Goal: Task Accomplishment & Management: Use online tool/utility

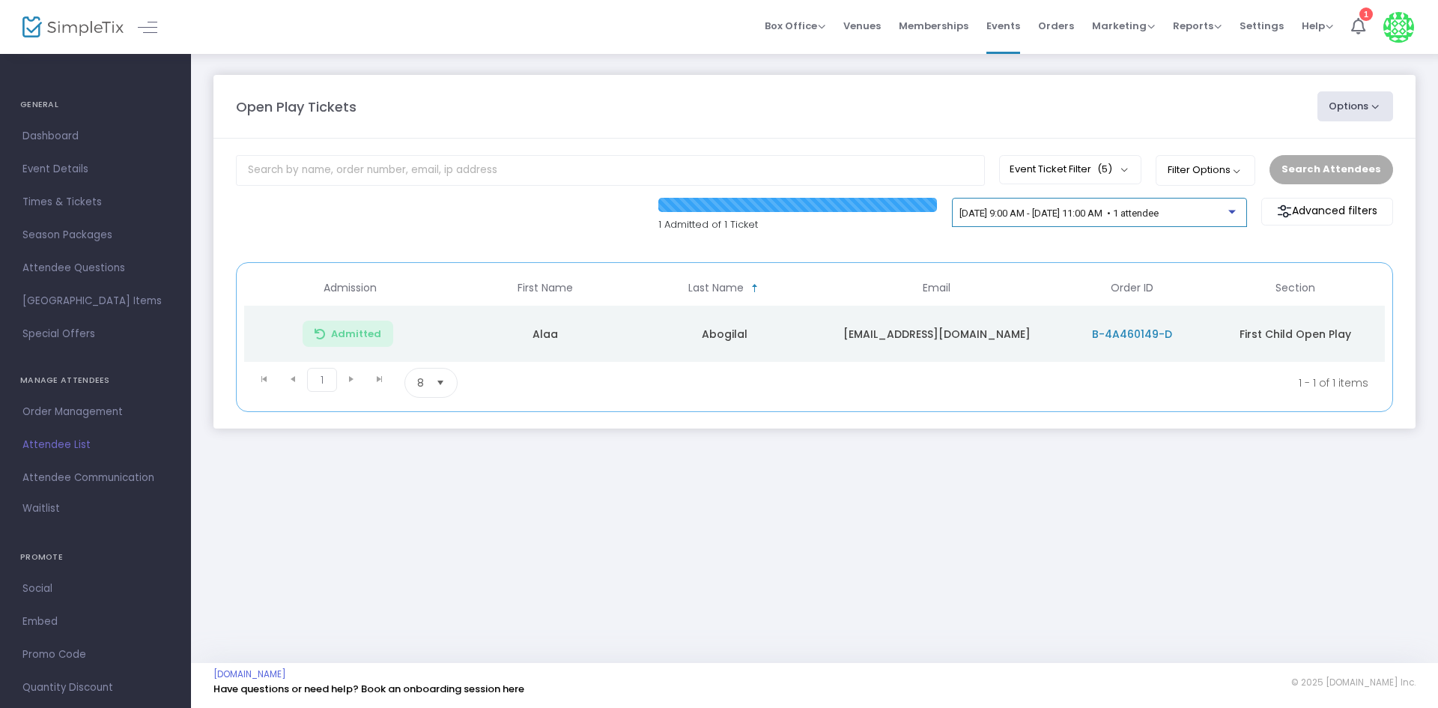
click at [1135, 209] on span "[DATE] 9:00 AM - [DATE] 11:00 AM • 1 attendee" at bounding box center [1059, 212] width 199 height 11
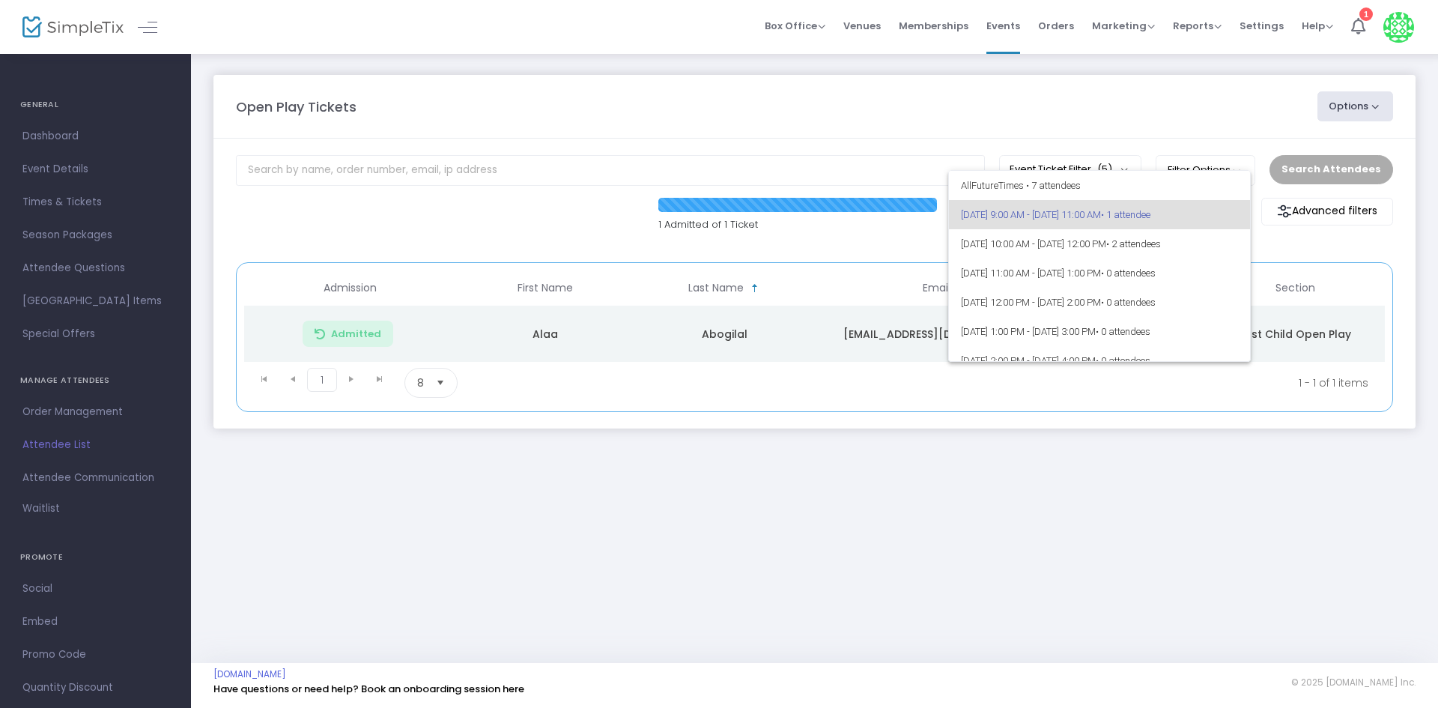
click at [1294, 252] on div at bounding box center [719, 354] width 1438 height 708
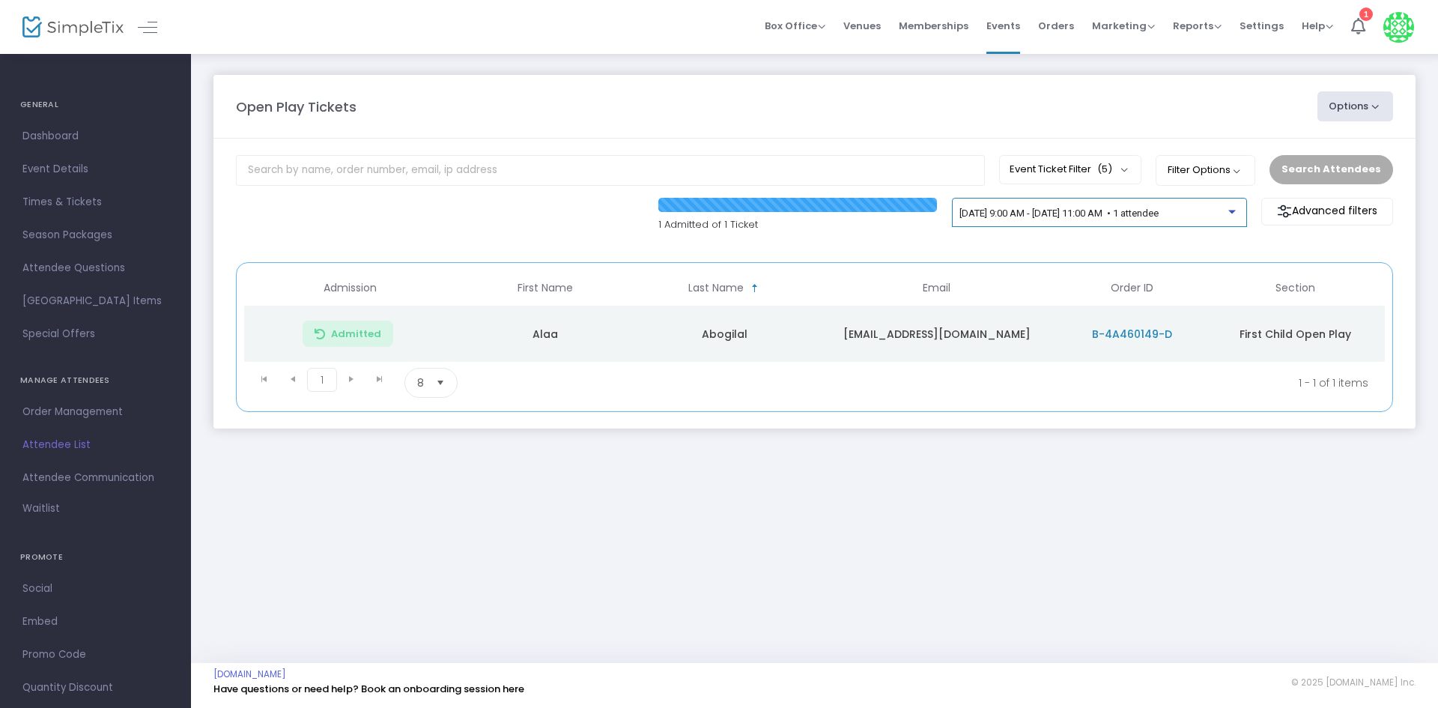
click at [1159, 212] on span "[DATE] 9:00 AM - [DATE] 11:00 AM • 1 attendee" at bounding box center [1059, 212] width 199 height 11
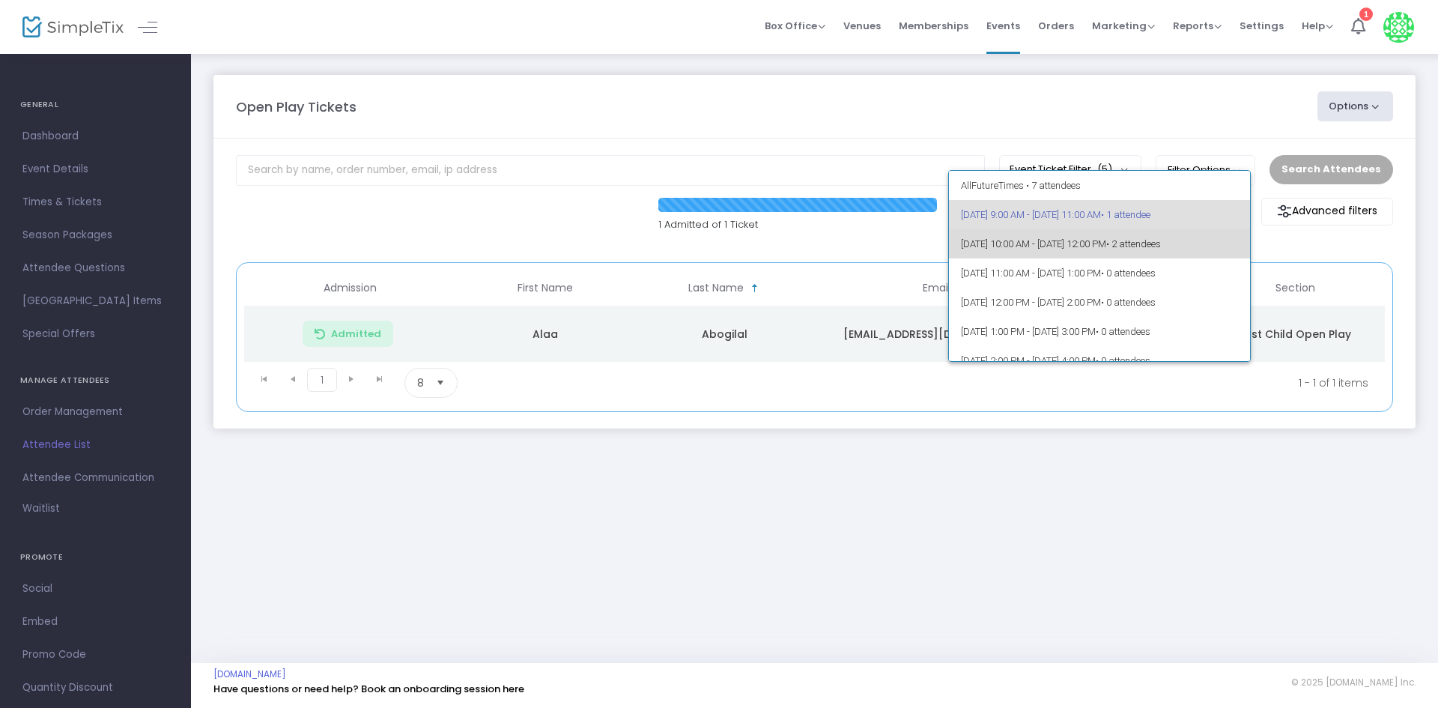
click at [1161, 243] on span "• 2 attendees" at bounding box center [1133, 243] width 55 height 11
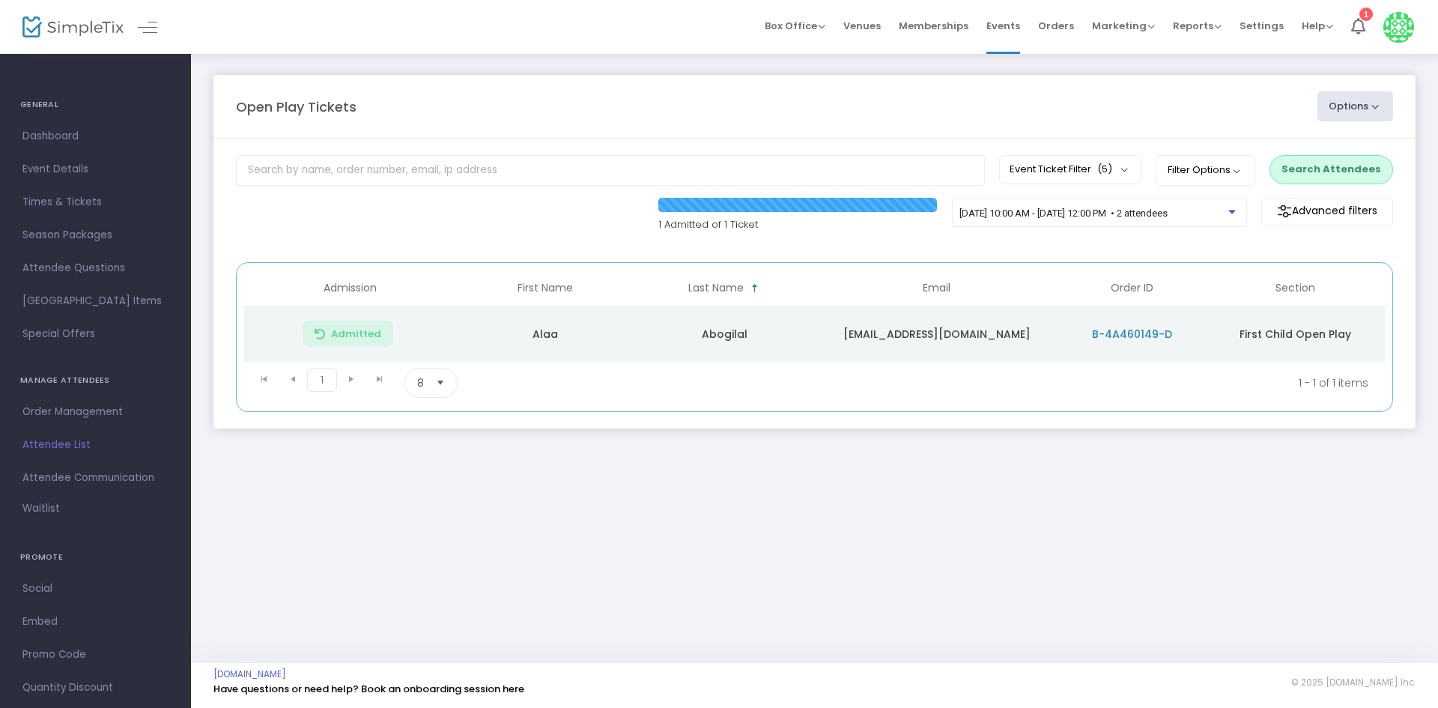
click at [1297, 174] on button "Search Attendees" at bounding box center [1332, 169] width 124 height 28
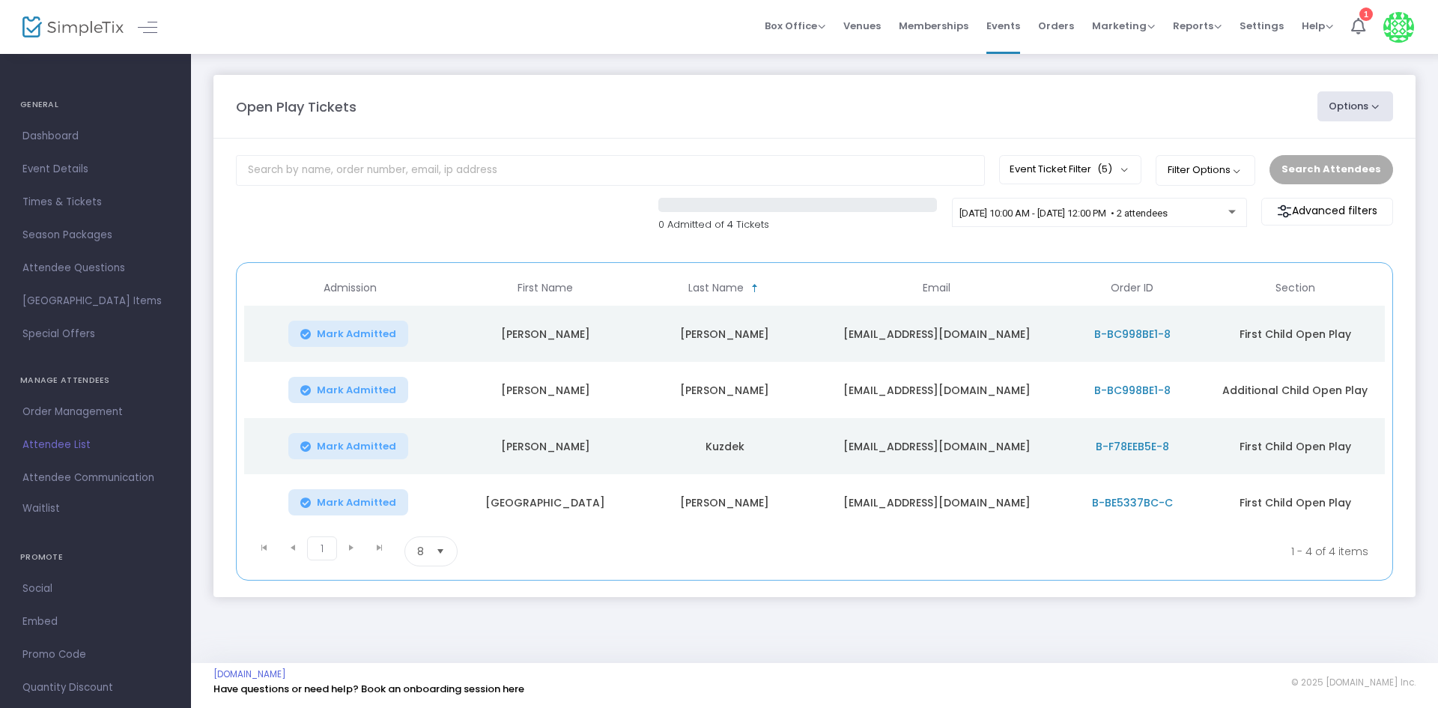
click at [443, 211] on div "0 Admitted of 4 Tickets [DATE] 10:00 AM - [DATE] 12:00 PM • 2 attendees Advance…" at bounding box center [814, 223] width 1172 height 50
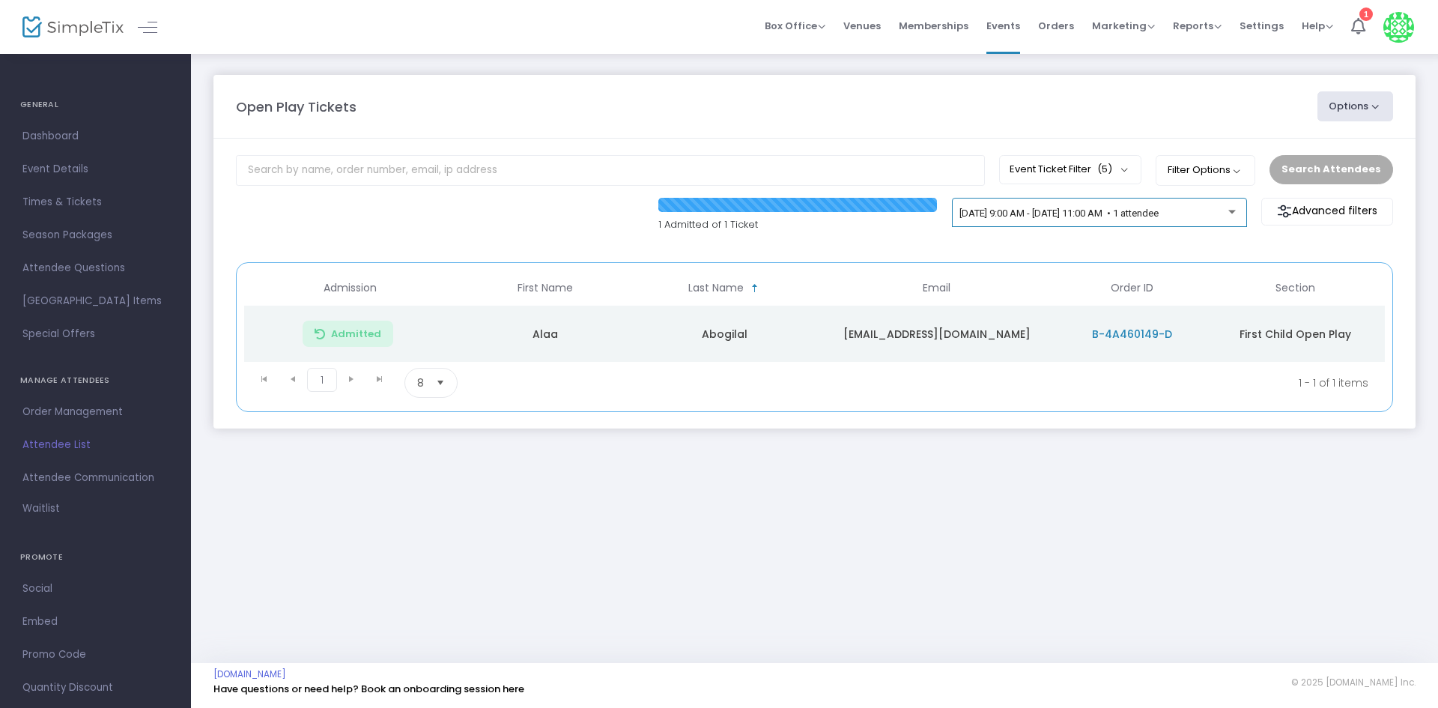
click at [1067, 213] on span "[DATE] 9:00 AM - [DATE] 11:00 AM • 1 attendee" at bounding box center [1059, 212] width 199 height 11
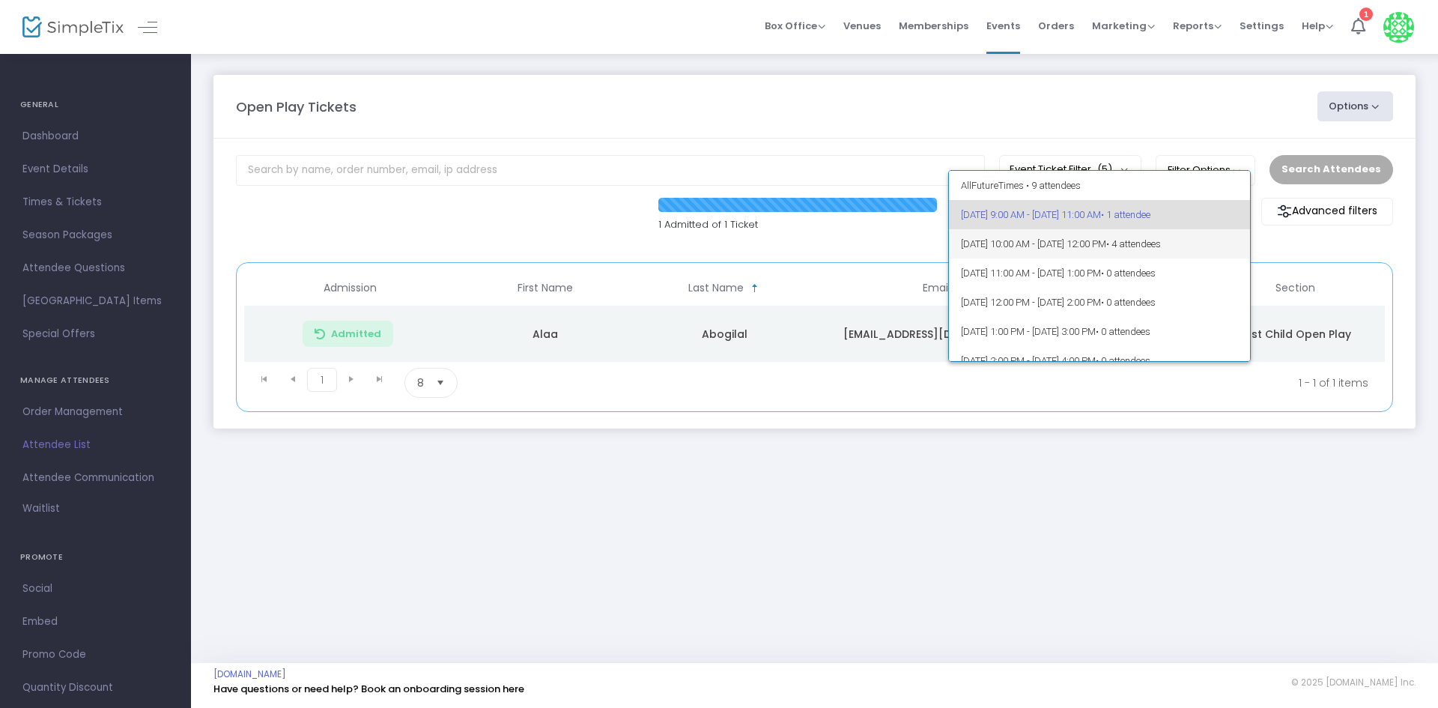
click at [1161, 238] on span "• 4 attendees" at bounding box center [1133, 243] width 55 height 11
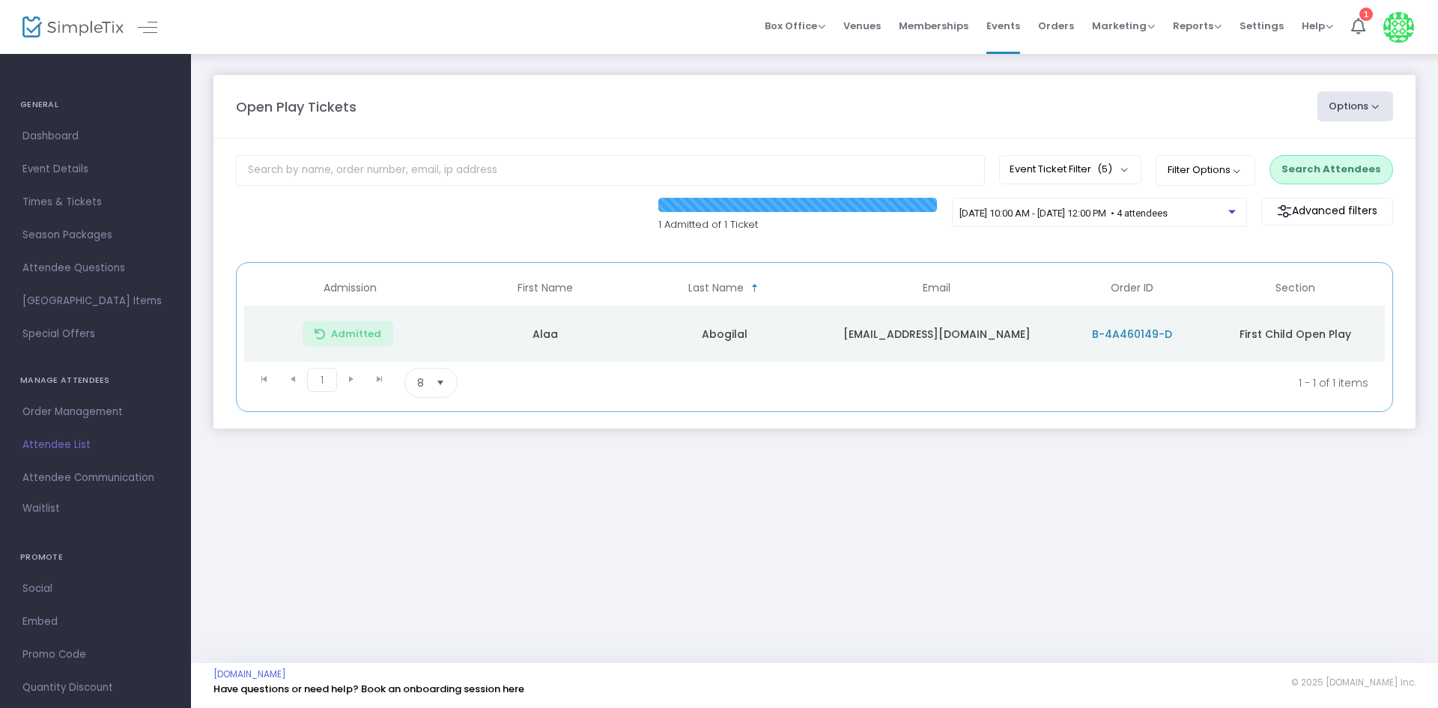
click at [1031, 250] on m-panel-content "Event Ticket Filter (5) Select All First Child Open Play Additional Child Open …" at bounding box center [814, 284] width 1202 height 290
click at [1338, 179] on button "Search Attendees" at bounding box center [1332, 169] width 124 height 28
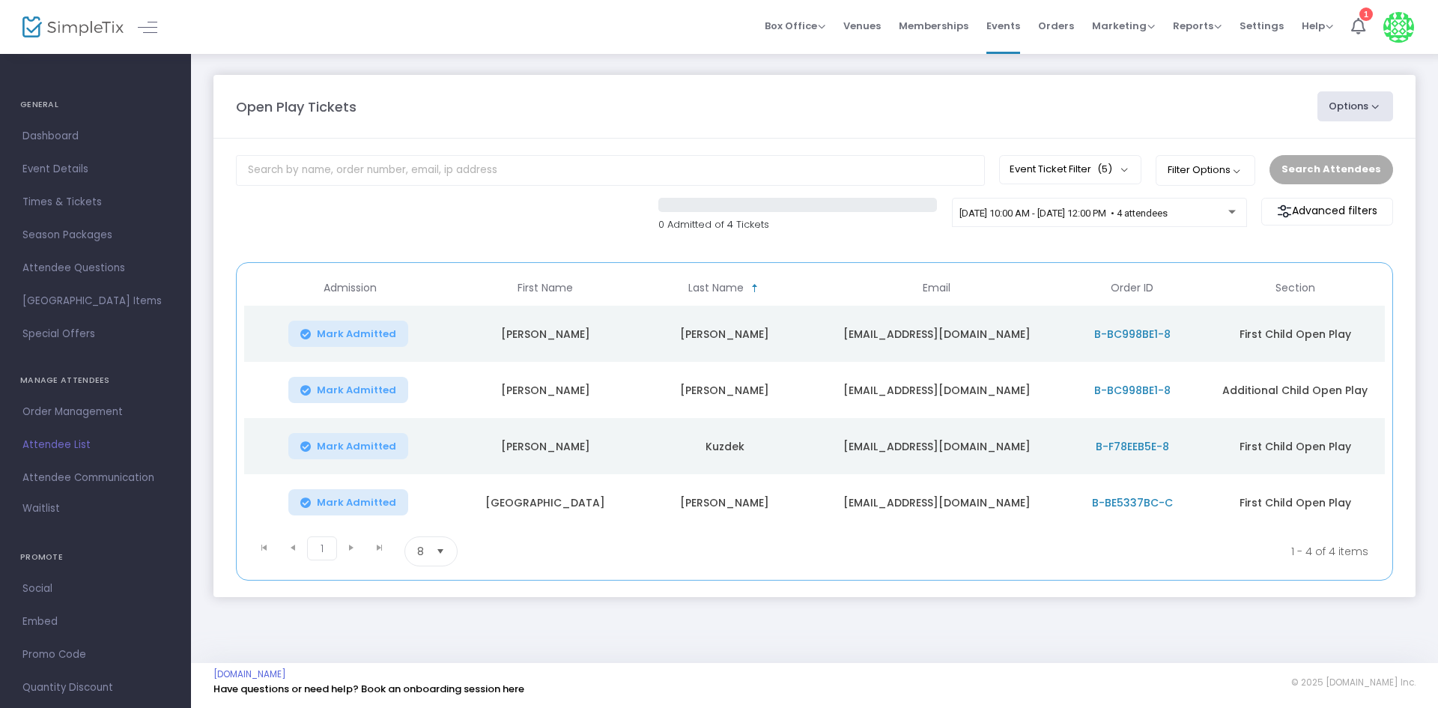
click at [1132, 335] on span "B-BC998BE1-8" at bounding box center [1132, 334] width 76 height 15
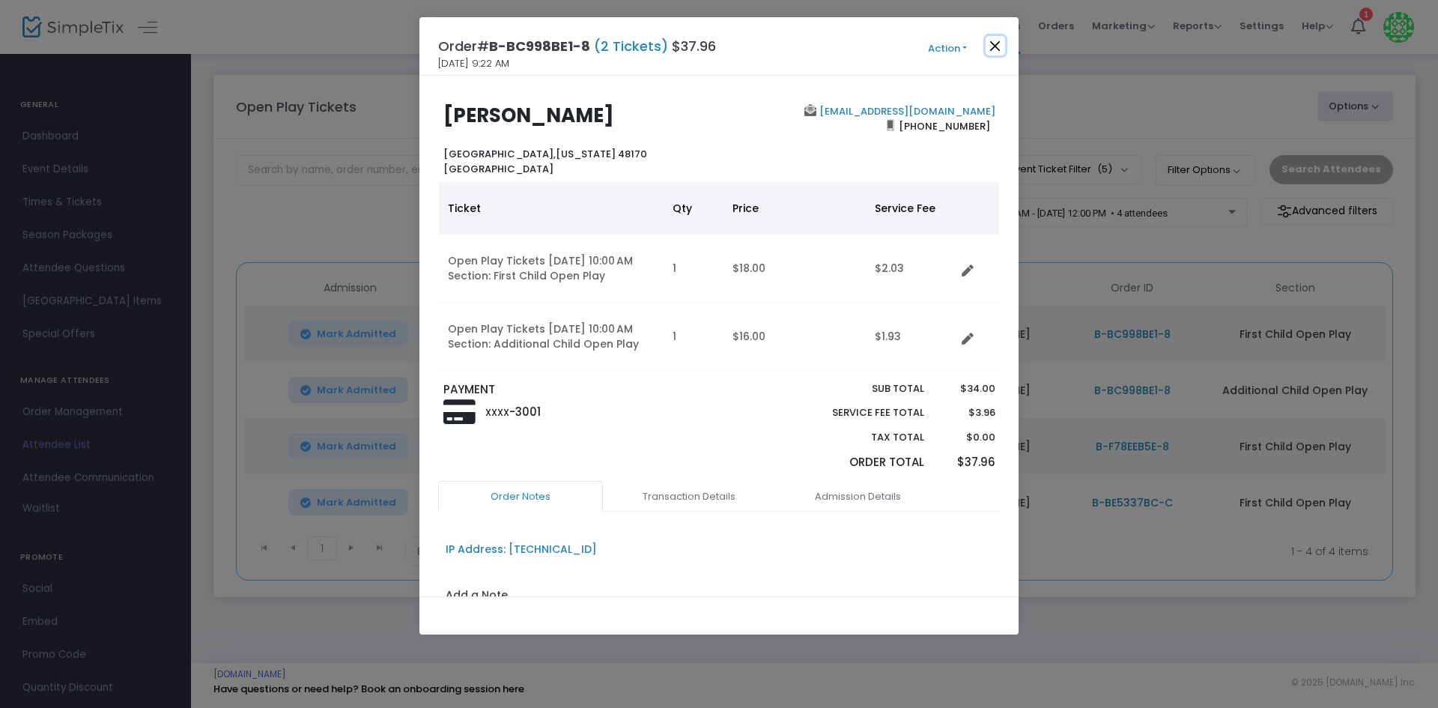
click at [992, 52] on button "Close" at bounding box center [995, 45] width 19 height 19
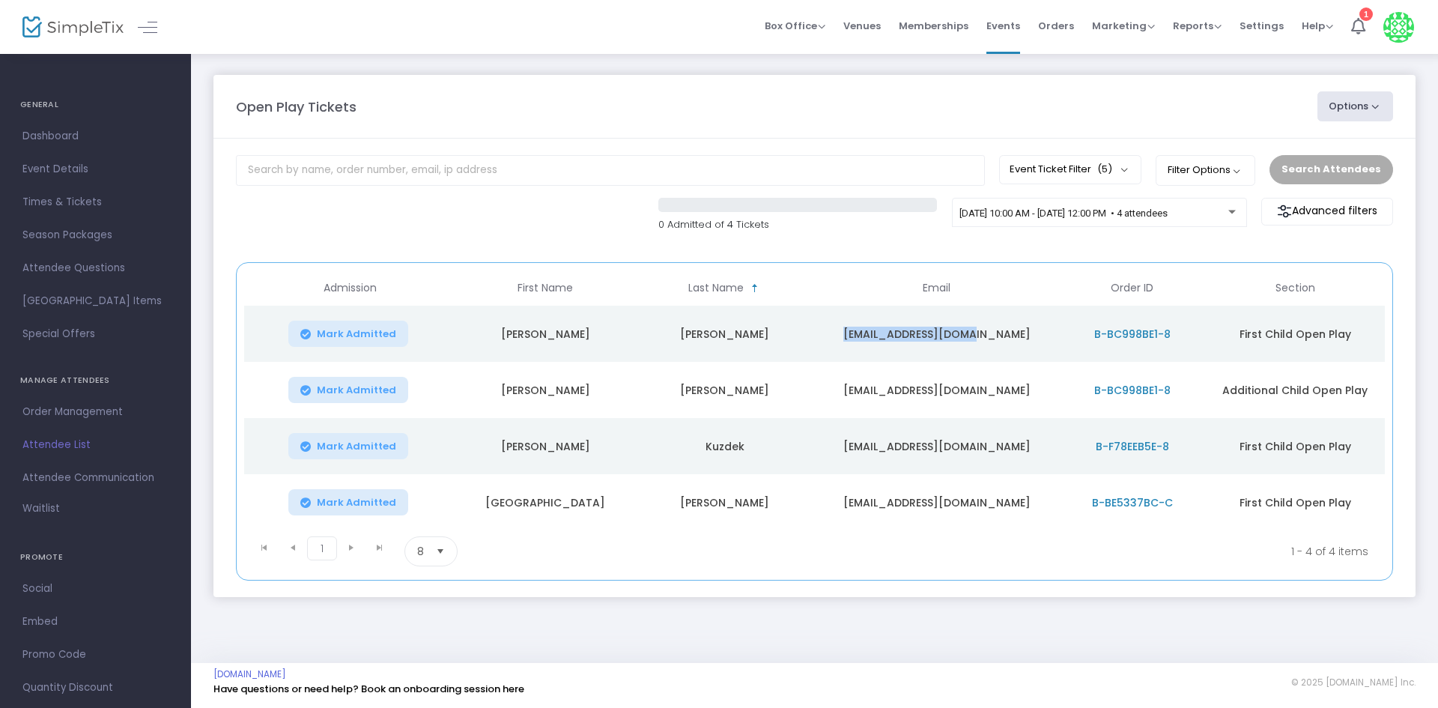
drag, startPoint x: 871, startPoint y: 339, endPoint x: 1001, endPoint y: 338, distance: 129.6
click at [1001, 338] on td "[EMAIL_ADDRESS][DOMAIN_NAME]" at bounding box center [936, 334] width 244 height 56
copy td "[EMAIL_ADDRESS][DOMAIN_NAME]"
click at [1110, 445] on span "B-F78EEB5E-8" at bounding box center [1132, 446] width 73 height 15
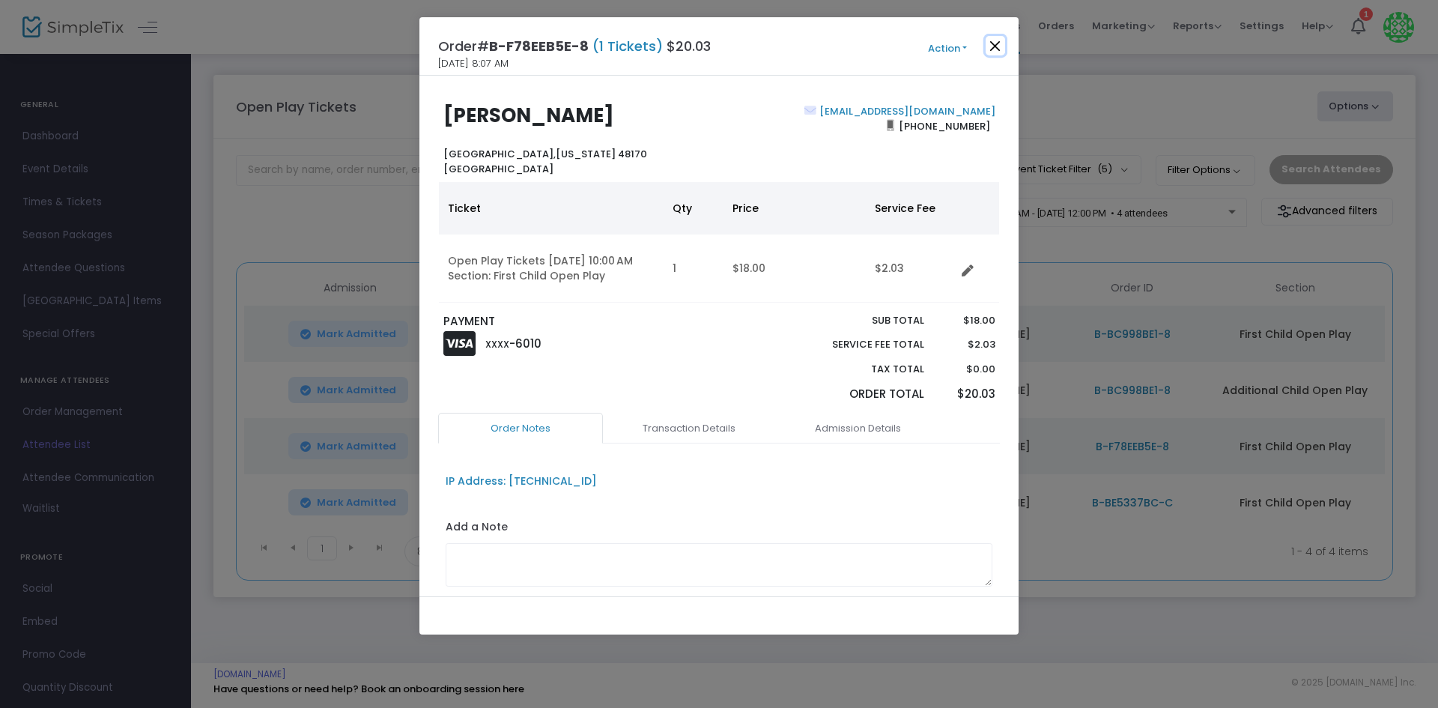
click at [989, 48] on button "Close" at bounding box center [995, 45] width 19 height 19
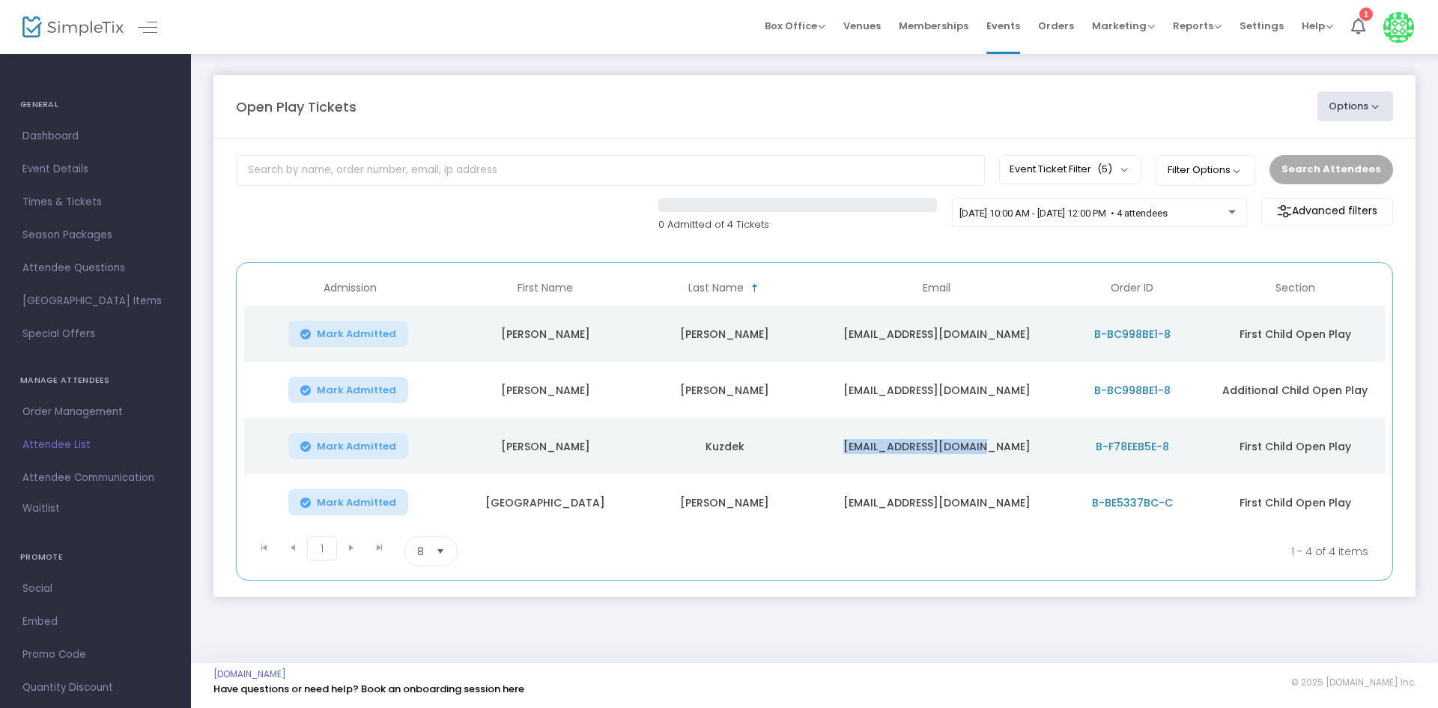
drag, startPoint x: 864, startPoint y: 447, endPoint x: 1028, endPoint y: 426, distance: 165.4
click at [1028, 426] on td "[EMAIL_ADDRESS][DOMAIN_NAME]" at bounding box center [936, 446] width 244 height 56
copy td "[EMAIL_ADDRESS][DOMAIN_NAME]"
click at [655, 241] on div "0 Admitted of 4 Tickets 9/25/2025 @ 10:00 AM - 9/25/2025 @ 12:00 PM • 4 attende…" at bounding box center [814, 223] width 1172 height 50
click at [530, 222] on div "0 Admitted of 4 Tickets 9/25/2025 @ 10:00 AM - 9/25/2025 @ 12:00 PM • 4 attende…" at bounding box center [814, 223] width 1172 height 50
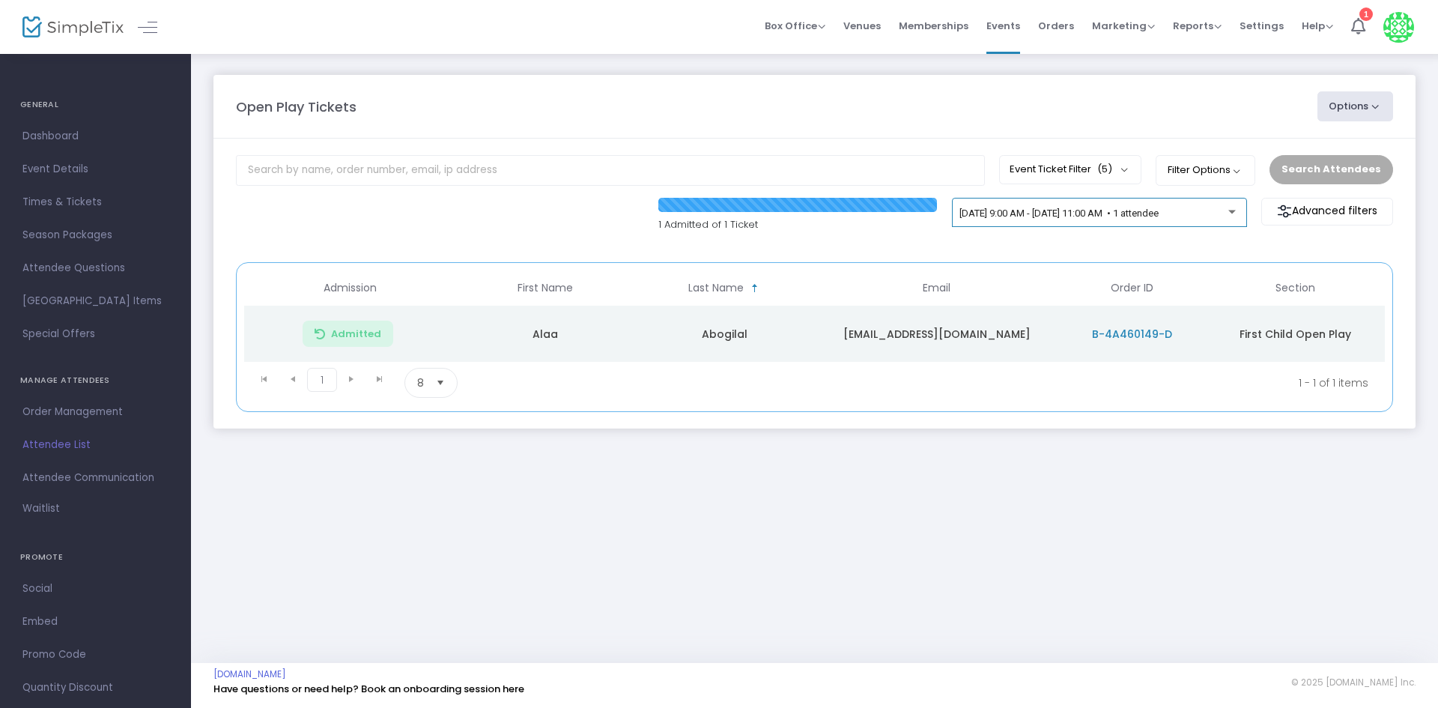
click at [1049, 219] on div "[DATE] 9:00 AM - [DATE] 11:00 AM • 1 attendee" at bounding box center [1094, 213] width 269 height 11
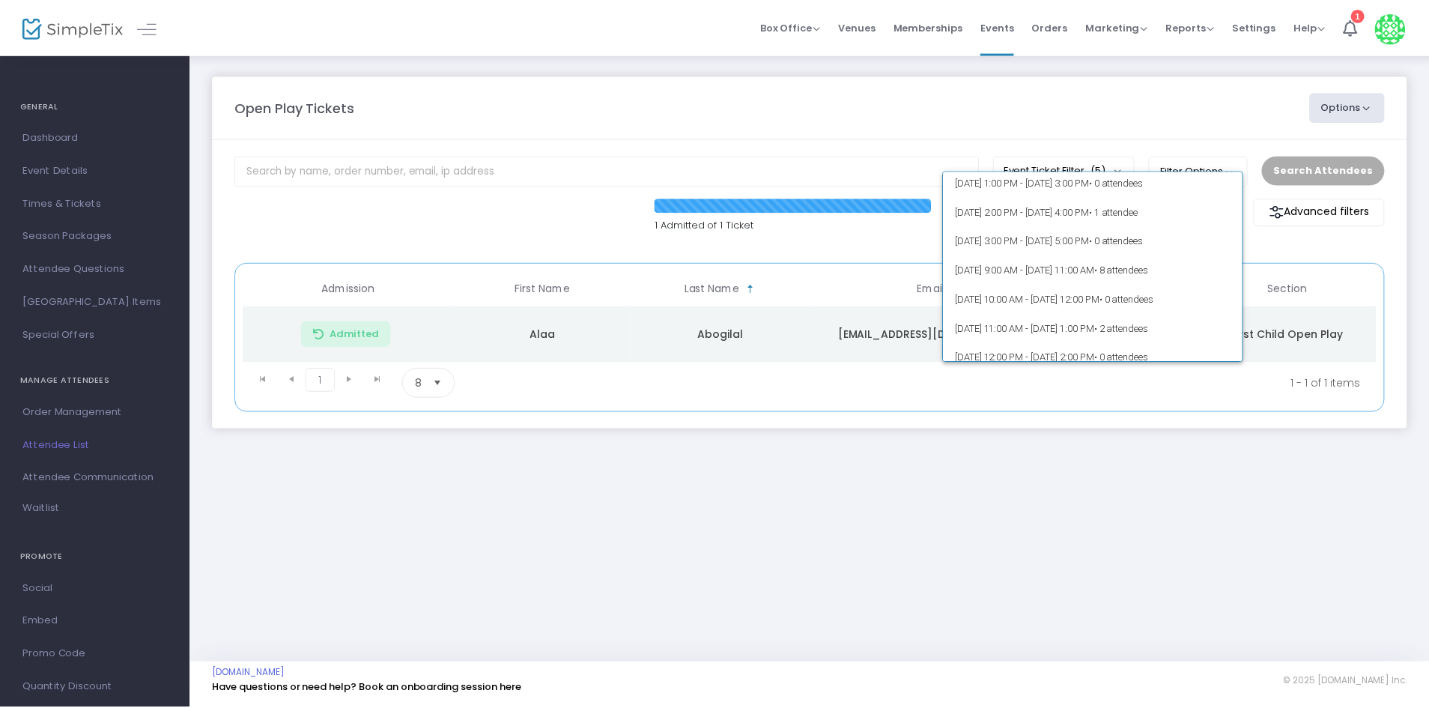
scroll to position [375, 0]
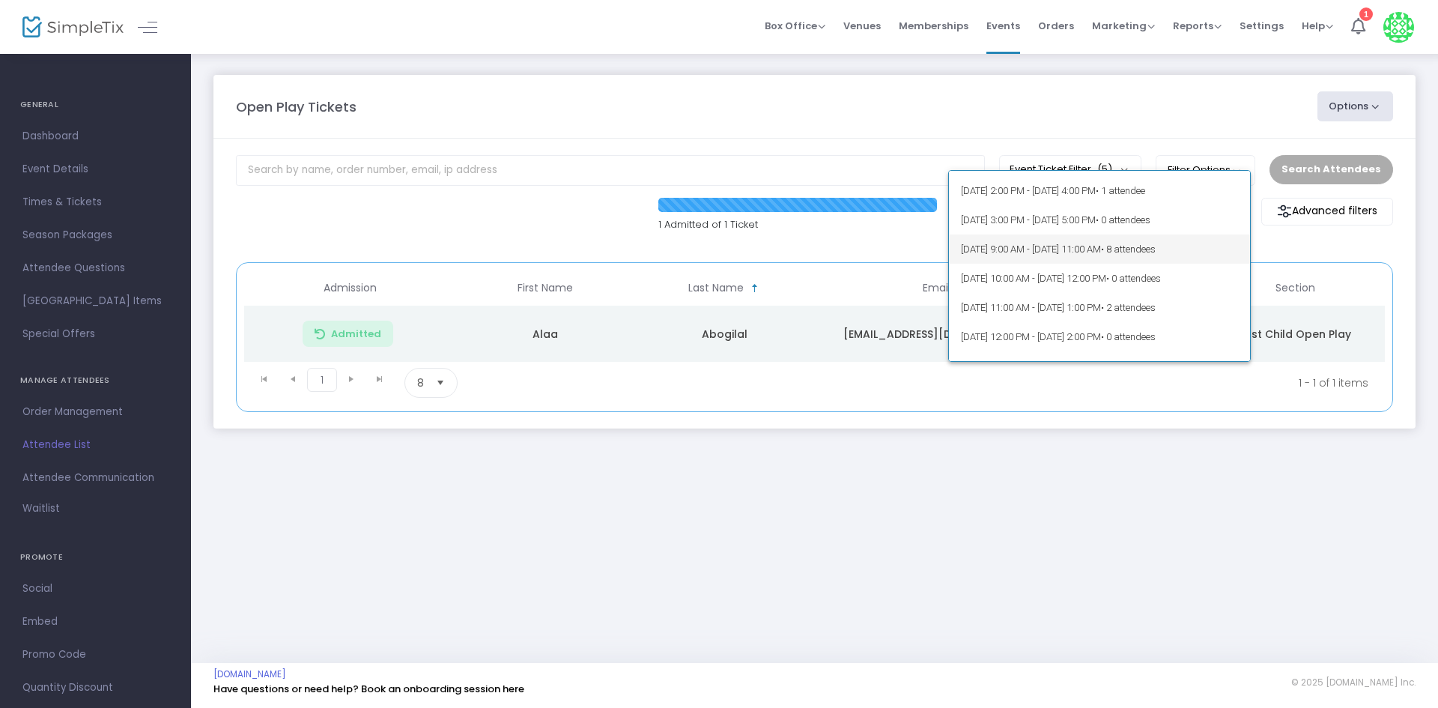
click at [1156, 251] on span "• 8 attendees" at bounding box center [1128, 248] width 55 height 11
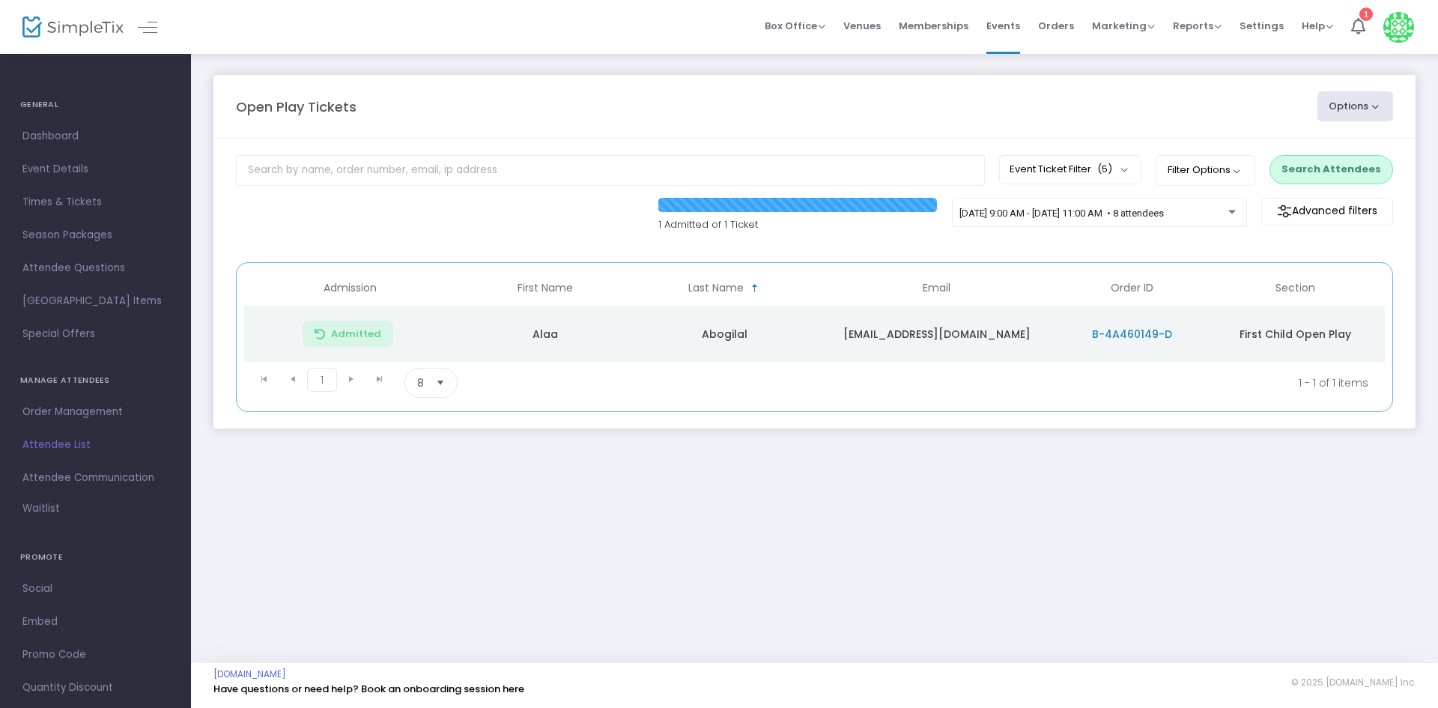
click at [1313, 155] on button "Search Attendees" at bounding box center [1332, 169] width 124 height 28
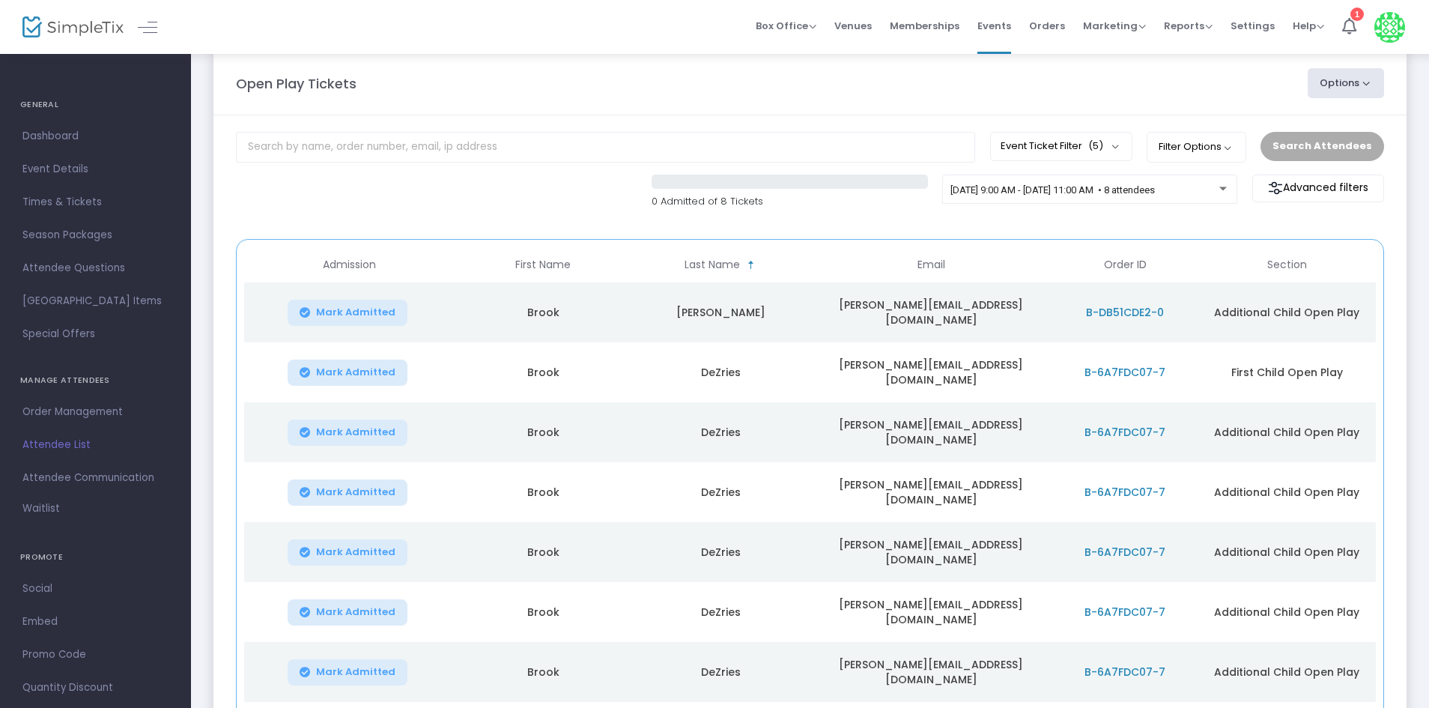
scroll to position [0, 0]
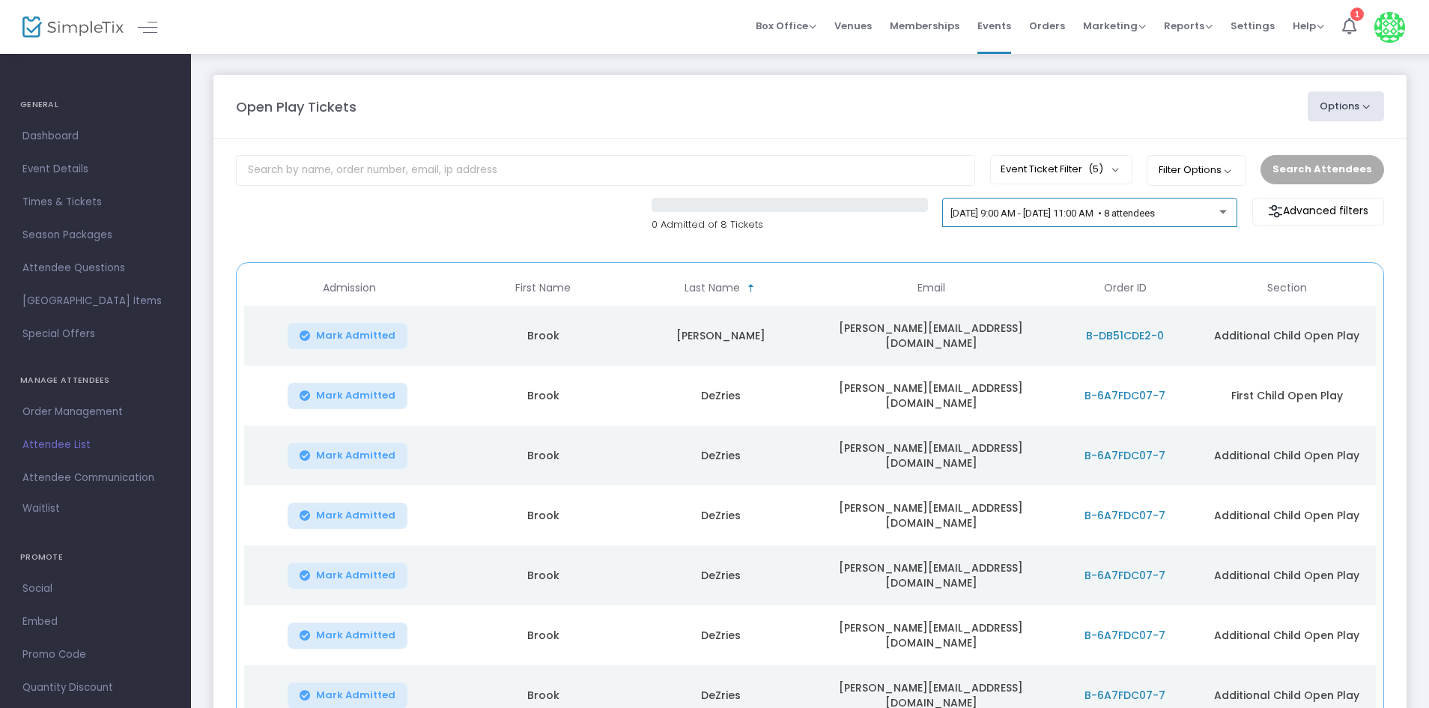
click at [1109, 222] on div "9/27/2025 @ 9:00 AM - 9/27/2025 @ 11:00 AM • 8 attendees" at bounding box center [1090, 215] width 279 height 21
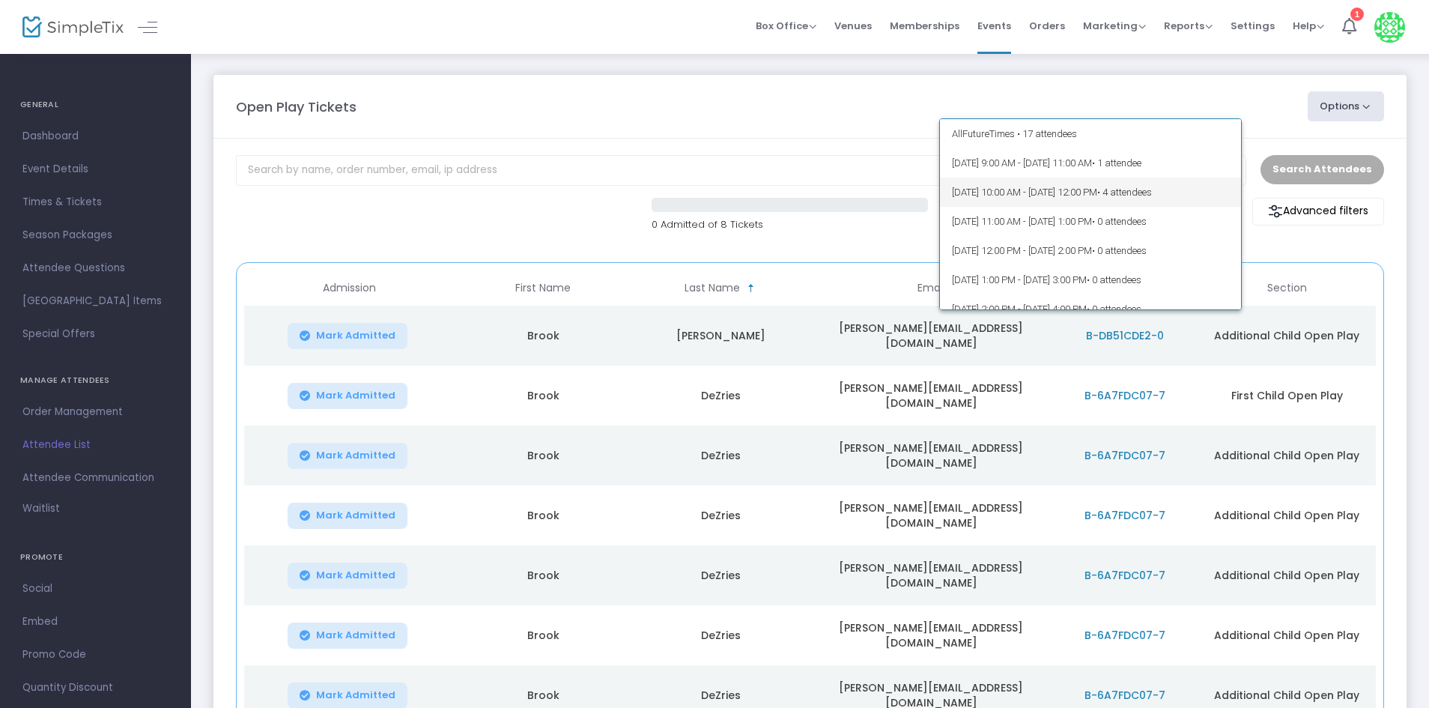
click at [1063, 188] on span "9/25/2025 @ 10:00 AM - 9/25/2025 @ 12:00 PM • 4 attendees" at bounding box center [1091, 192] width 278 height 29
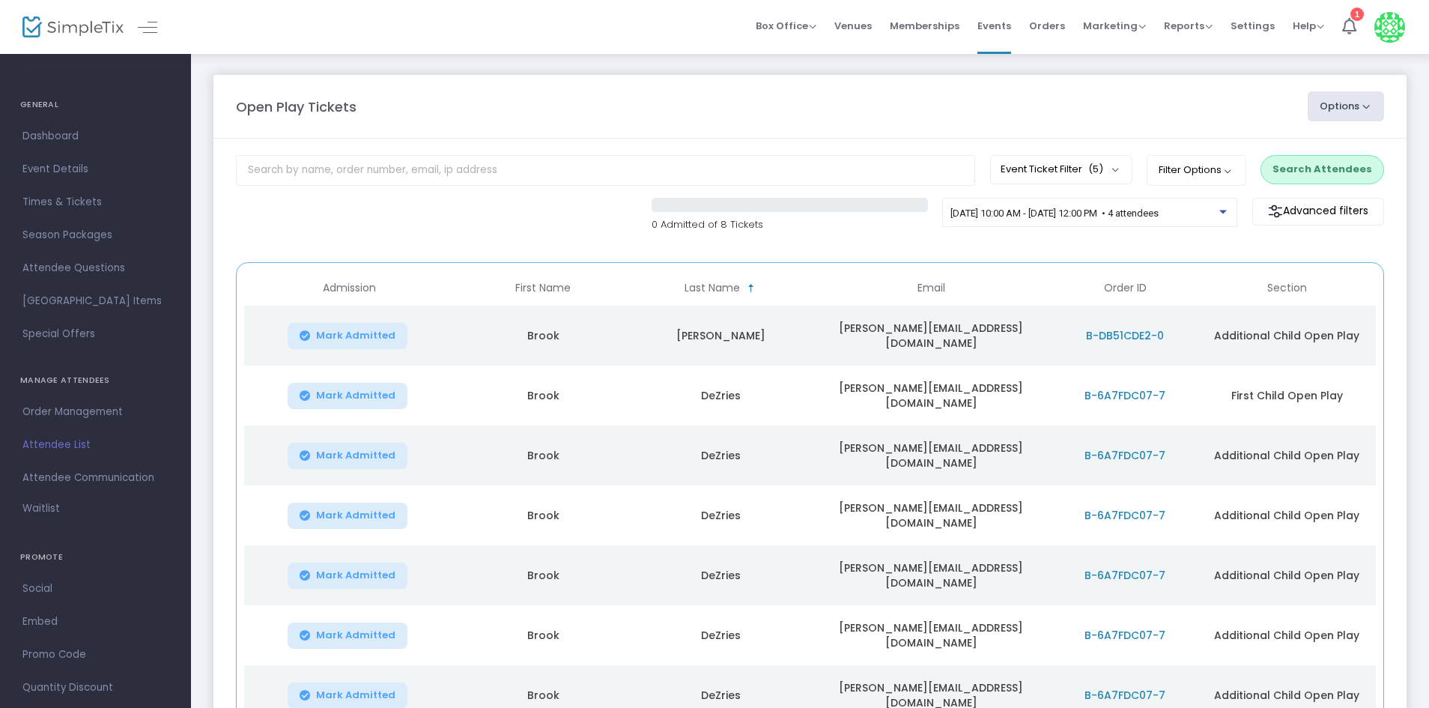
click at [1347, 171] on button "Search Attendees" at bounding box center [1323, 169] width 124 height 28
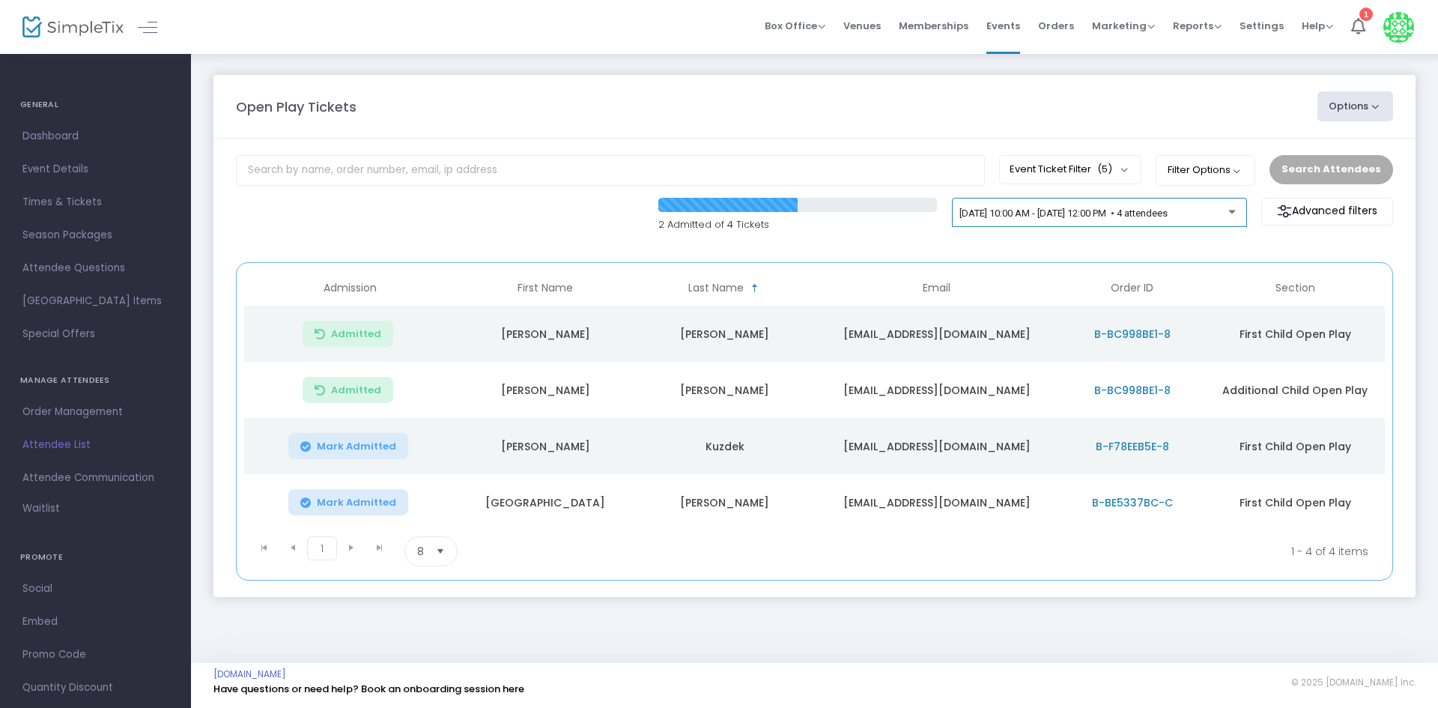
click at [1168, 214] on span "9/25/2025 @ 10:00 AM - 9/25/2025 @ 12:00 PM • 4 attendees" at bounding box center [1064, 212] width 208 height 11
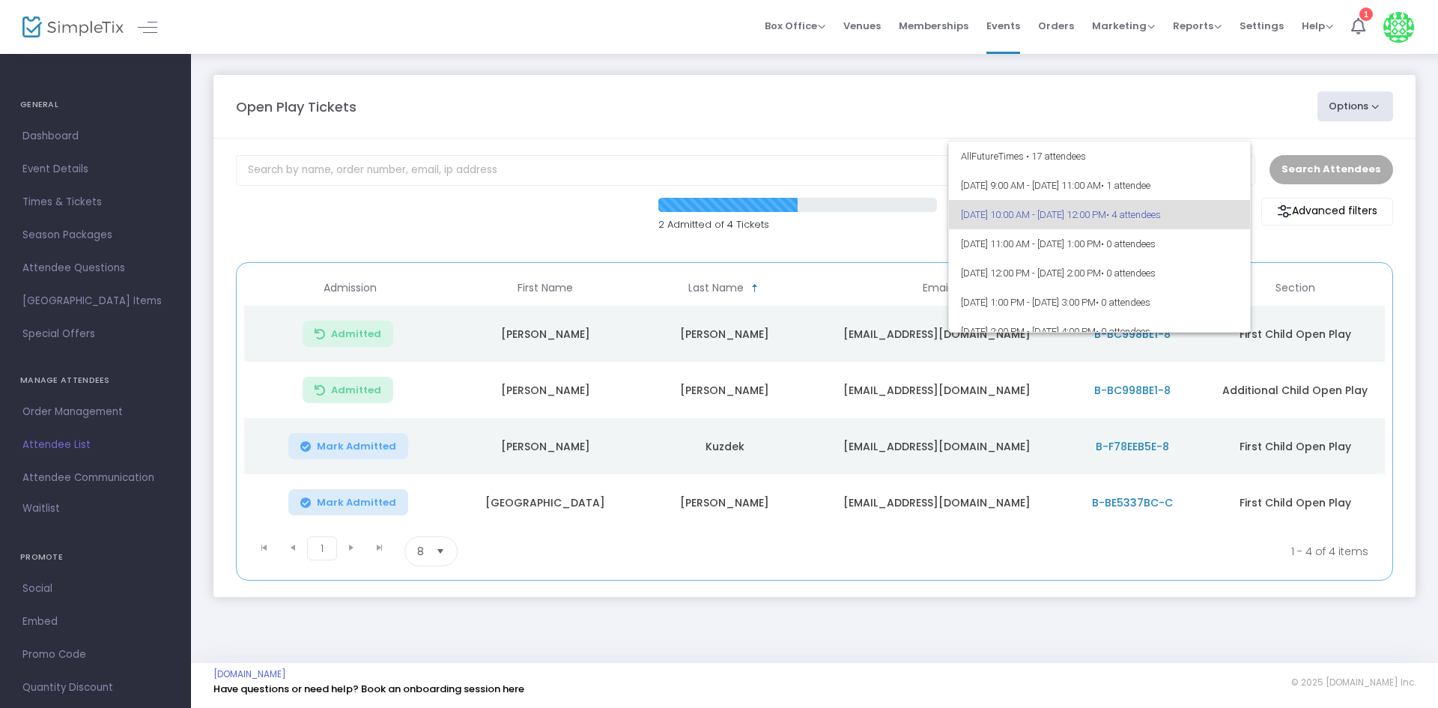
click at [911, 241] on div at bounding box center [719, 354] width 1438 height 708
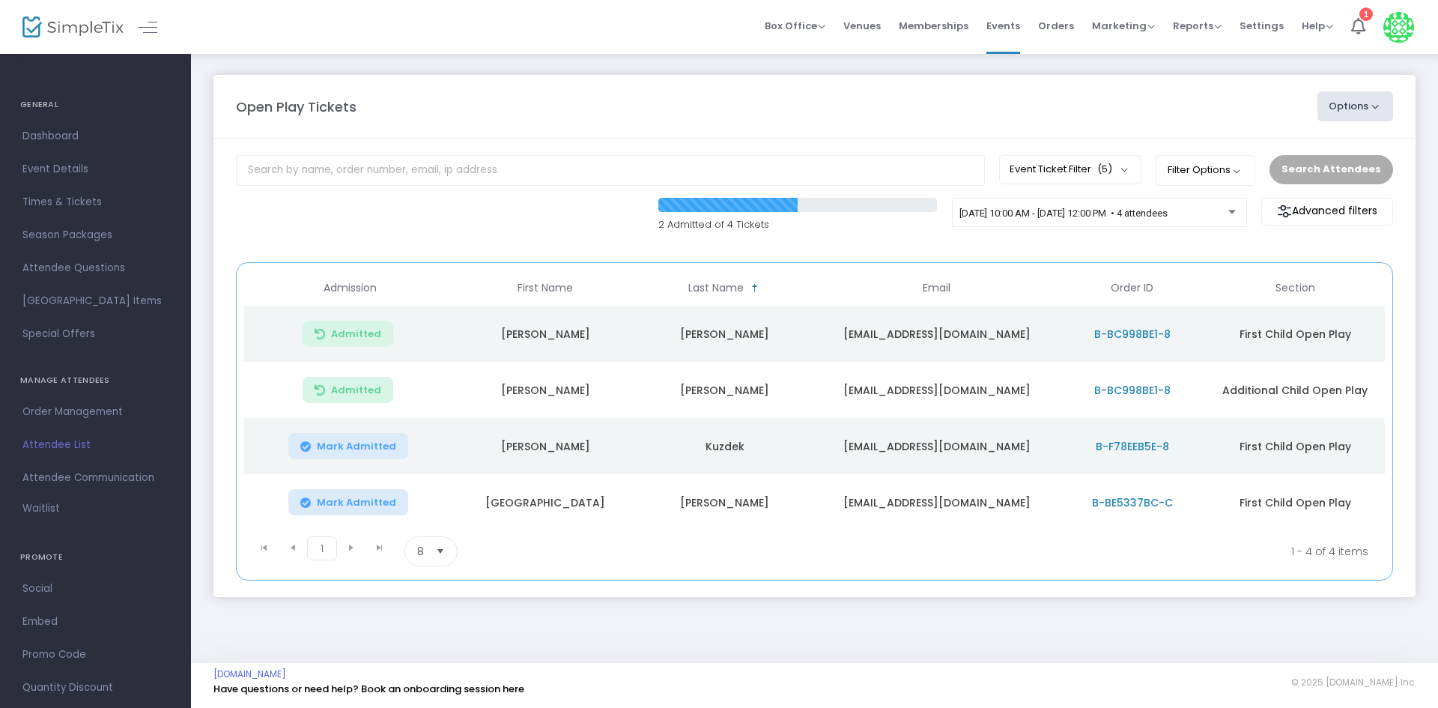
click at [943, 136] on m-panel-header "Open Play Tickets Options Import Attendees Export List Print Name Tags Export t…" at bounding box center [814, 107] width 1202 height 64
click at [1062, 205] on div "9/25/2025 @ 10:00 AM - 9/25/2025 @ 12:00 PM • 4 attendees" at bounding box center [1099, 215] width 279 height 21
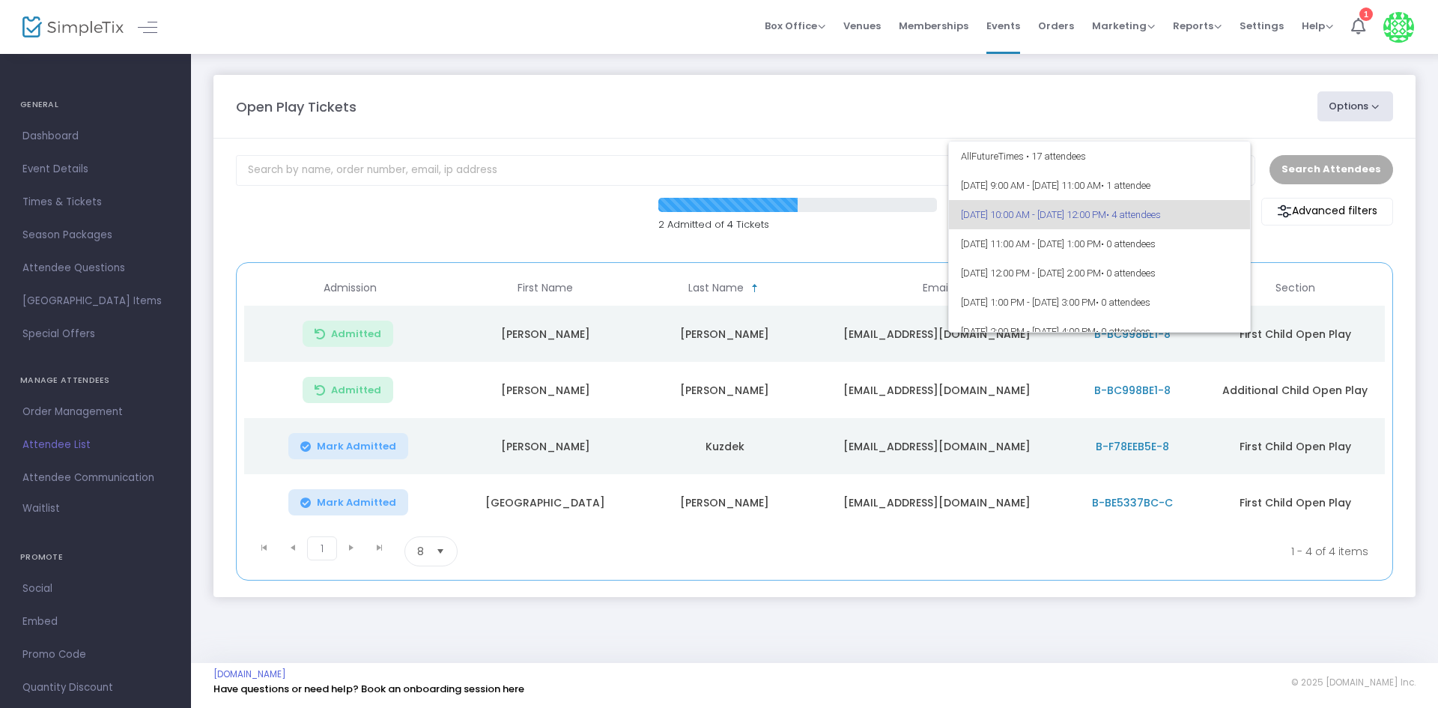
click at [1293, 237] on div at bounding box center [719, 354] width 1438 height 708
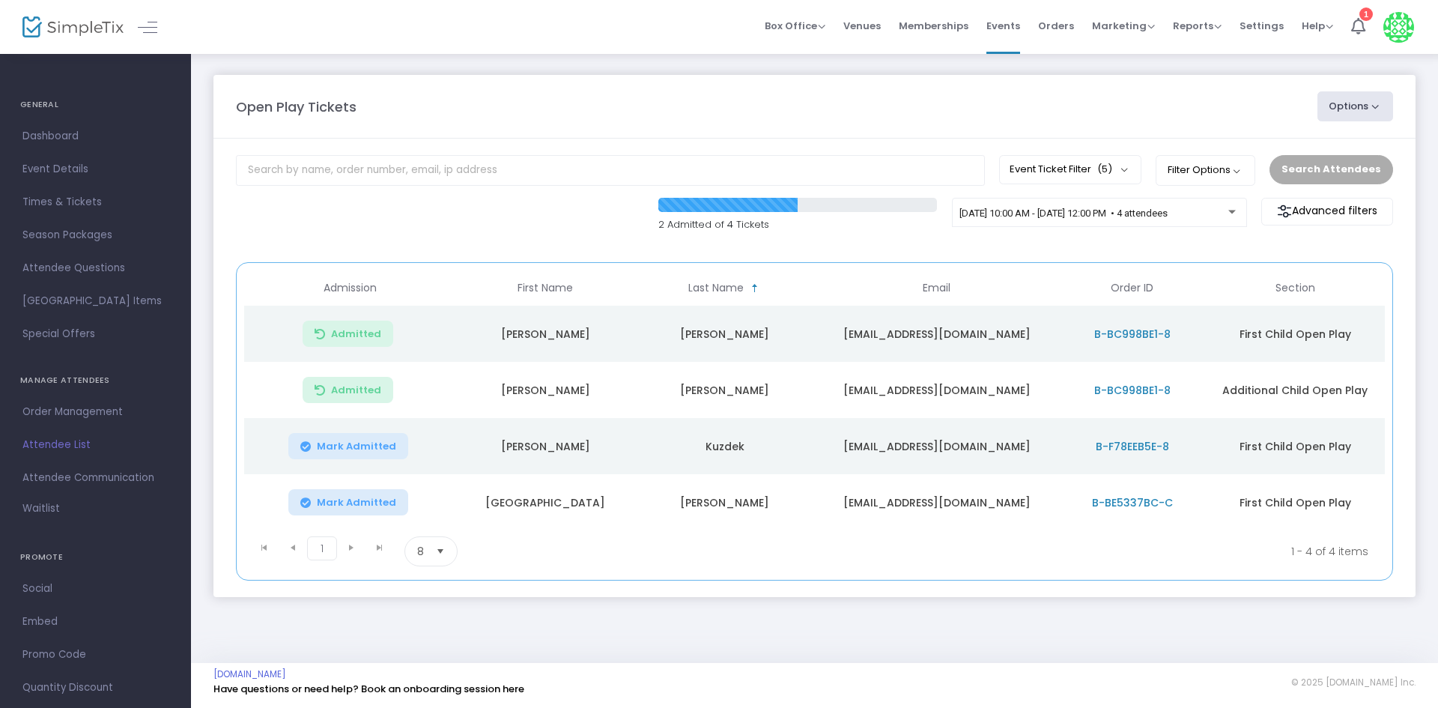
click at [1237, 249] on m-panel-content "Event Ticket Filter (5) Select All First Child Open Play Additional Child Open …" at bounding box center [814, 368] width 1202 height 458
click at [1109, 225] on div "[DATE] 10:00 AM - [DATE] 12:00 PM • 4 attendees" at bounding box center [1099, 215] width 279 height 21
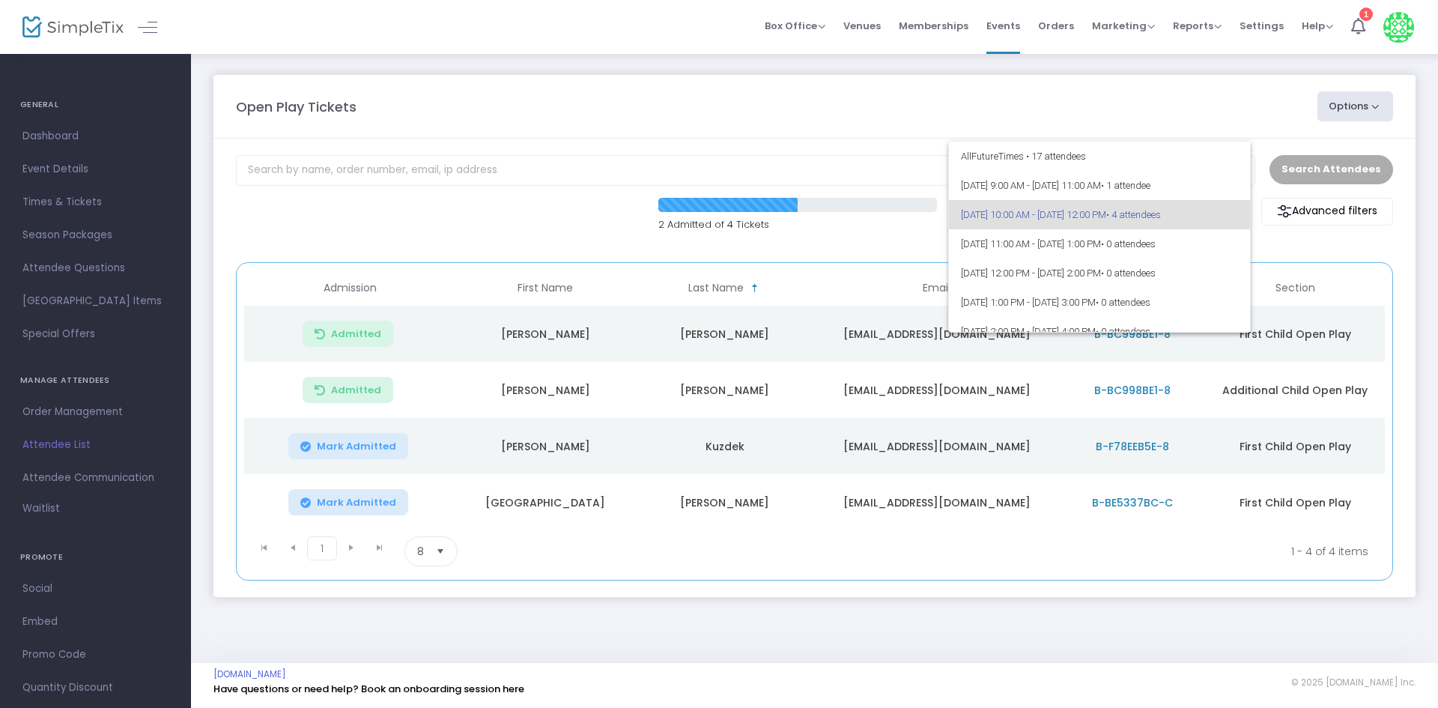
click at [1294, 243] on div at bounding box center [719, 354] width 1438 height 708
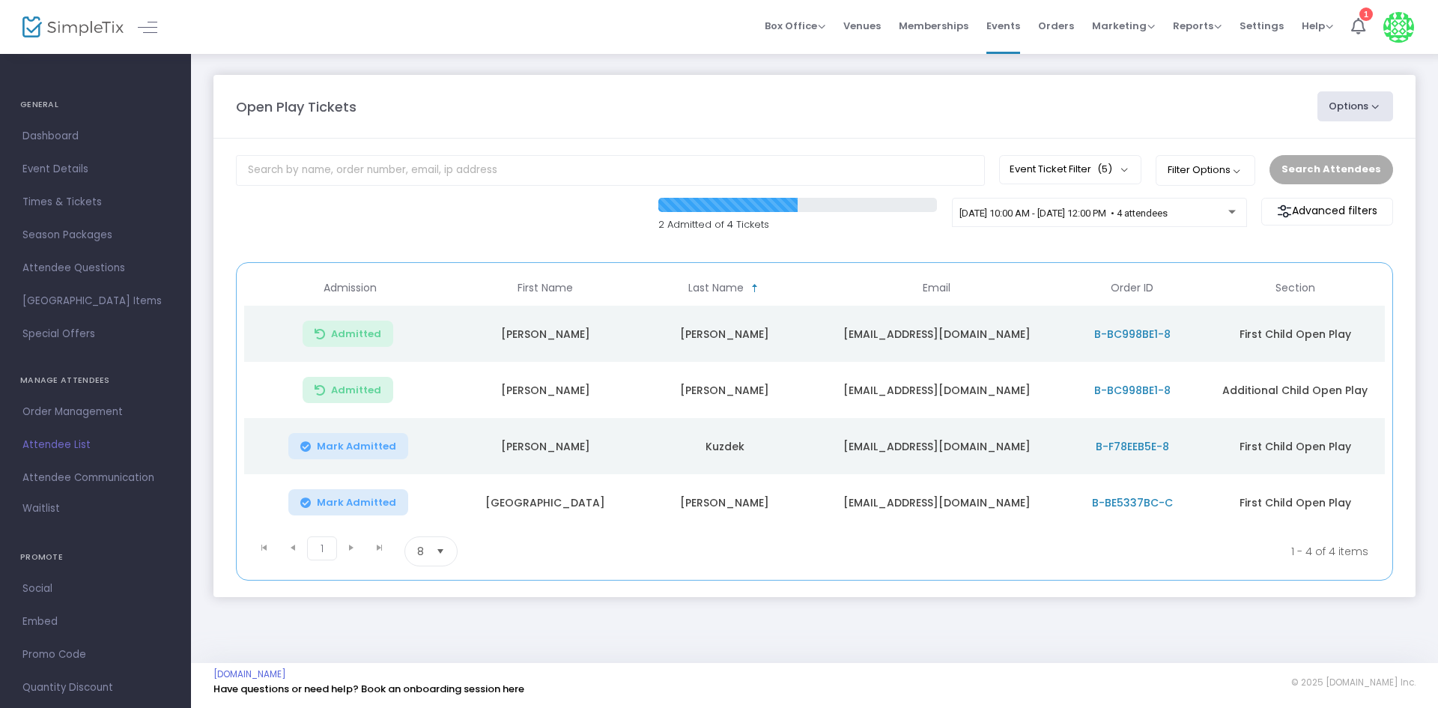
click at [1269, 252] on m-panel-content "Event Ticket Filter (5) Select All First Child Open Play Additional Child Open …" at bounding box center [814, 368] width 1202 height 458
click at [369, 454] on button "Mark Admitted" at bounding box center [348, 446] width 120 height 26
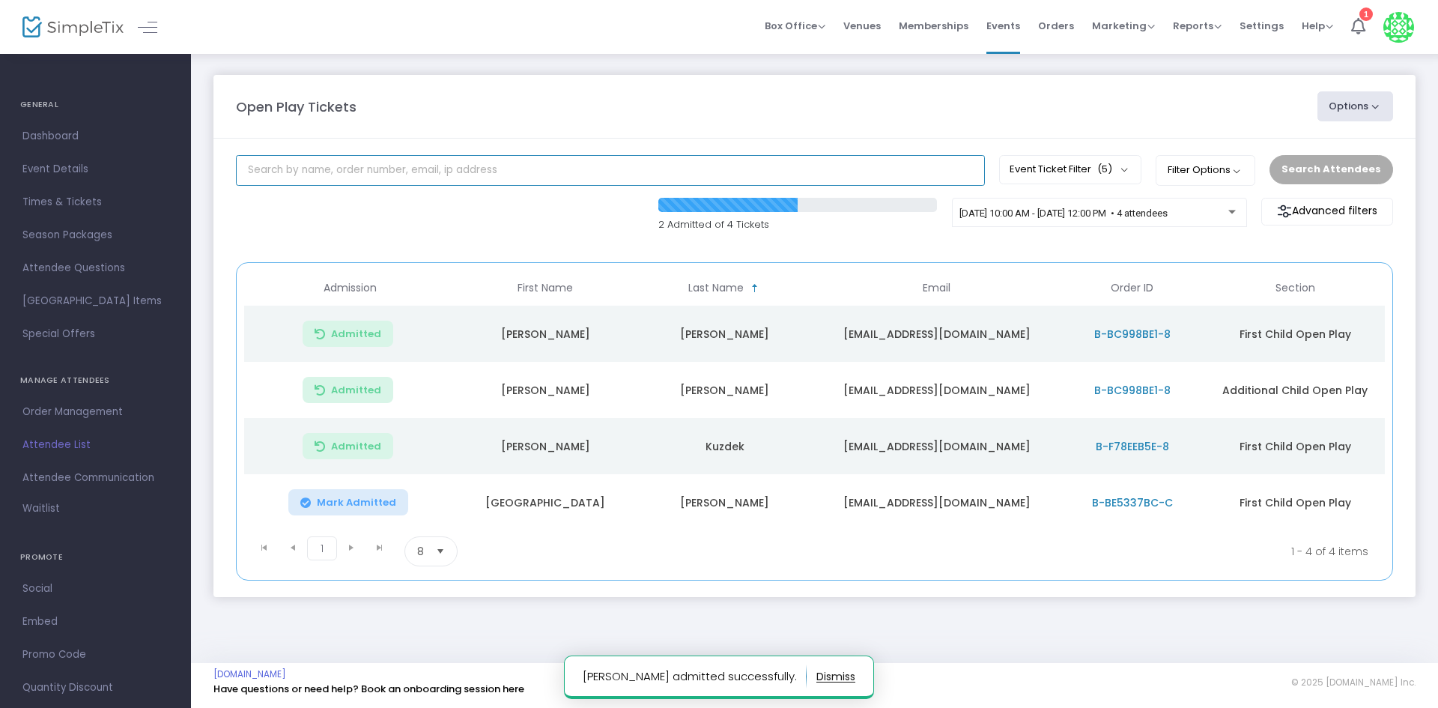
drag, startPoint x: 426, startPoint y: 186, endPoint x: 404, endPoint y: 265, distance: 82.3
click at [415, 200] on m-panel-content "Event Ticket Filter (5) Select All First Child Open Play Additional Child Open …" at bounding box center [814, 368] width 1202 height 458
click at [405, 266] on kendo-grid "Admission First Name Last Name Email Order ID Section Admitted Kylie Cooper ksk…" at bounding box center [814, 421] width 1157 height 318
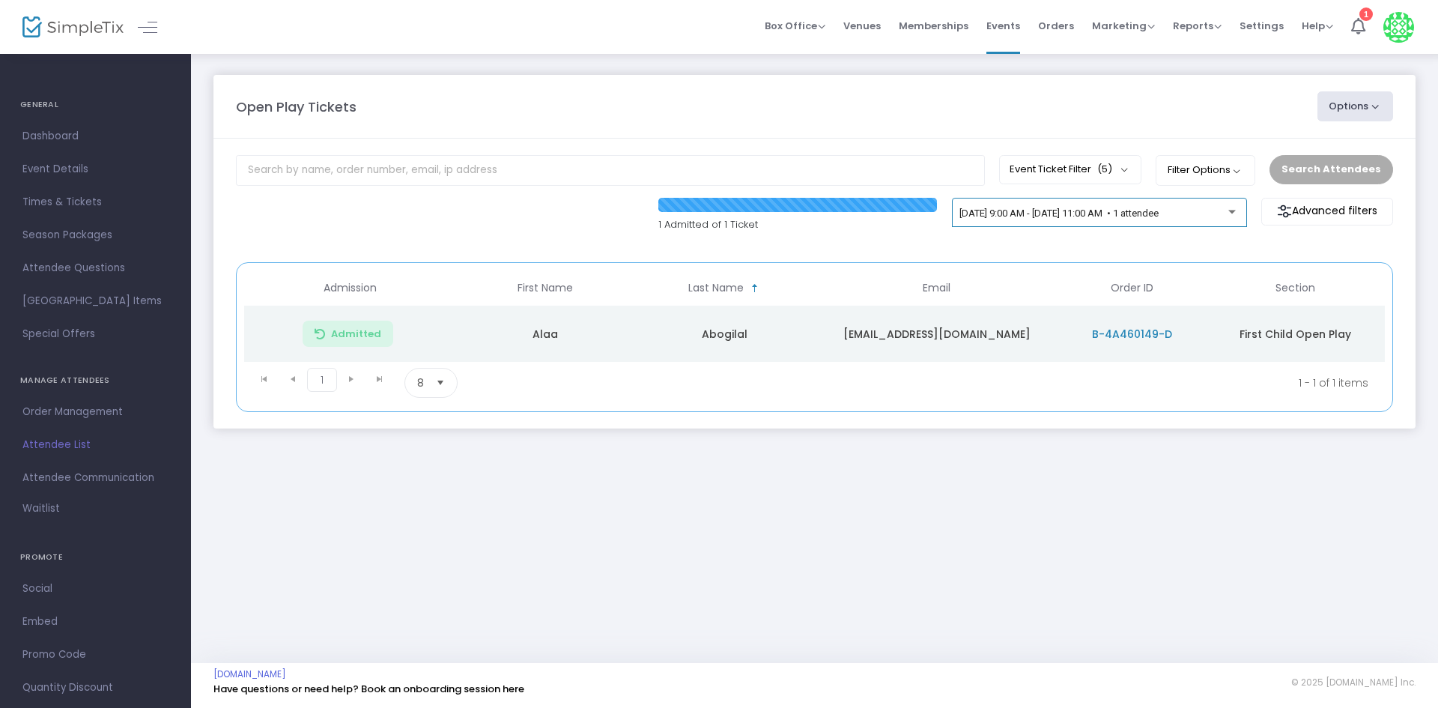
click at [1052, 222] on div "[DATE] 9:00 AM - [DATE] 11:00 AM • 1 attendee" at bounding box center [1099, 215] width 279 height 21
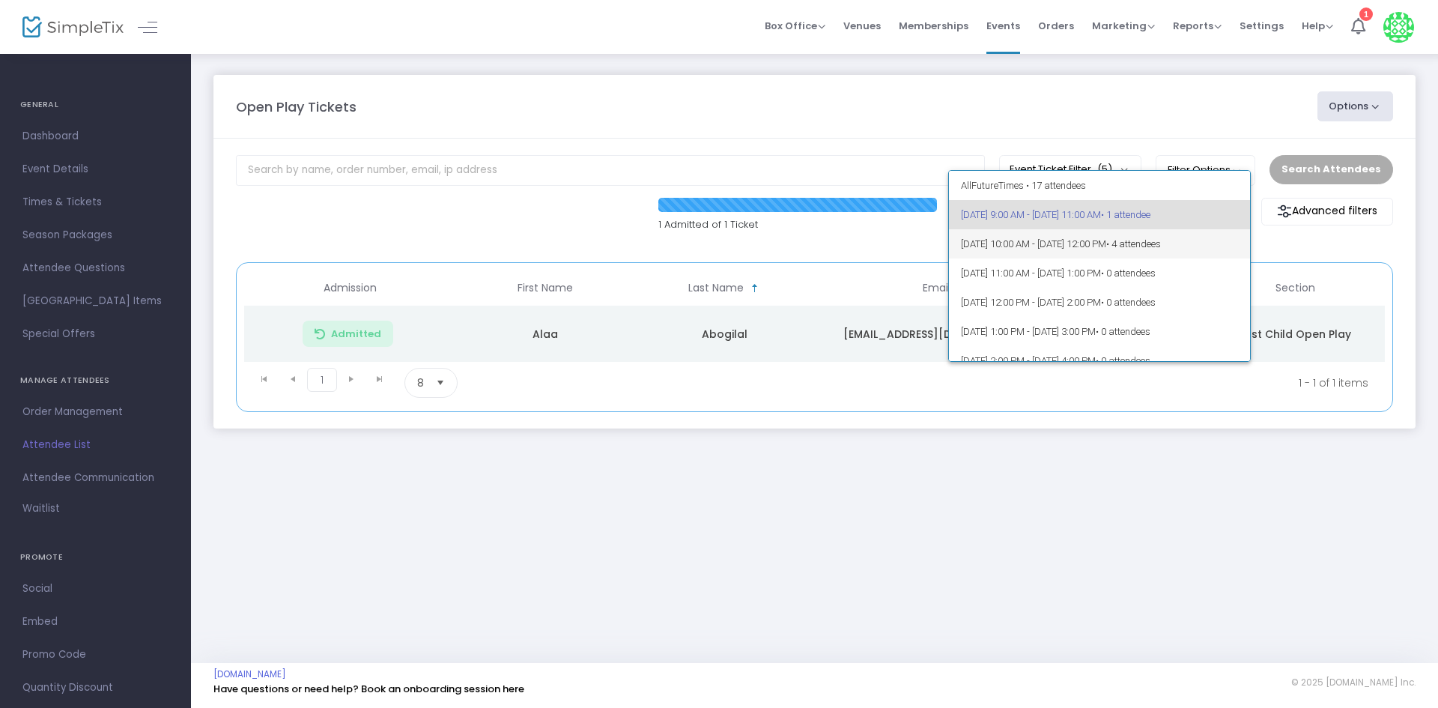
click at [1052, 252] on span "9/25/2025 @ 10:00 AM - 9/25/2025 @ 12:00 PM • 4 attendees" at bounding box center [1100, 243] width 278 height 29
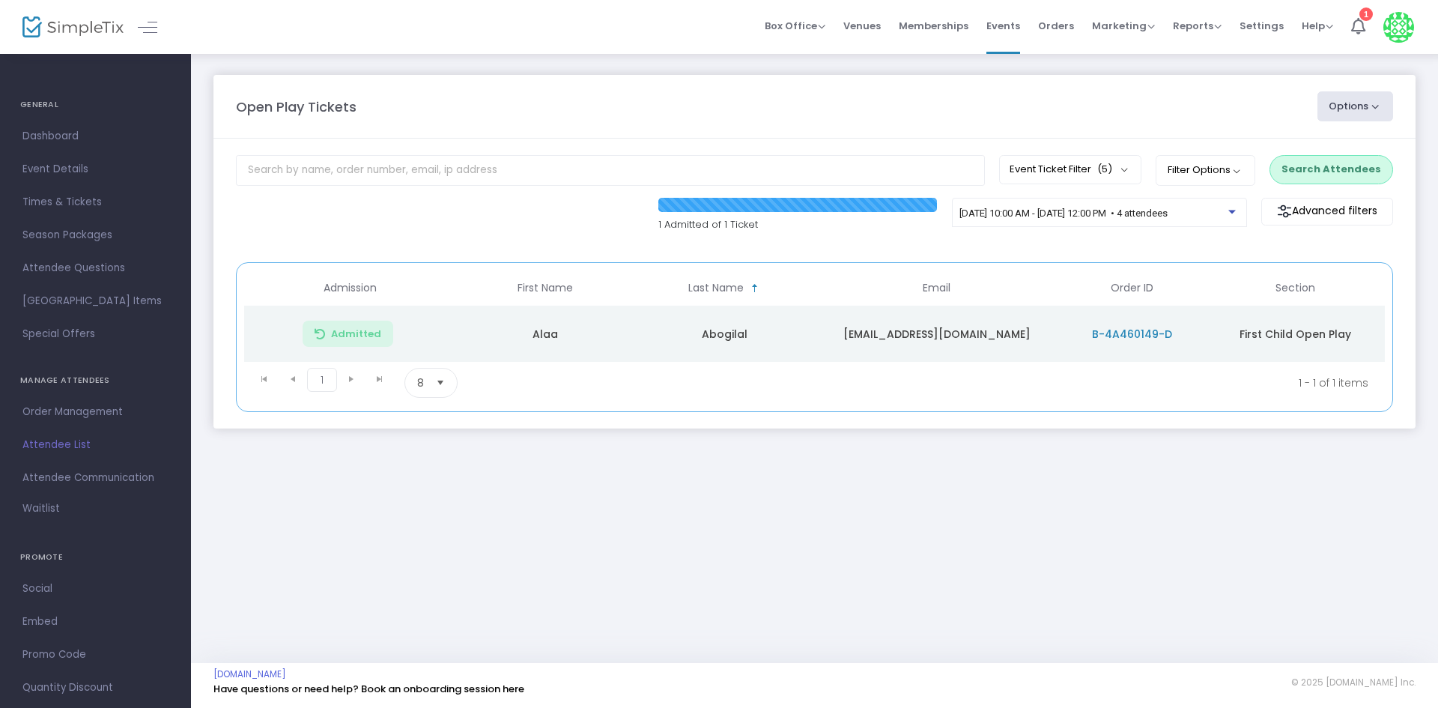
click at [1342, 159] on button "Search Attendees" at bounding box center [1332, 169] width 124 height 28
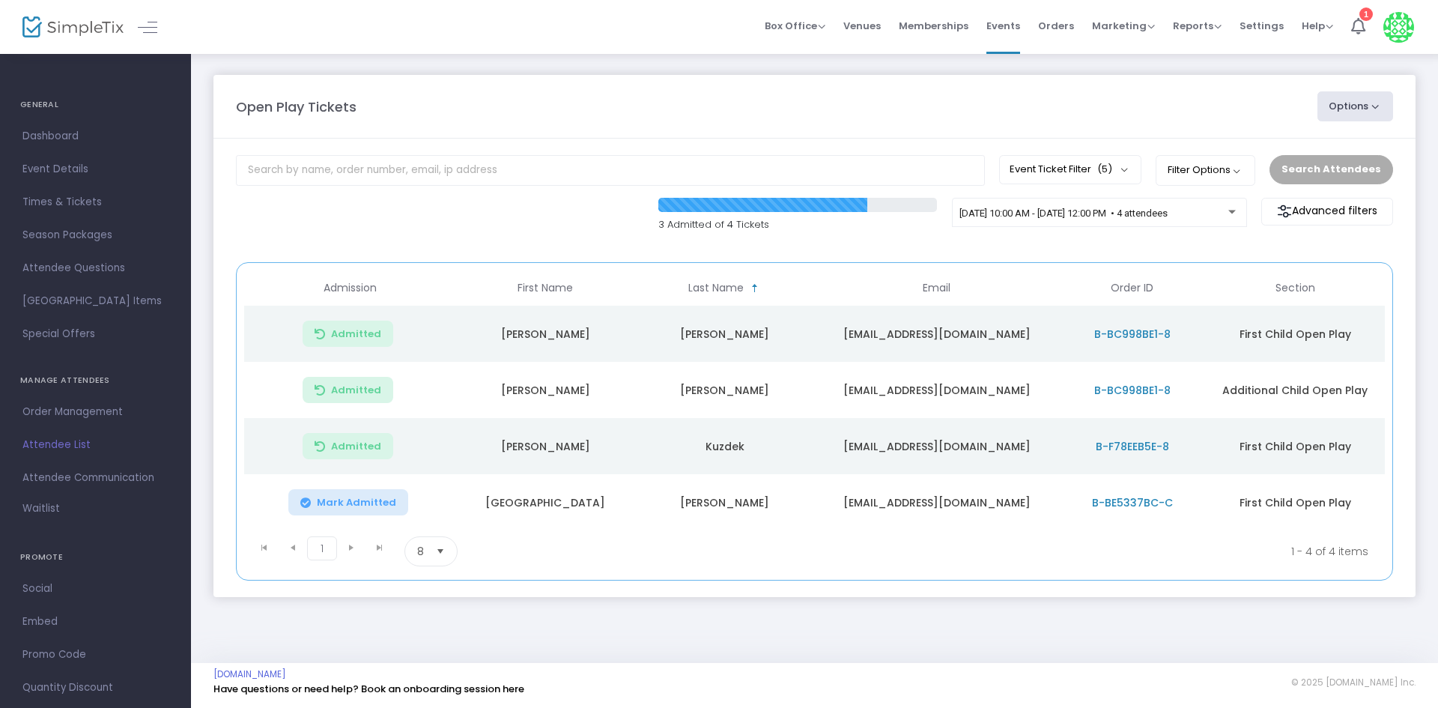
click at [857, 239] on div "3 Admitted of 4 Tickets 9/25/2025 @ 10:00 AM - 9/25/2025 @ 12:00 PM • 4 attende…" at bounding box center [814, 223] width 1172 height 50
click at [647, 250] on m-panel-content "Event Ticket Filter (5) Select All First Child Open Play Additional Child Open …" at bounding box center [814, 368] width 1202 height 458
click at [539, 239] on div "3 Admitted of 4 Tickets 9/25/2025 @ 10:00 AM - 9/25/2025 @ 12:00 PM • 4 attende…" at bounding box center [814, 223] width 1172 height 50
click at [644, 142] on m-panel-content "Event Ticket Filter (5) Select All First Child Open Play Additional Child Open …" at bounding box center [814, 368] width 1202 height 458
click at [1152, 213] on span "9/25/2025 @ 10:00 AM - 9/25/2025 @ 12:00 PM • 4 attendees" at bounding box center [1064, 212] width 208 height 11
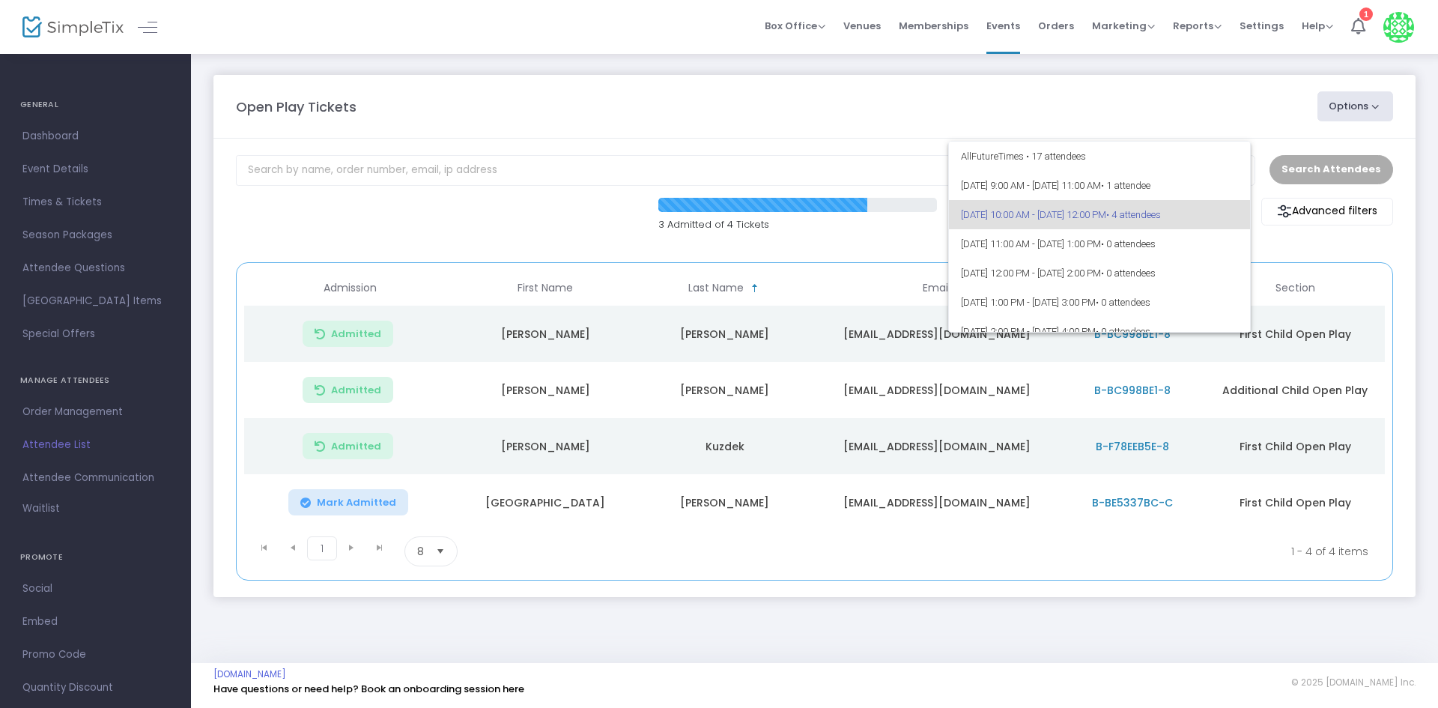
click at [1268, 240] on div at bounding box center [719, 354] width 1438 height 708
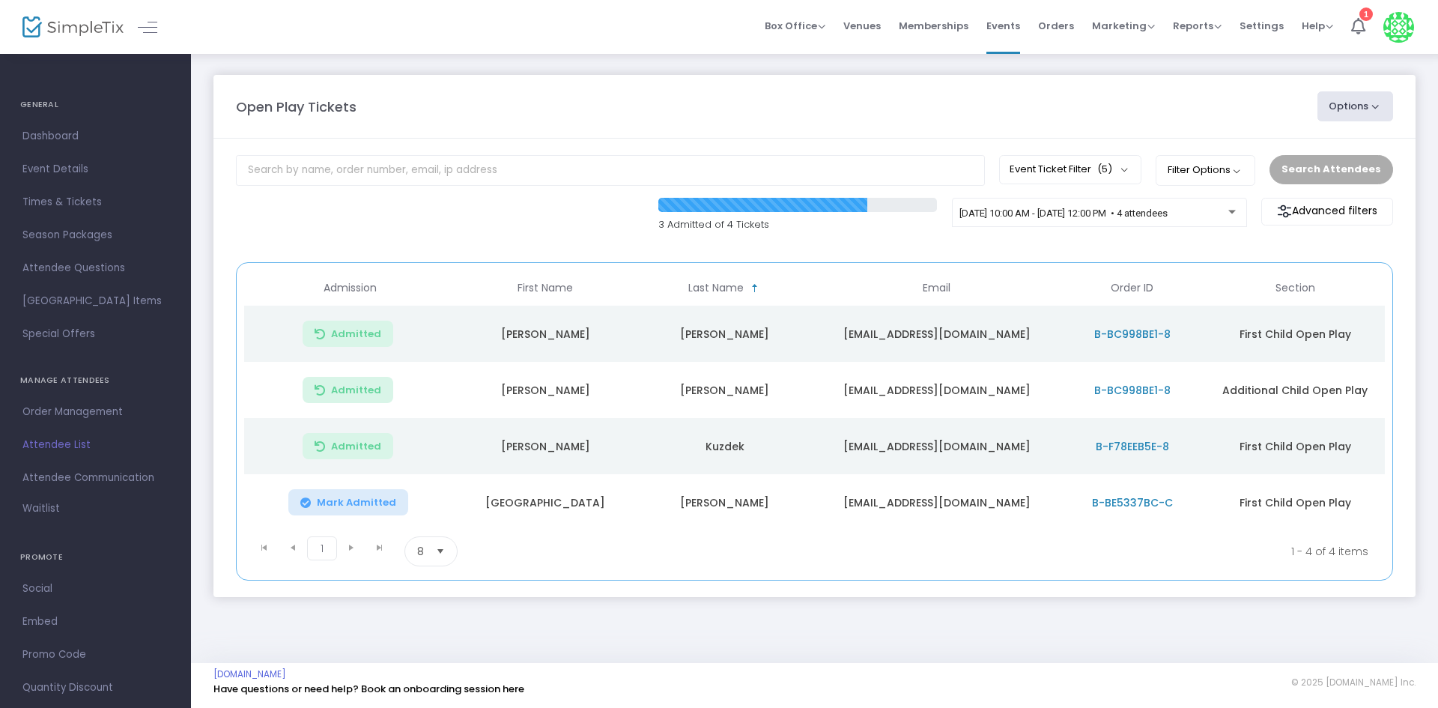
drag, startPoint x: 848, startPoint y: 120, endPoint x: 828, endPoint y: 112, distance: 20.9
click at [848, 120] on div "Open Play Tickets Options Import Attendees Export List Print Name Tags Export t…" at bounding box center [814, 106] width 1172 height 30
click at [807, 109] on div "Open Play Tickets" at bounding box center [769, 107] width 1082 height 20
click at [482, 103] on div "Open Play Tickets" at bounding box center [769, 107] width 1082 height 20
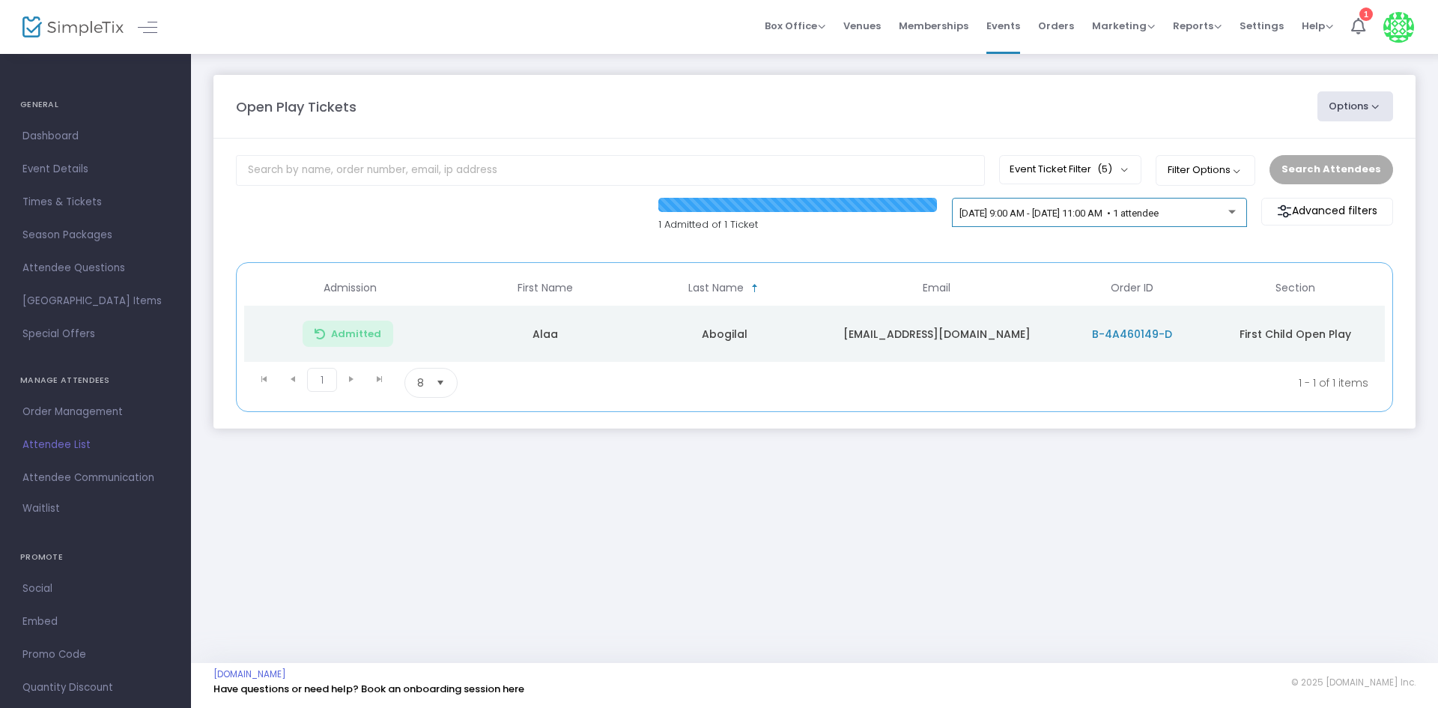
click at [1210, 224] on div "[DATE] 9:00 AM - [DATE] 11:00 AM • 1 attendee" at bounding box center [1099, 215] width 279 height 21
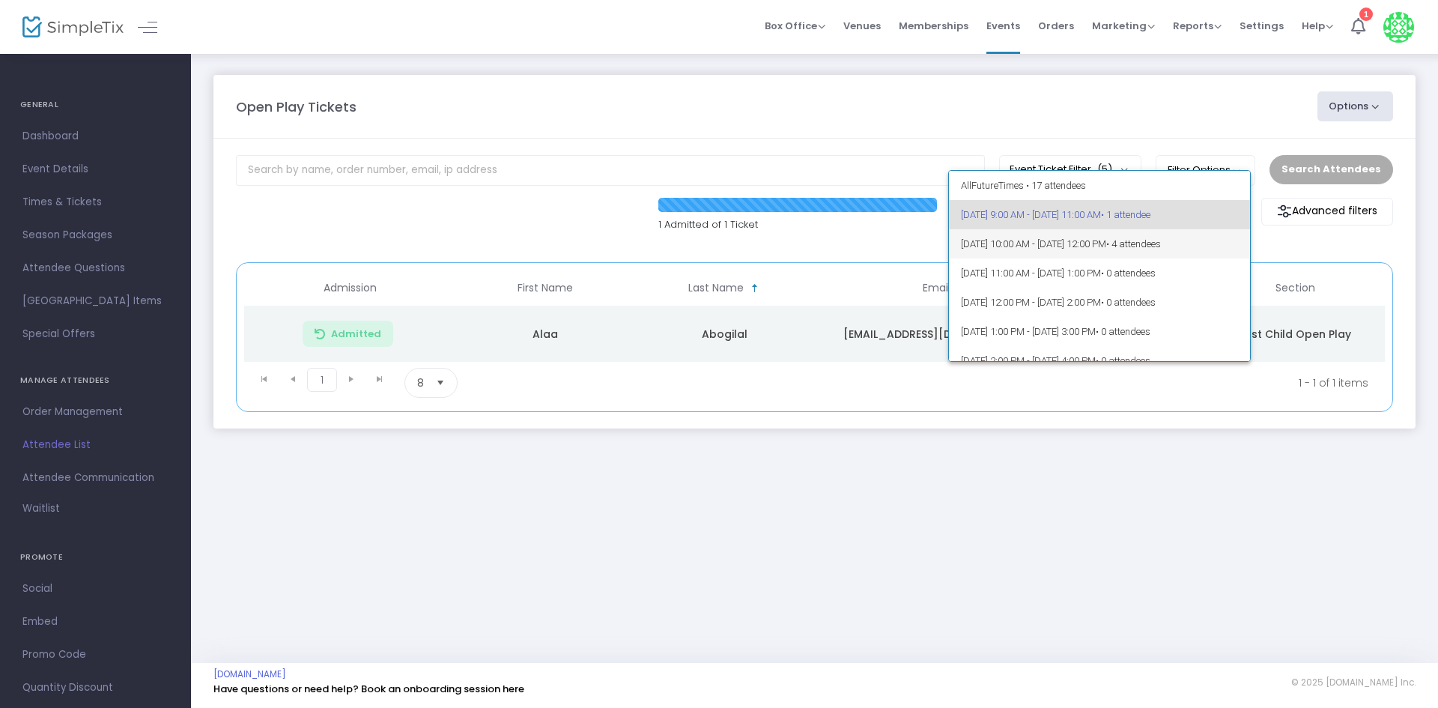
click at [1210, 251] on span "9/25/2025 @ 10:00 AM - 9/25/2025 @ 12:00 PM • 4 attendees" at bounding box center [1100, 243] width 278 height 29
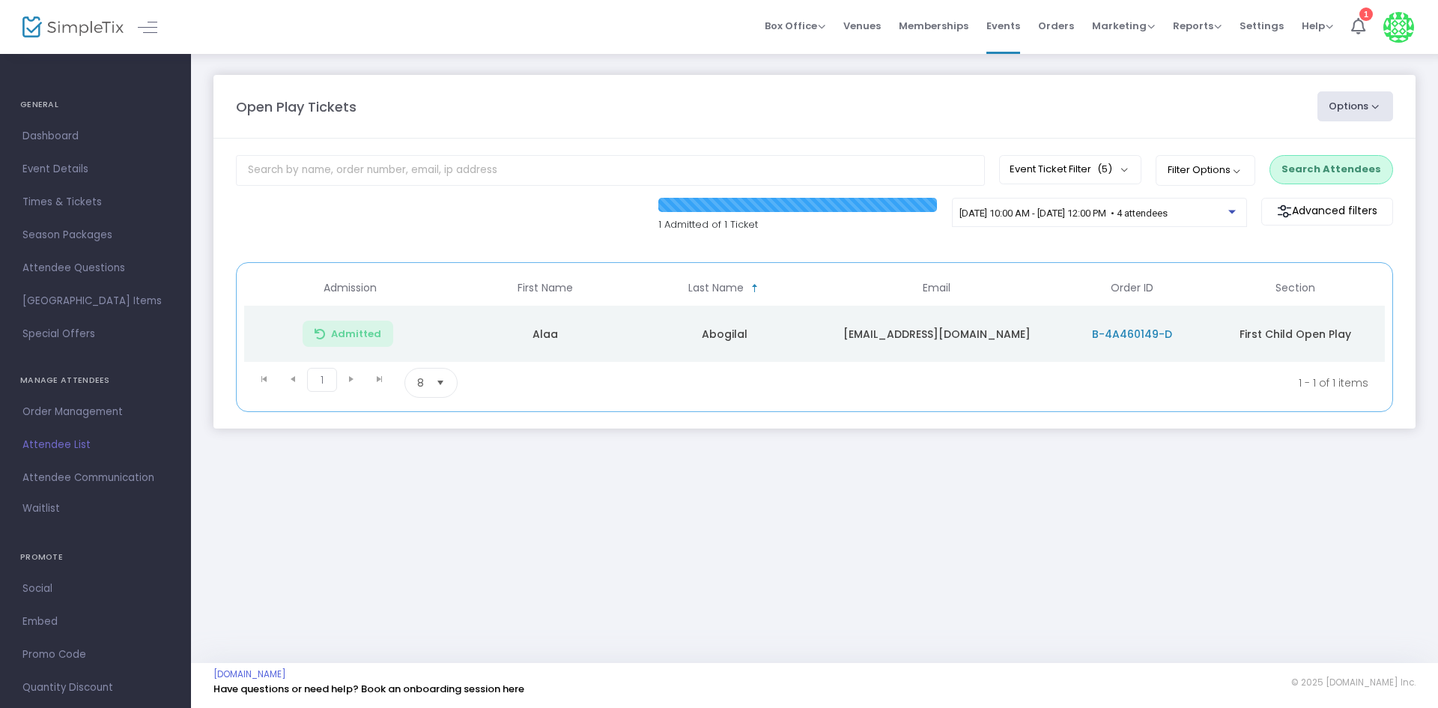
click at [1123, 259] on m-panel-content "Event Ticket Filter (5) Select All First Child Open Play Additional Child Open …" at bounding box center [814, 284] width 1202 height 290
click at [1165, 213] on span "9/25/2025 @ 10:00 AM - 9/25/2025 @ 12:00 PM • 4 attendees" at bounding box center [1064, 212] width 208 height 11
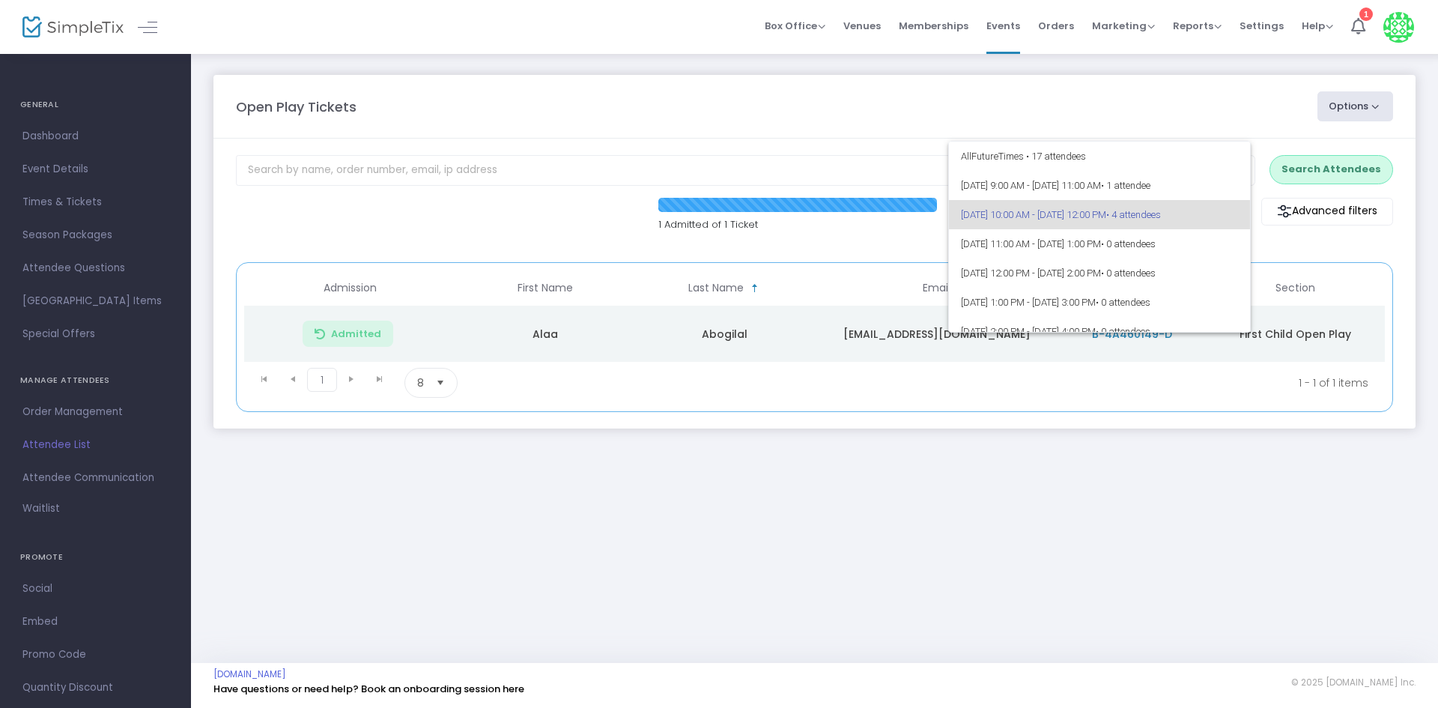
click at [1366, 172] on div at bounding box center [719, 354] width 1438 height 708
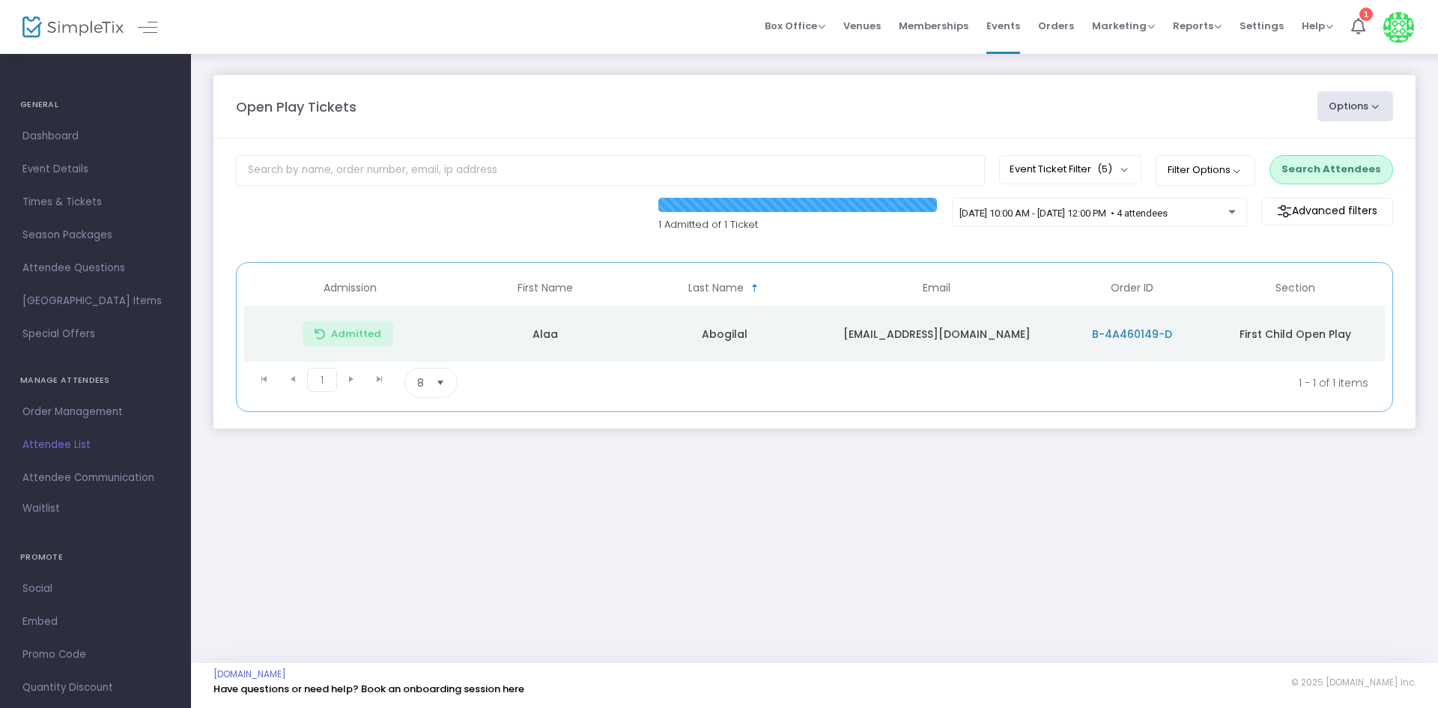
click at [1358, 174] on button "Search Attendees" at bounding box center [1332, 169] width 124 height 28
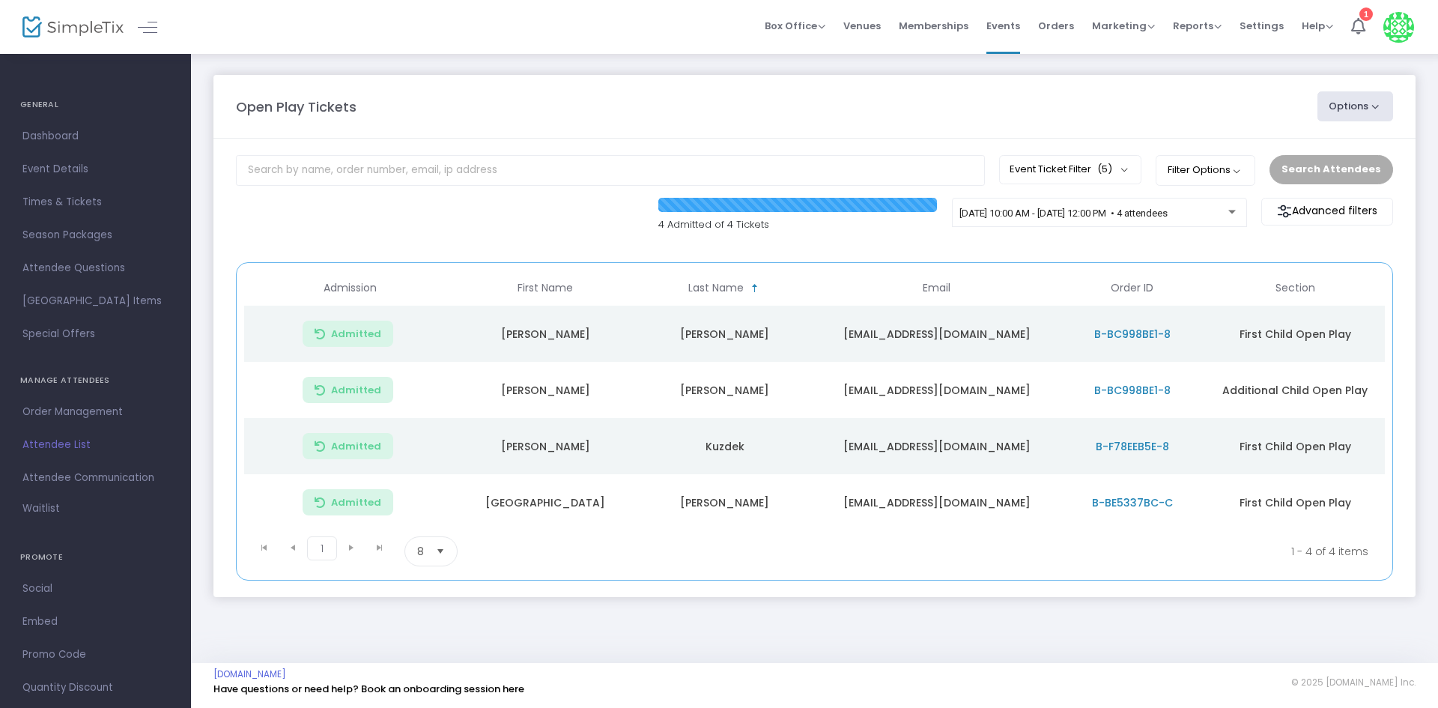
click at [708, 141] on m-panel-content "Event Ticket Filter (5) Select All First Child Open Play Additional Child Open …" at bounding box center [814, 368] width 1202 height 458
click at [1163, 221] on div "9/25/2025 @ 10:00 AM - 9/25/2025 @ 12:00 PM • 4 attendees" at bounding box center [1099, 215] width 279 height 21
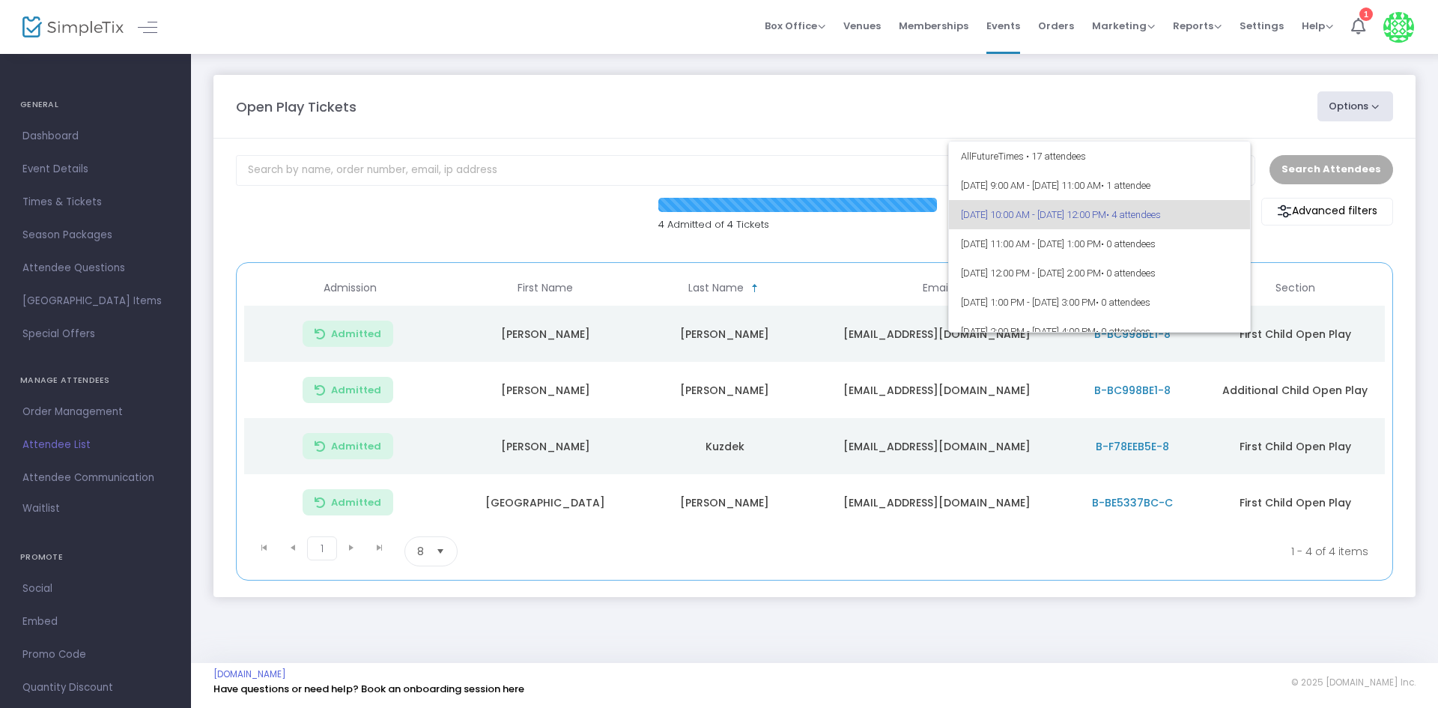
click at [1265, 244] on div at bounding box center [719, 354] width 1438 height 708
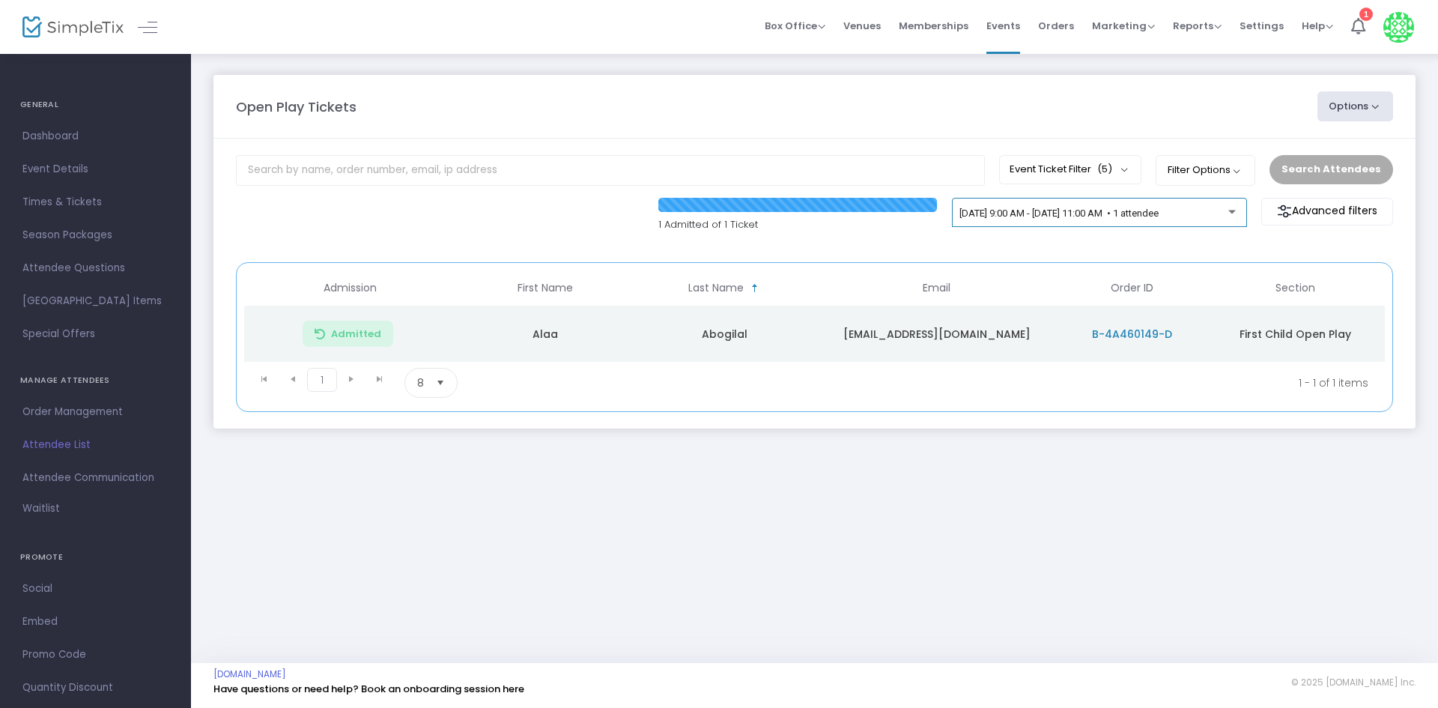
click at [1005, 221] on div "[DATE] 9:00 AM - [DATE] 11:00 AM • 1 attendee" at bounding box center [1099, 215] width 279 height 21
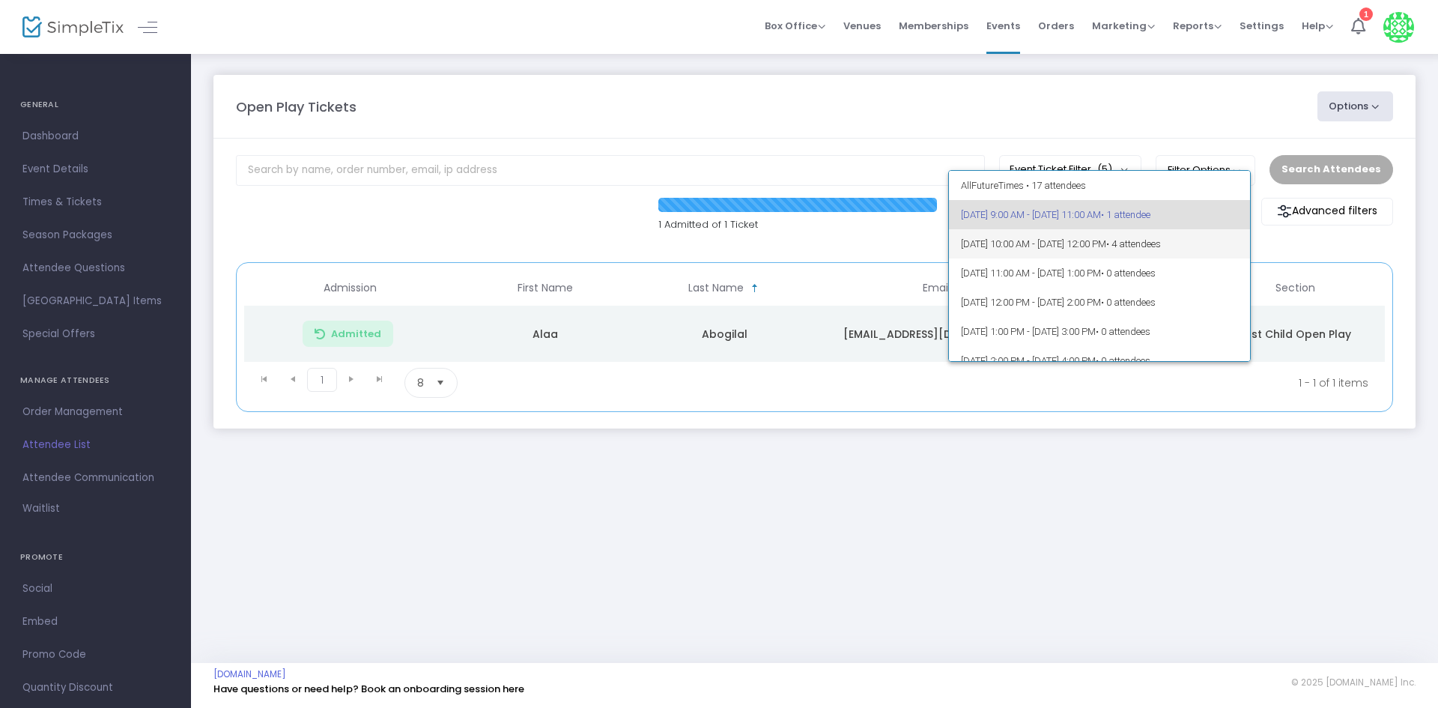
click at [1161, 244] on span "• 4 attendees" at bounding box center [1133, 243] width 55 height 11
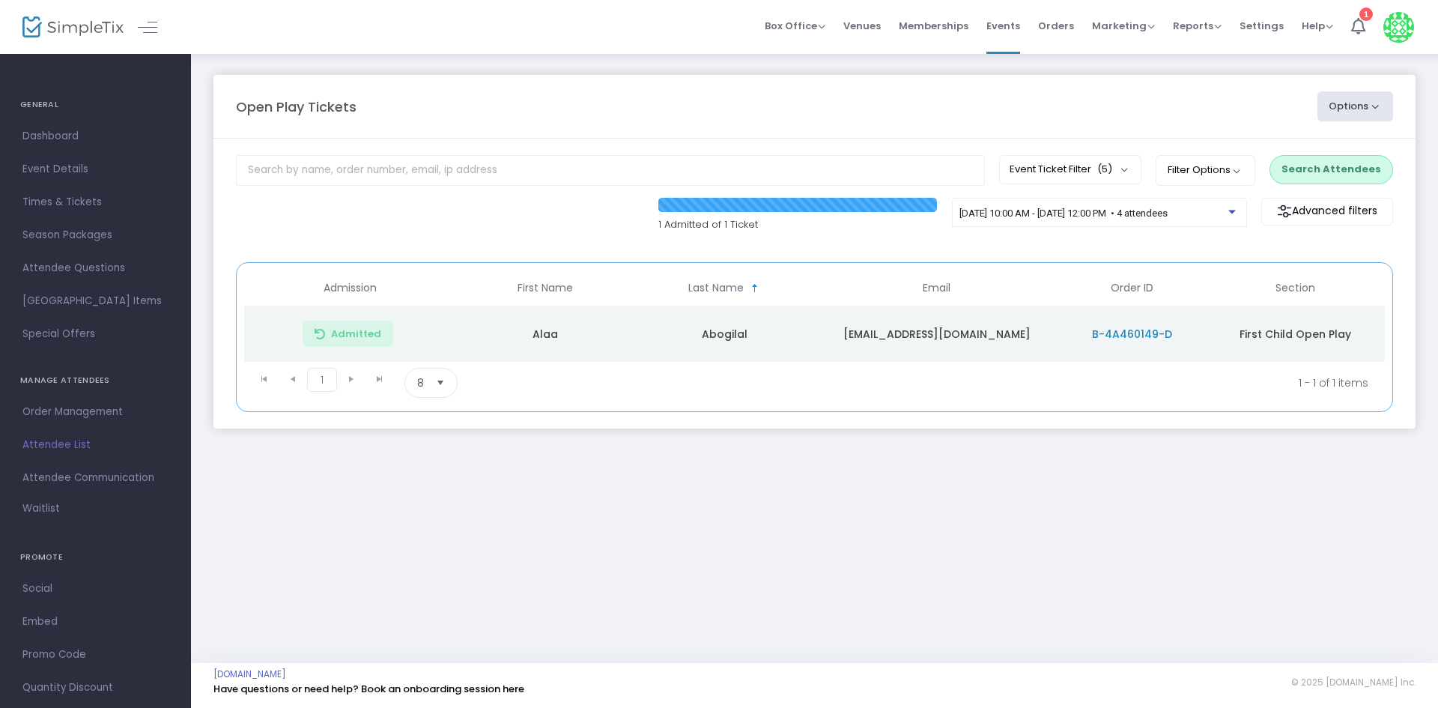
click at [1382, 176] on button "Search Attendees" at bounding box center [1332, 169] width 124 height 28
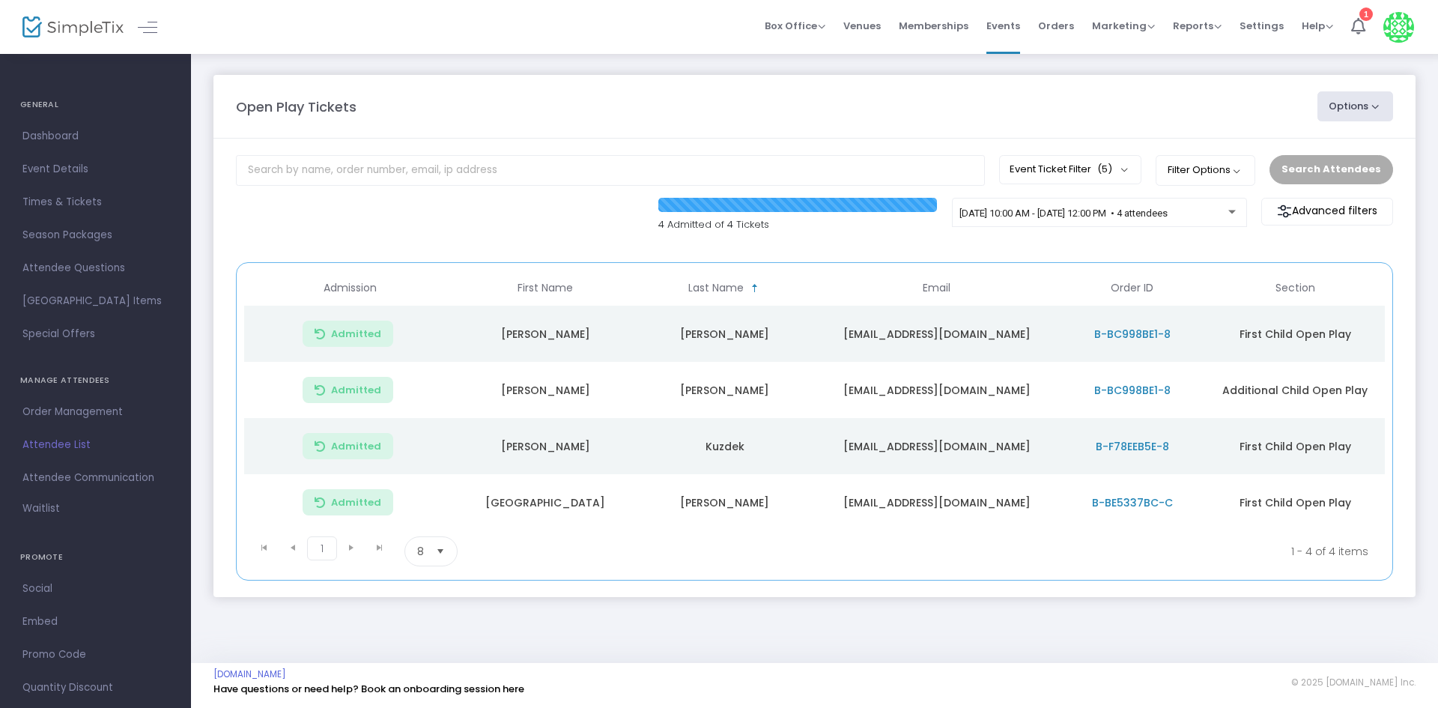
click at [932, 95] on div "Open Play Tickets Options Import Attendees Export List Print Name Tags Export t…" at bounding box center [814, 106] width 1172 height 30
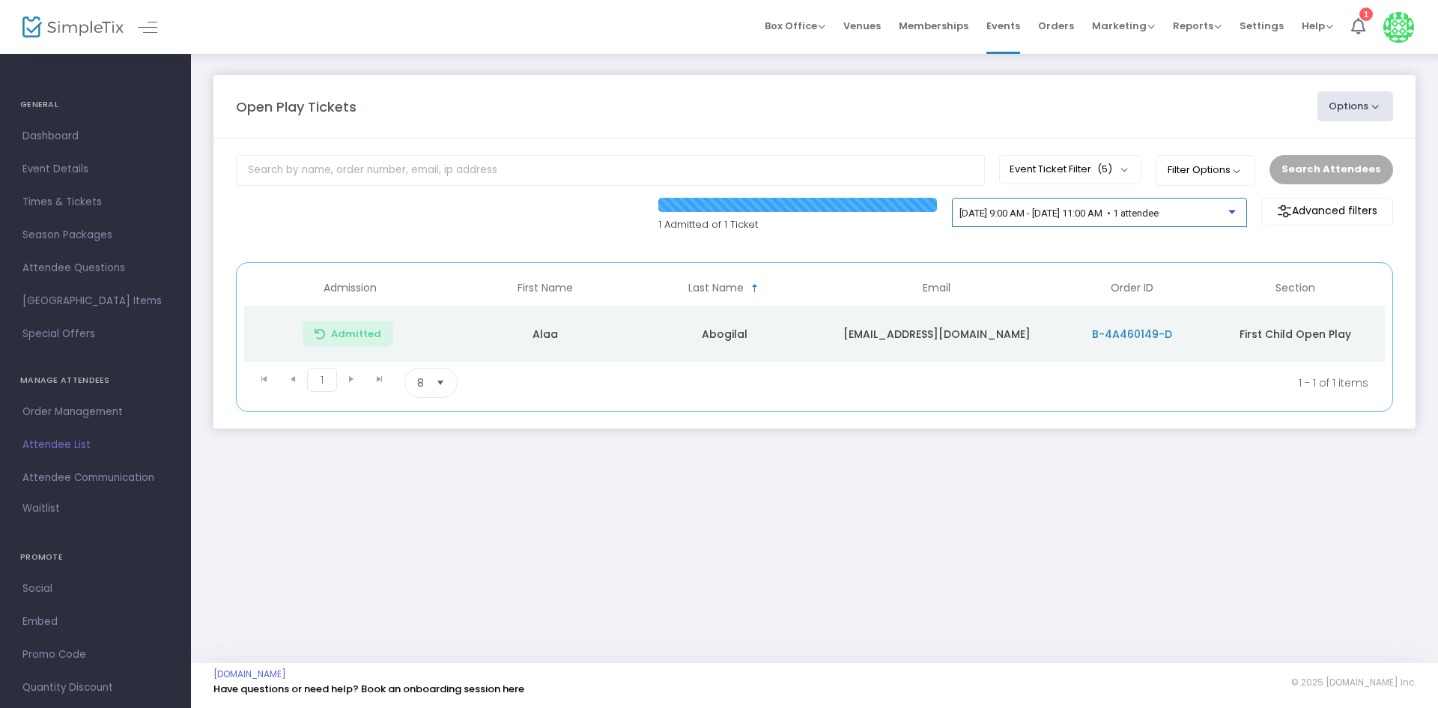
click at [1104, 211] on span "[DATE] 9:00 AM - [DATE] 11:00 AM • 1 attendee" at bounding box center [1059, 212] width 199 height 11
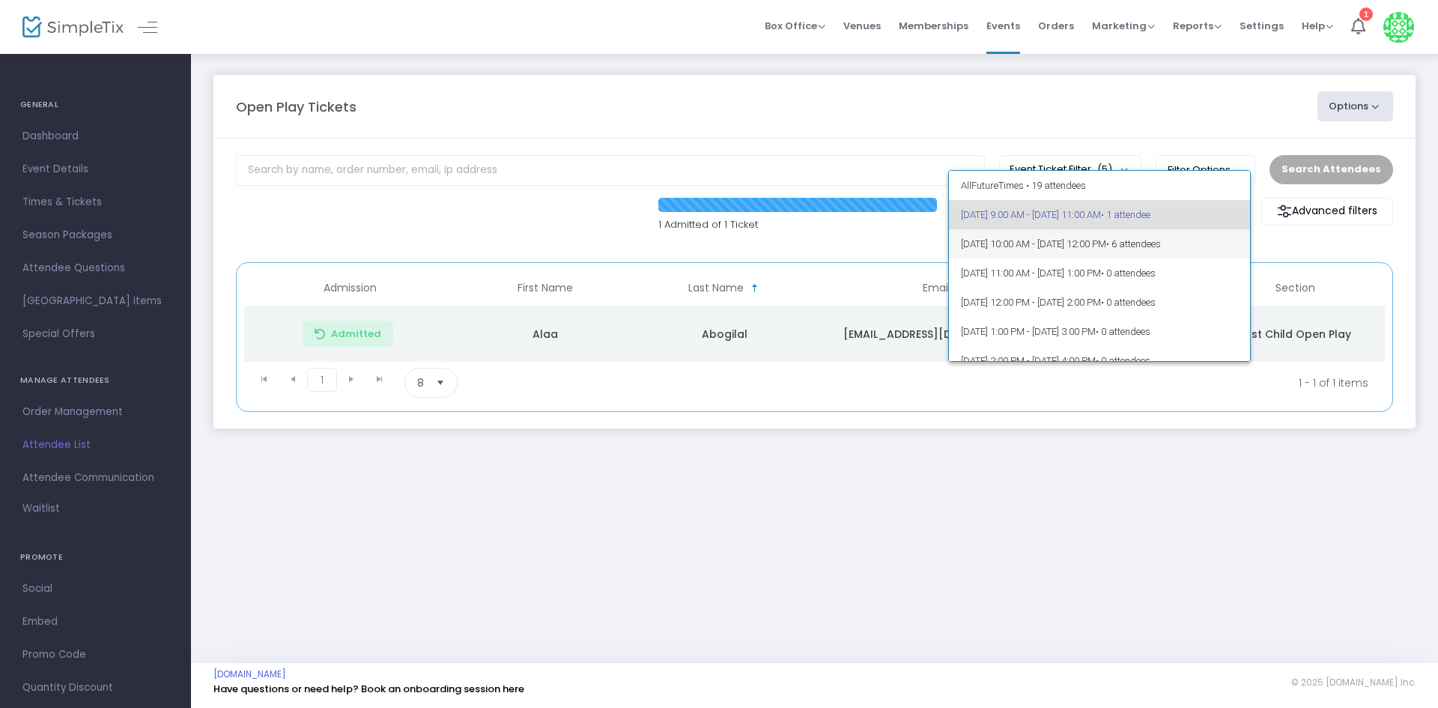
click at [1215, 249] on span "9/25/2025 @ 10:00 AM - 9/25/2025 @ 12:00 PM • 6 attendees" at bounding box center [1100, 243] width 278 height 29
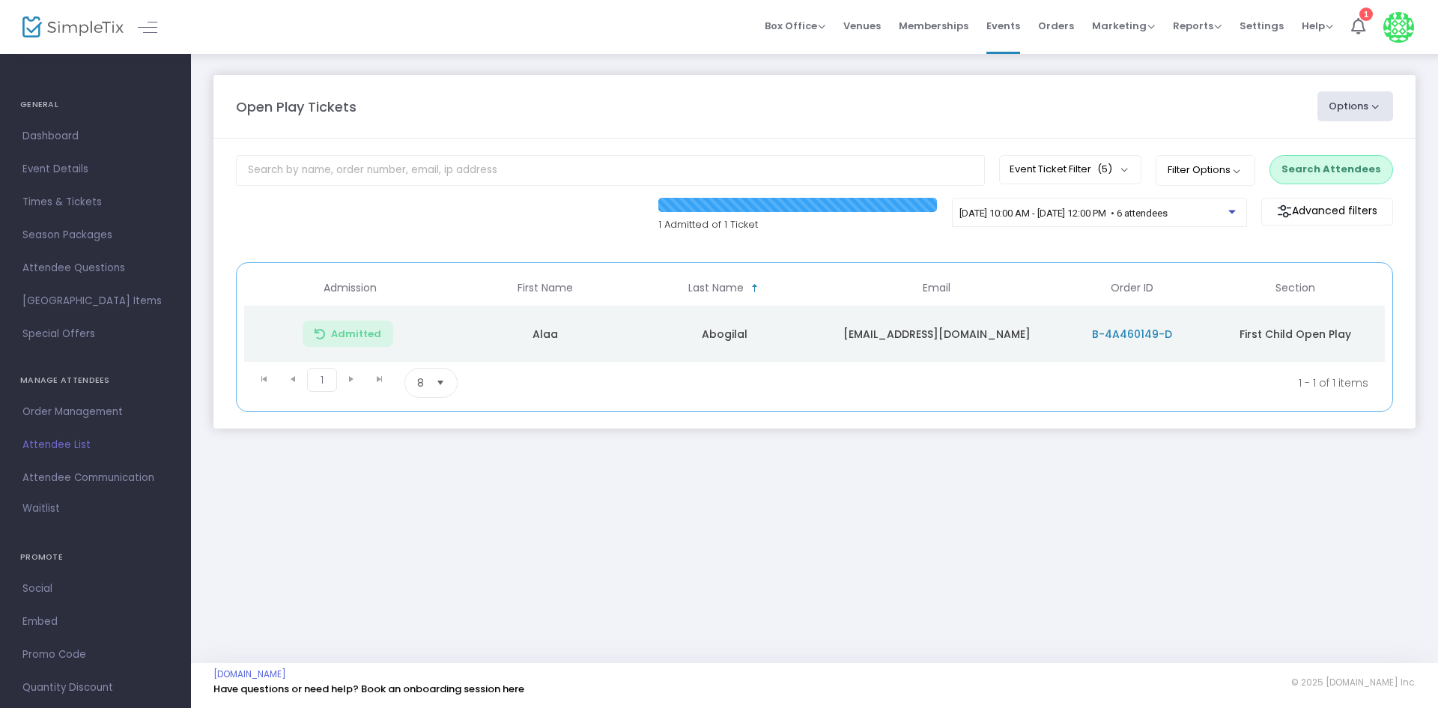
click at [1345, 163] on button "Search Attendees" at bounding box center [1332, 169] width 124 height 28
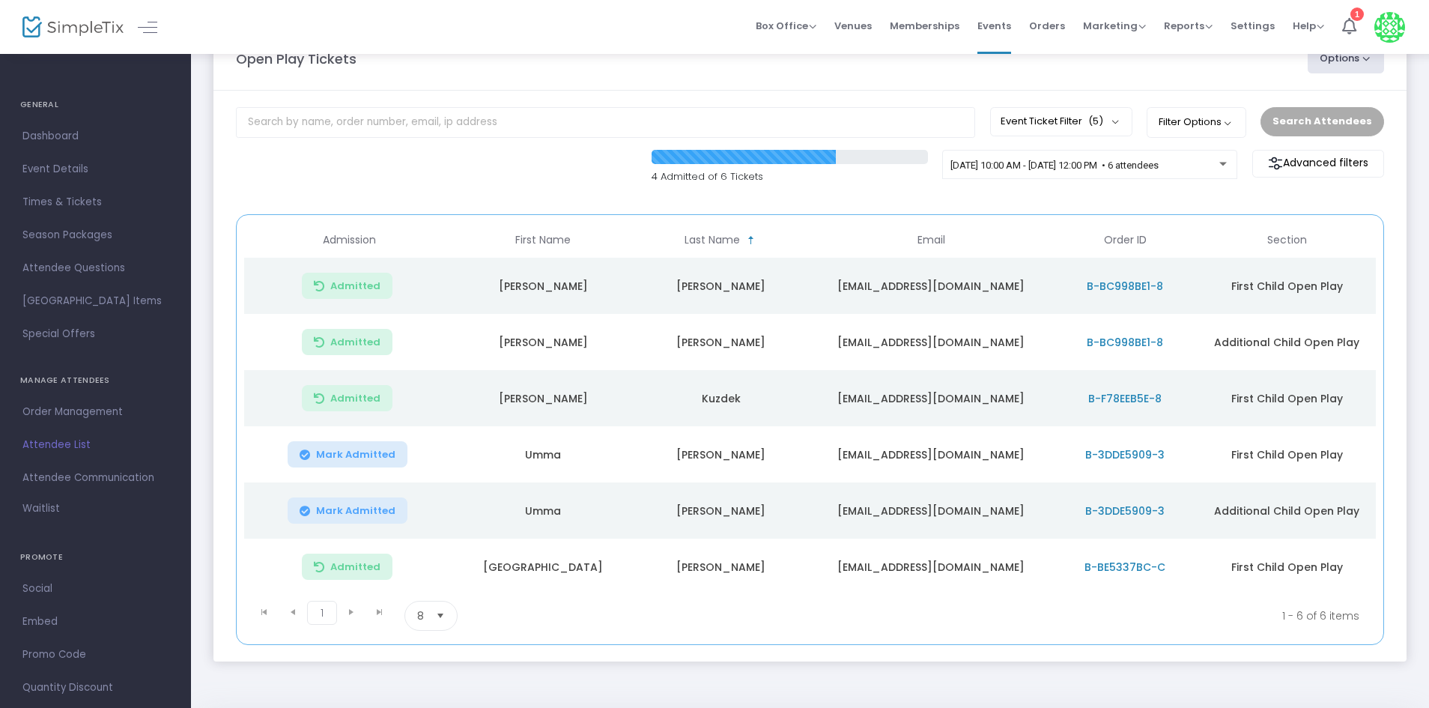
scroll to position [75, 0]
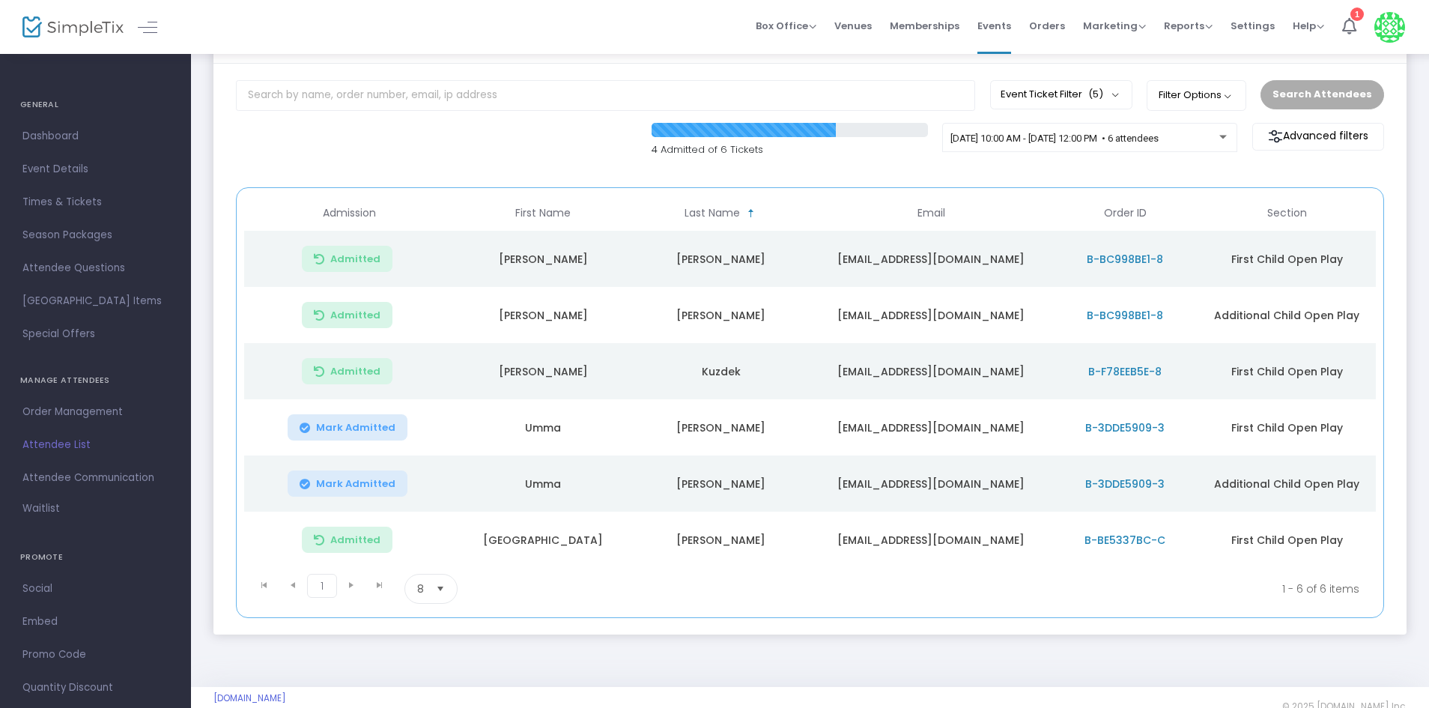
click at [380, 443] on td "Mark Admitted" at bounding box center [349, 427] width 210 height 56
click at [377, 481] on span "Mark Admitted" at bounding box center [355, 484] width 79 height 12
click at [382, 432] on span "Mark Admitted" at bounding box center [355, 428] width 79 height 12
click at [440, 170] on div "4 Admitted of 6 Tickets 9/25/2025 @ 10:00 AM - 9/25/2025 @ 12:00 PM • 6 attende…" at bounding box center [809, 148] width 1163 height 50
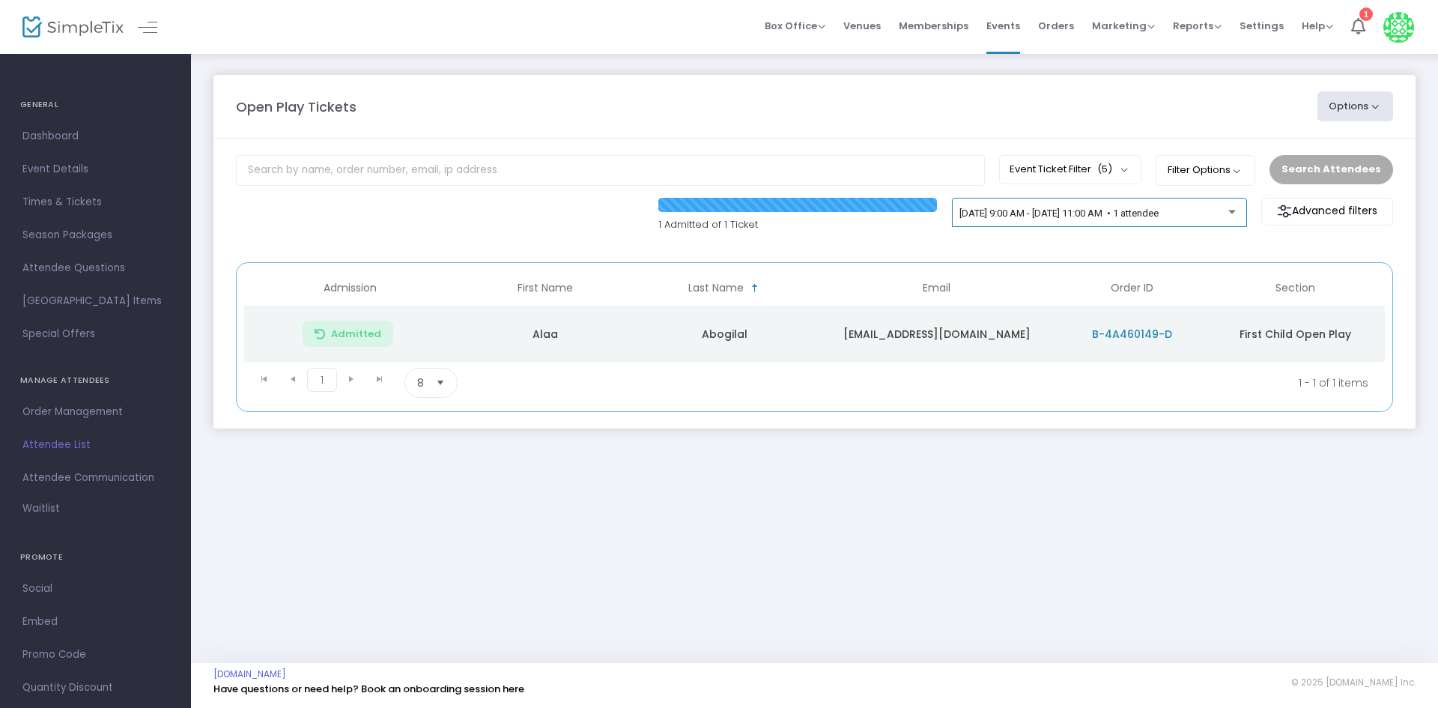
click at [1152, 203] on div "[DATE] 9:00 AM - [DATE] 11:00 AM • 1 attendee" at bounding box center [1099, 213] width 295 height 30
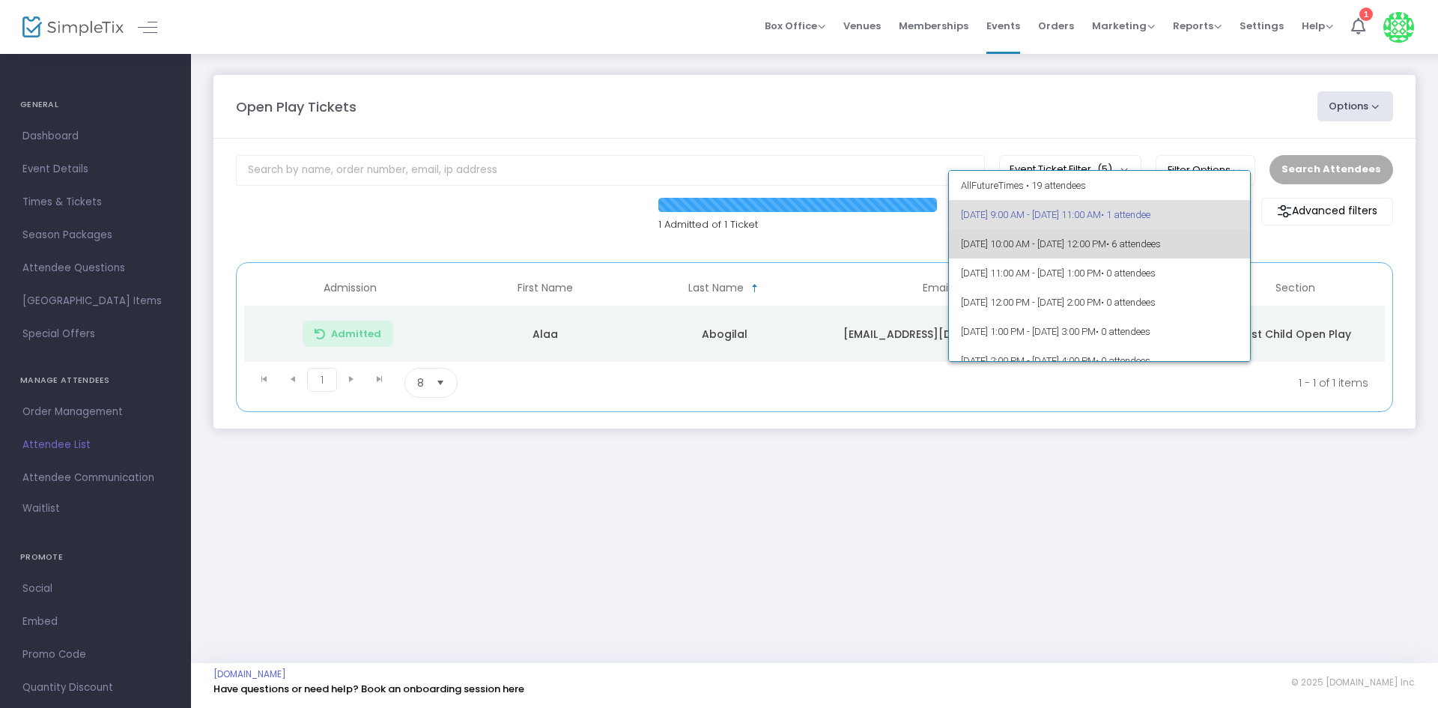
click at [1161, 238] on span "• 6 attendees" at bounding box center [1133, 243] width 55 height 11
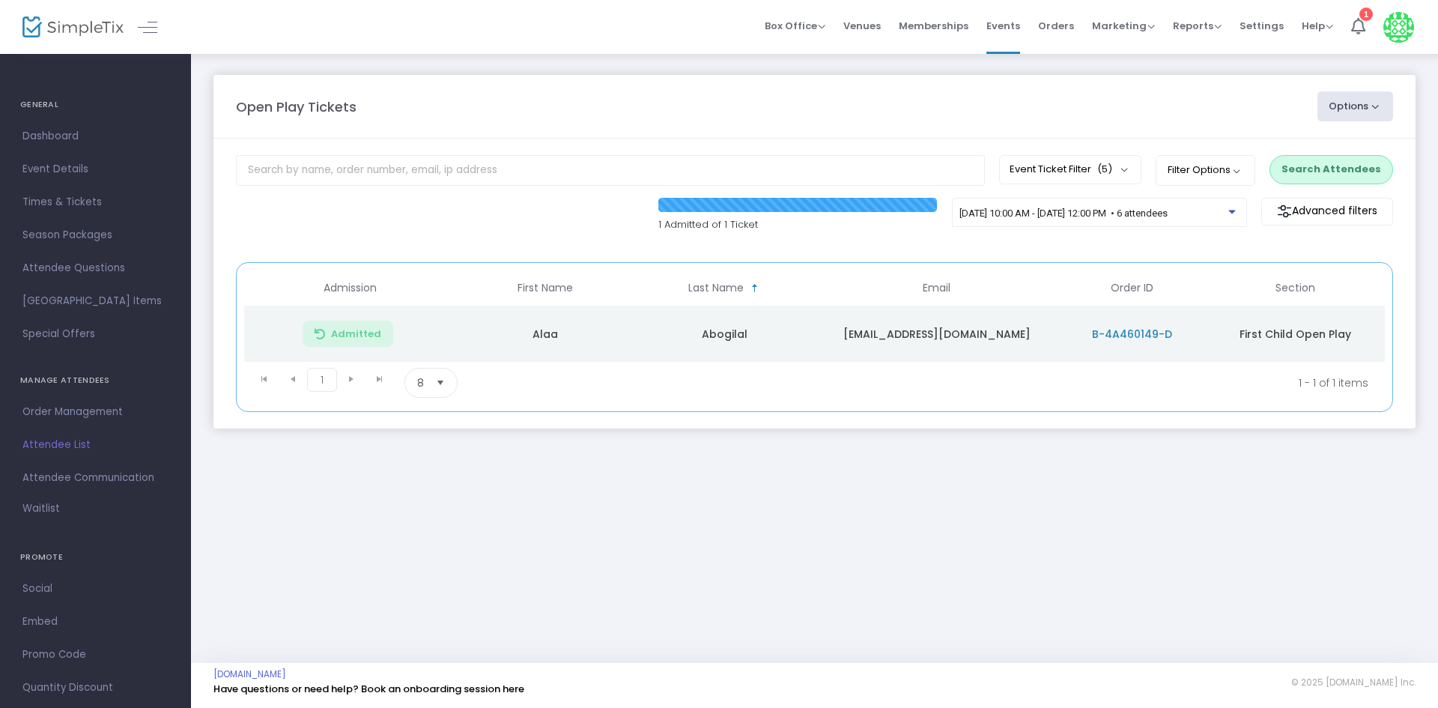
click at [1333, 172] on button "Search Attendees" at bounding box center [1332, 169] width 124 height 28
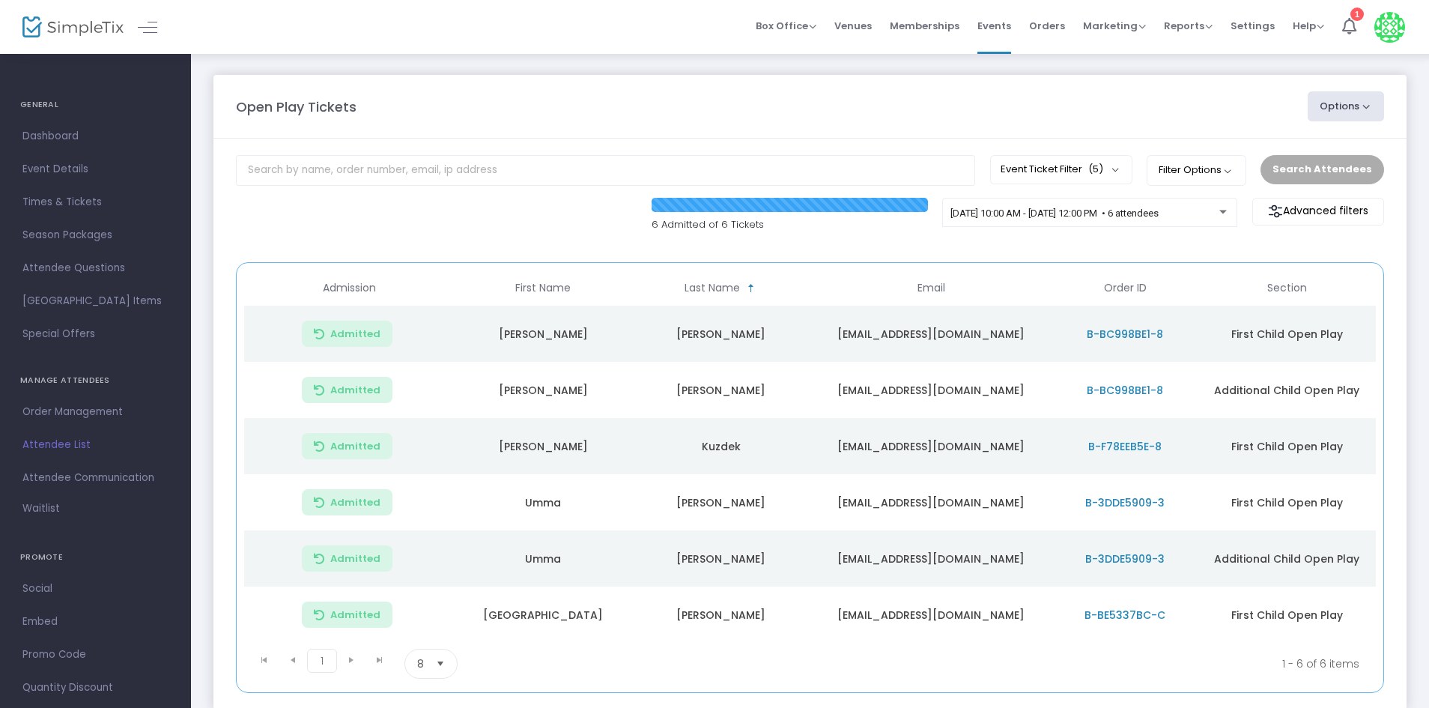
click at [995, 276] on span "Email" at bounding box center [930, 288] width 253 height 25
click at [949, 246] on div "6 Admitted of 6 Tickets 9/25/2025 @ 10:00 AM - 9/25/2025 @ 12:00 PM • 6 attende…" at bounding box center [809, 223] width 1163 height 50
click at [1034, 219] on div "9/25/2025 @ 10:00 AM - 9/25/2025 @ 12:00 PM • 6 attendees" at bounding box center [1090, 215] width 279 height 21
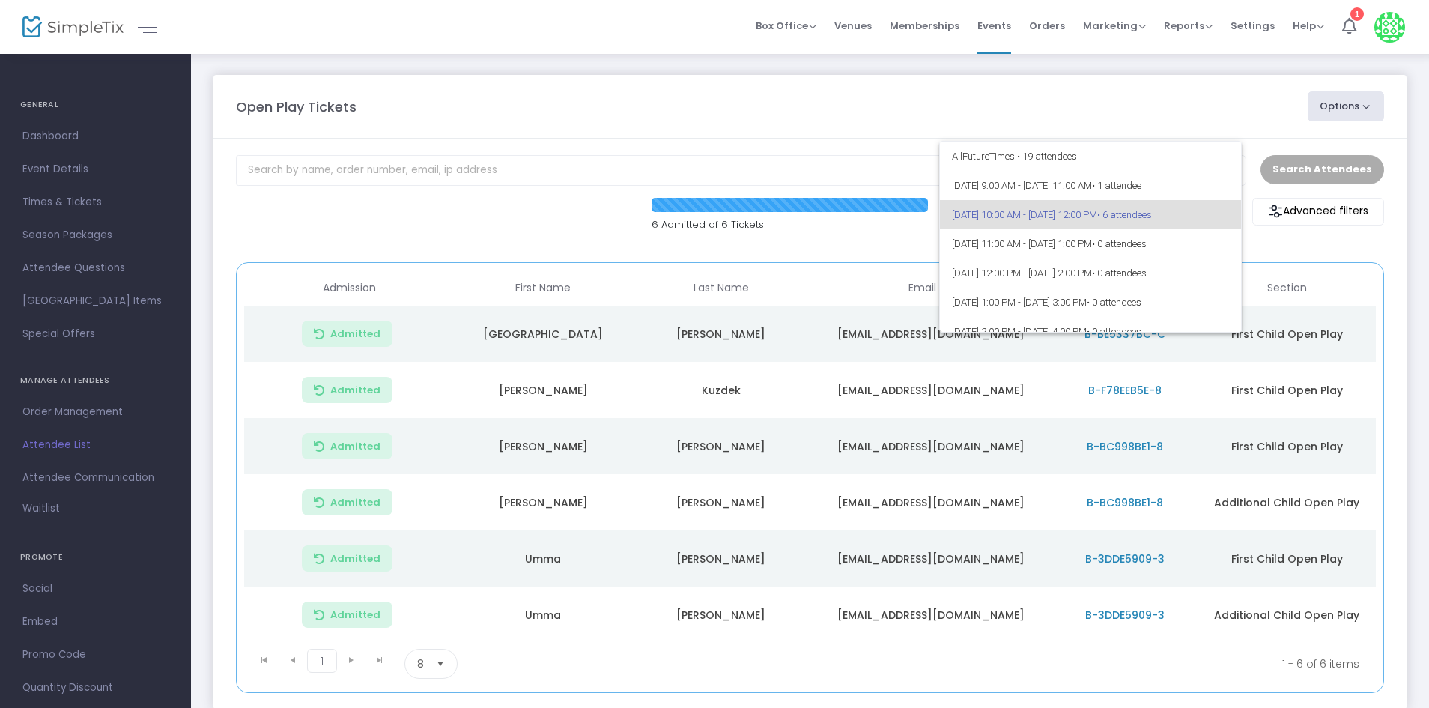
click at [895, 243] on div at bounding box center [714, 354] width 1429 height 708
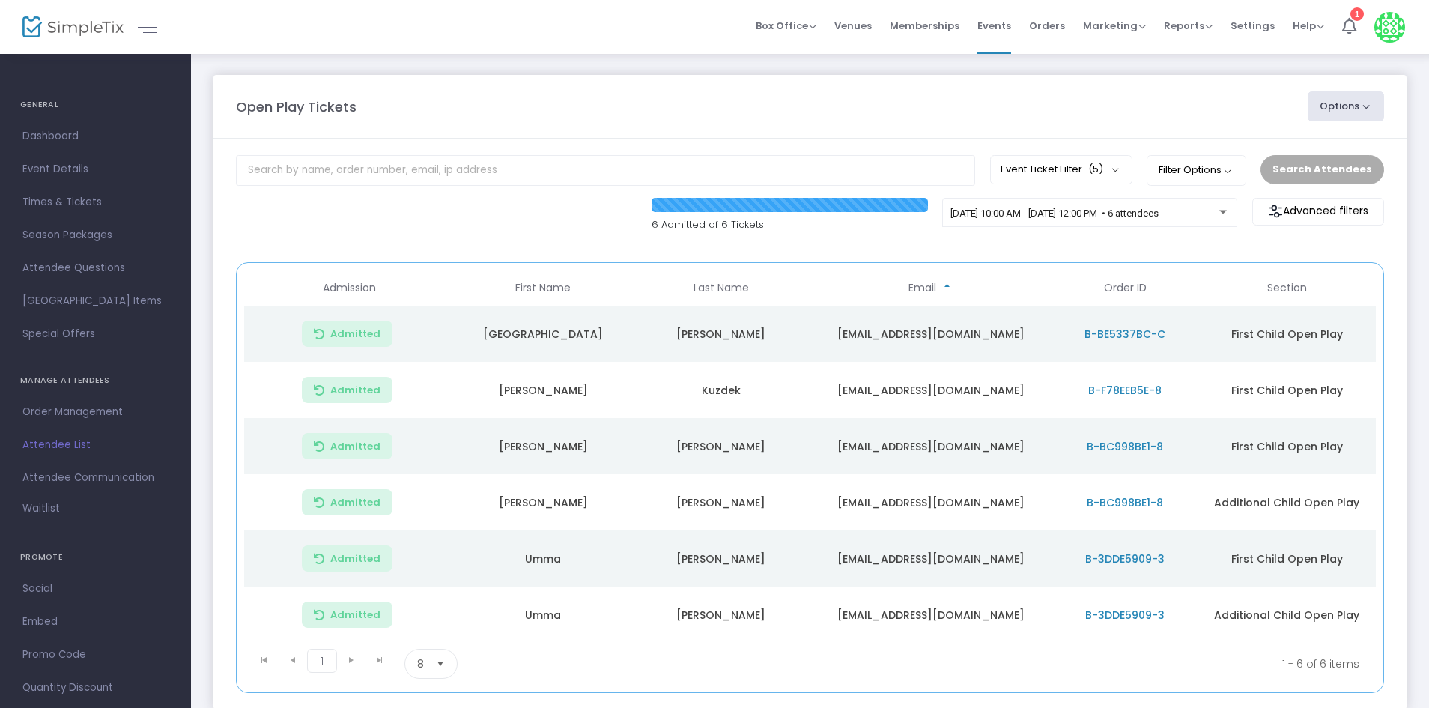
click at [942, 245] on div "6 Admitted of 6 Tickets 9/25/2025 @ 10:00 AM - 9/25/2025 @ 12:00 PM • 6 attende…" at bounding box center [809, 223] width 1163 height 50
click at [1143, 225] on div "9/25/2025 @ 10:00 AM - 9/25/2025 @ 12:00 PM • 6 attendees" at bounding box center [1090, 215] width 279 height 21
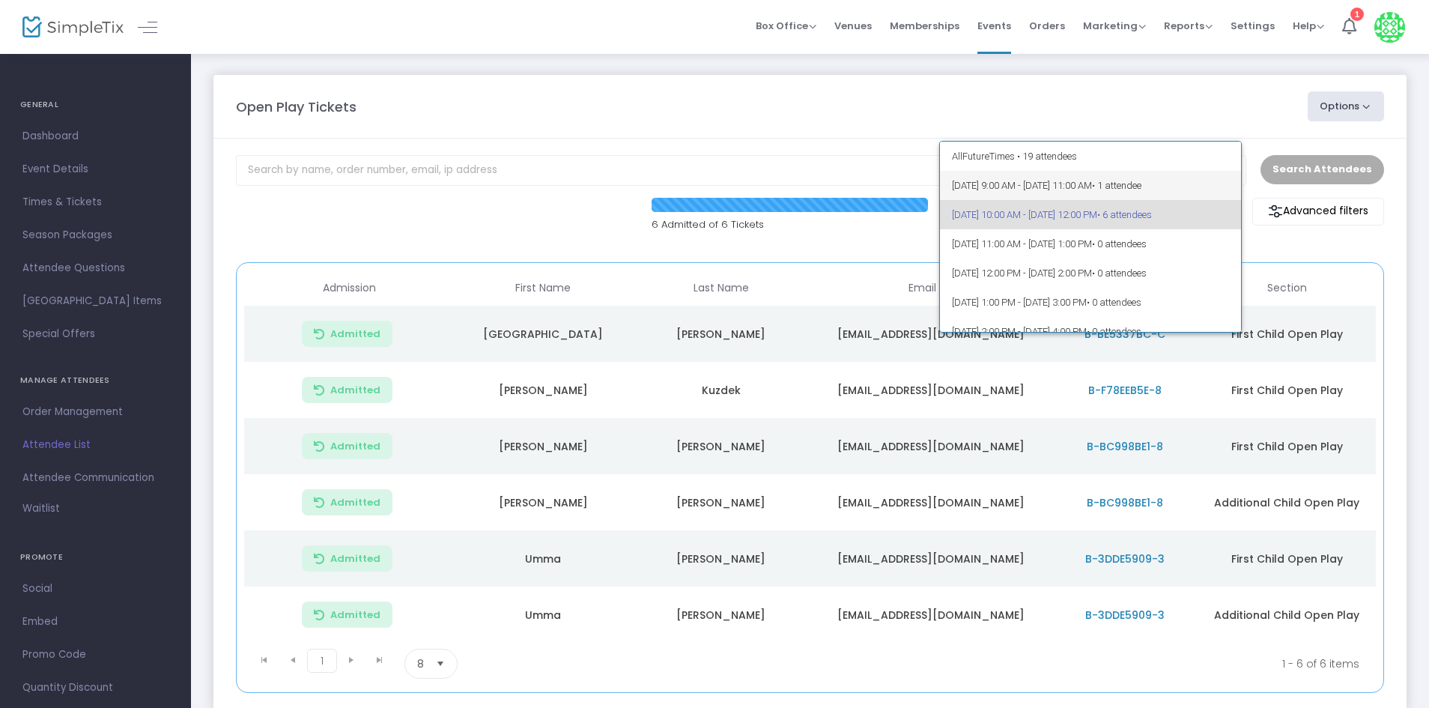
click at [1142, 187] on span "• 1 attendee" at bounding box center [1116, 185] width 49 height 11
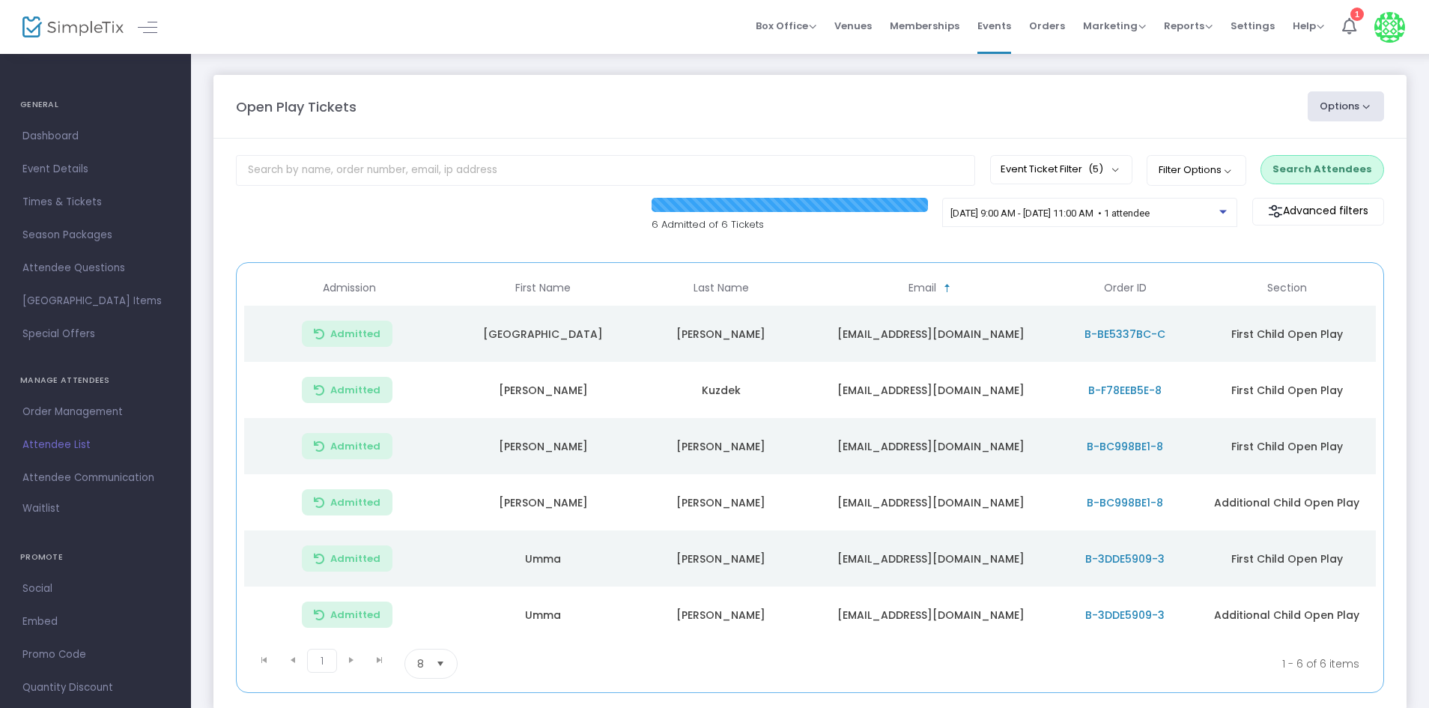
click at [1328, 174] on button "Search Attendees" at bounding box center [1323, 169] width 124 height 28
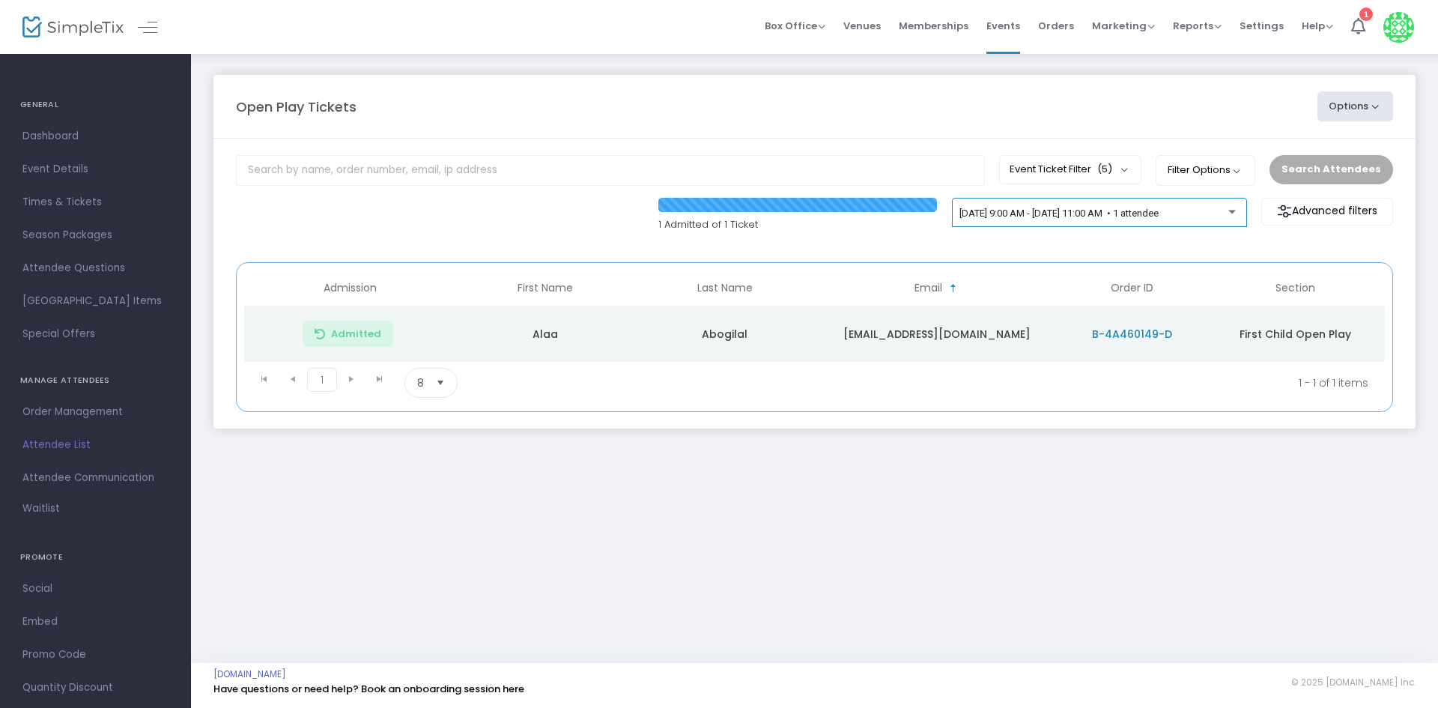
click at [1202, 201] on div "[DATE] 9:00 AM - [DATE] 11:00 AM • 1 attendee" at bounding box center [1099, 213] width 295 height 30
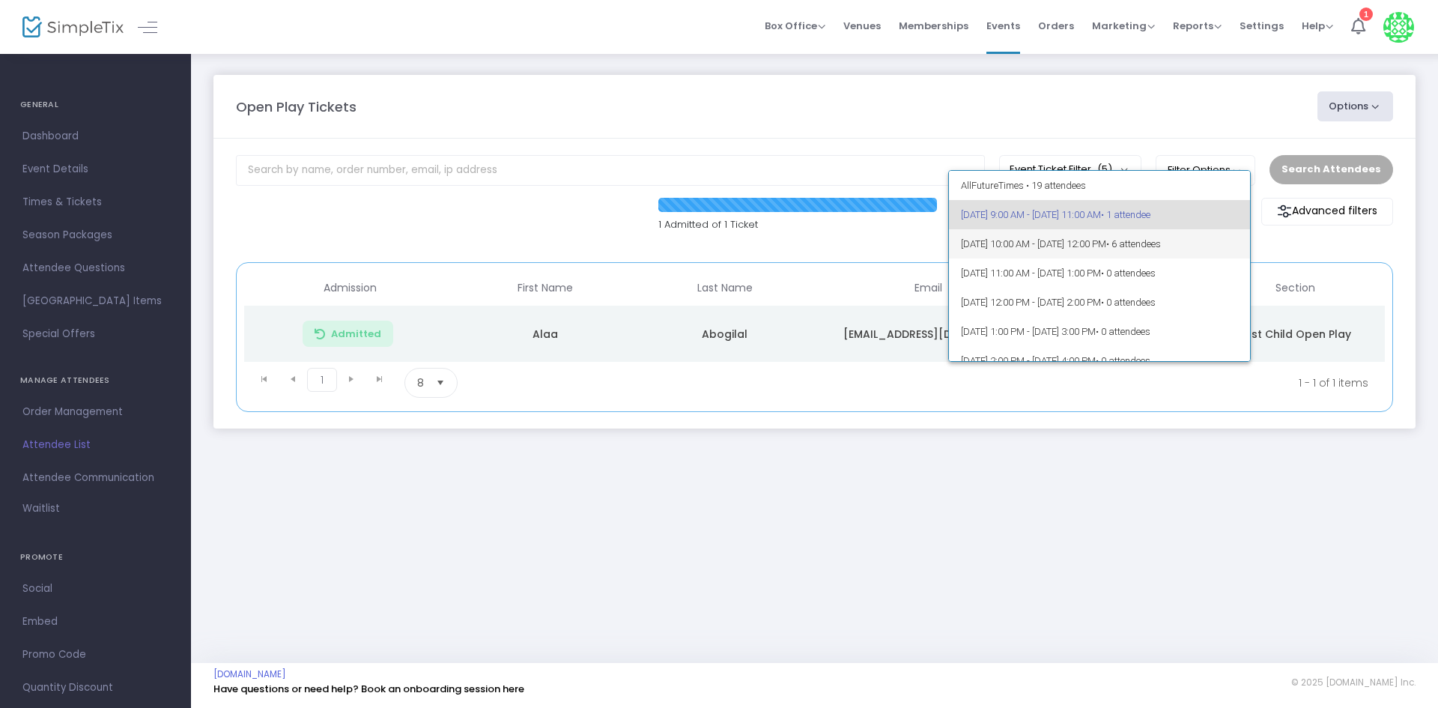
click at [1161, 248] on span "• 6 attendees" at bounding box center [1133, 243] width 55 height 11
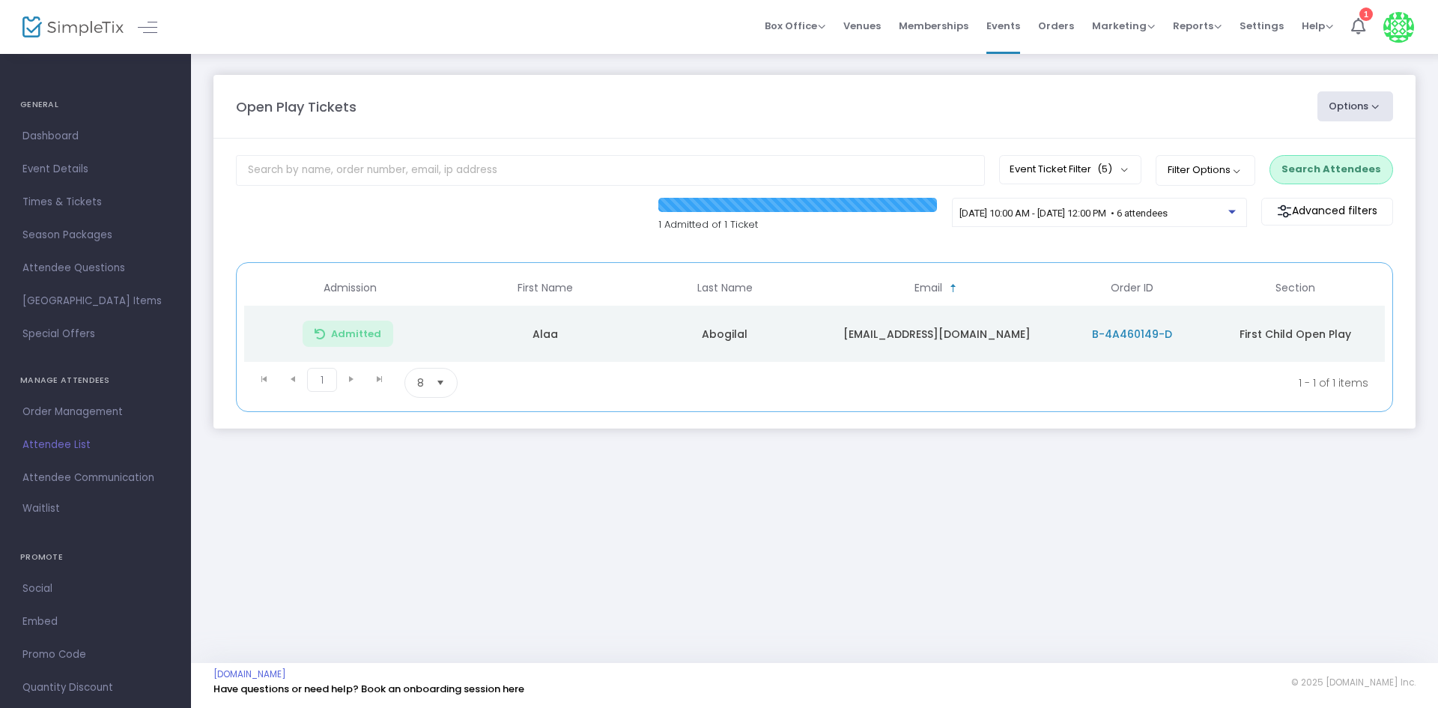
click at [1376, 167] on button "Search Attendees" at bounding box center [1332, 169] width 124 height 28
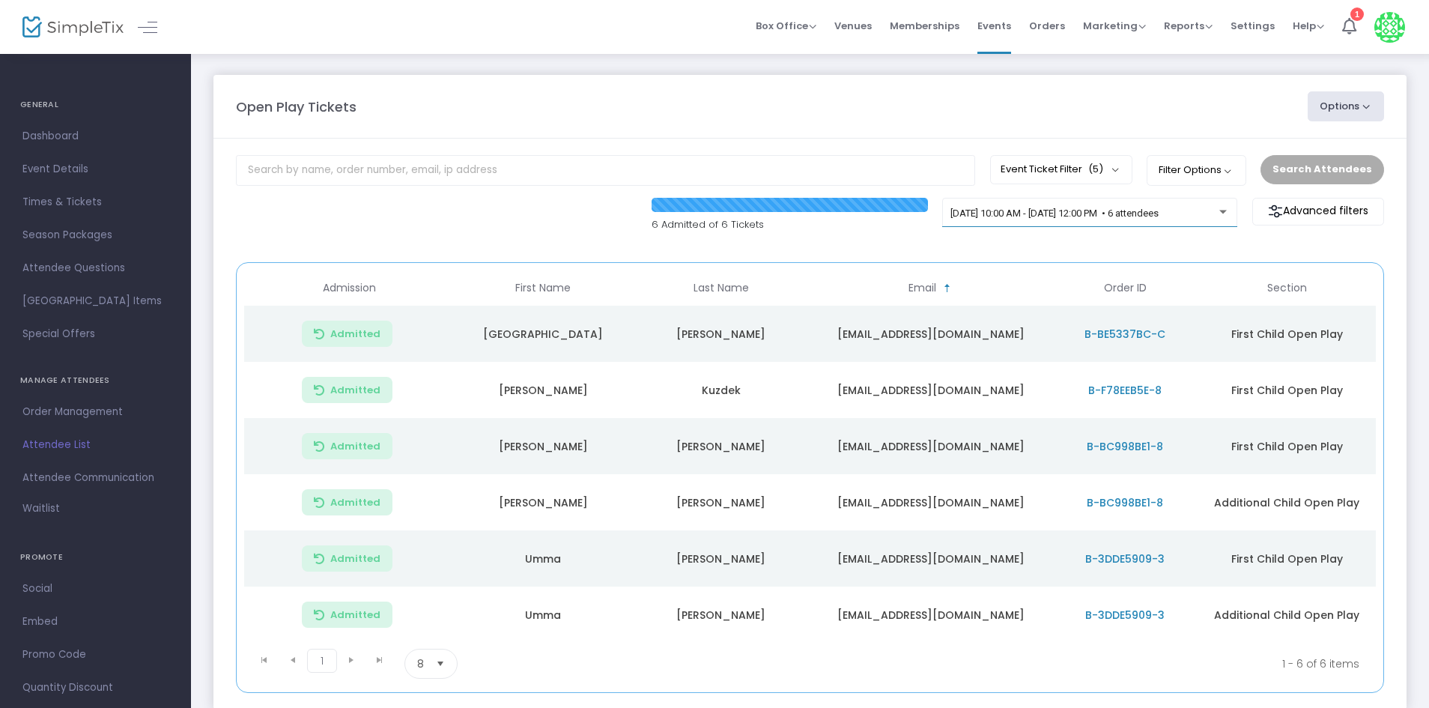
click at [1222, 230] on div "9/25/2025 @ 10:00 AM - 9/25/2025 @ 12:00 PM • 6 attendees" at bounding box center [1089, 219] width 295 height 43
click at [1225, 220] on div "9/25/2025 @ 10:00 AM - 9/25/2025 @ 12:00 PM • 6 attendees" at bounding box center [1090, 215] width 279 height 21
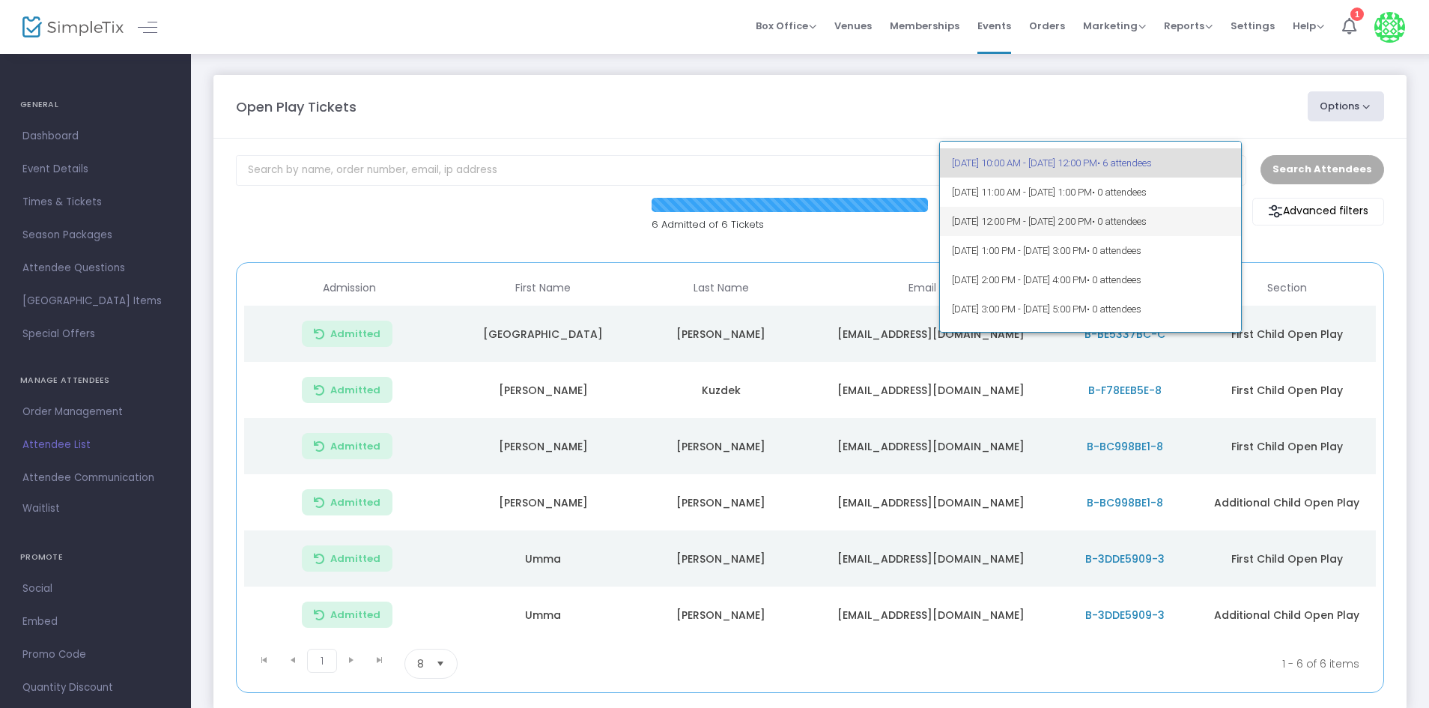
scroll to position [75, 0]
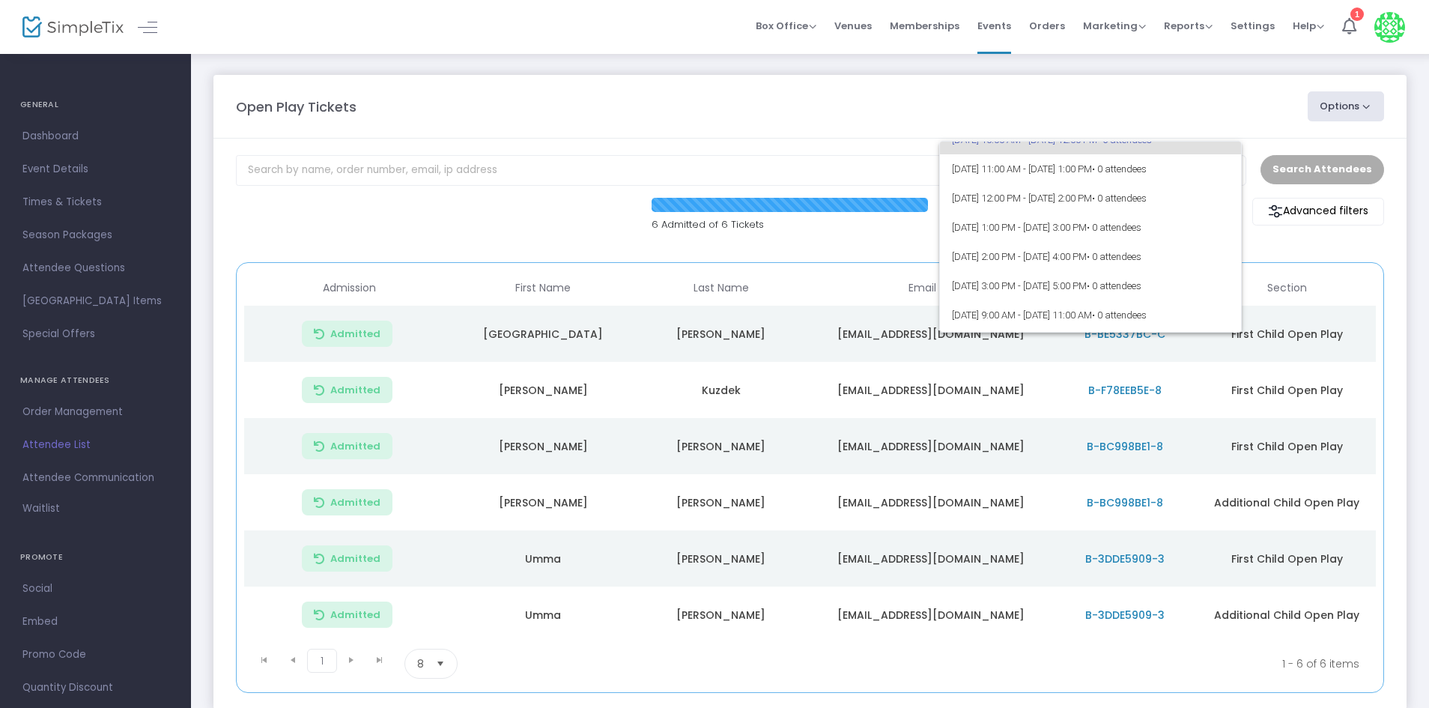
click at [1297, 256] on div at bounding box center [714, 354] width 1429 height 708
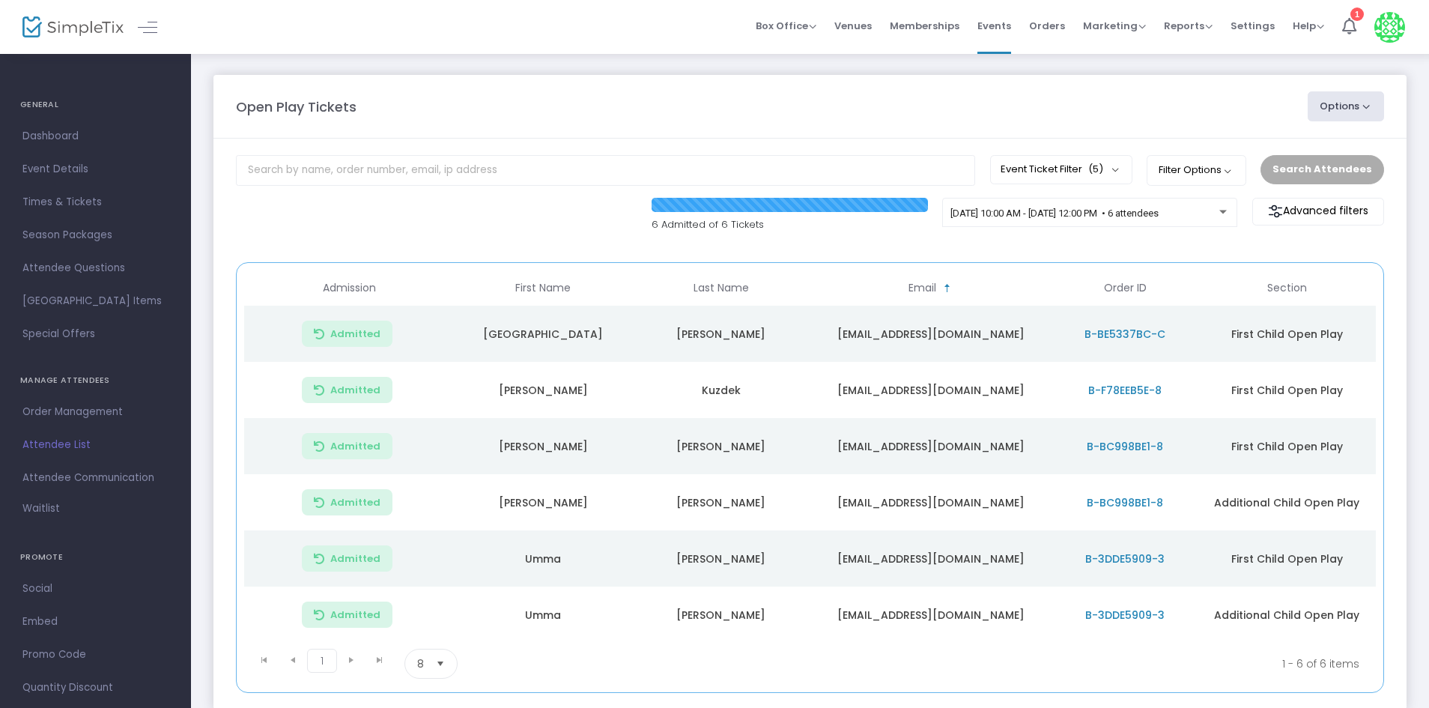
click at [996, 262] on kendo-grid "Admission First Name Last Name Email Sorted Ascending Order ID Section Admitted…" at bounding box center [810, 477] width 1148 height 431
click at [567, 153] on m-panel-content "Event Ticket Filter (5) Select All First Child Open Play Additional Child Open …" at bounding box center [809, 424] width 1193 height 571
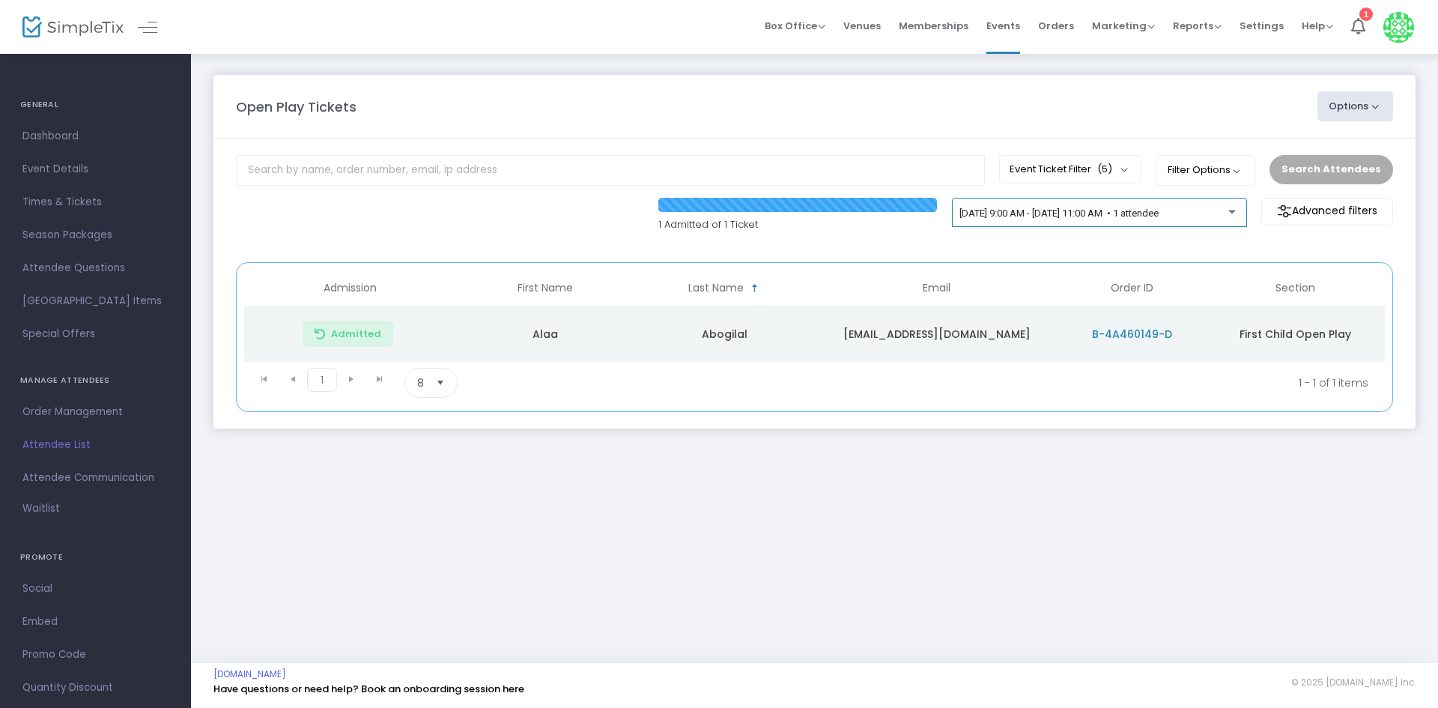
click at [1158, 207] on div "[DATE] 9:00 AM - [DATE] 11:00 AM • 1 attendee" at bounding box center [1099, 215] width 279 height 21
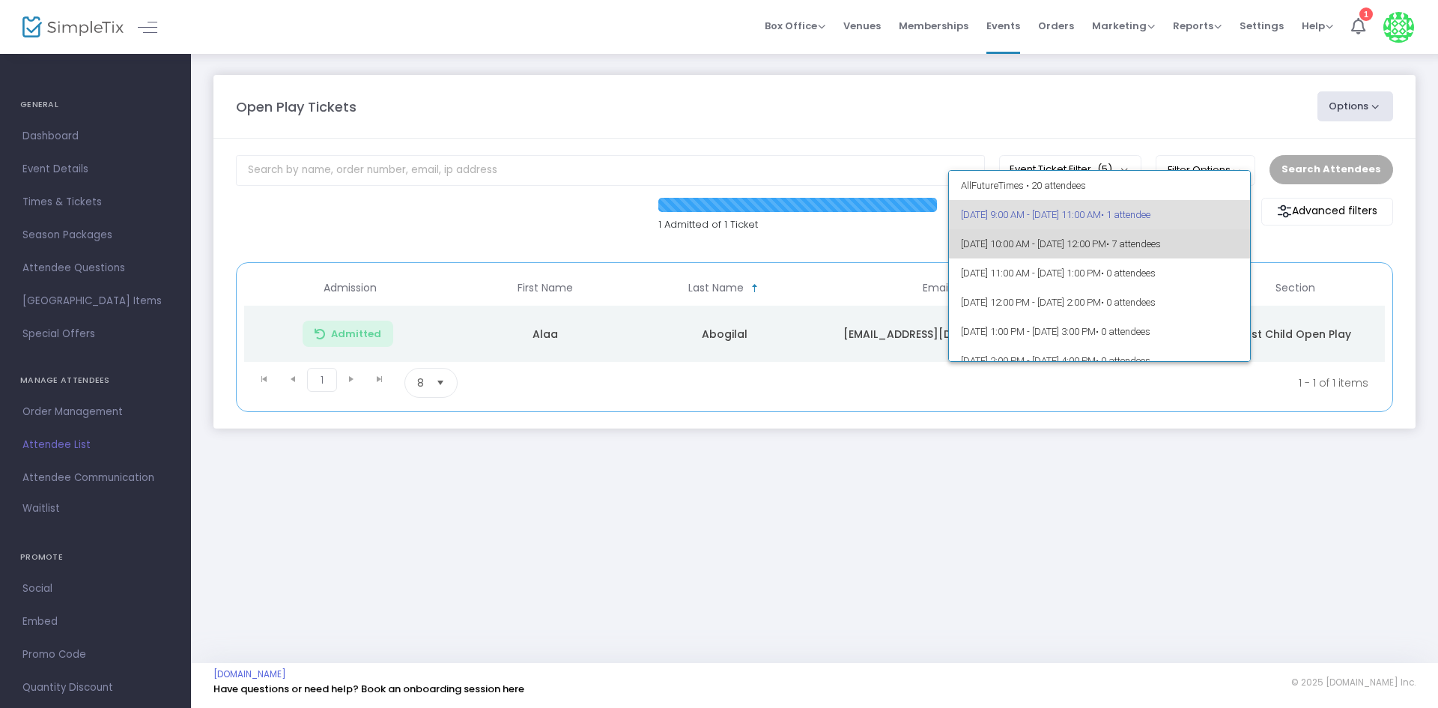
click at [1216, 254] on span "9/25/2025 @ 10:00 AM - 9/25/2025 @ 12:00 PM • 7 attendees" at bounding box center [1100, 243] width 278 height 29
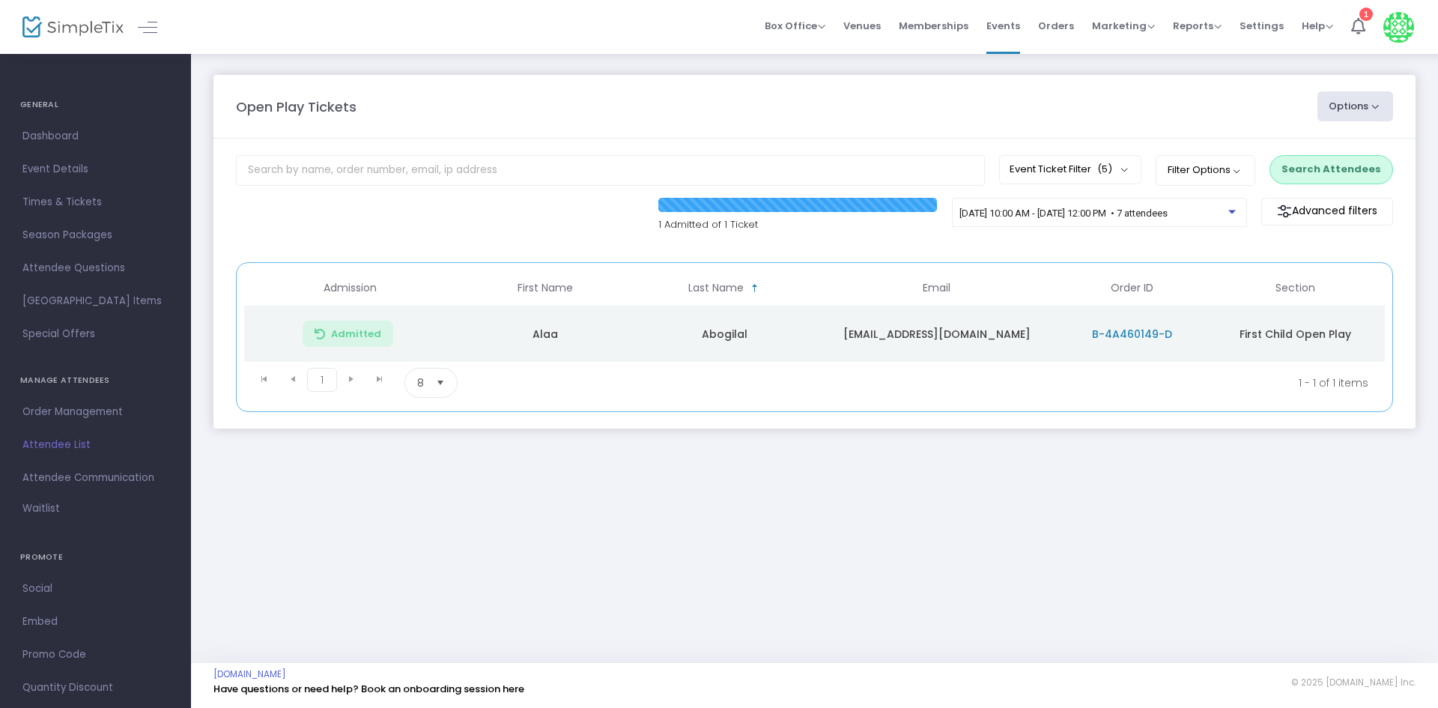
click at [1337, 172] on button "Search Attendees" at bounding box center [1332, 169] width 124 height 28
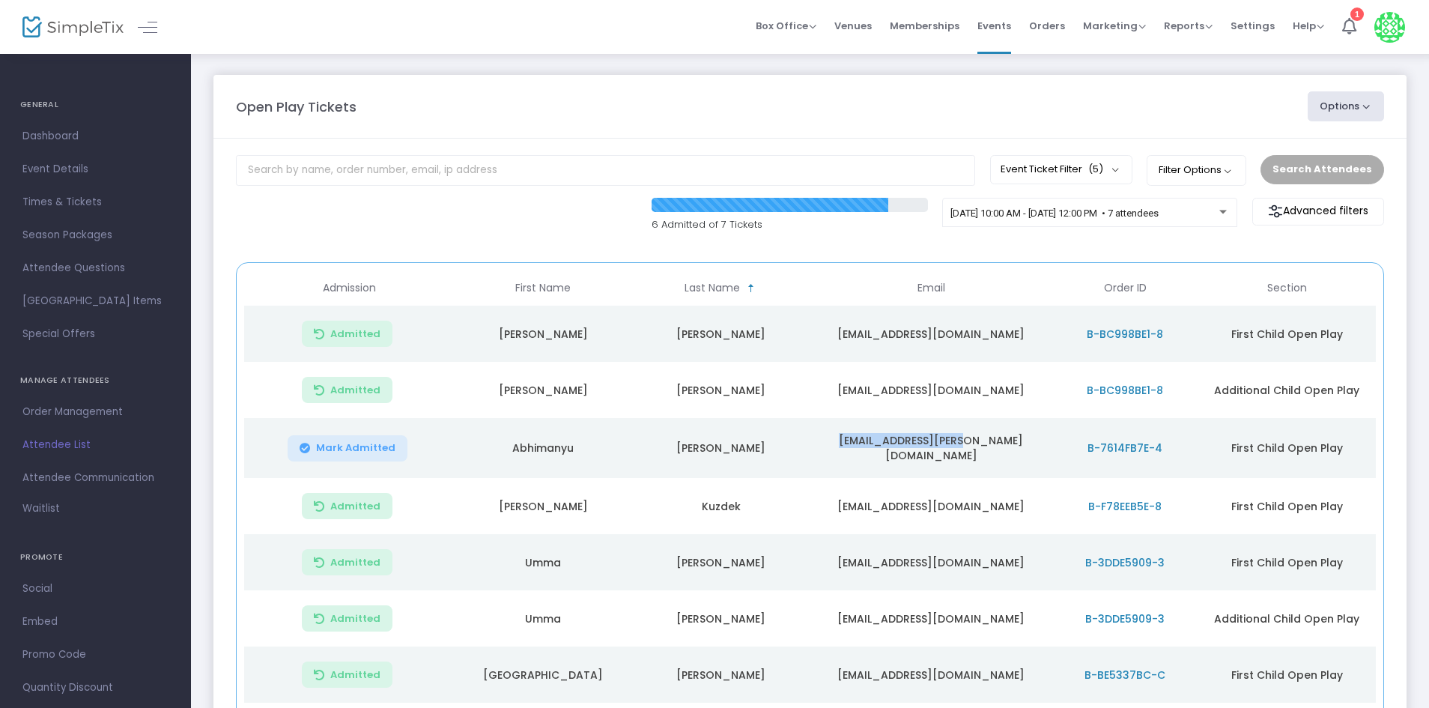
drag, startPoint x: 861, startPoint y: 449, endPoint x: 991, endPoint y: 451, distance: 129.6
click at [991, 451] on td "[EMAIL_ADDRESS][PERSON_NAME][DOMAIN_NAME]" at bounding box center [931, 448] width 243 height 60
click at [996, 451] on td "[EMAIL_ADDRESS][PERSON_NAME][DOMAIN_NAME]" at bounding box center [931, 448] width 243 height 60
drag, startPoint x: 998, startPoint y: 450, endPoint x: 865, endPoint y: 447, distance: 132.6
click at [865, 447] on td "[EMAIL_ADDRESS][PERSON_NAME][DOMAIN_NAME]" at bounding box center [931, 448] width 243 height 60
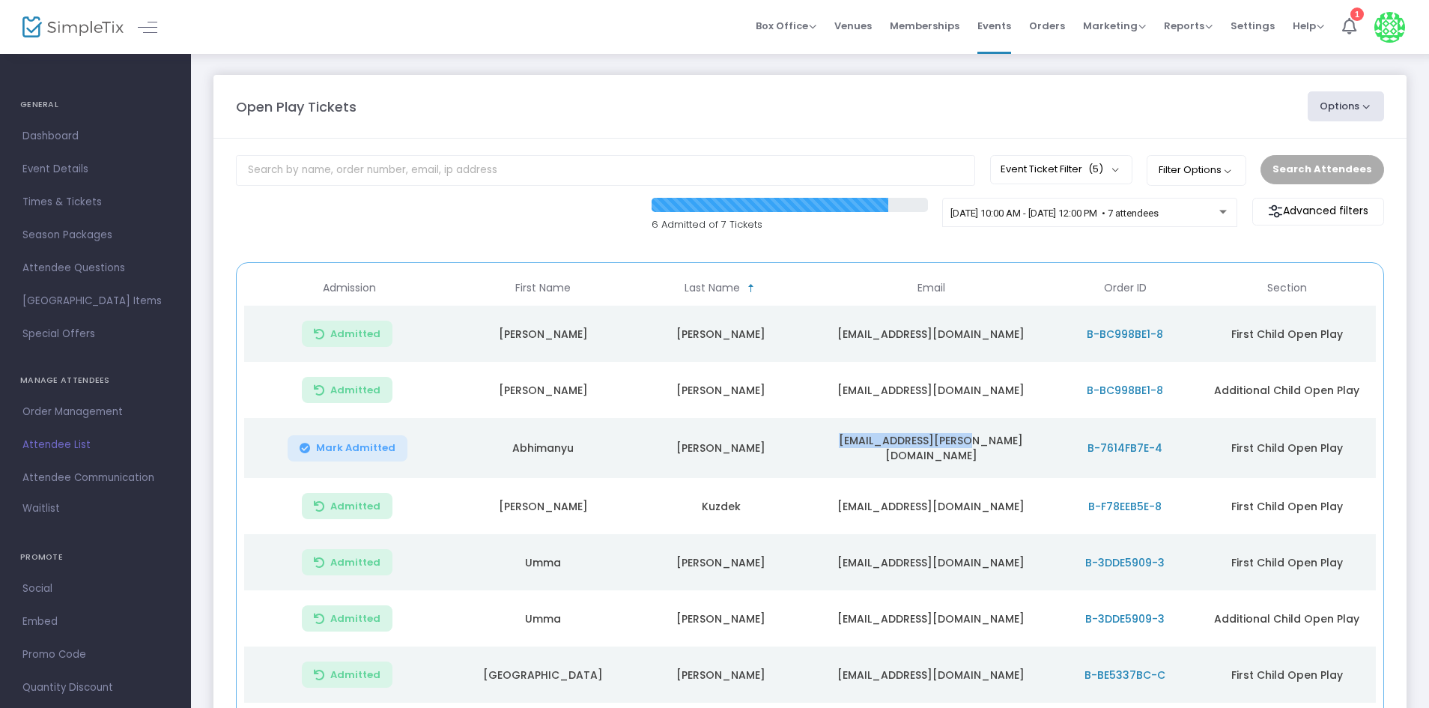
copy td "[EMAIL_ADDRESS][PERSON_NAME][DOMAIN_NAME]"
click at [722, 240] on div "6 Admitted of 7 Tickets 9/25/2025 @ 10:00 AM - 9/25/2025 @ 12:00 PM • 7 attende…" at bounding box center [809, 223] width 1163 height 50
click at [624, 135] on m-panel-header "Open Play Tickets Options Import Attendees Export List Print Name Tags Export t…" at bounding box center [809, 107] width 1193 height 64
click at [1179, 219] on div "9/25/2025 @ 10:00 AM - 9/25/2025 @ 12:00 PM • 7 attendees" at bounding box center [1085, 213] width 269 height 11
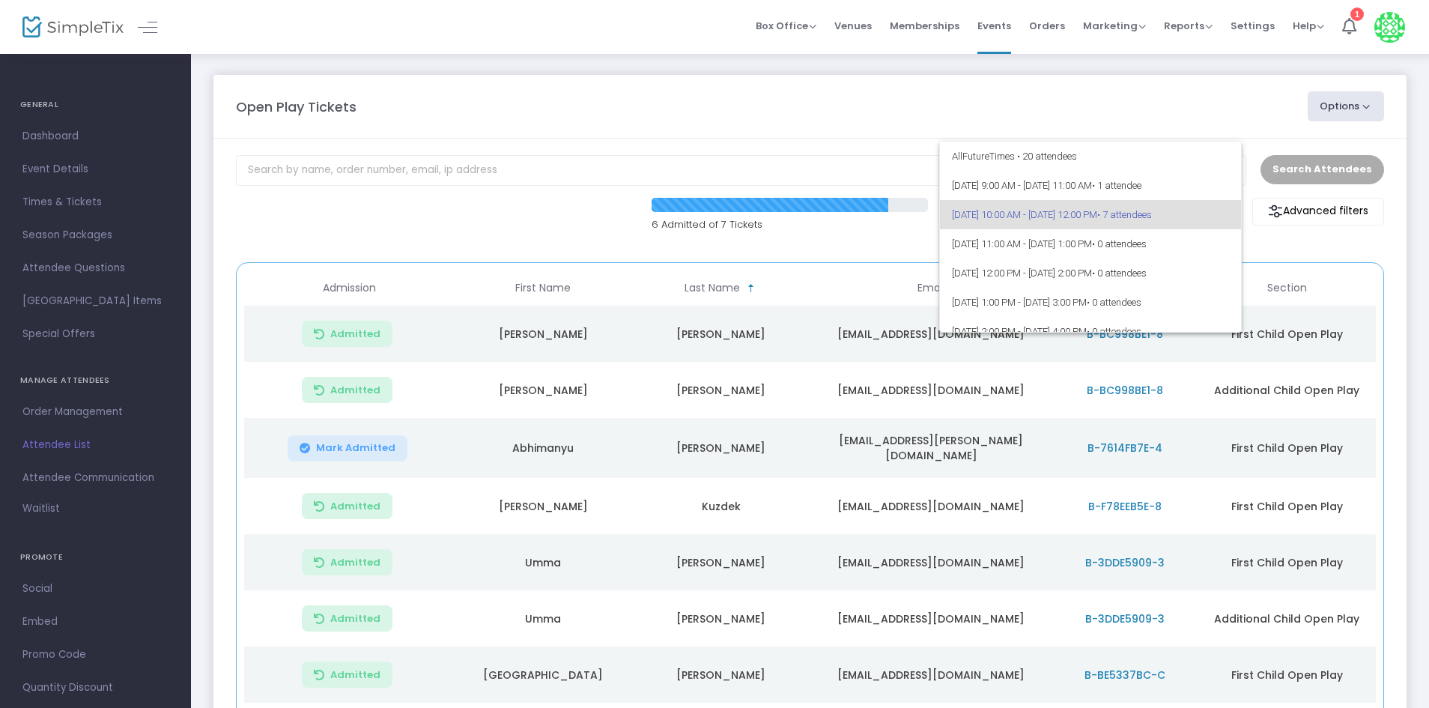
click at [1276, 255] on div at bounding box center [714, 354] width 1429 height 708
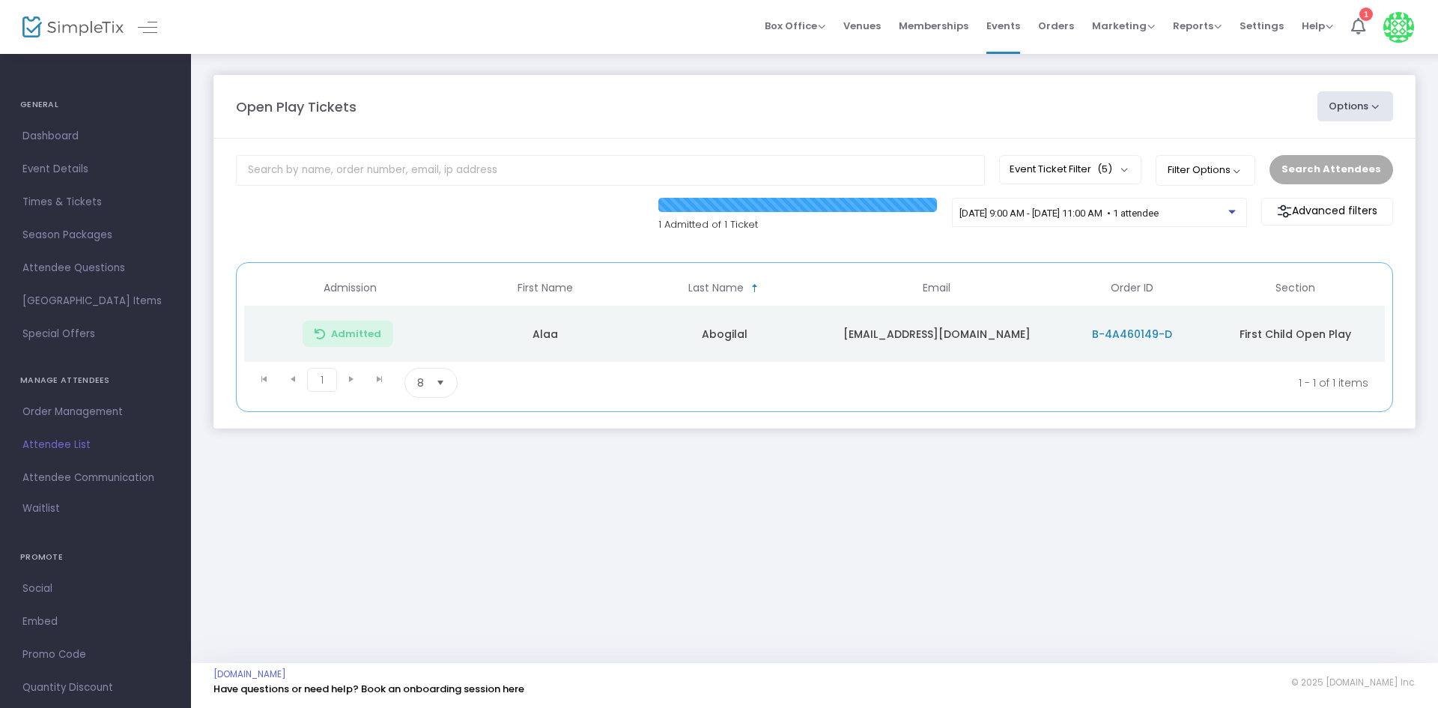
click at [1078, 217] on span "[DATE] 9:00 AM - [DATE] 11:00 AM • 1 attendee" at bounding box center [1059, 212] width 199 height 11
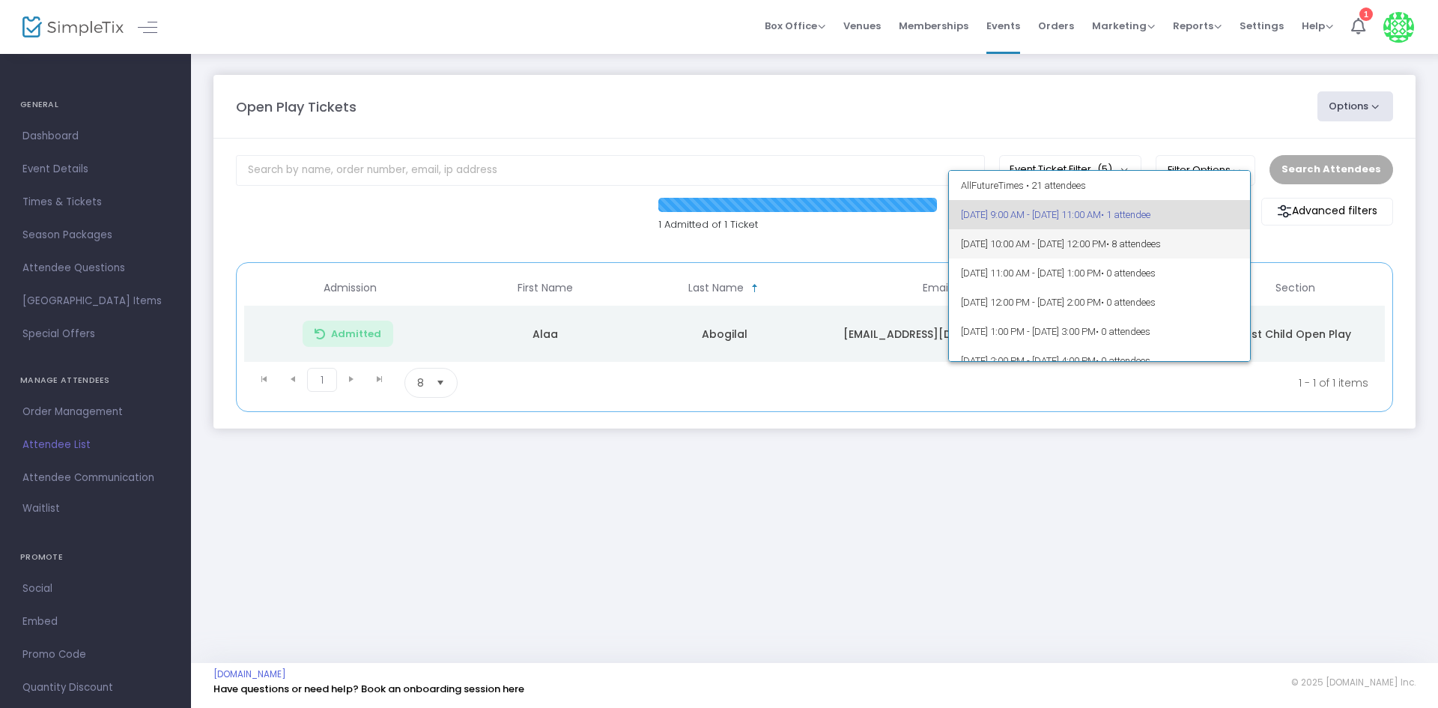
click at [1064, 238] on span "[DATE] 10:00 AM - [DATE] 12:00 PM • 8 attendees" at bounding box center [1100, 243] width 278 height 29
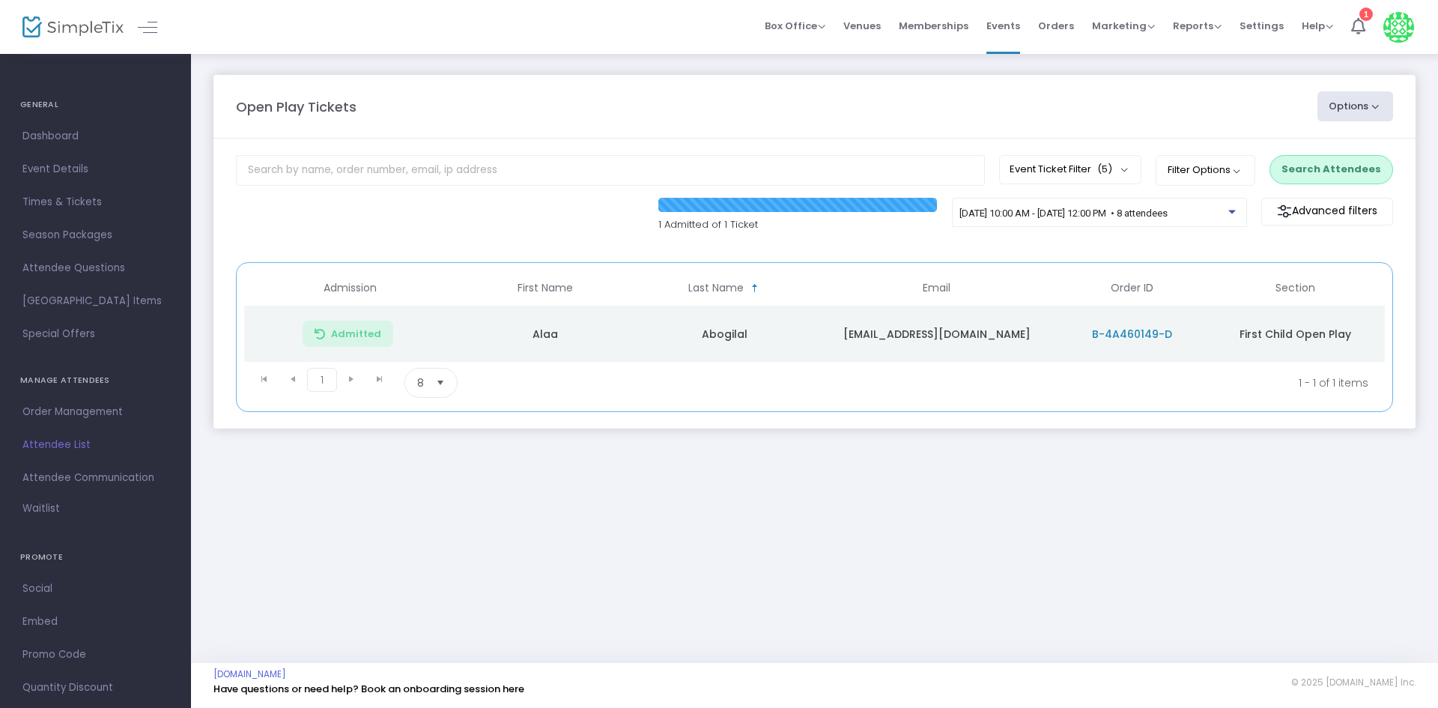
click at [1336, 178] on button "Search Attendees" at bounding box center [1332, 169] width 124 height 28
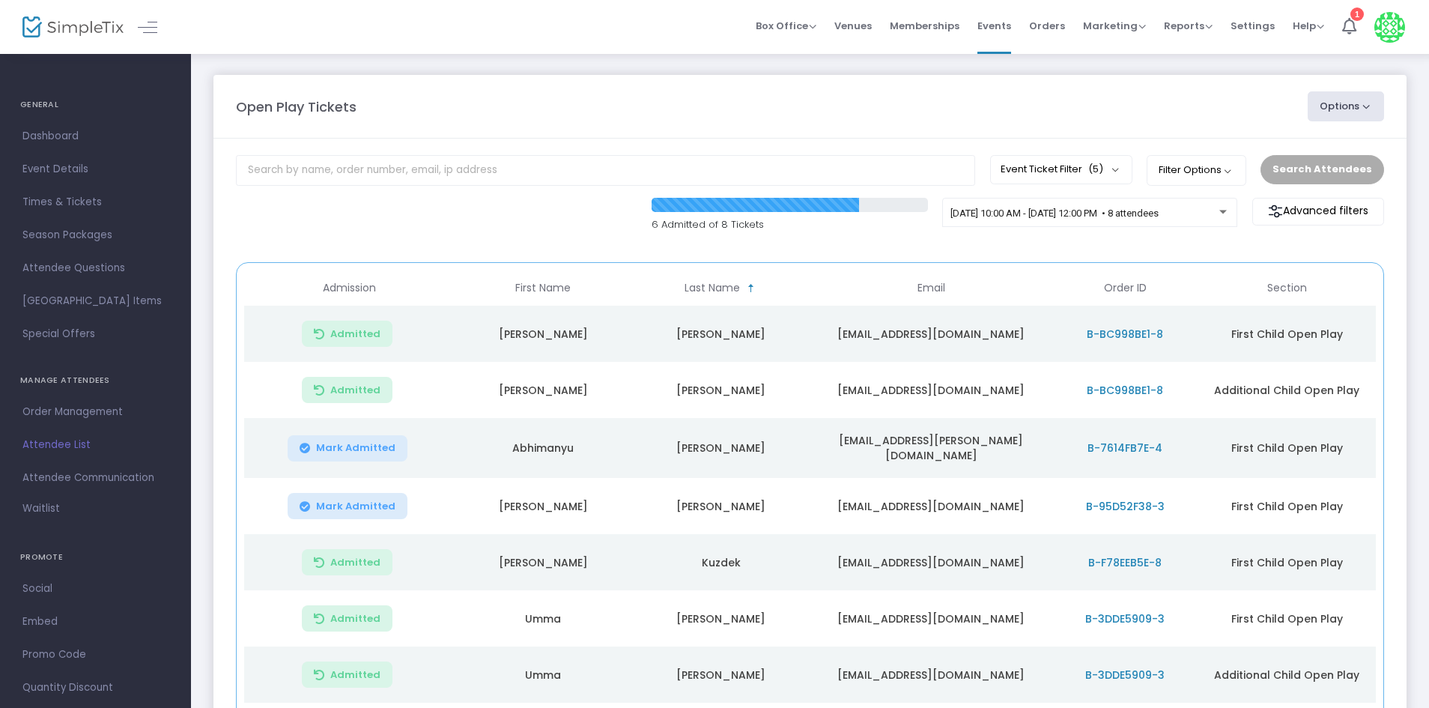
click at [341, 494] on button "Mark Admitted" at bounding box center [348, 506] width 120 height 26
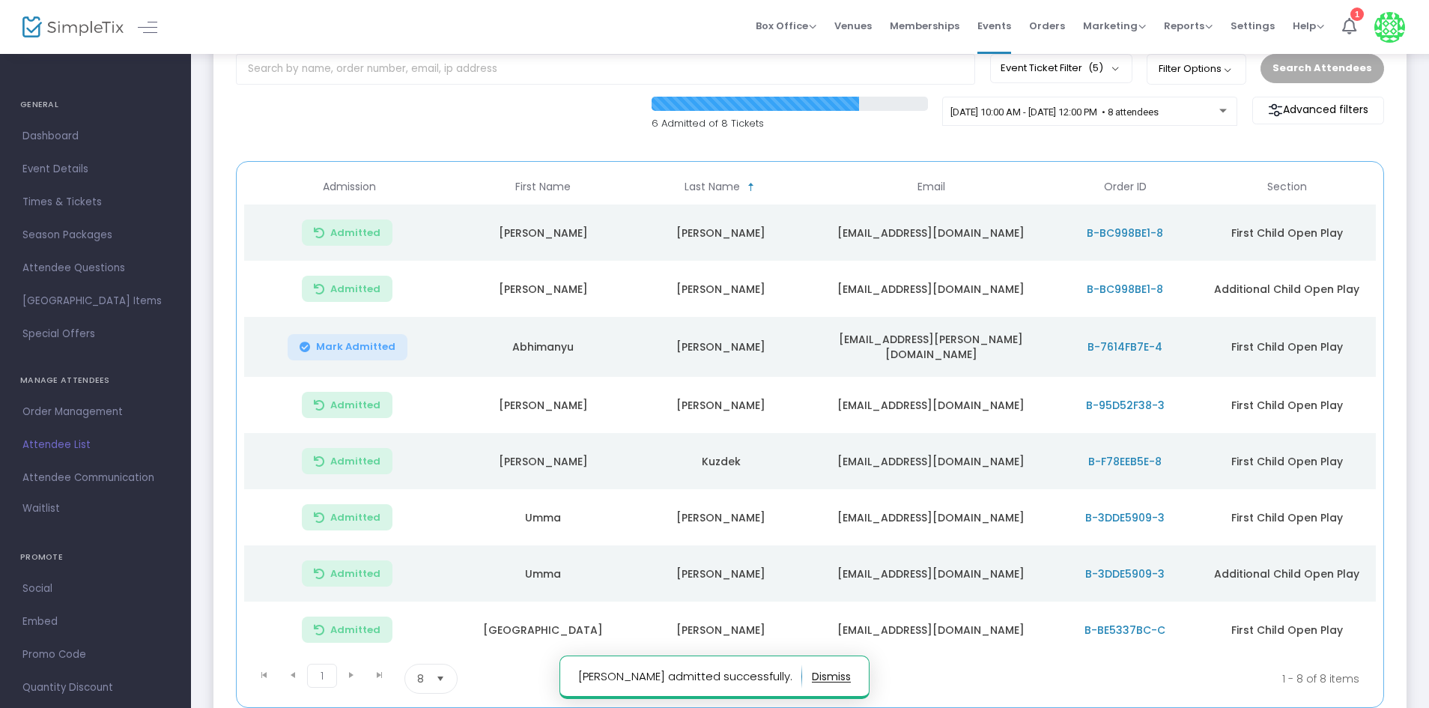
scroll to position [211, 0]
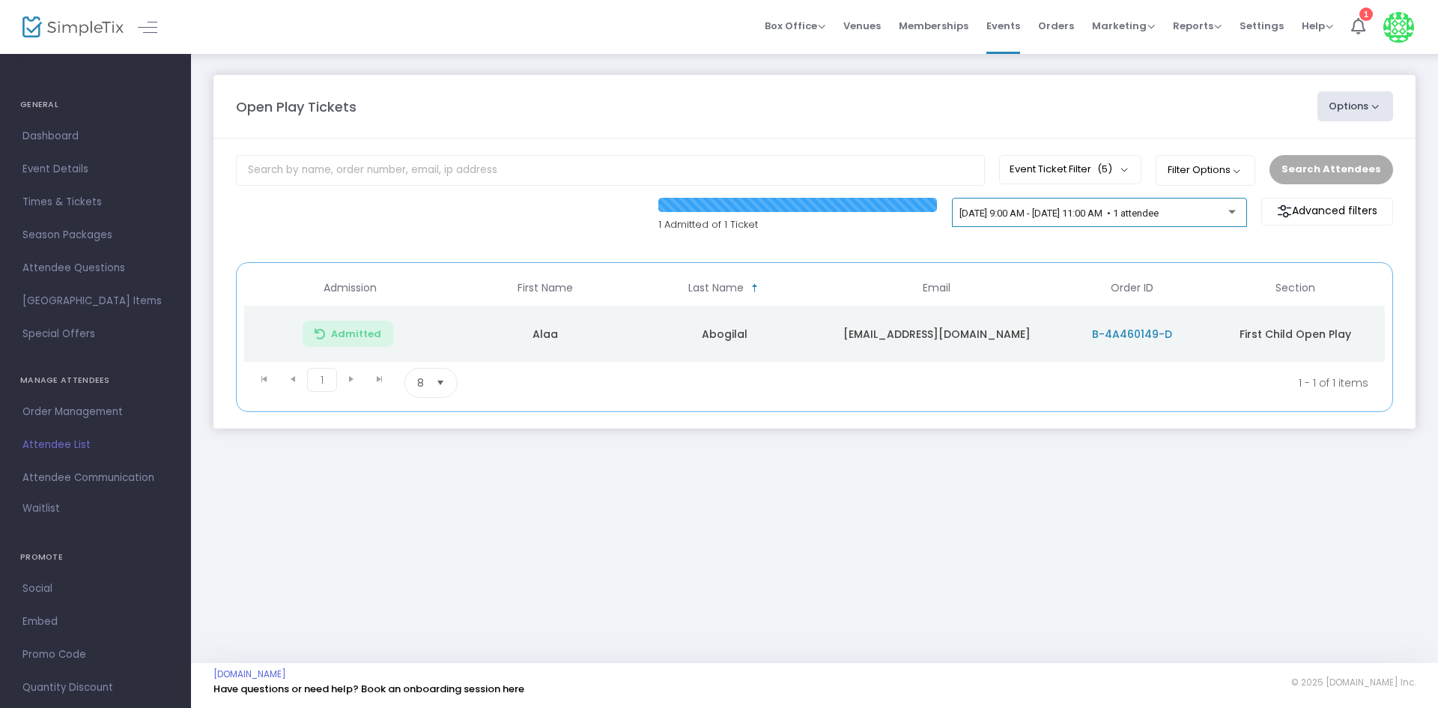
click at [1102, 214] on span "9/25/2025 @ 9:00 AM - 9/25/2025 @ 11:00 AM • 1 attendee" at bounding box center [1059, 212] width 199 height 11
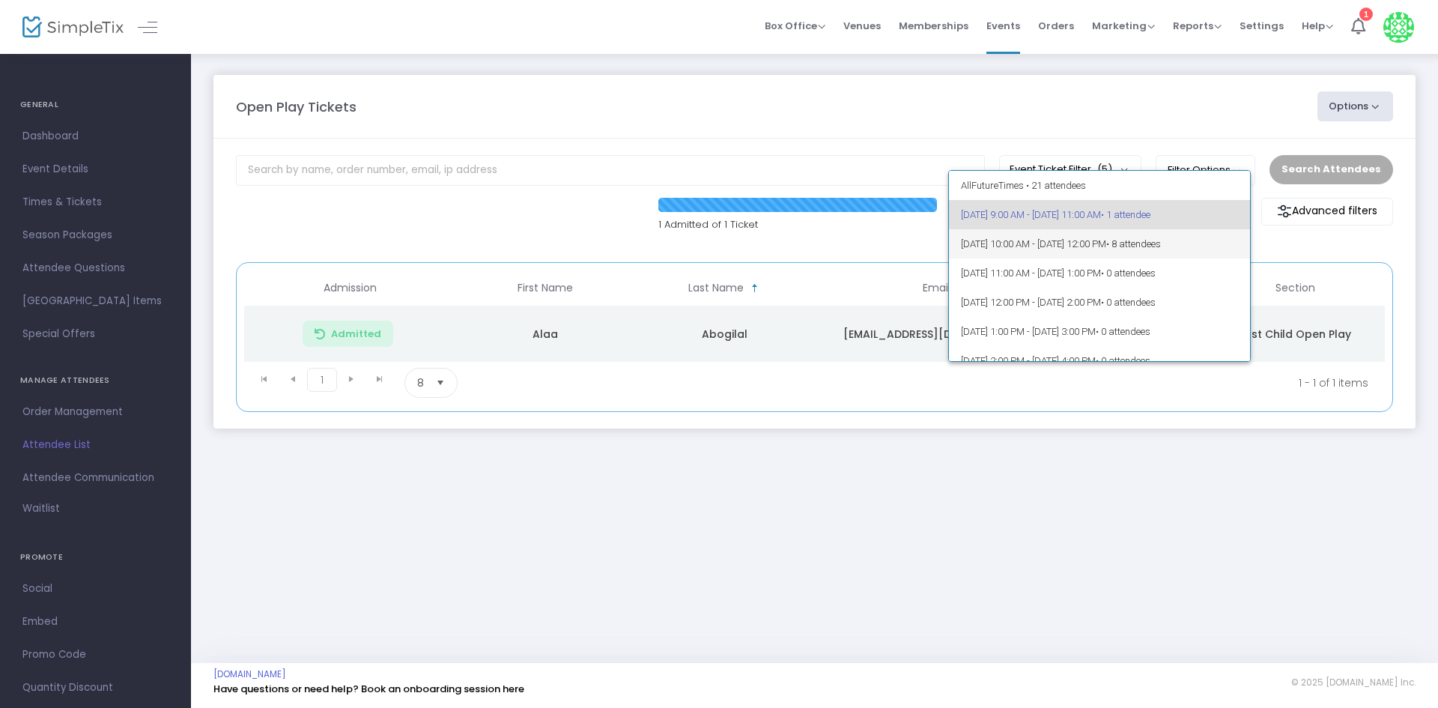
click at [1161, 243] on span "• 8 attendees" at bounding box center [1133, 243] width 55 height 11
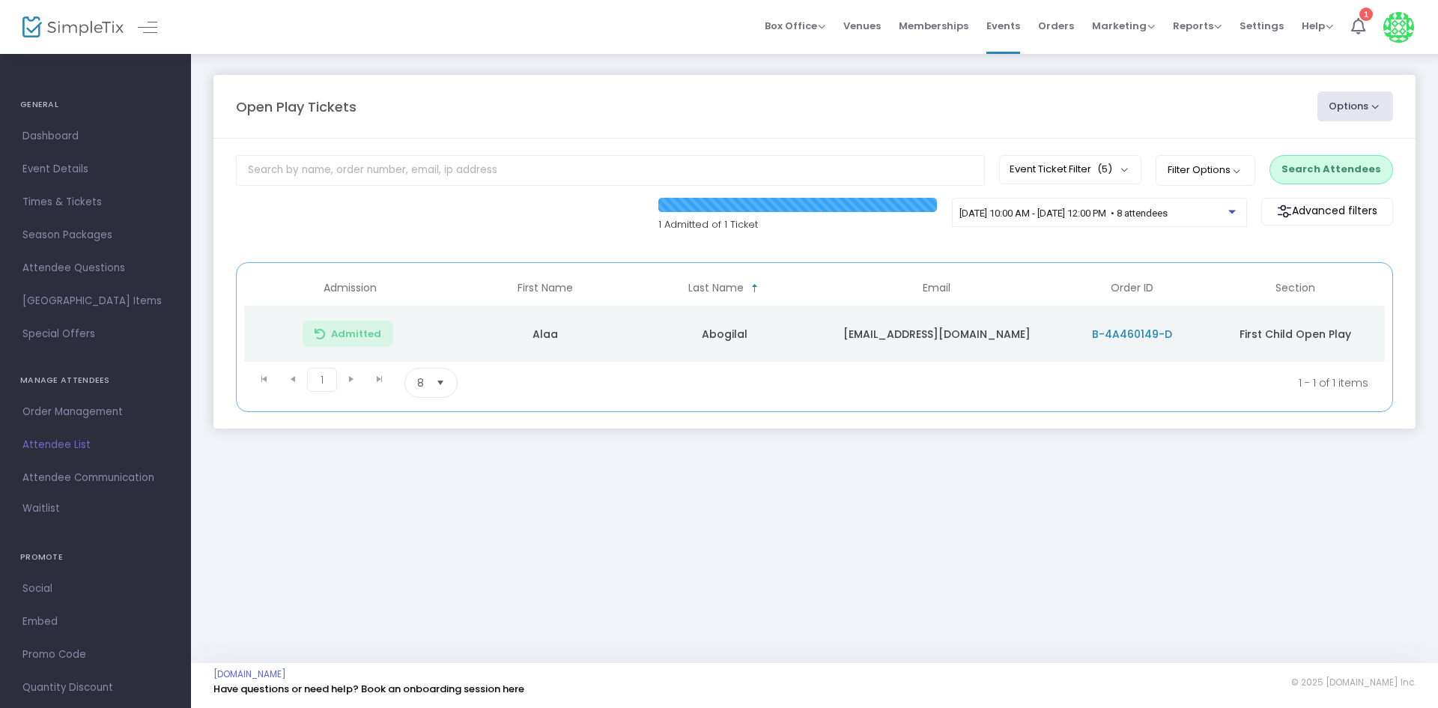
click at [1356, 169] on button "Search Attendees" at bounding box center [1332, 169] width 124 height 28
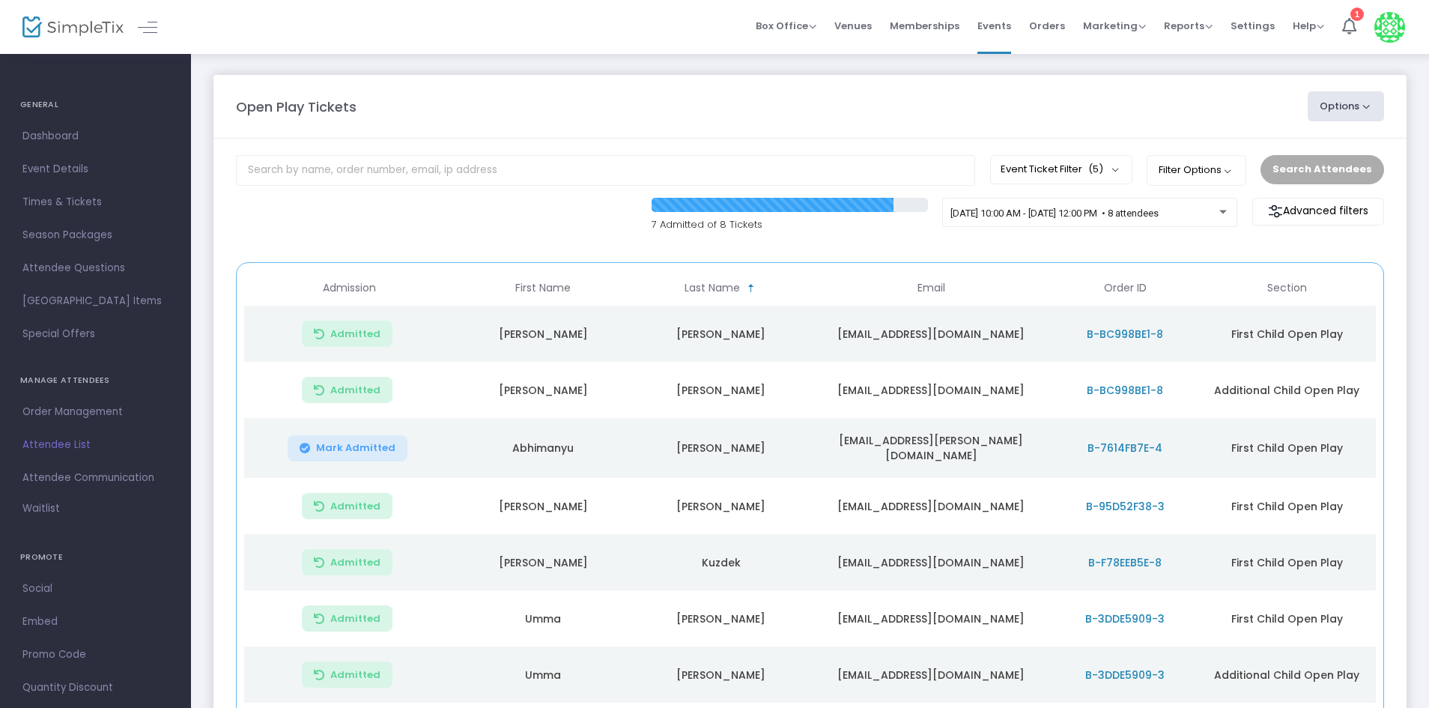
click at [1113, 505] on span "B-95D52F38-3" at bounding box center [1125, 506] width 79 height 15
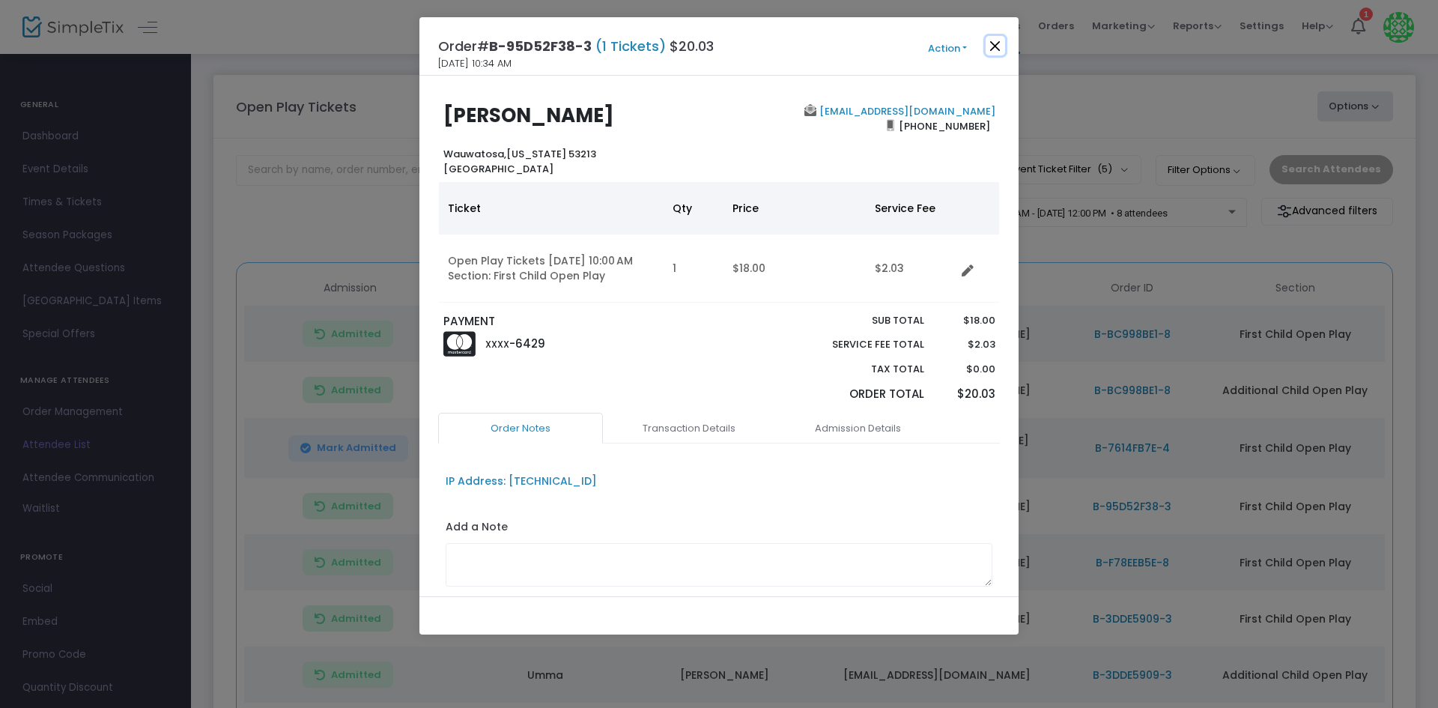
click at [996, 40] on button "Close" at bounding box center [995, 45] width 19 height 19
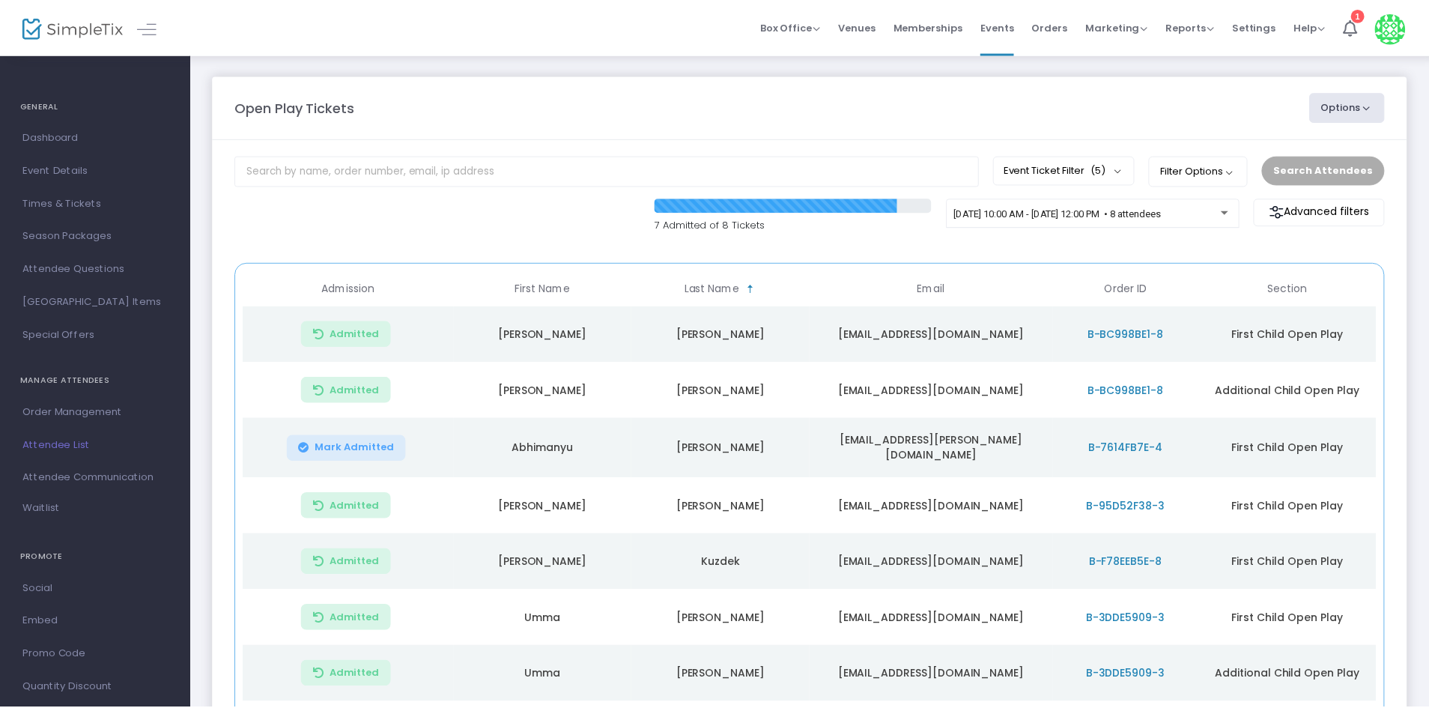
scroll to position [47, 0]
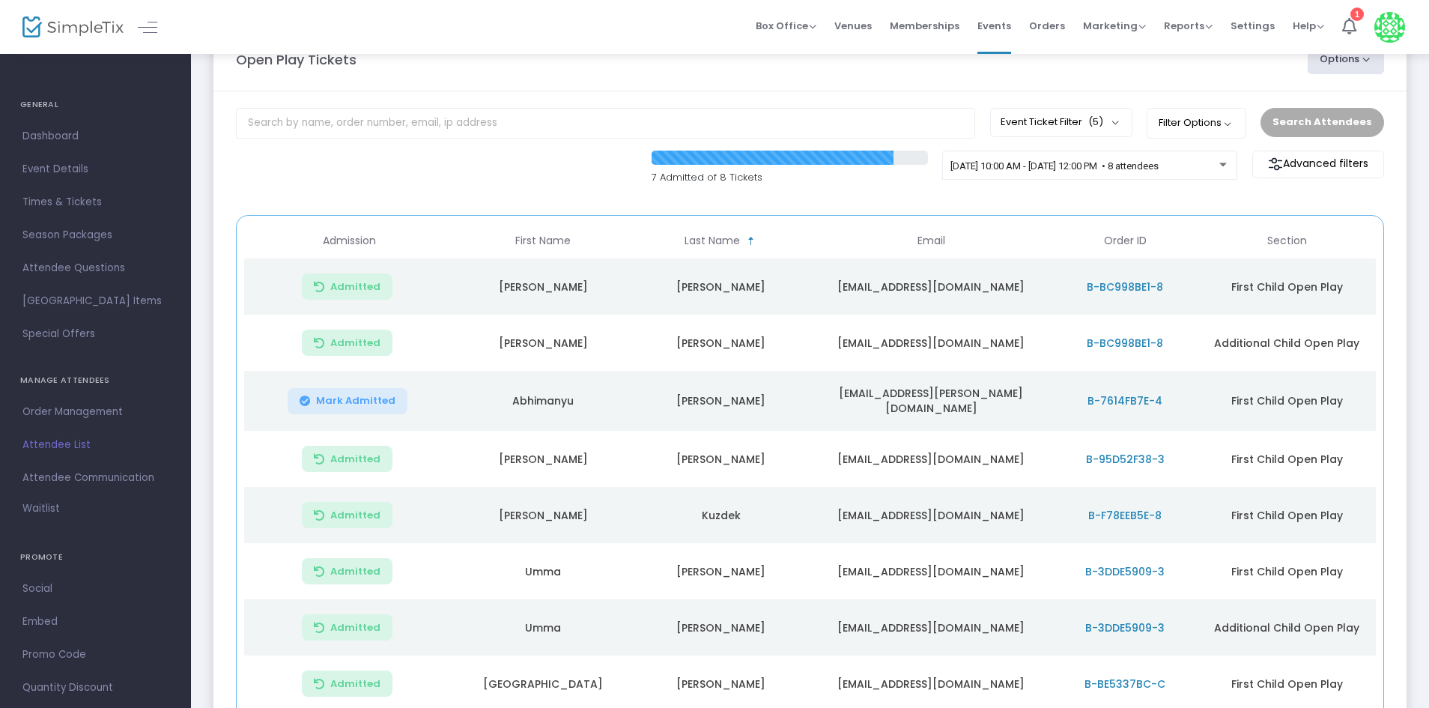
click at [1002, 209] on m-panel-content "Event Ticket Filter (5) Select All First Child Open Play Additional Child Open …" at bounding box center [809, 434] width 1193 height 687
click at [1161, 175] on div "[DATE] 10:00 AM - [DATE] 12:00 PM • 8 attendees" at bounding box center [1090, 168] width 279 height 21
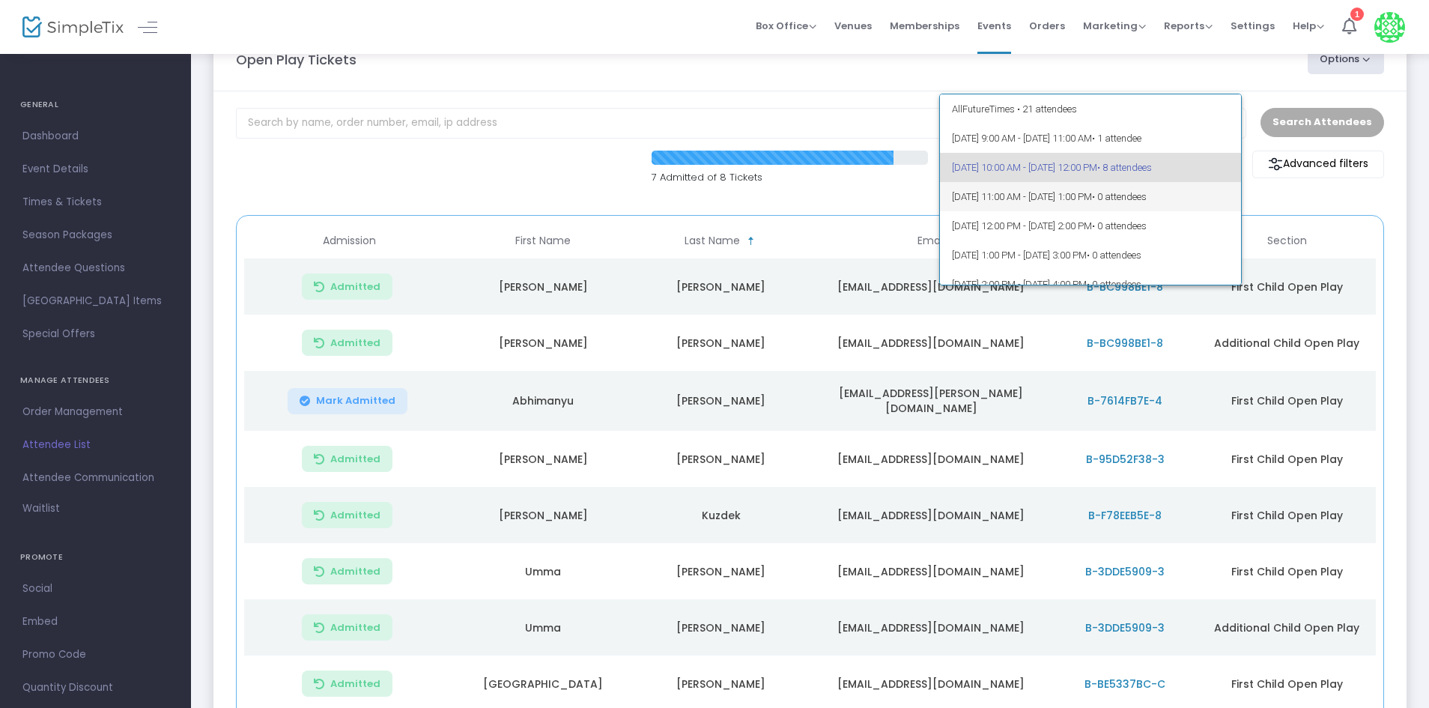
scroll to position [75, 0]
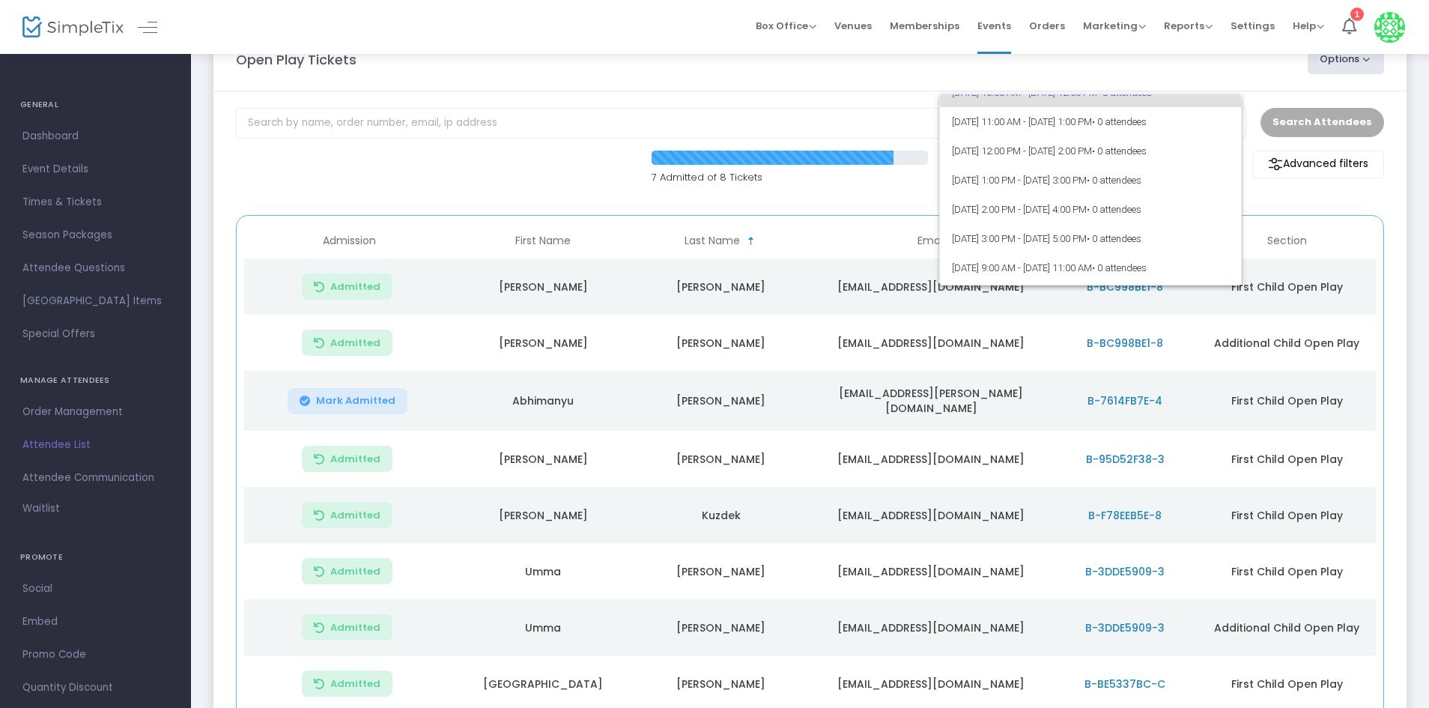
click at [1251, 196] on div at bounding box center [714, 354] width 1429 height 708
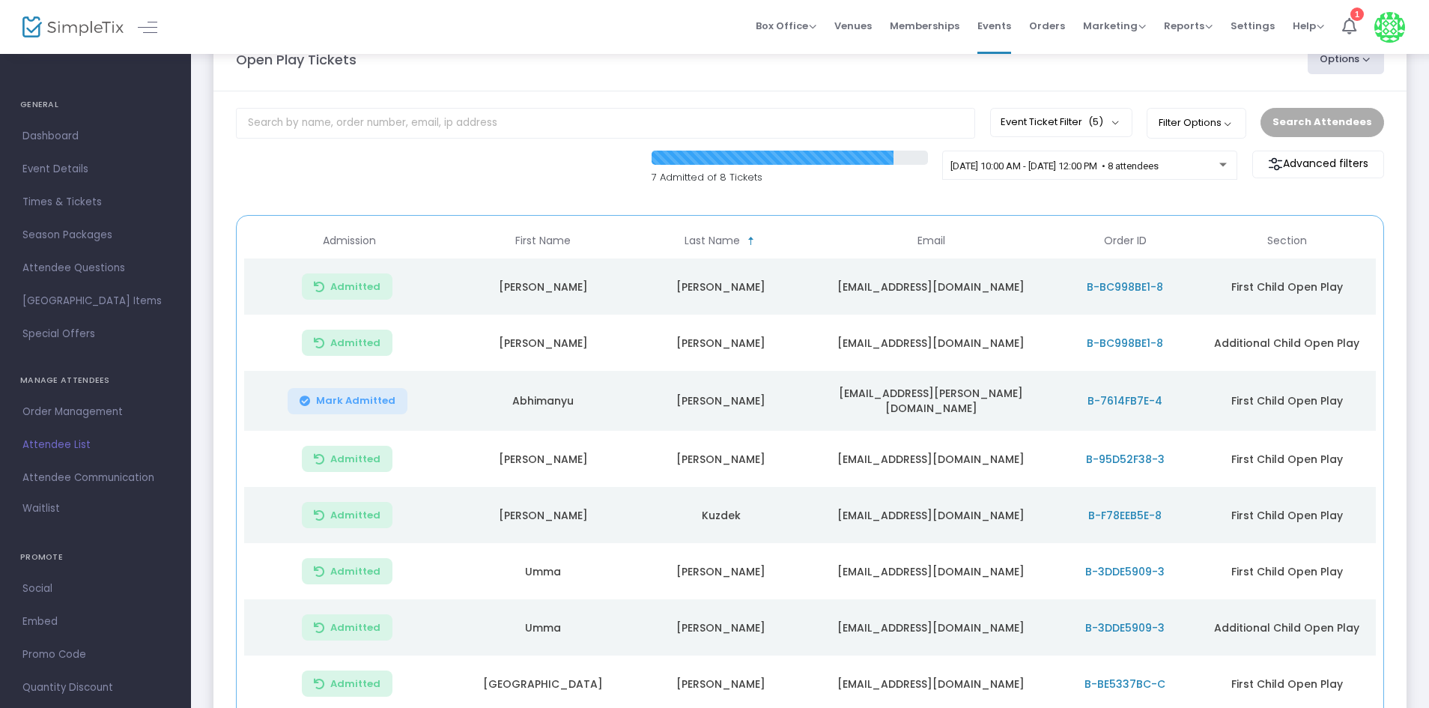
click at [1184, 196] on div "7 Admitted of 8 Tickets 9/25/2025 @ 10:00 AM - 9/25/2025 @ 12:00 PM • 8 attende…" at bounding box center [809, 176] width 1163 height 50
click at [487, 83] on m-panel-header "Open Play Tickets Options Import Attendees Export List Print Name Tags Export t…" at bounding box center [809, 60] width 1193 height 64
click at [514, 144] on m-panel-content "Event Ticket Filter (5) Select All First Child Open Play Additional Child Open …" at bounding box center [809, 434] width 1193 height 687
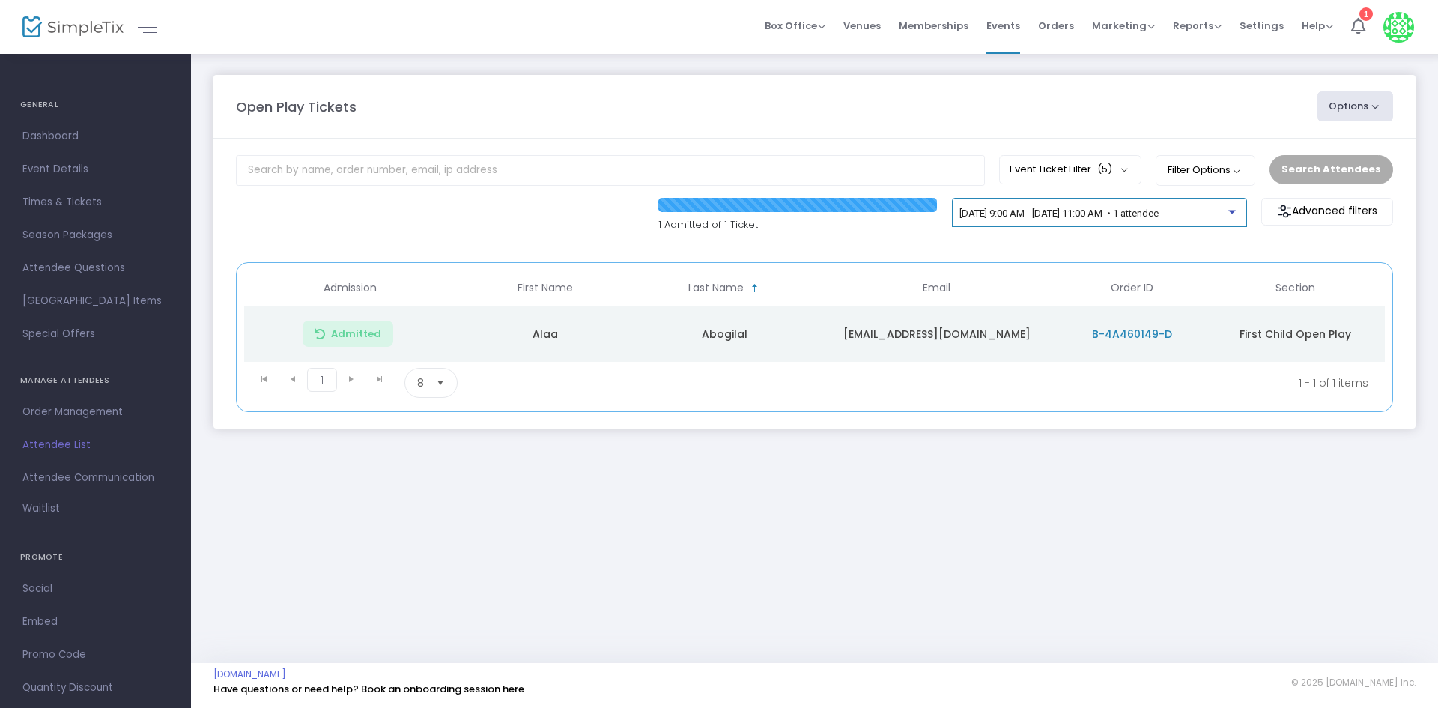
click at [1124, 217] on span "[DATE] 9:00 AM - [DATE] 11:00 AM • 1 attendee" at bounding box center [1059, 212] width 199 height 11
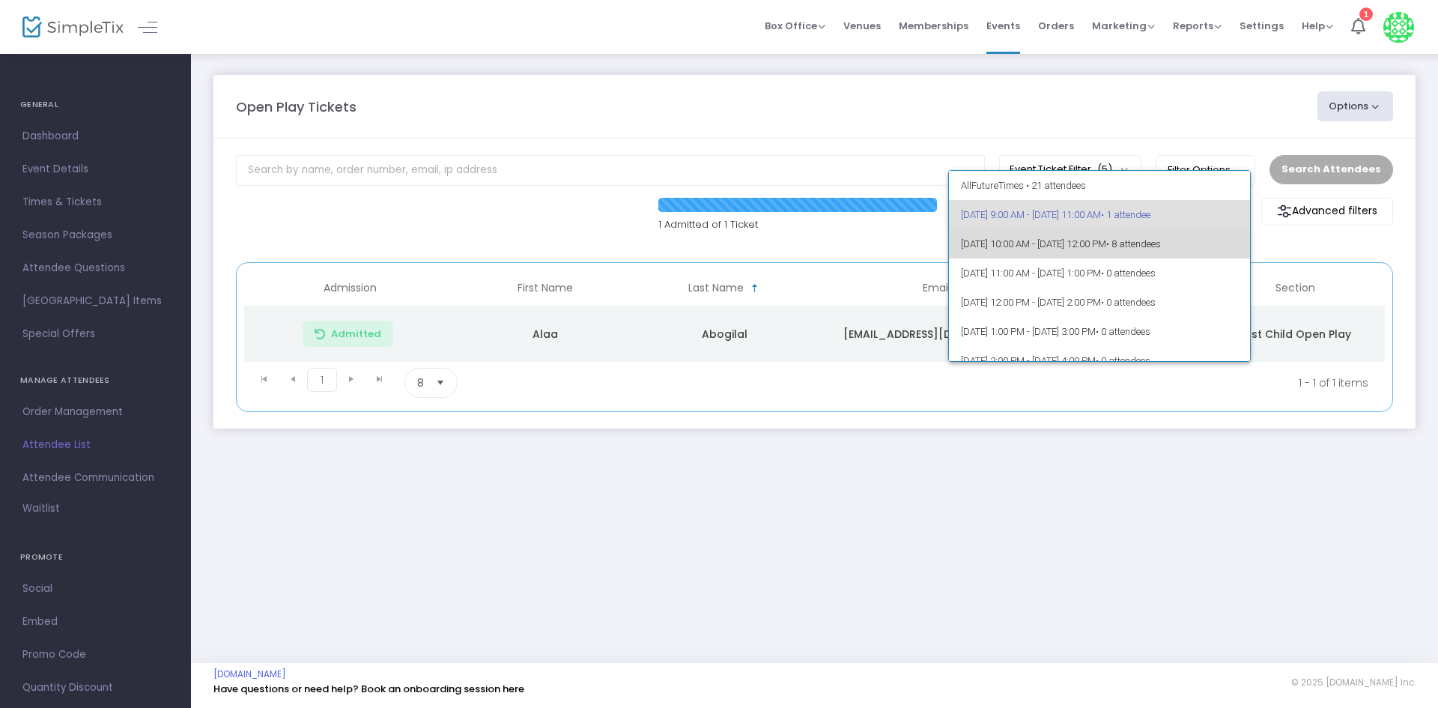
click at [1205, 255] on span "[DATE] 10:00 AM - [DATE] 12:00 PM • 8 attendees" at bounding box center [1100, 243] width 278 height 29
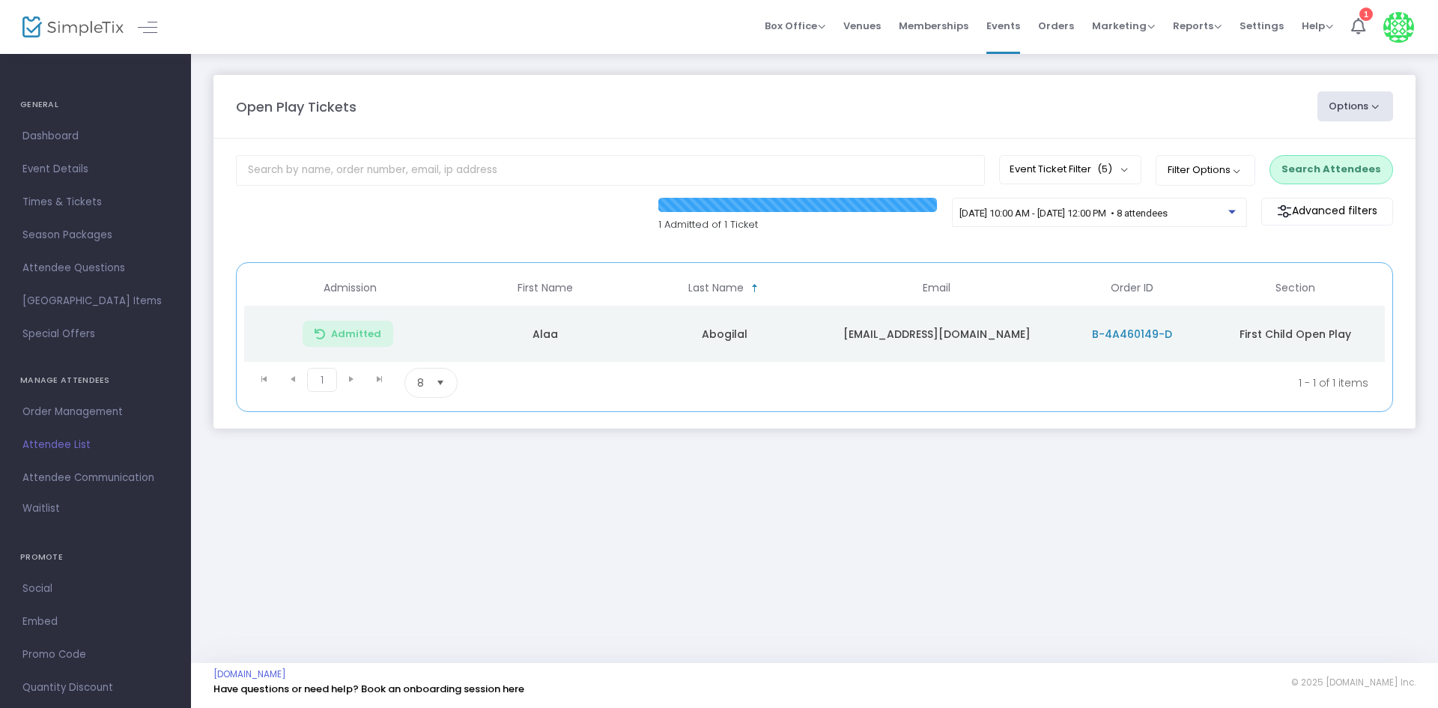
click at [1326, 178] on button "Search Attendees" at bounding box center [1332, 169] width 124 height 28
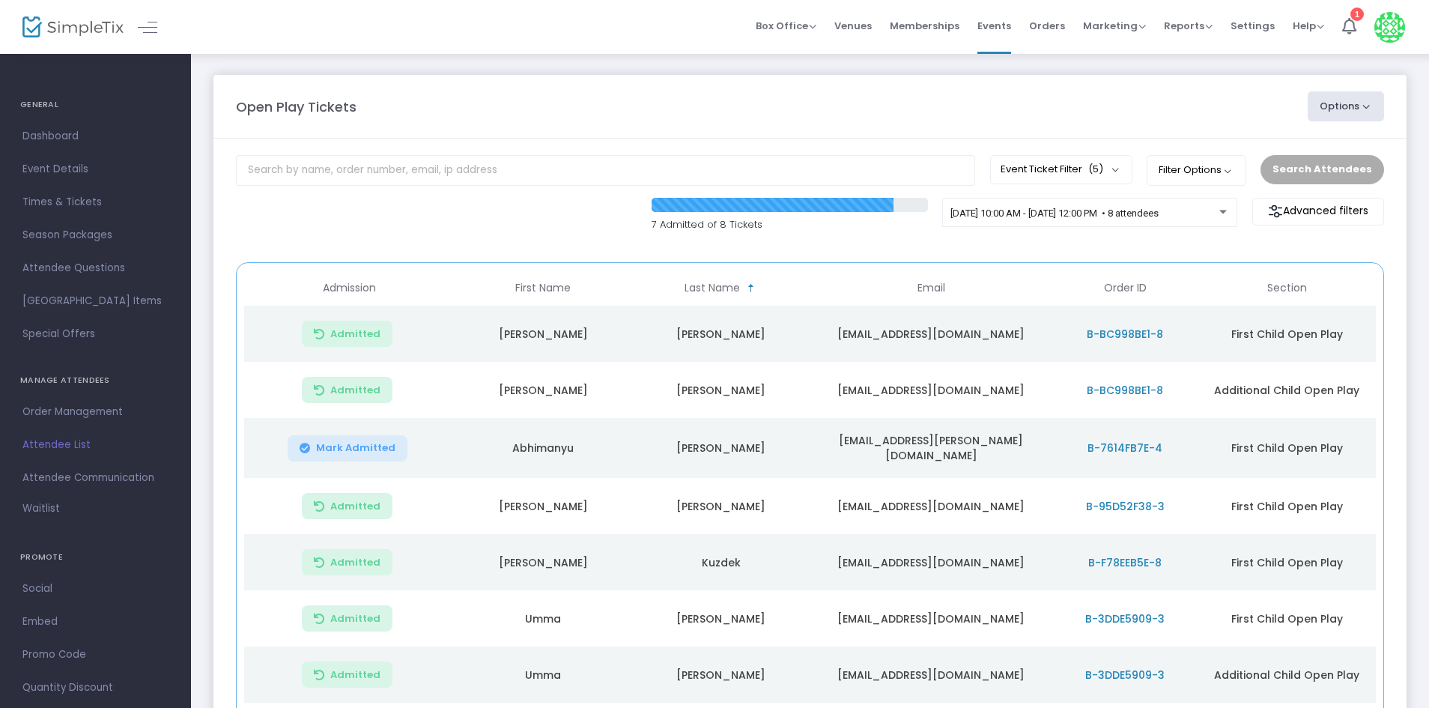
click at [576, 228] on div "7 Admitted of 8 Tickets [DATE] 10:00 AM - [DATE] 12:00 PM • 8 attendees Advance…" at bounding box center [809, 223] width 1163 height 50
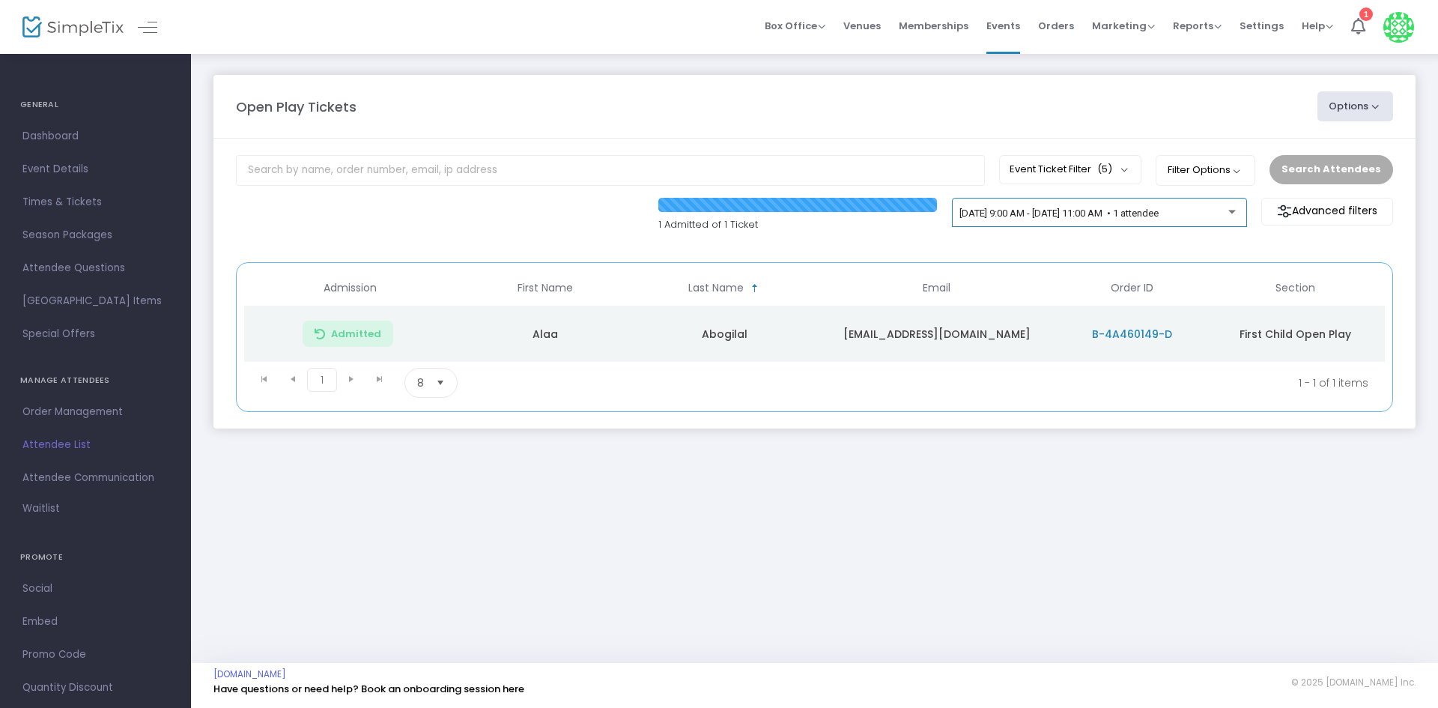
click at [1118, 220] on div "[DATE] 9:00 AM - [DATE] 11:00 AM • 1 attendee" at bounding box center [1099, 215] width 279 height 21
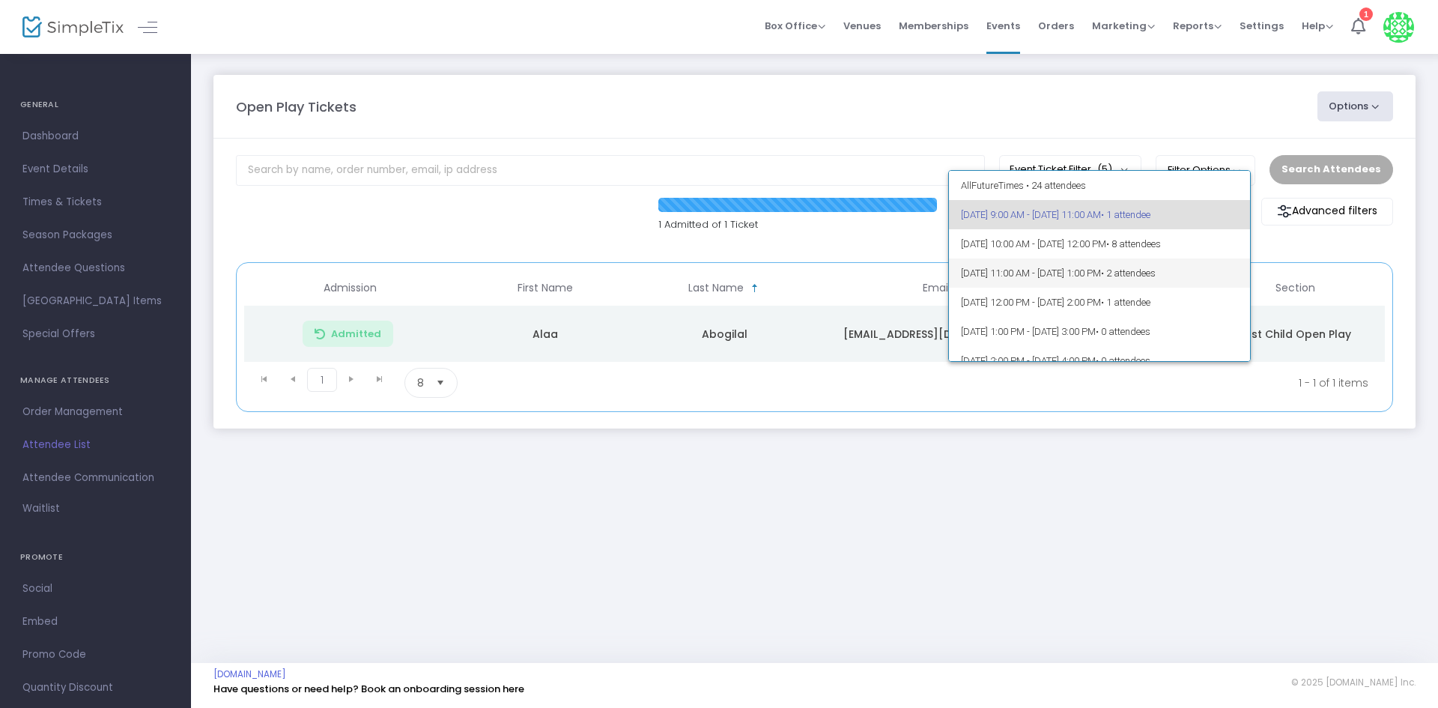
click at [1156, 275] on span "• 2 attendees" at bounding box center [1128, 272] width 55 height 11
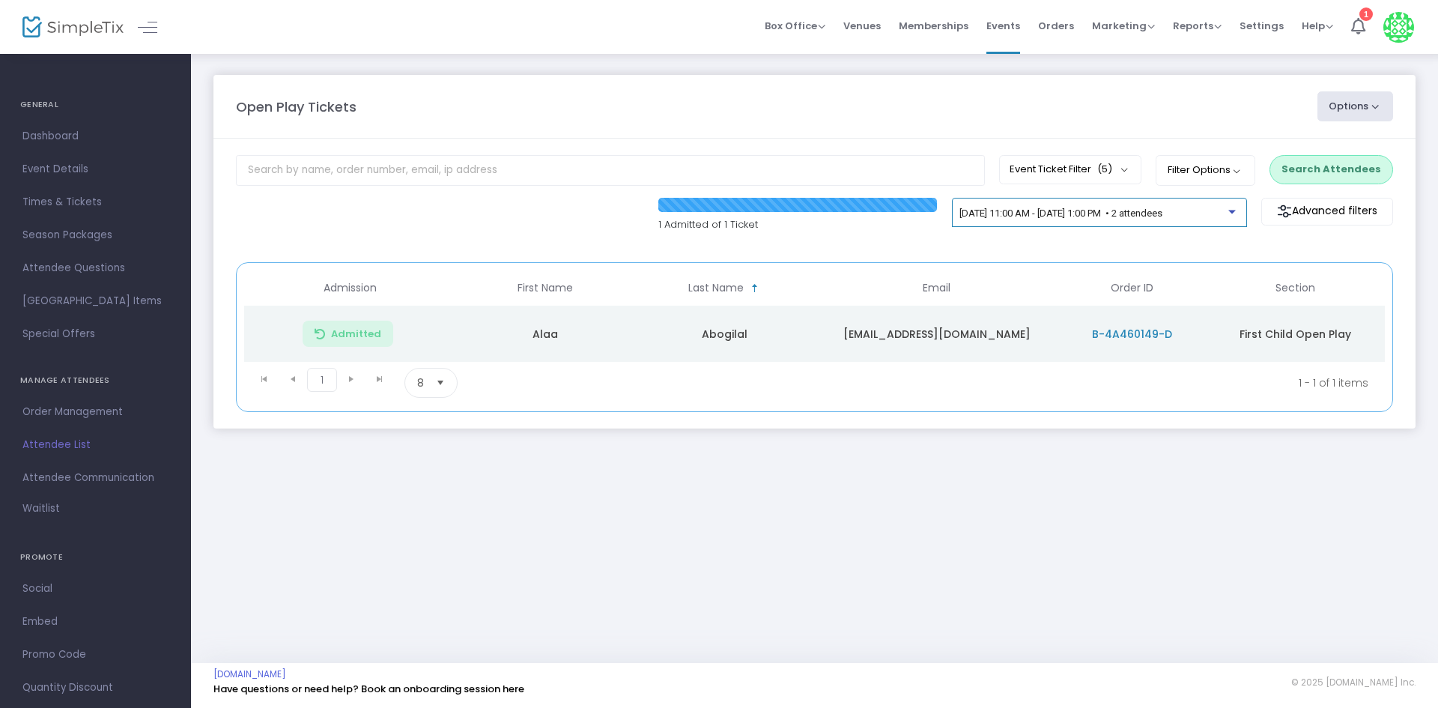
click at [1186, 222] on div "[DATE] 11:00 AM - [DATE] 1:00 PM • 2 attendees" at bounding box center [1099, 215] width 279 height 21
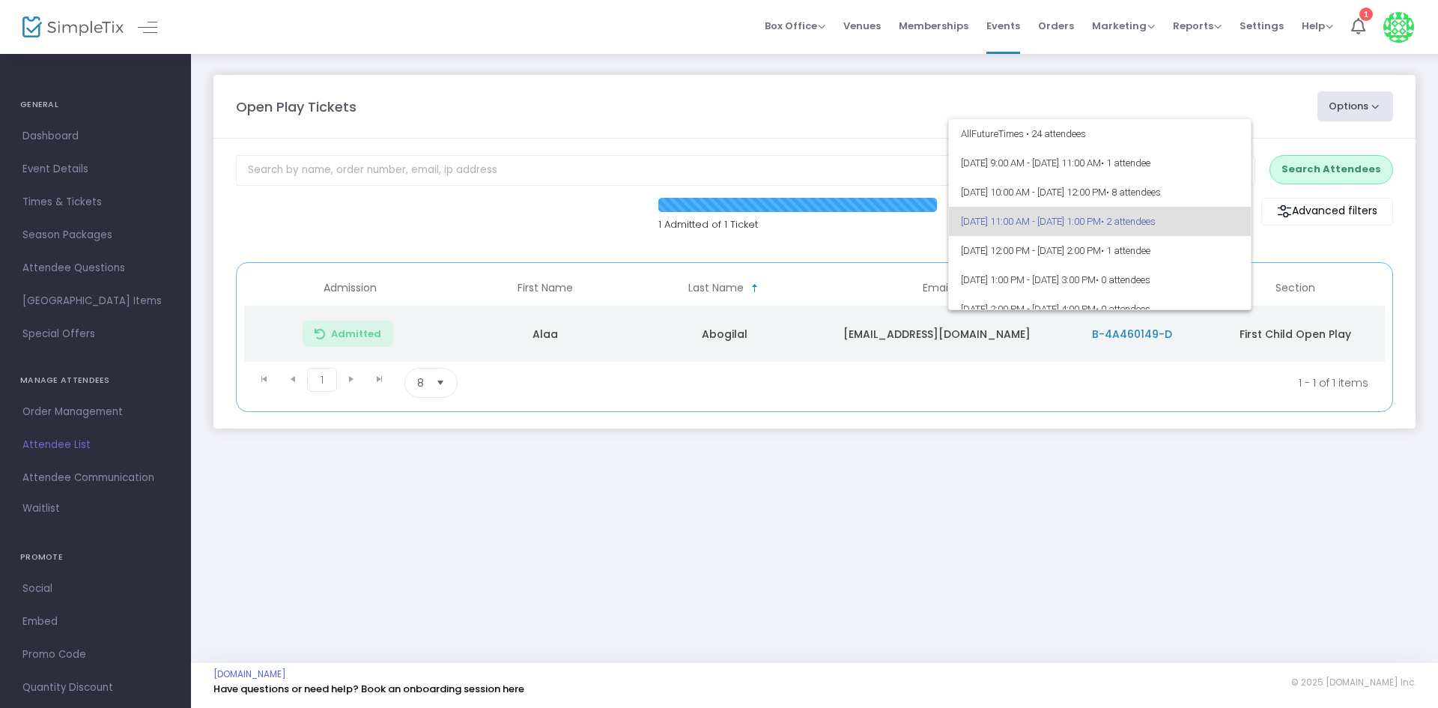
scroll to position [7, 0]
click at [1320, 172] on div at bounding box center [719, 354] width 1438 height 708
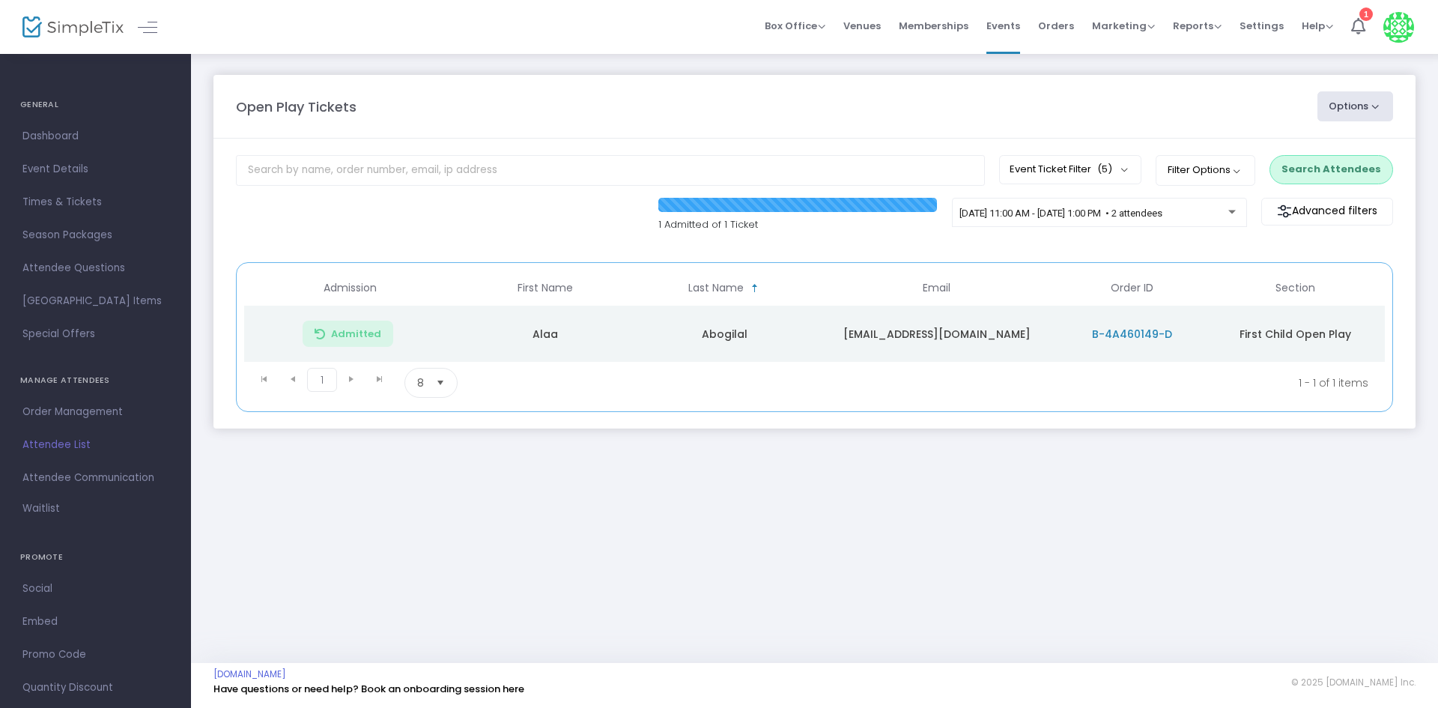
click at [1320, 172] on button "Search Attendees" at bounding box center [1332, 169] width 124 height 28
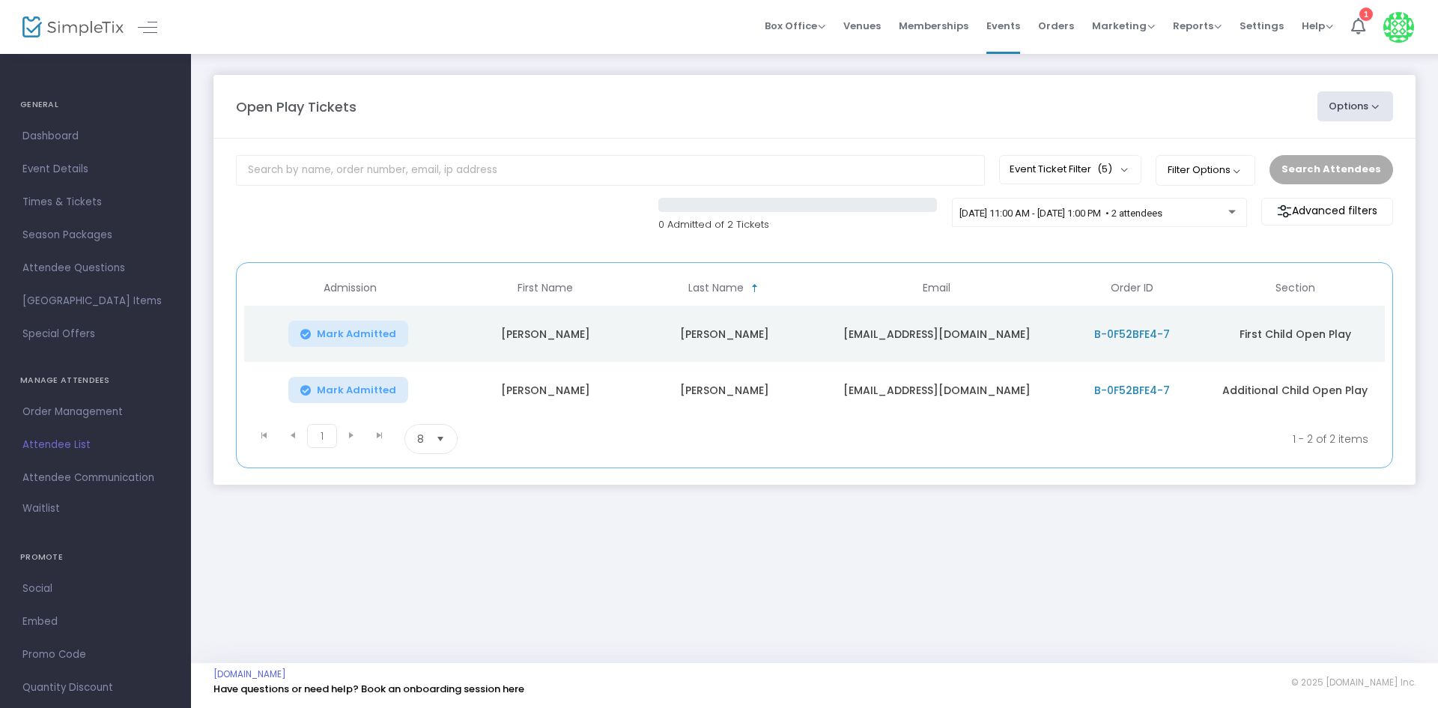
click at [360, 395] on span "Mark Admitted" at bounding box center [356, 390] width 79 height 12
click at [374, 332] on span "Mark Admitted" at bounding box center [356, 334] width 79 height 12
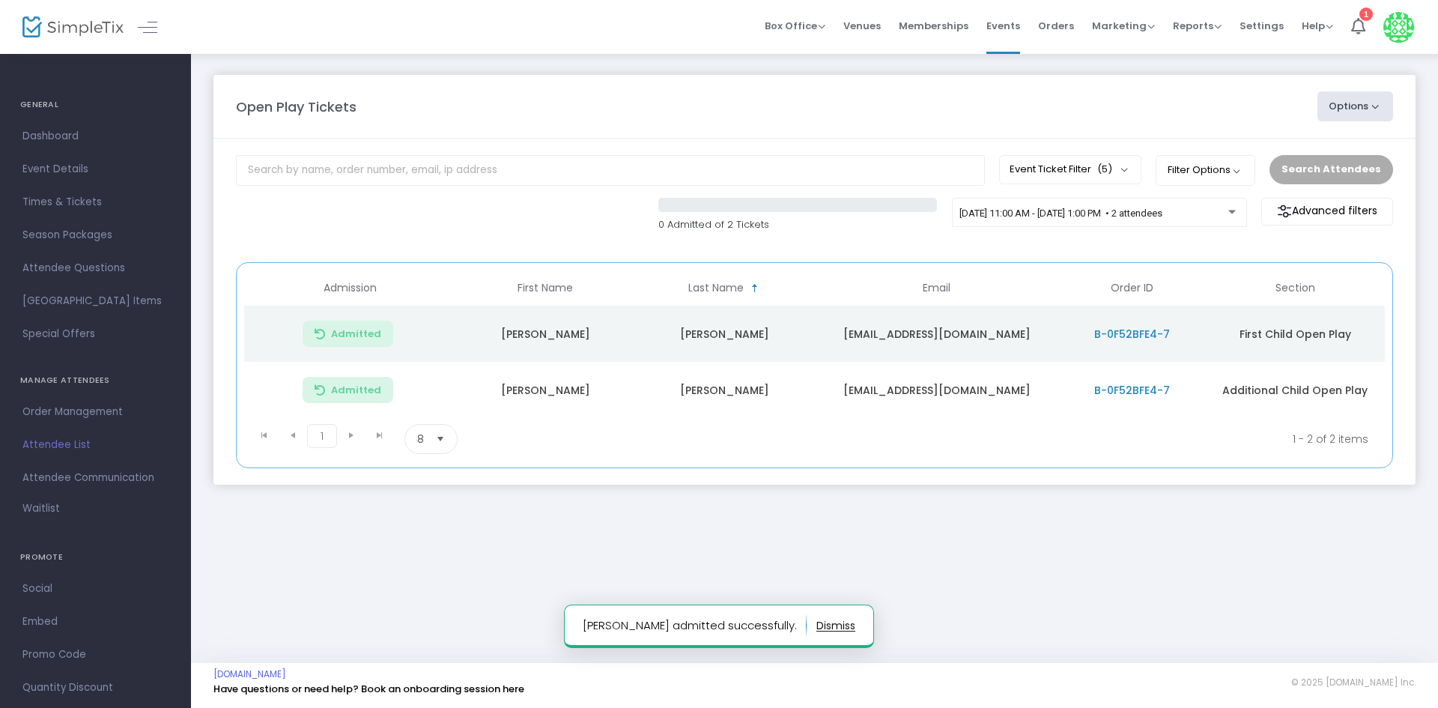
click at [535, 231] on div "0 Admitted of 2 Tickets 9/25/2025 @ 11:00 AM - 9/25/2025 @ 1:00 PM • 2 attendee…" at bounding box center [814, 223] width 1172 height 50
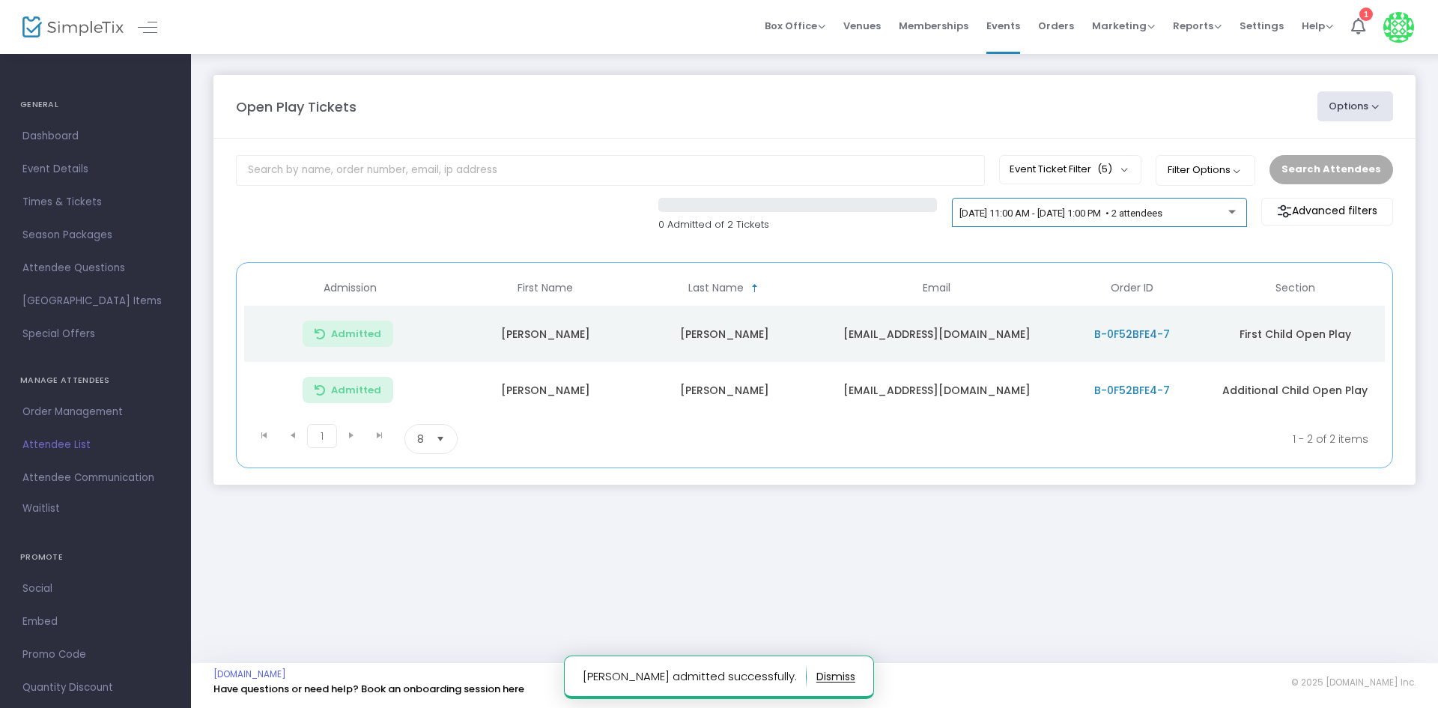
click at [1186, 222] on div "9/25/2025 @ 11:00 AM - 9/25/2025 @ 1:00 PM • 2 attendees" at bounding box center [1099, 215] width 279 height 21
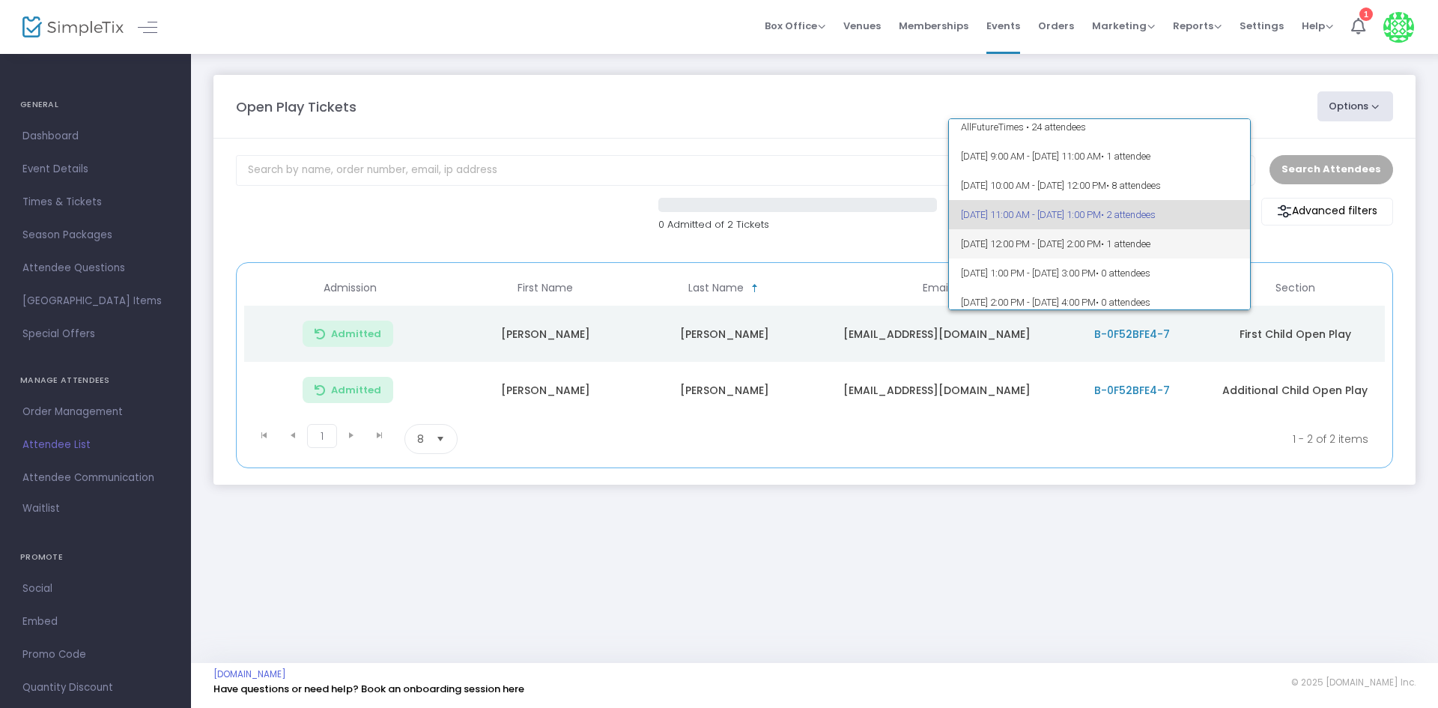
click at [1151, 243] on span "• 1 attendee" at bounding box center [1125, 243] width 49 height 11
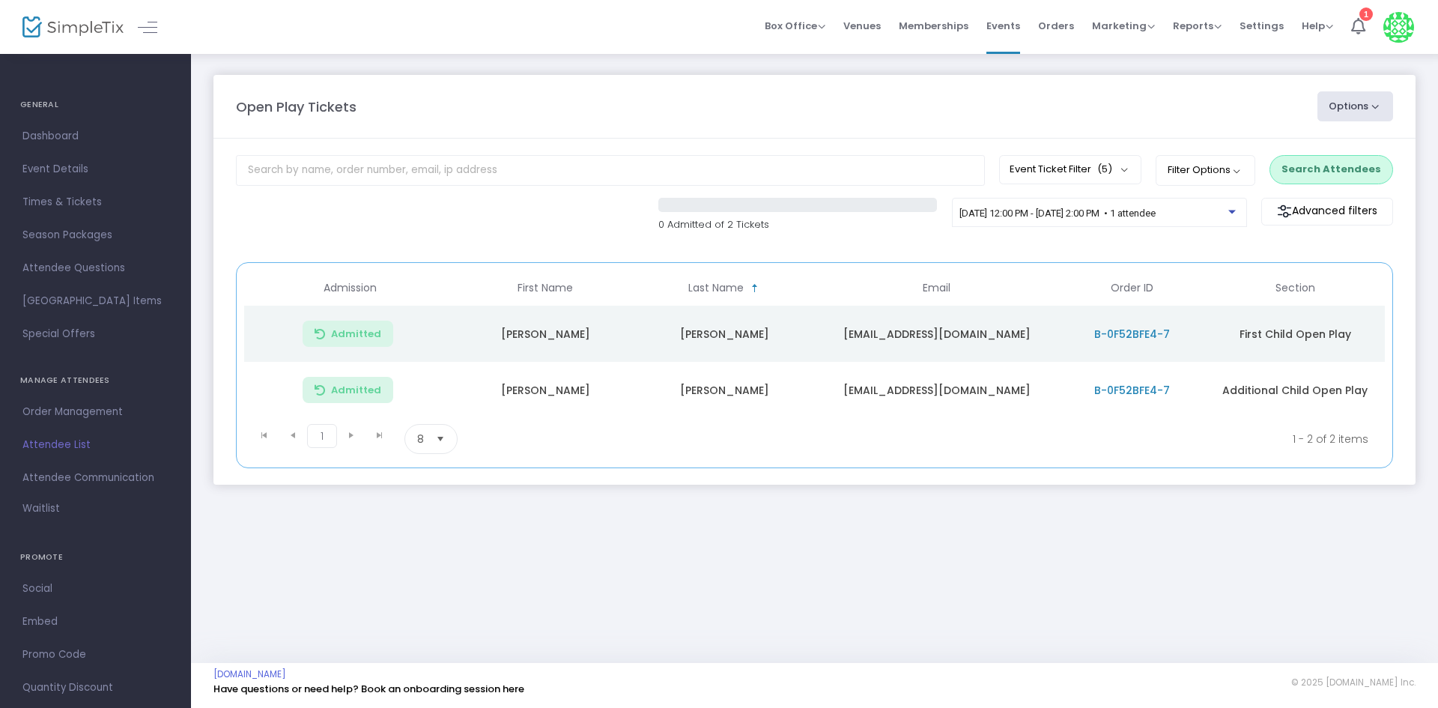
click at [1291, 158] on button "Search Attendees" at bounding box center [1332, 169] width 124 height 28
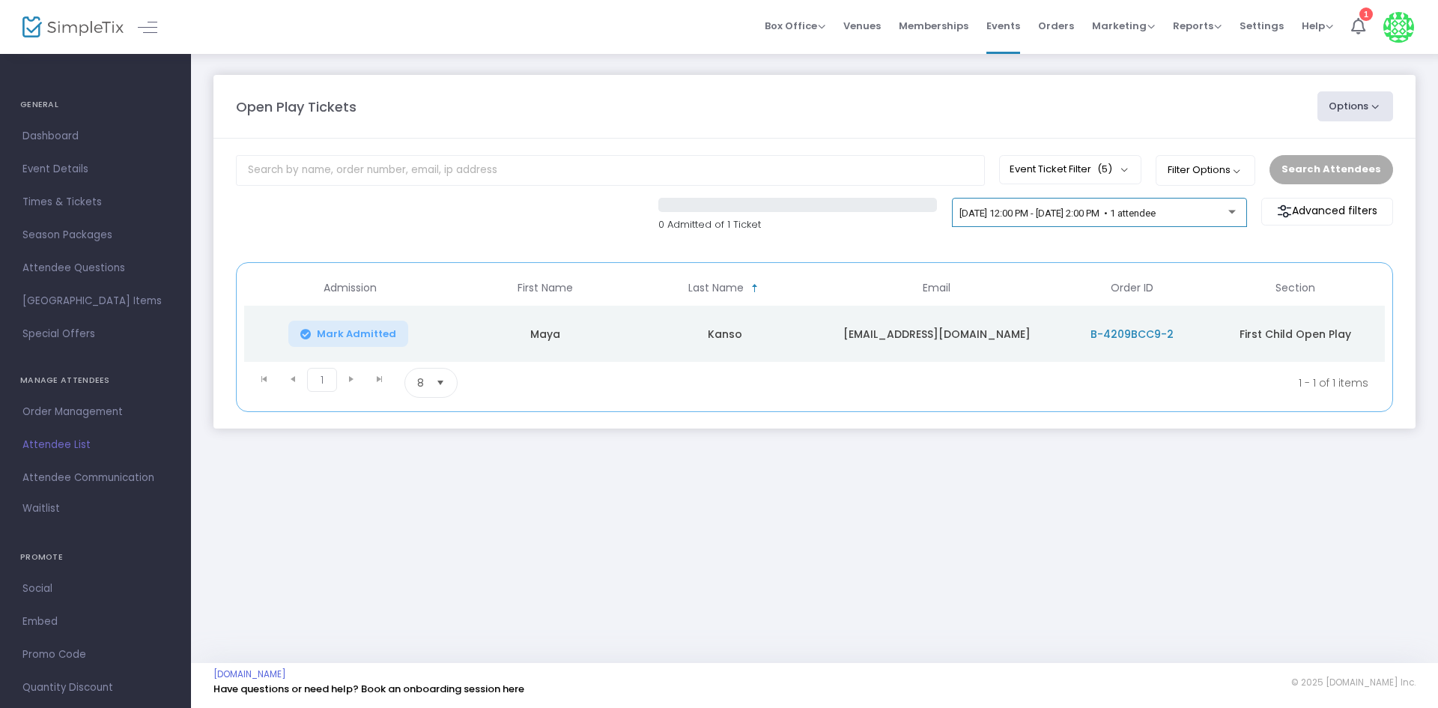
click at [1145, 223] on div "9/25/2025 @ 12:00 PM - 9/25/2025 @ 2:00 PM • 1 attendee" at bounding box center [1099, 215] width 279 height 21
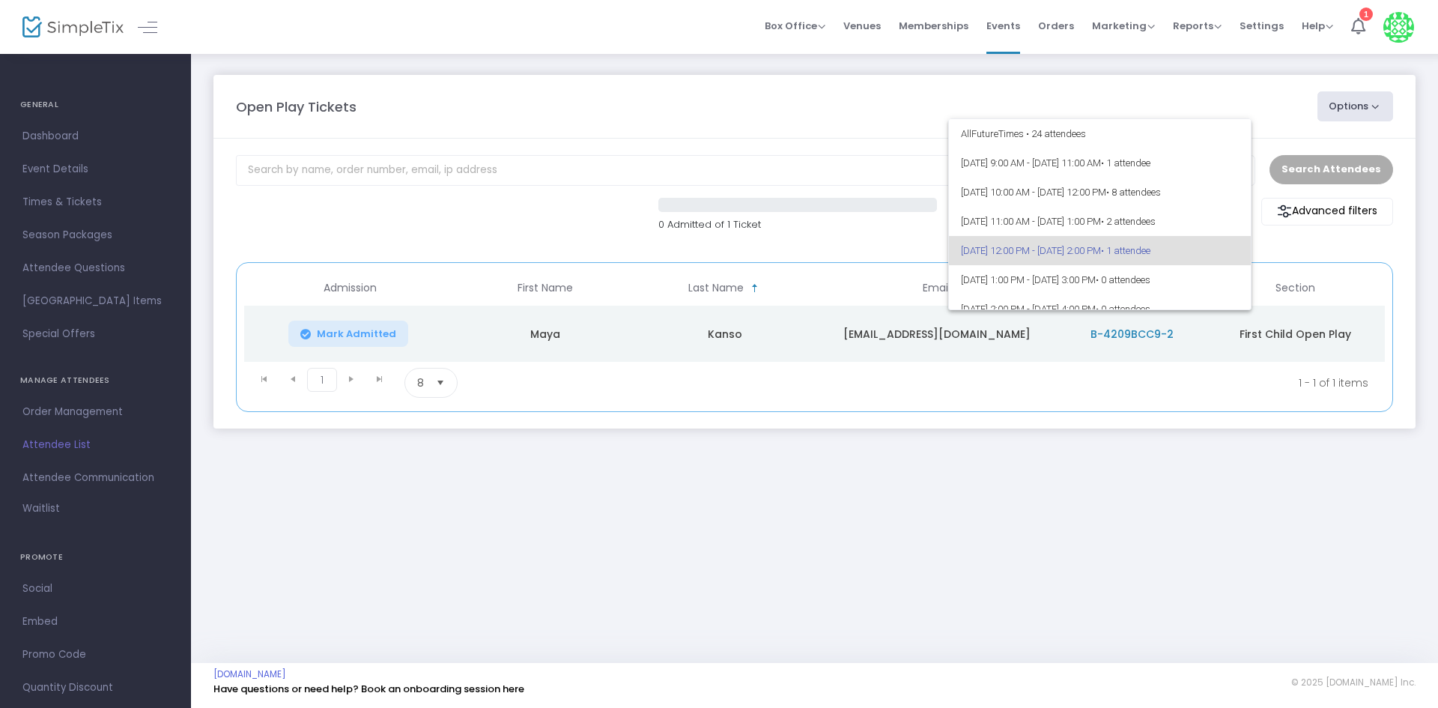
scroll to position [36, 0]
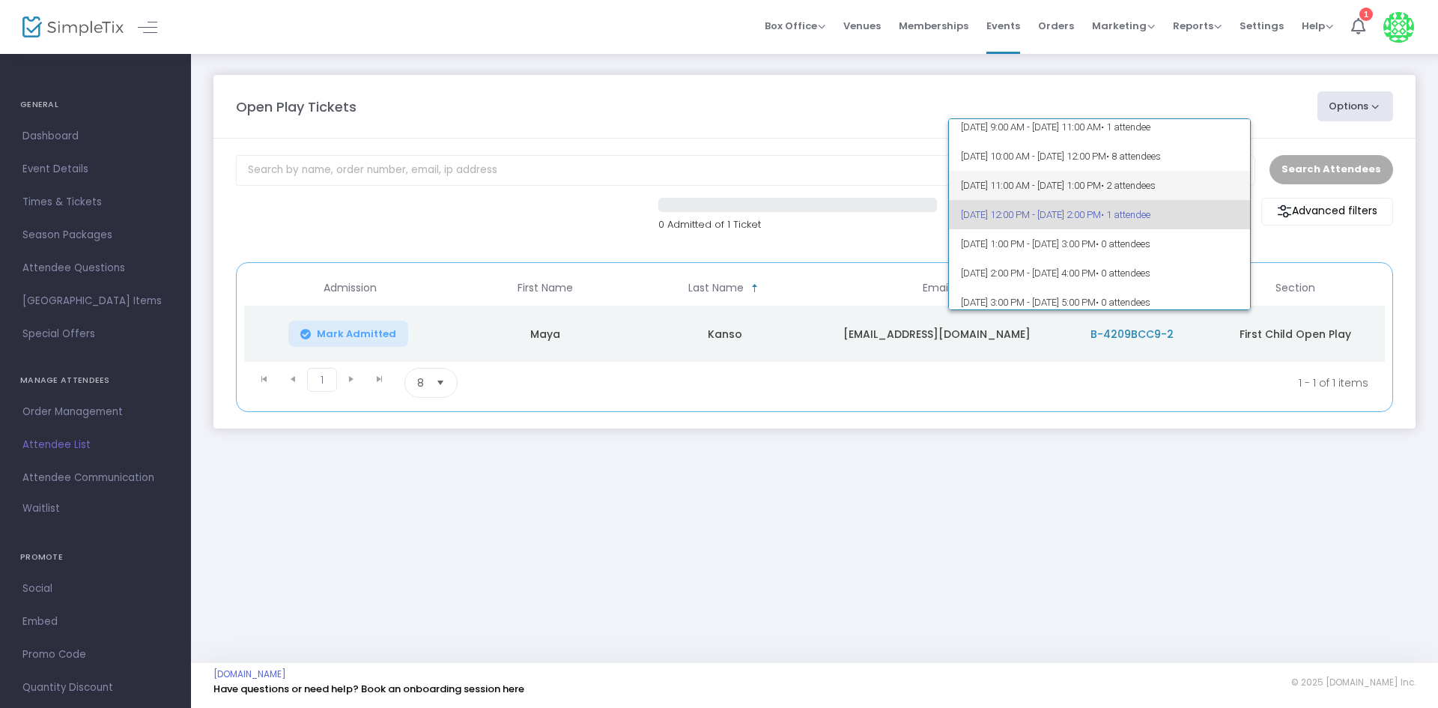
click at [1184, 192] on span "9/25/2025 @ 11:00 AM - 9/25/2025 @ 1:00 PM • 2 attendees" at bounding box center [1100, 185] width 278 height 29
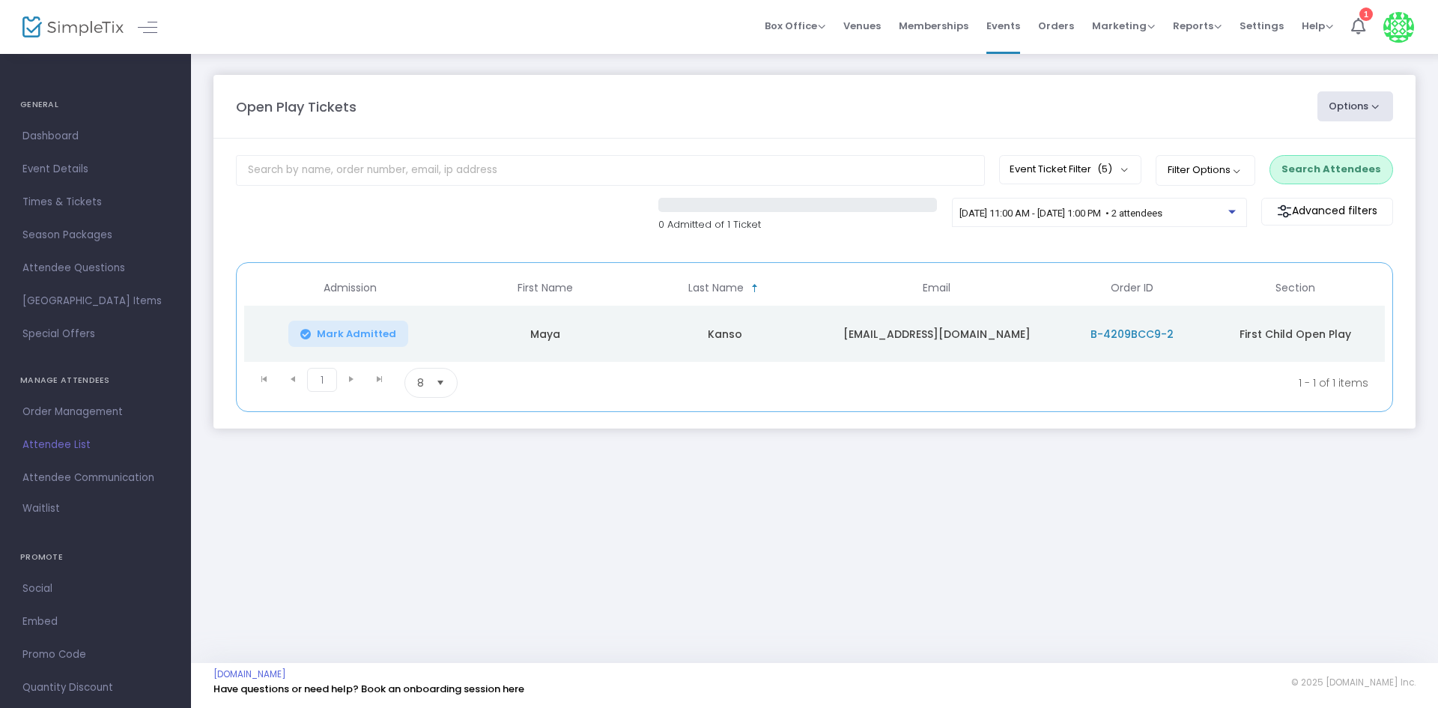
click at [1315, 170] on button "Search Attendees" at bounding box center [1332, 169] width 124 height 28
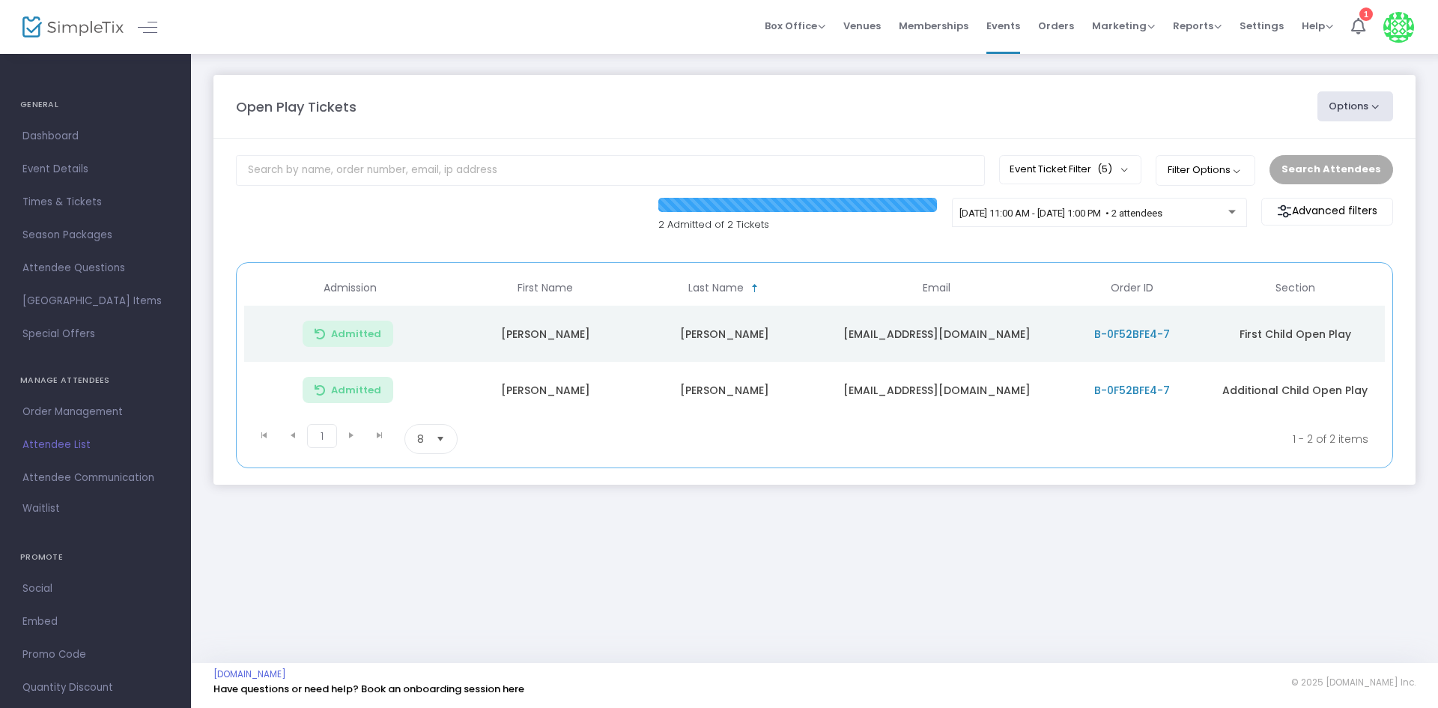
click at [969, 107] on div "Open Play Tickets" at bounding box center [769, 107] width 1082 height 20
click at [1070, 213] on span "[DATE] 11:00 AM - [DATE] 1:00 PM • 2 attendees" at bounding box center [1061, 212] width 203 height 11
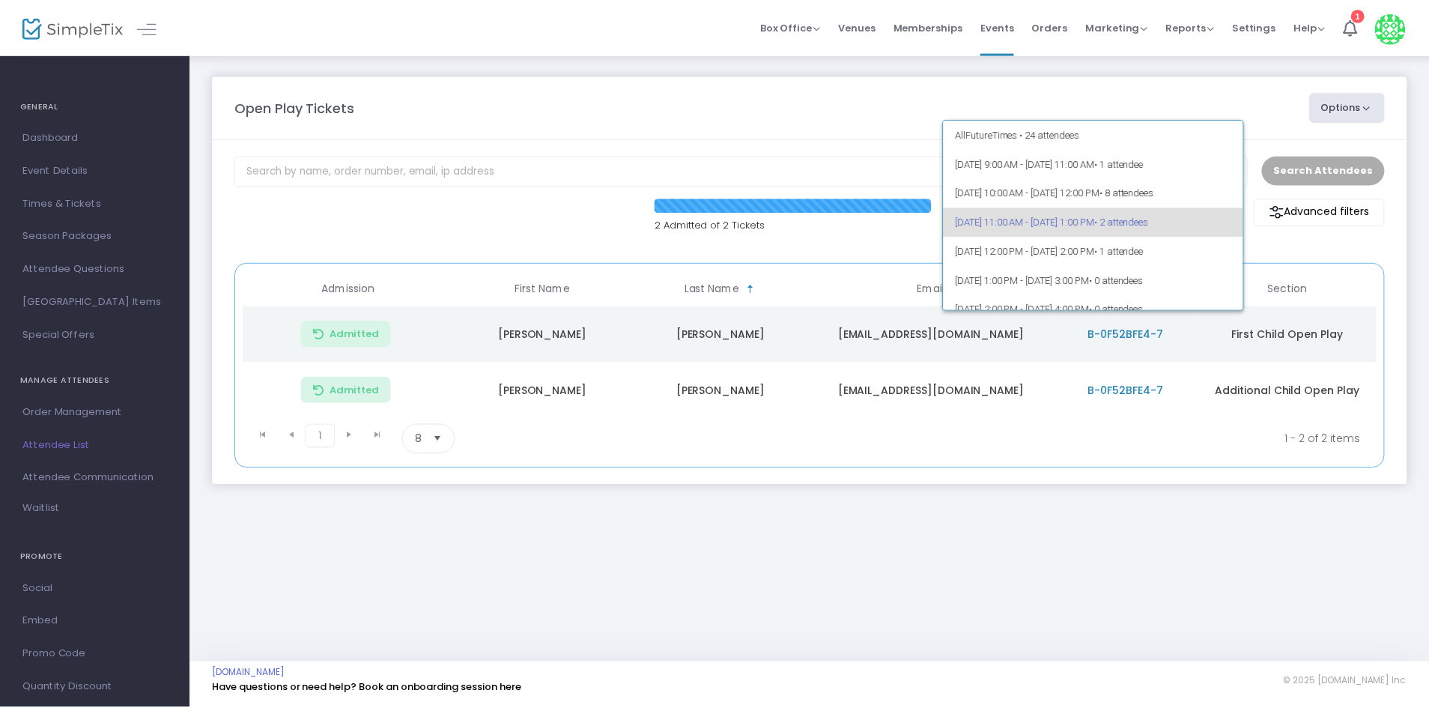
scroll to position [7, 0]
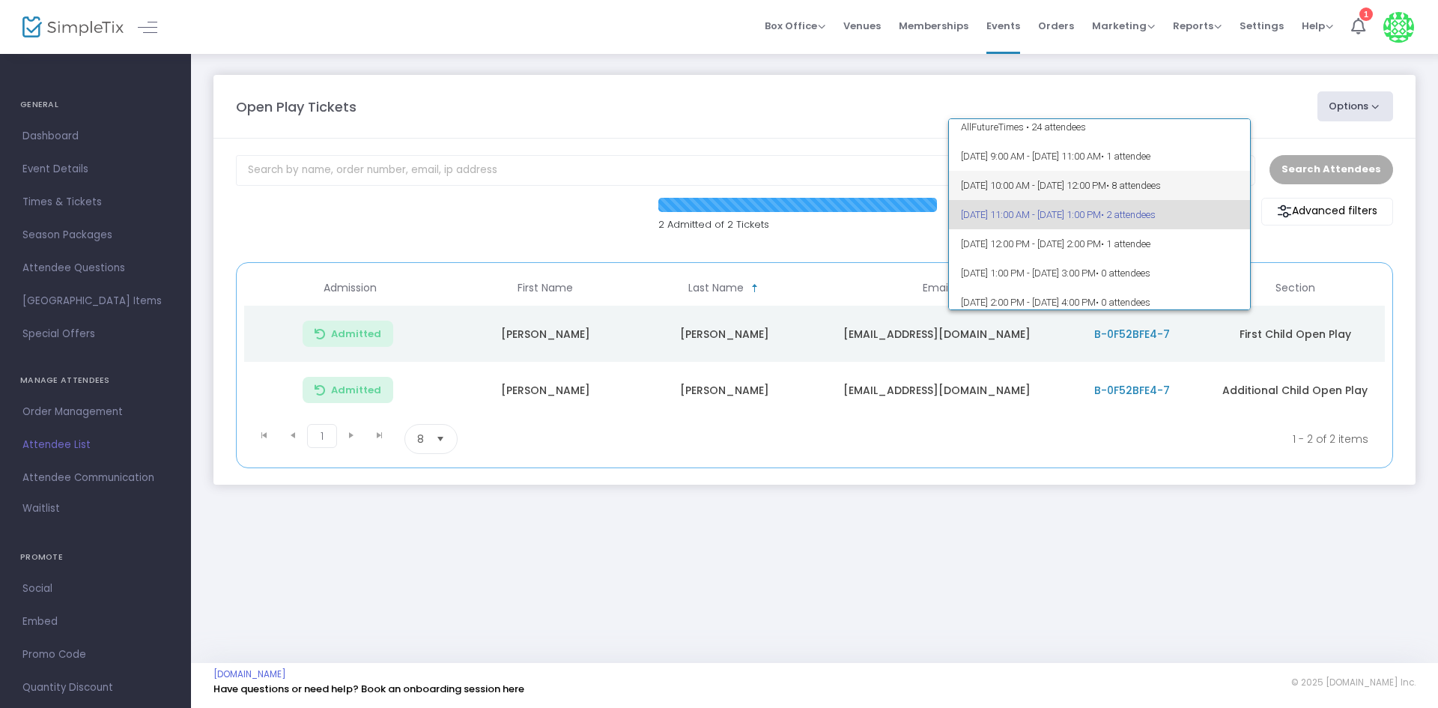
click at [1003, 193] on span "[DATE] 10:00 AM - [DATE] 12:00 PM • 8 attendees" at bounding box center [1100, 185] width 278 height 29
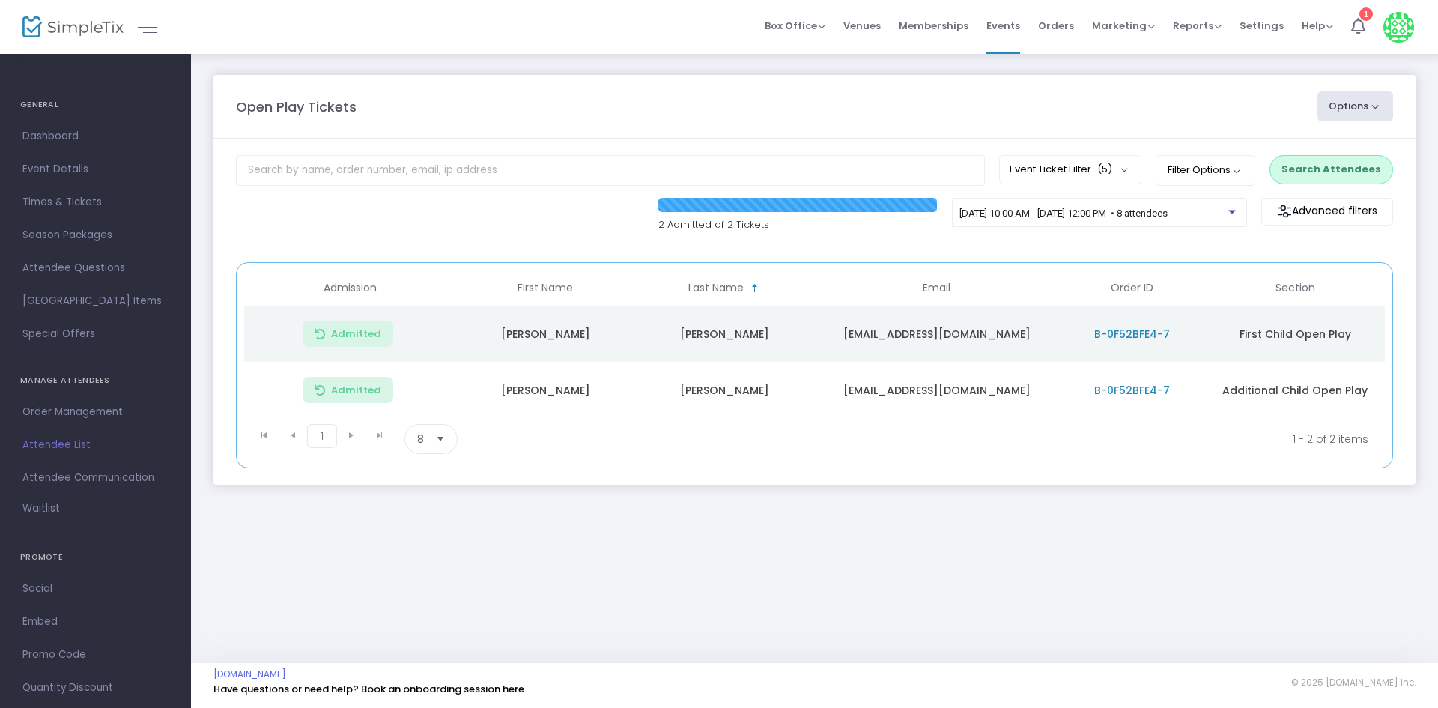
click at [1317, 166] on button "Search Attendees" at bounding box center [1332, 169] width 124 height 28
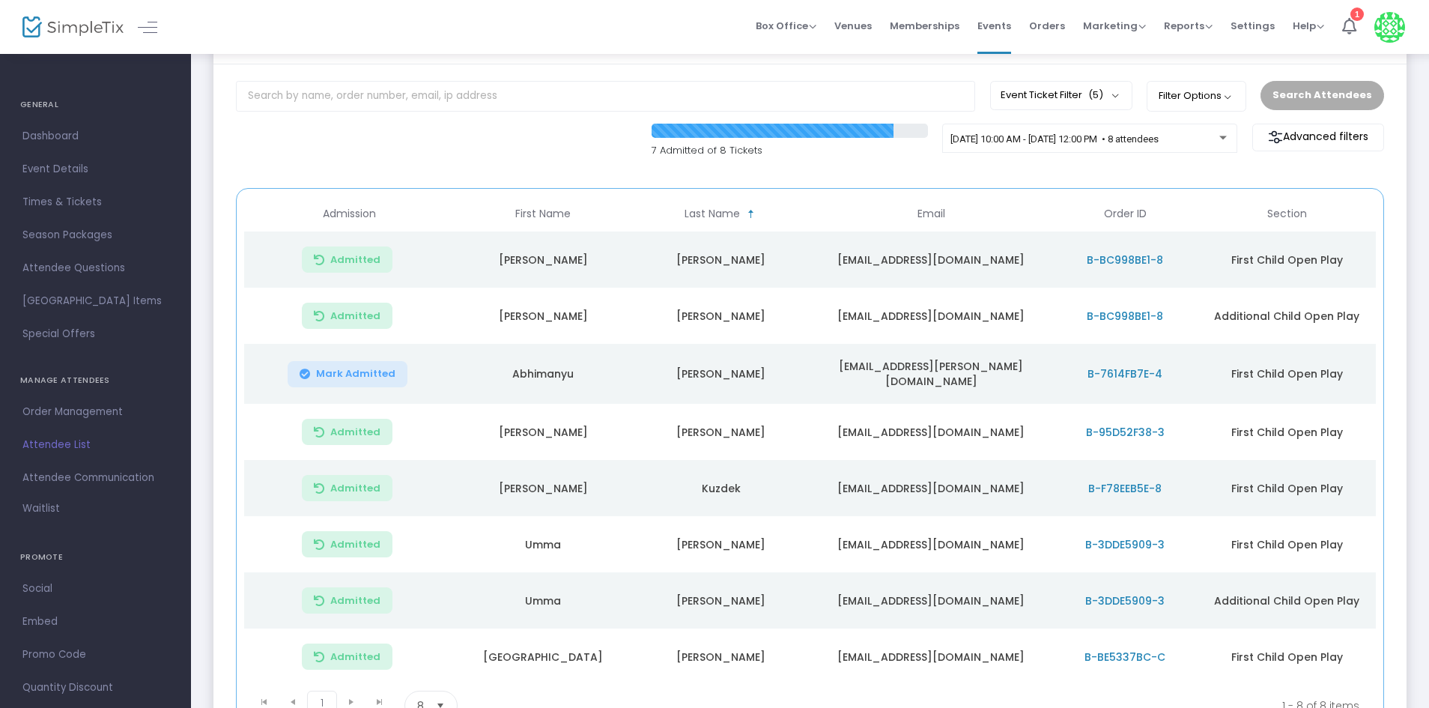
scroll to position [75, 0]
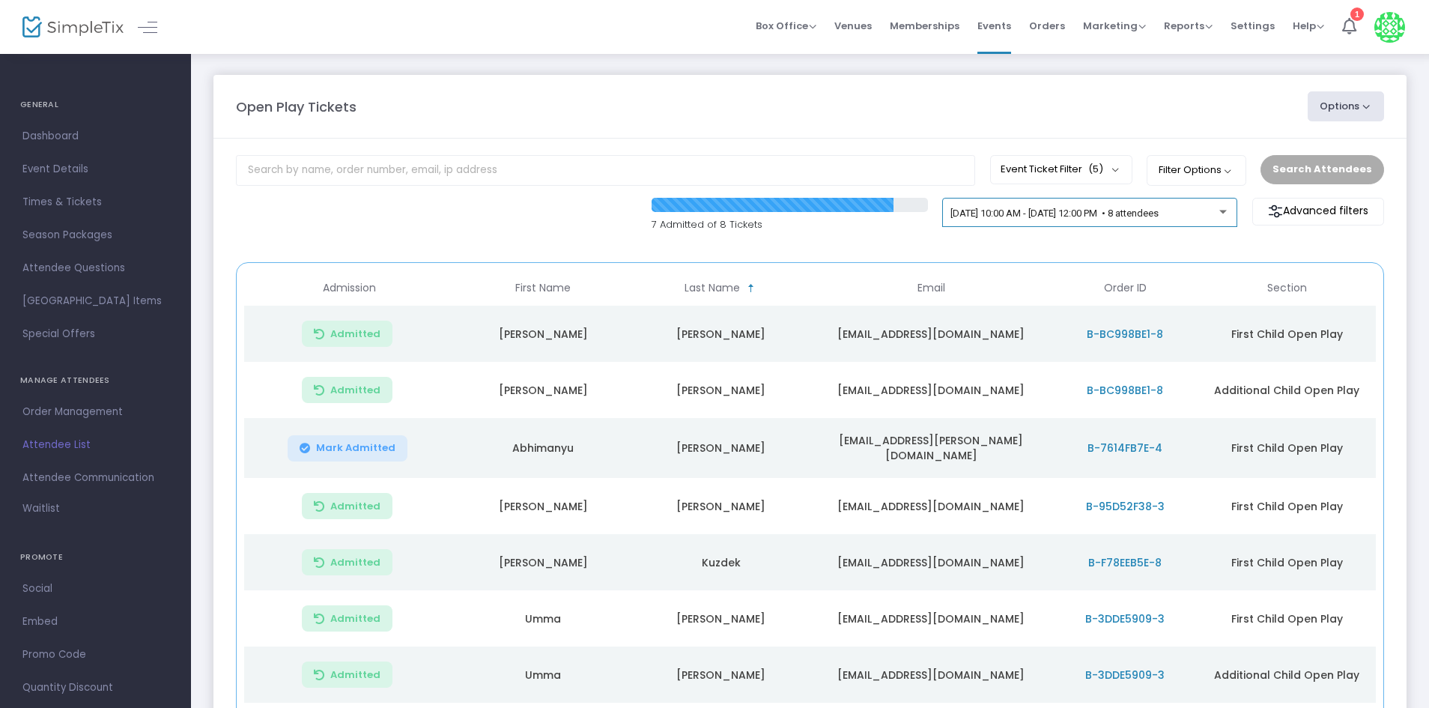
click at [1079, 204] on div "[DATE] 10:00 AM - [DATE] 12:00 PM • 8 attendees" at bounding box center [1089, 213] width 295 height 30
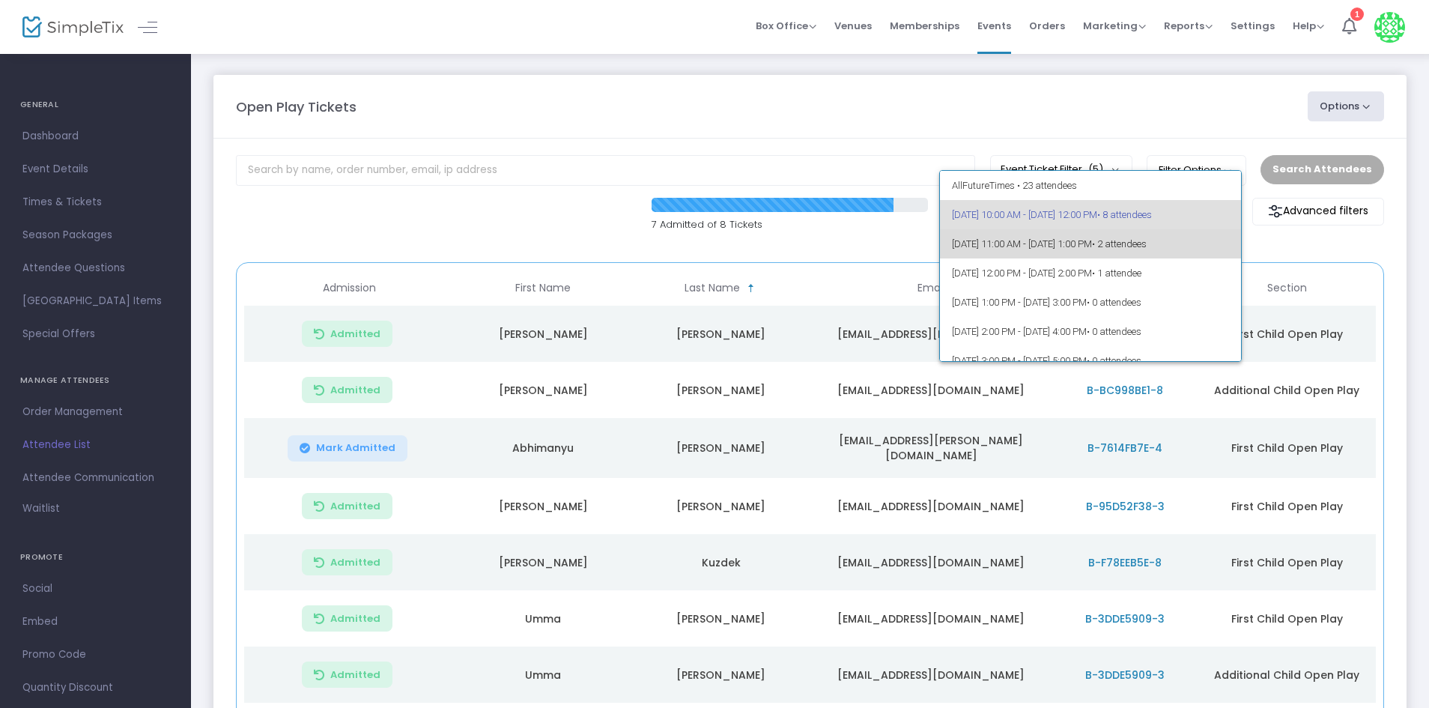
click at [1147, 243] on span "• 2 attendees" at bounding box center [1119, 243] width 55 height 11
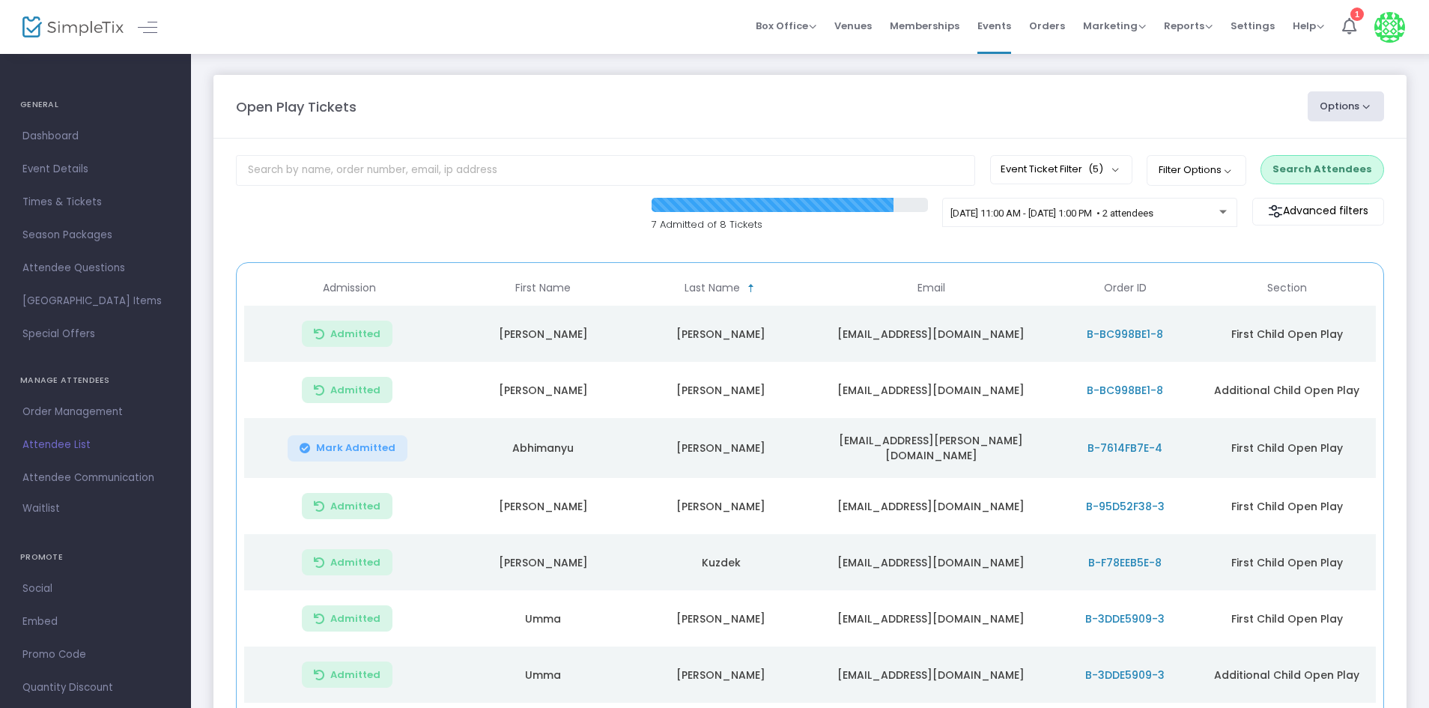
click at [1368, 168] on button "Search Attendees" at bounding box center [1323, 169] width 124 height 28
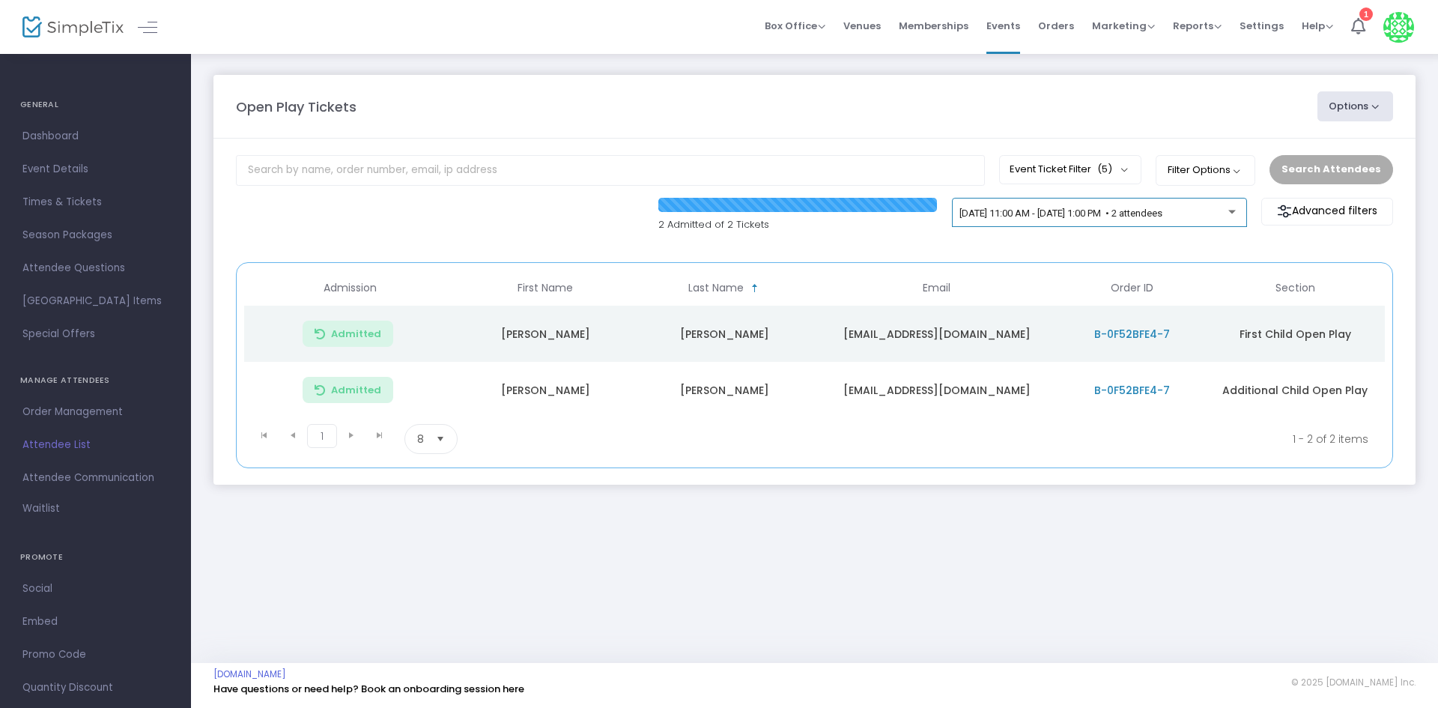
click at [1087, 204] on div "[DATE] 11:00 AM - [DATE] 1:00 PM • 2 attendees" at bounding box center [1099, 213] width 295 height 30
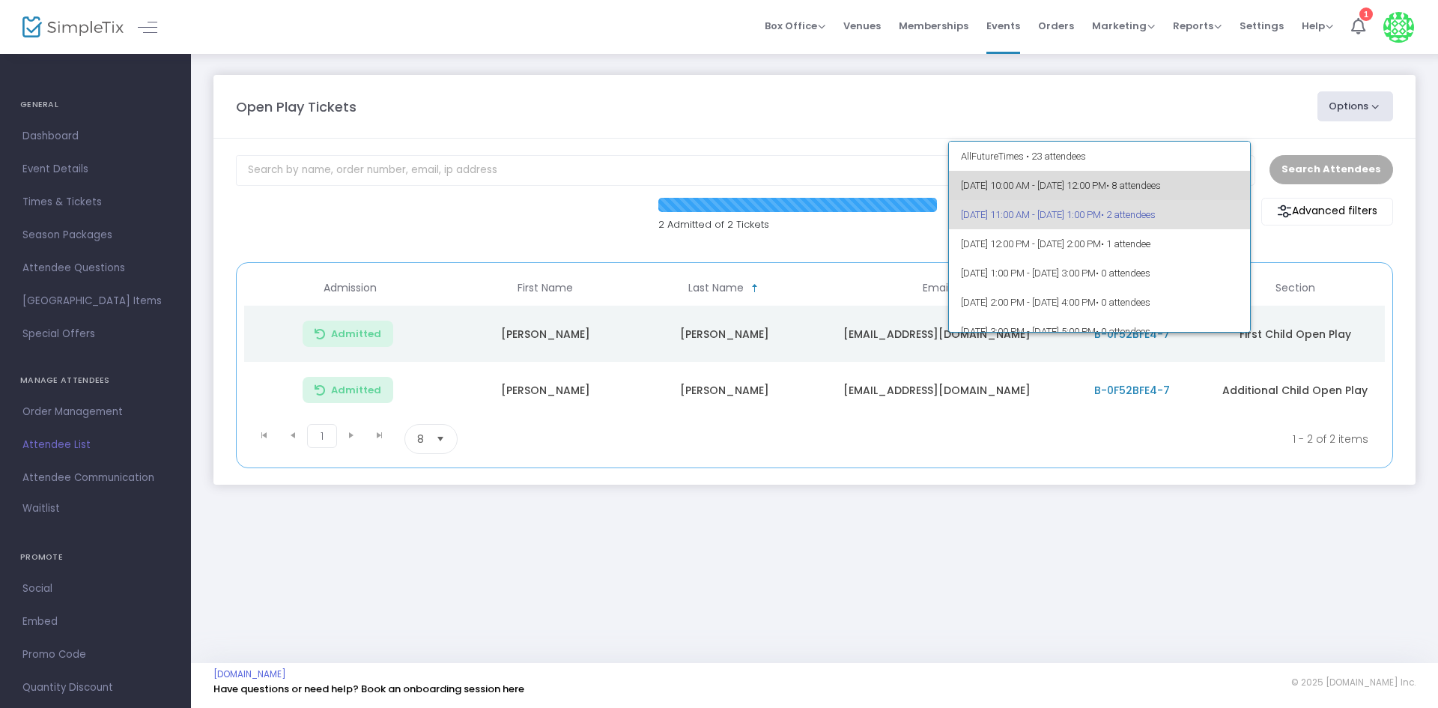
click at [1139, 187] on span "9/25/2025 @ 10:00 AM - 9/25/2025 @ 12:00 PM • 8 attendees" at bounding box center [1100, 185] width 278 height 29
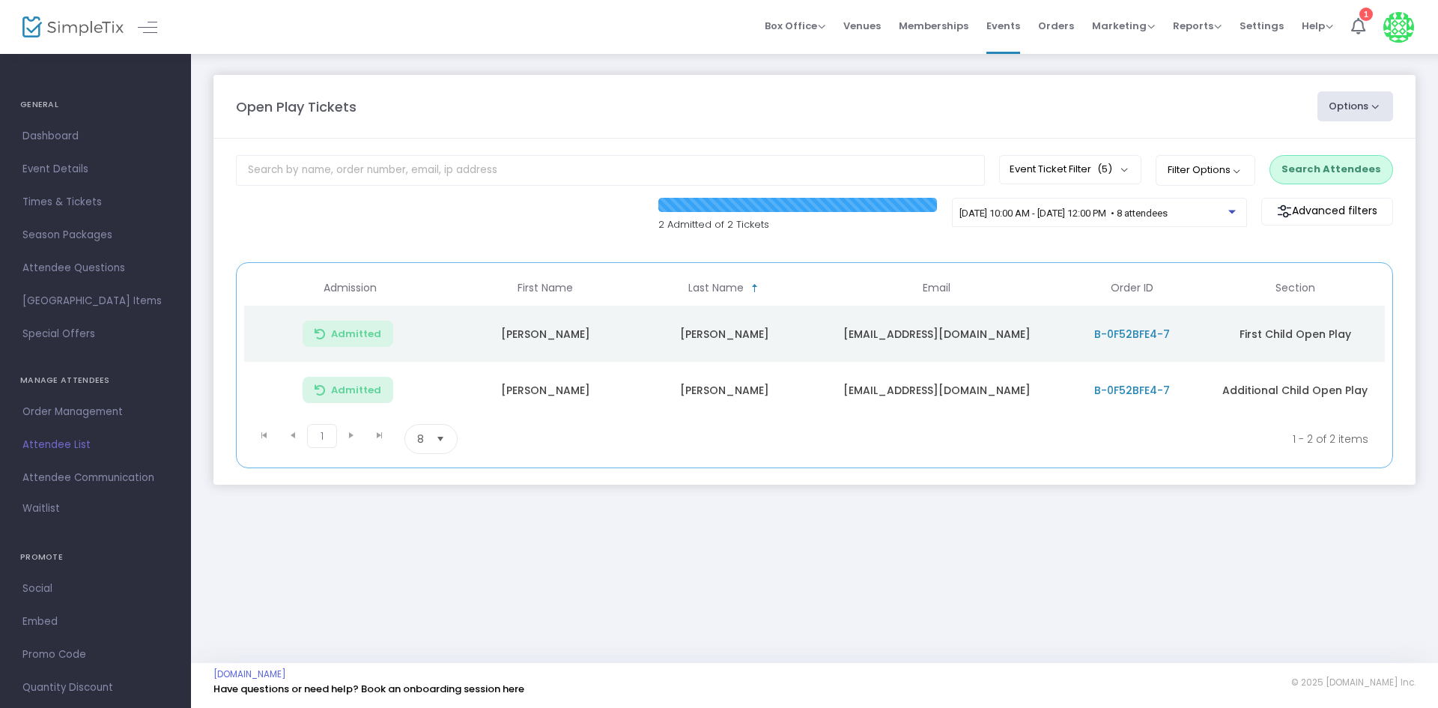
click at [1367, 178] on button "Search Attendees" at bounding box center [1332, 169] width 124 height 28
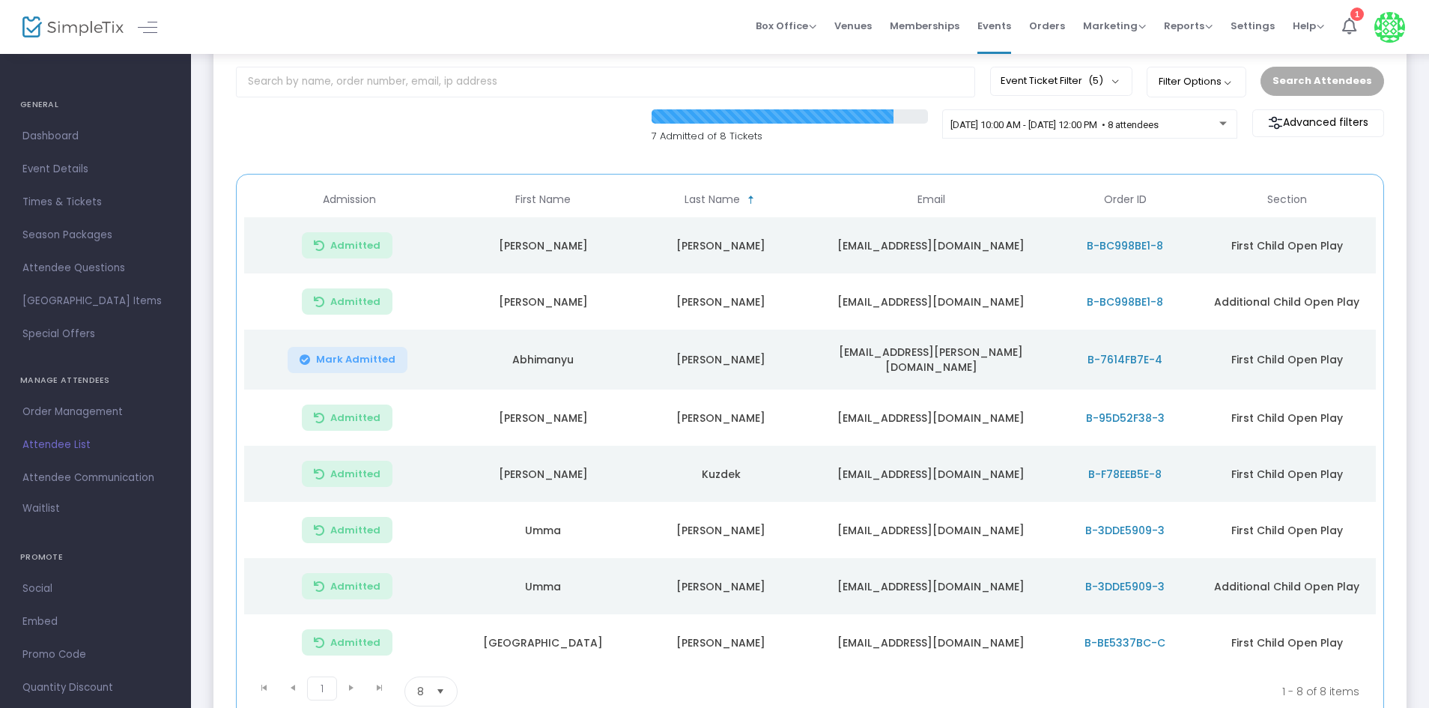
scroll to position [211, 0]
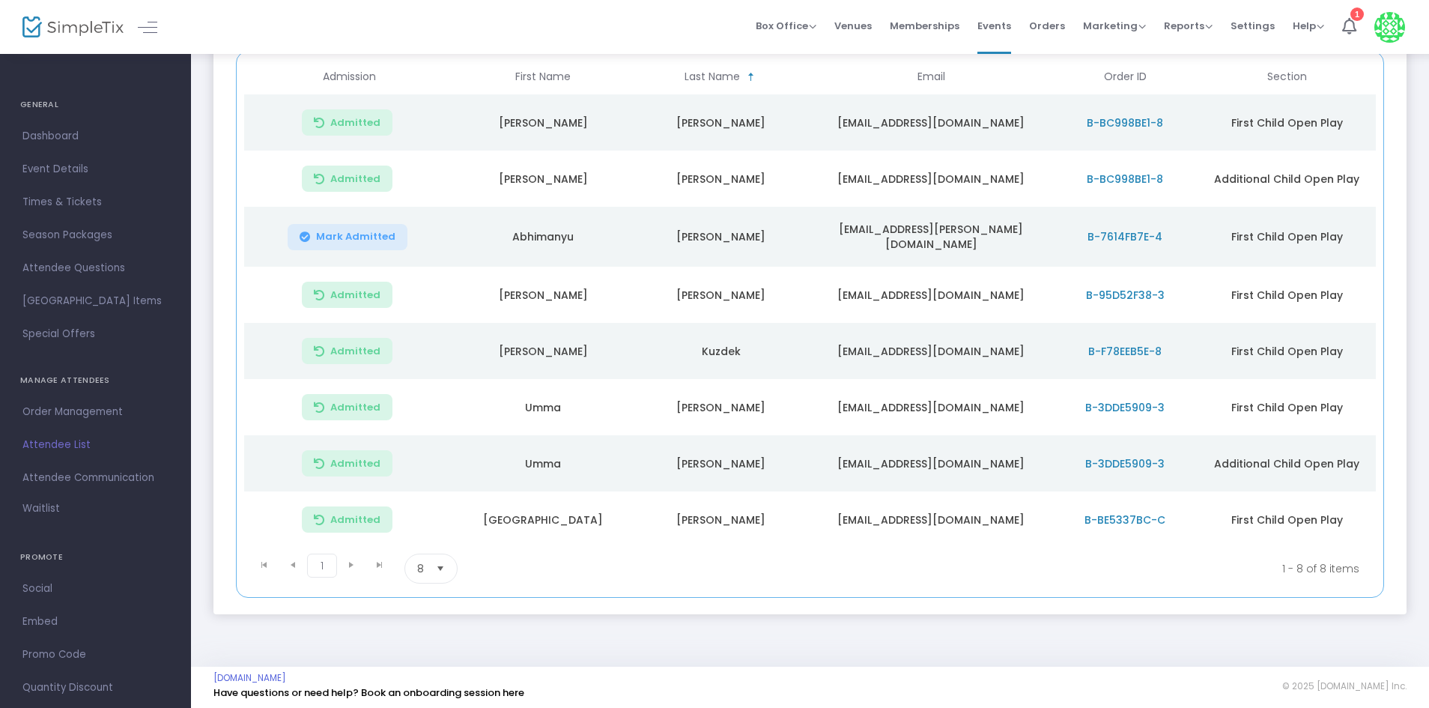
click at [345, 556] on kendo-pager-next-buttons at bounding box center [365, 569] width 57 height 30
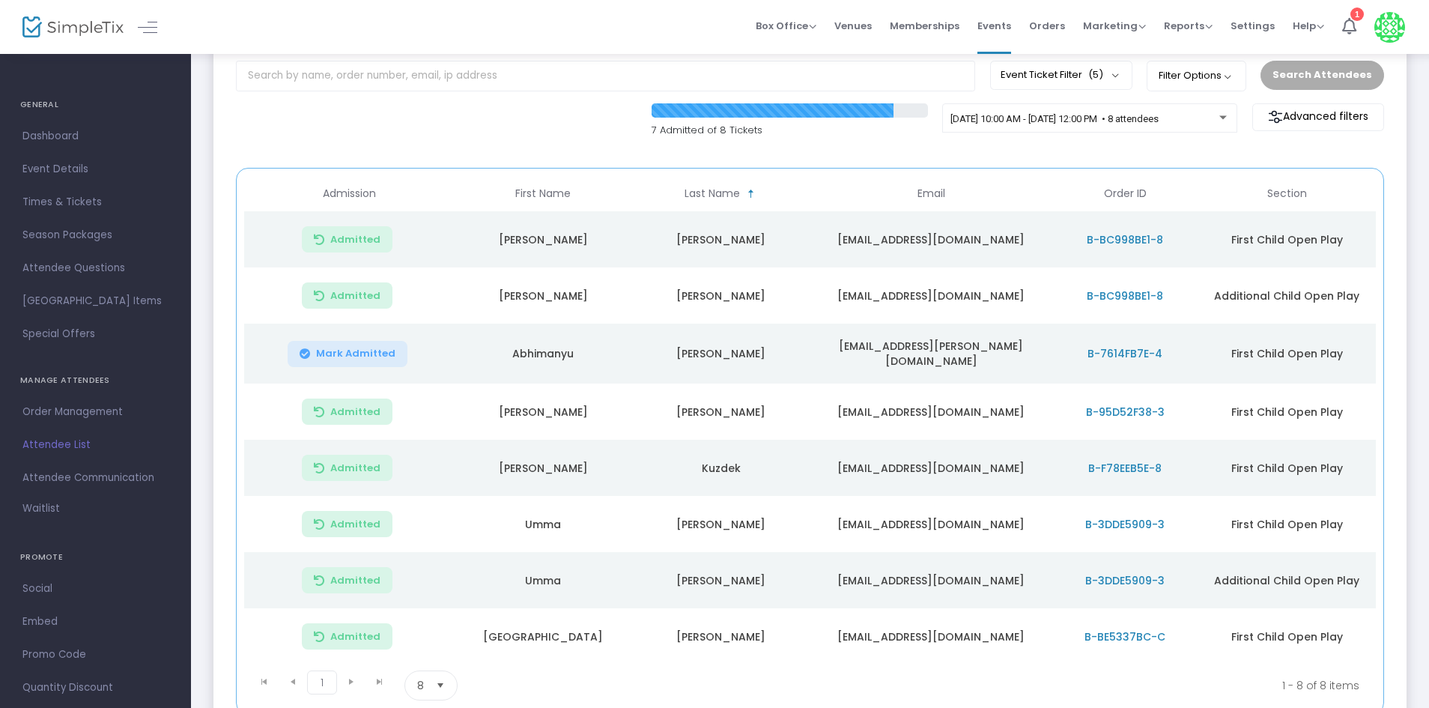
scroll to position [61, 0]
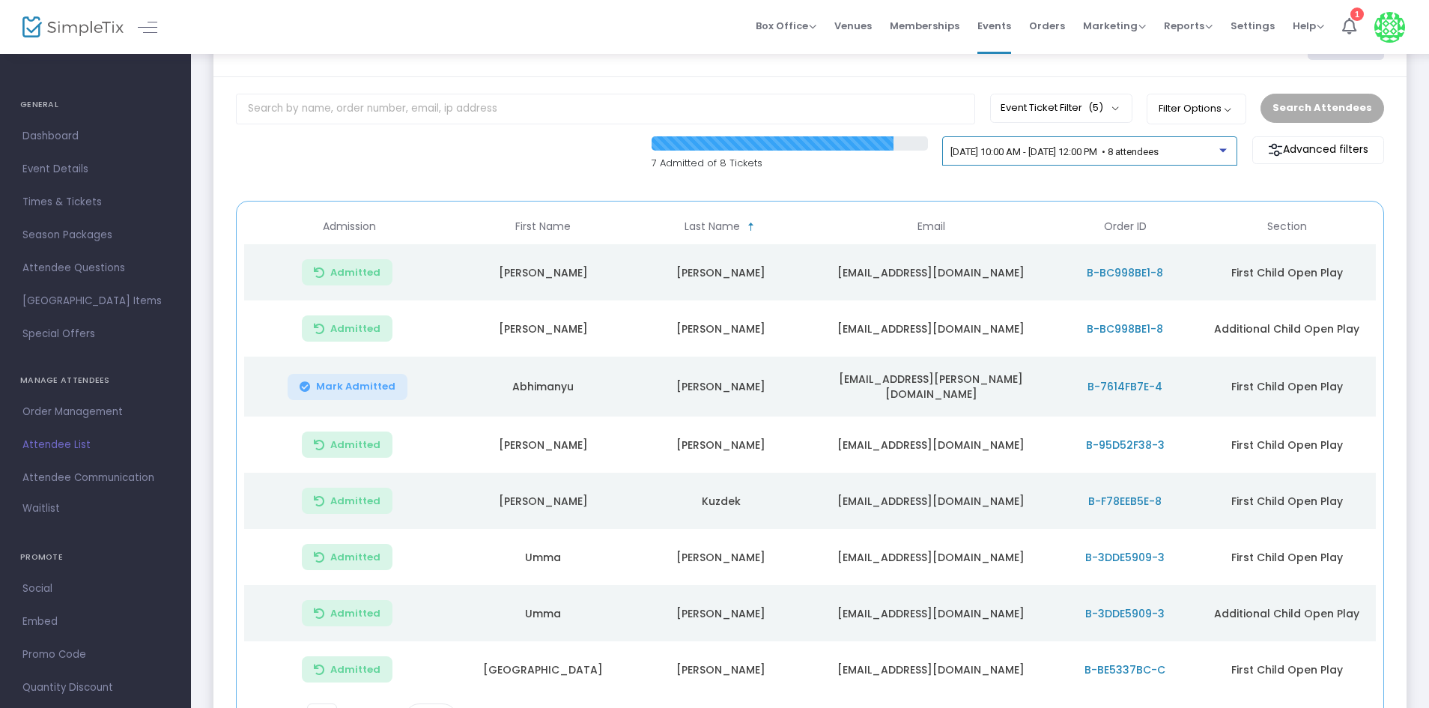
click at [1159, 152] on span "[DATE] 10:00 AM - [DATE] 12:00 PM • 8 attendees" at bounding box center [1055, 151] width 208 height 11
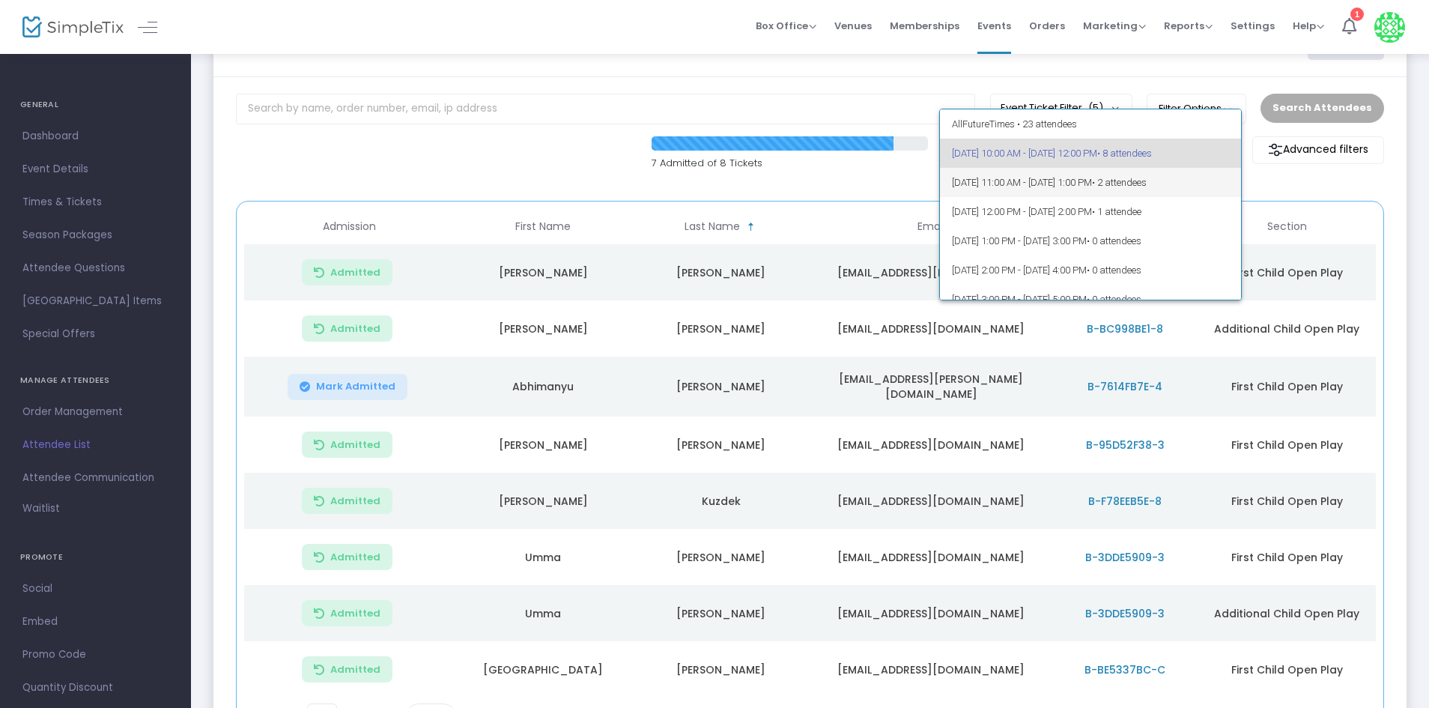
click at [1042, 180] on span "9/25/2025 @ 11:00 AM - 9/25/2025 @ 1:00 PM • 2 attendees" at bounding box center [1091, 182] width 278 height 29
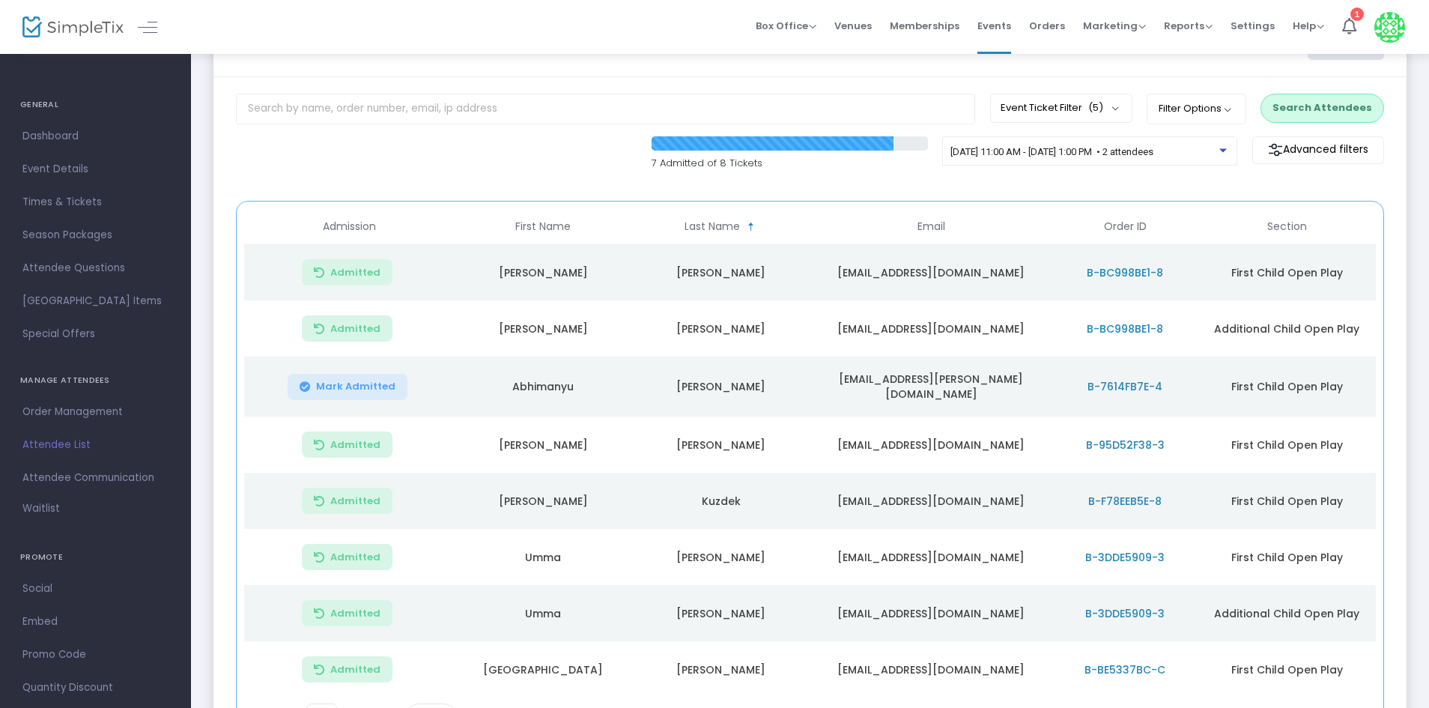
click at [1325, 105] on button "Search Attendees" at bounding box center [1323, 108] width 124 height 28
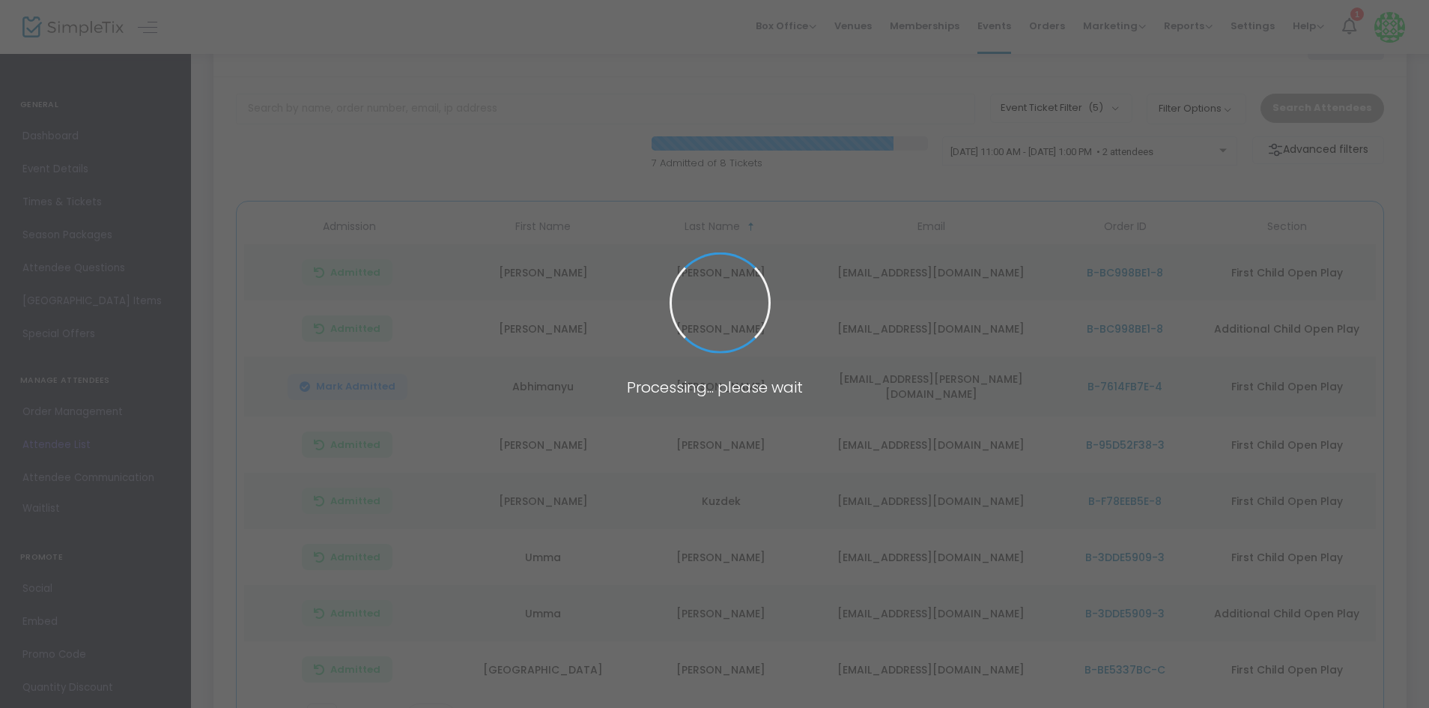
scroll to position [0, 0]
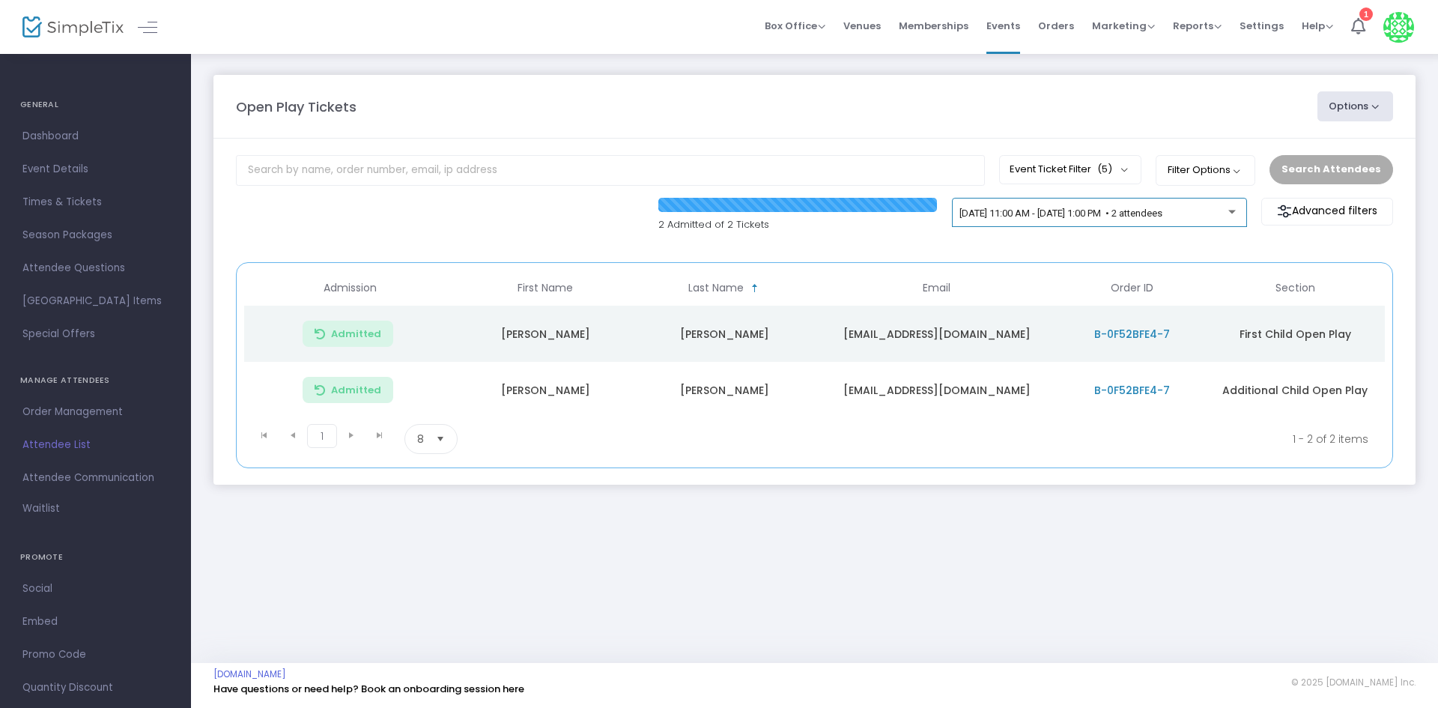
click at [1103, 213] on span "9/25/2025 @ 11:00 AM - 9/25/2025 @ 1:00 PM • 2 attendees" at bounding box center [1061, 212] width 203 height 11
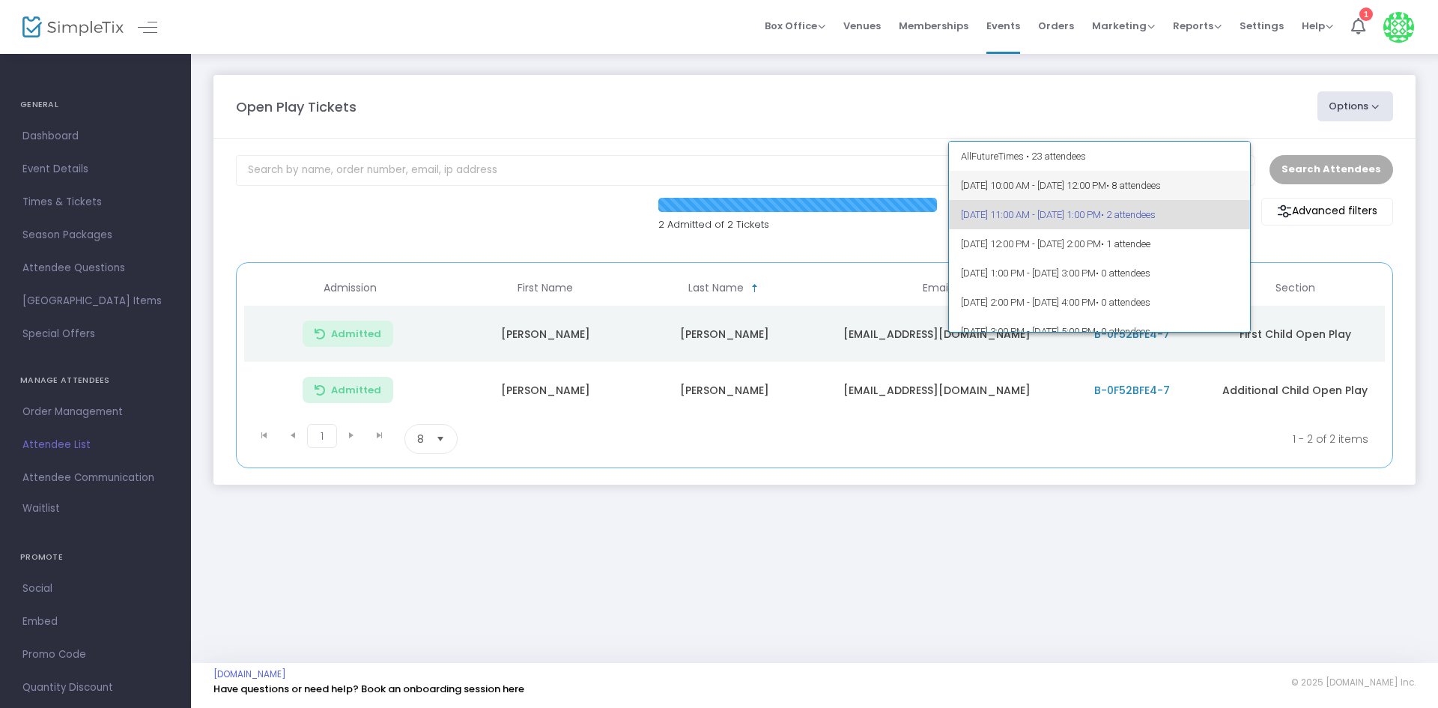
click at [1068, 182] on span "9/25/2025 @ 10:00 AM - 9/25/2025 @ 12:00 PM • 8 attendees" at bounding box center [1100, 185] width 278 height 29
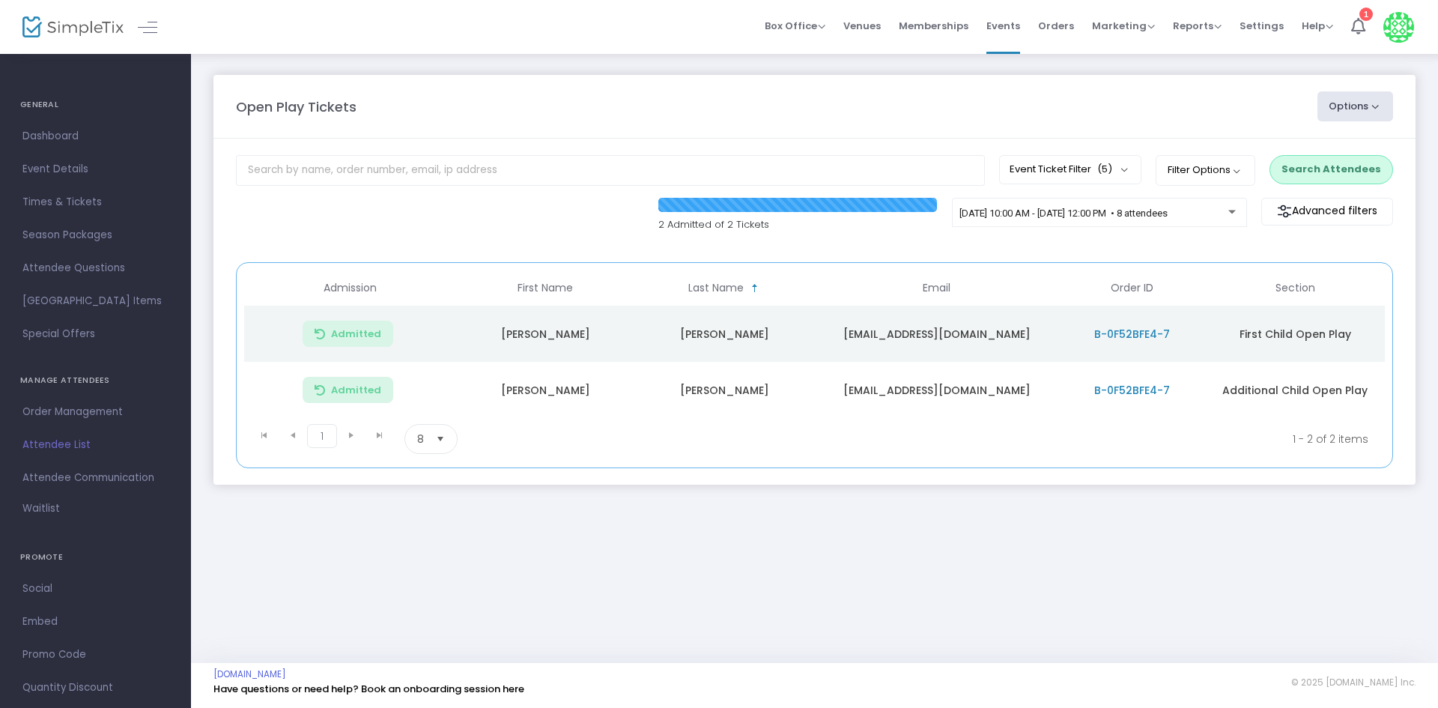
click at [1375, 181] on button "Search Attendees" at bounding box center [1332, 169] width 124 height 28
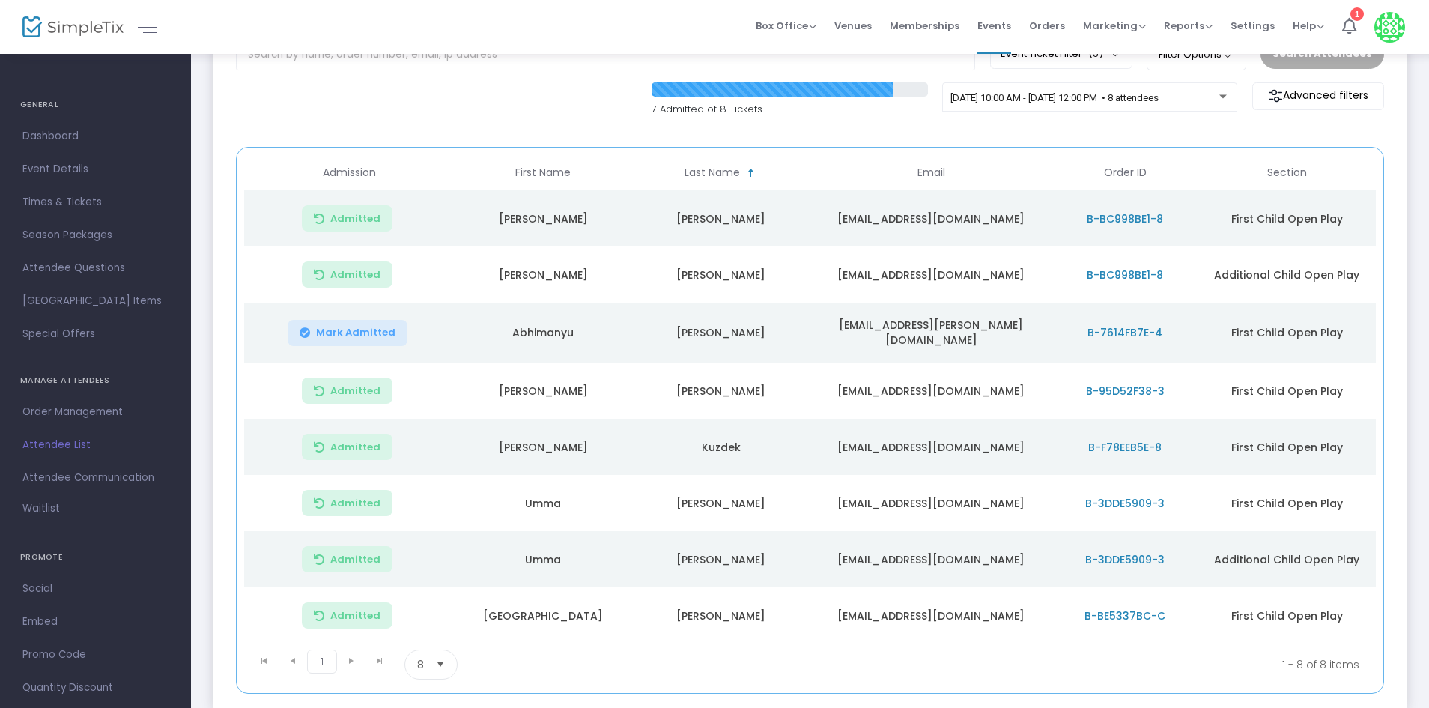
scroll to position [150, 0]
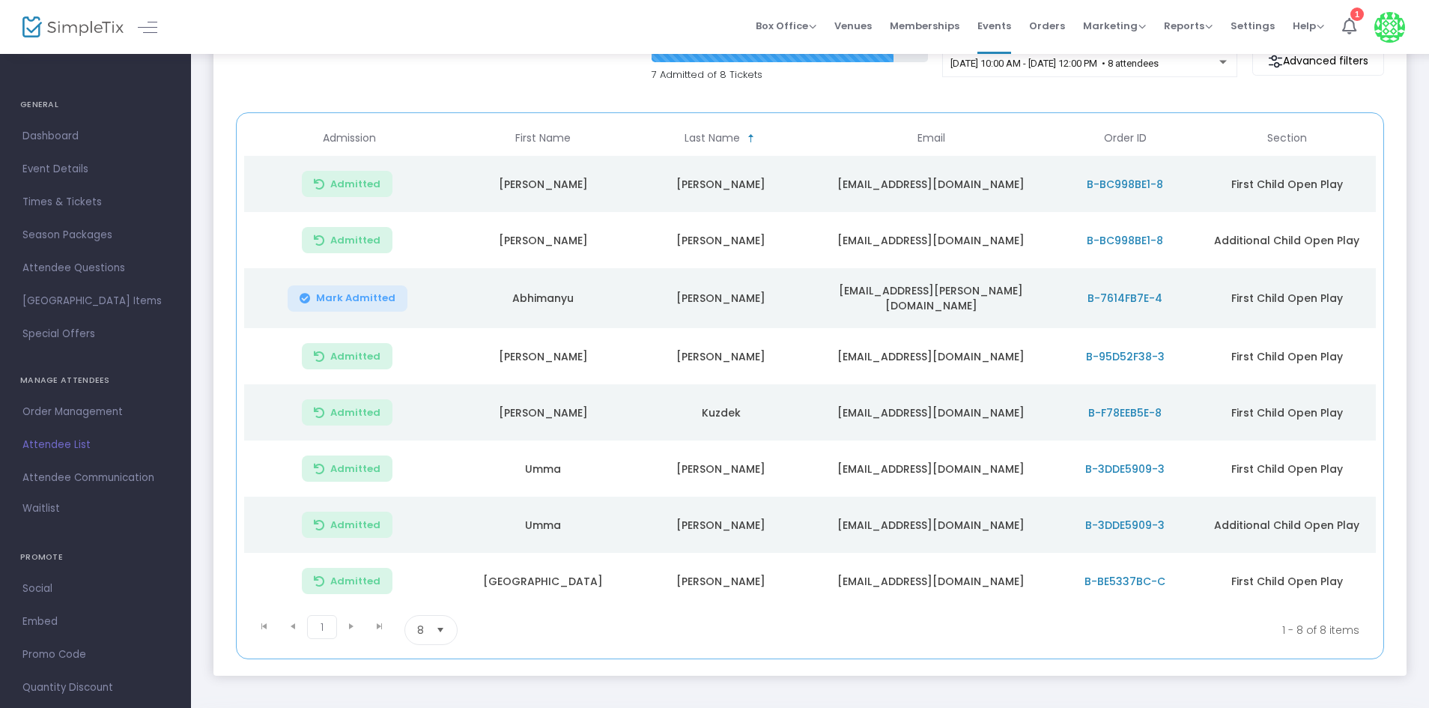
click at [349, 615] on kendo-pager-next-buttons at bounding box center [365, 630] width 57 height 30
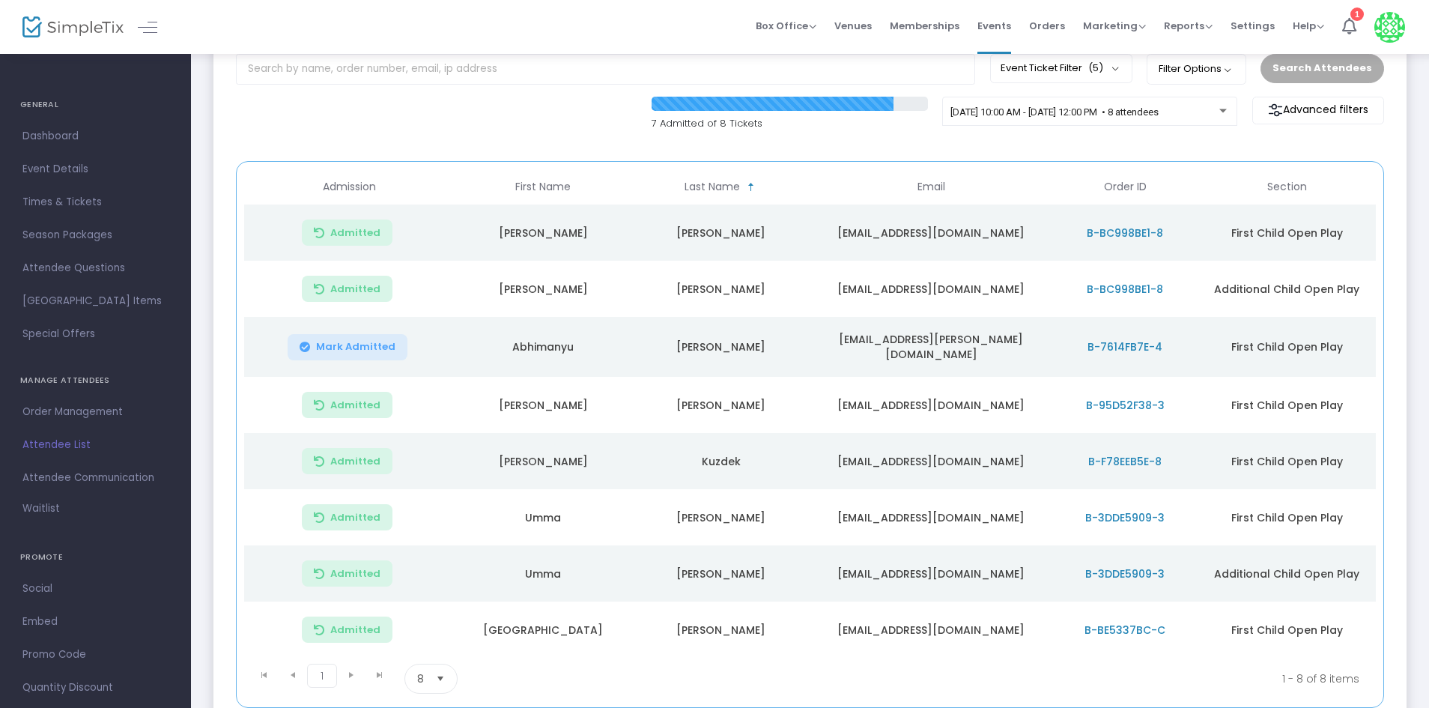
scroll to position [211, 0]
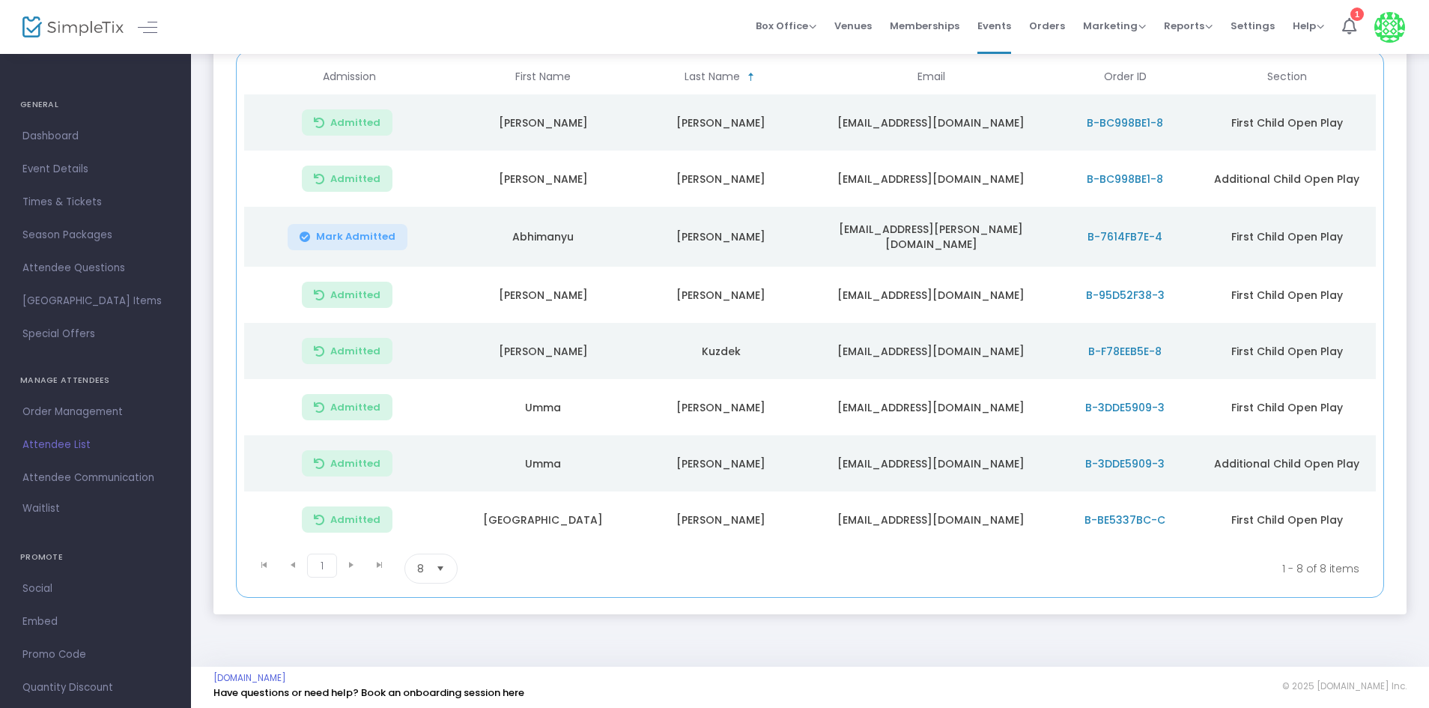
click at [377, 242] on button "Mark Admitted" at bounding box center [348, 237] width 120 height 26
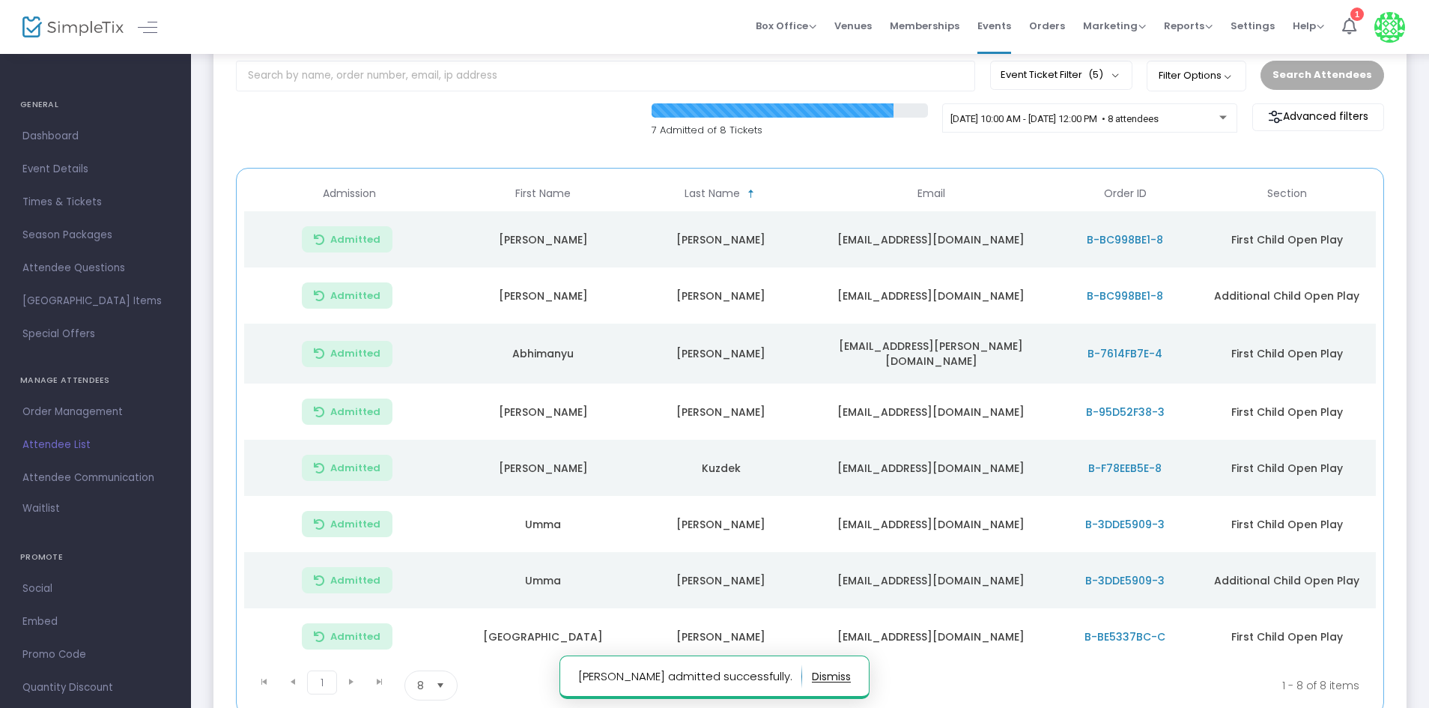
scroll to position [61, 0]
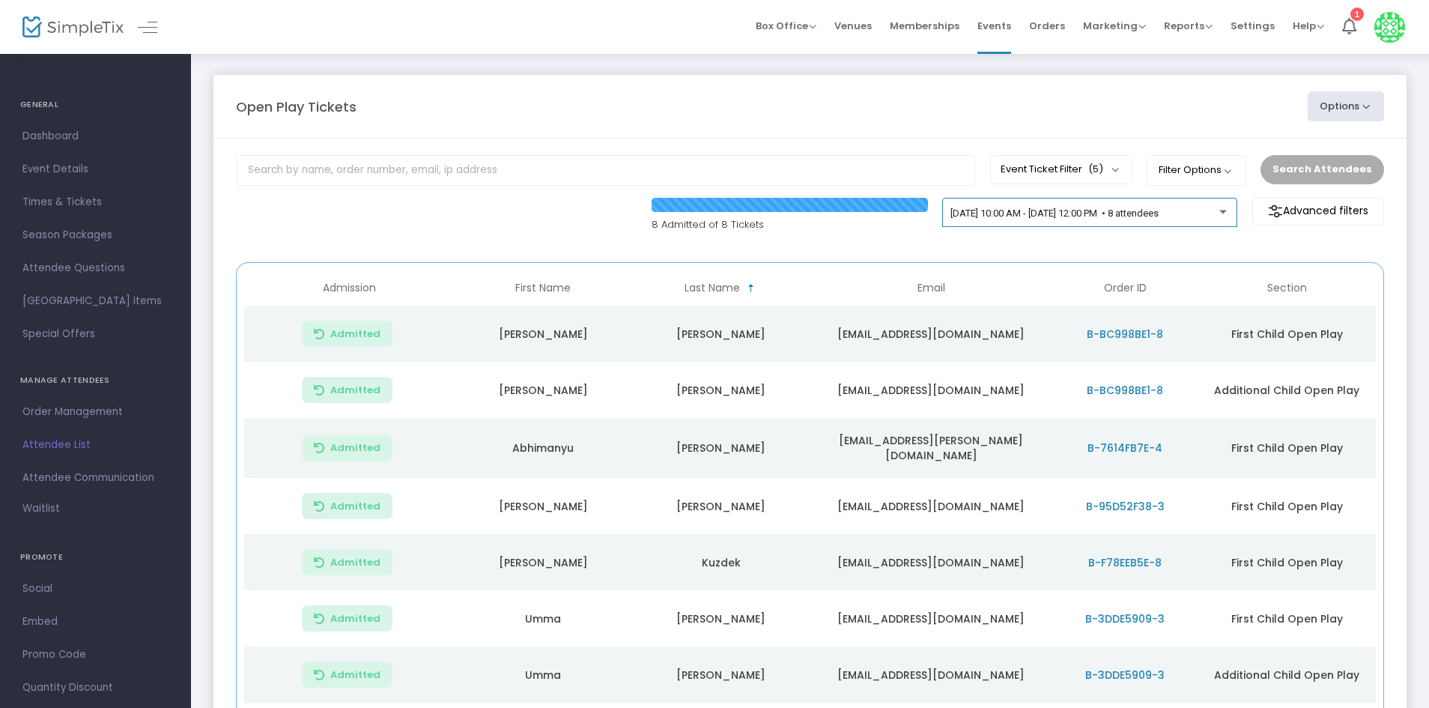
drag, startPoint x: 1175, startPoint y: 210, endPoint x: 1185, endPoint y: 216, distance: 11.4
click at [1159, 216] on span "[DATE] 10:00 AM - [DATE] 12:00 PM • 8 attendees" at bounding box center [1055, 212] width 208 height 11
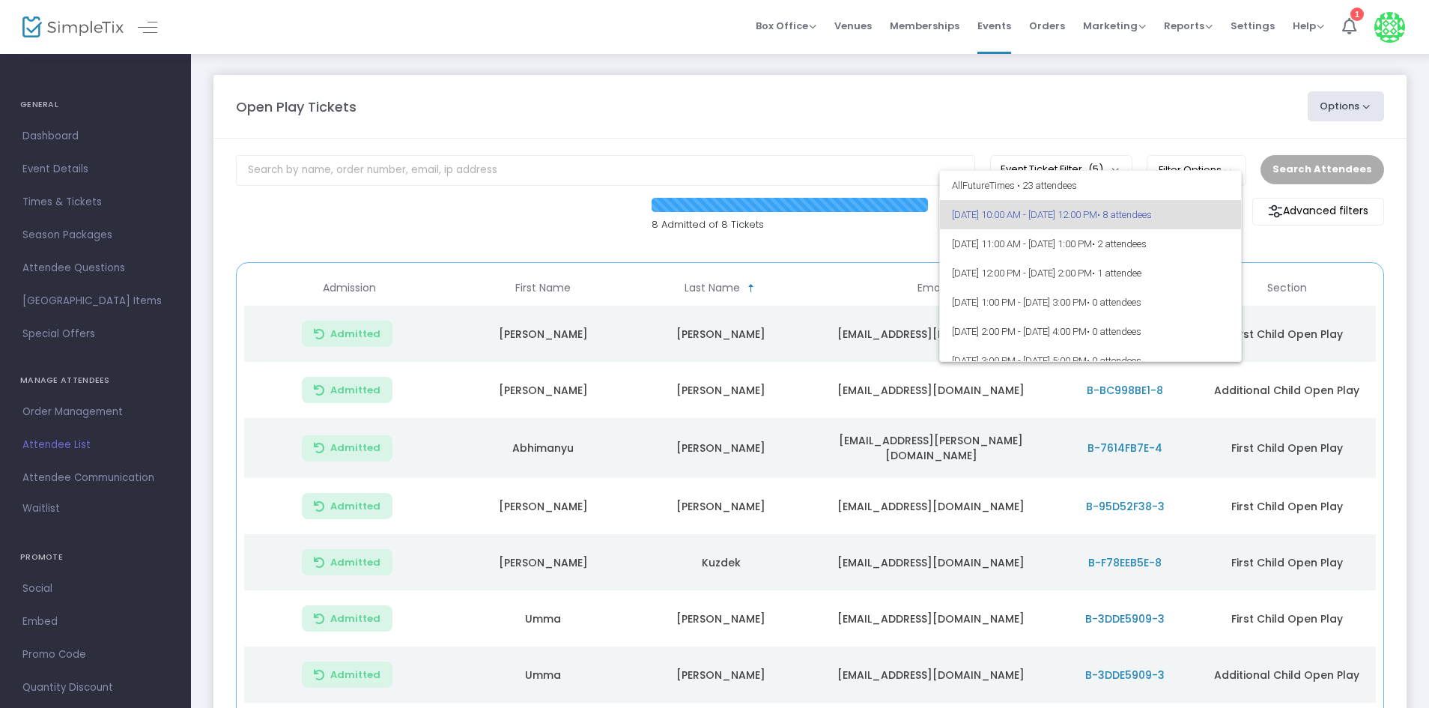
click at [801, 229] on div at bounding box center [714, 354] width 1429 height 708
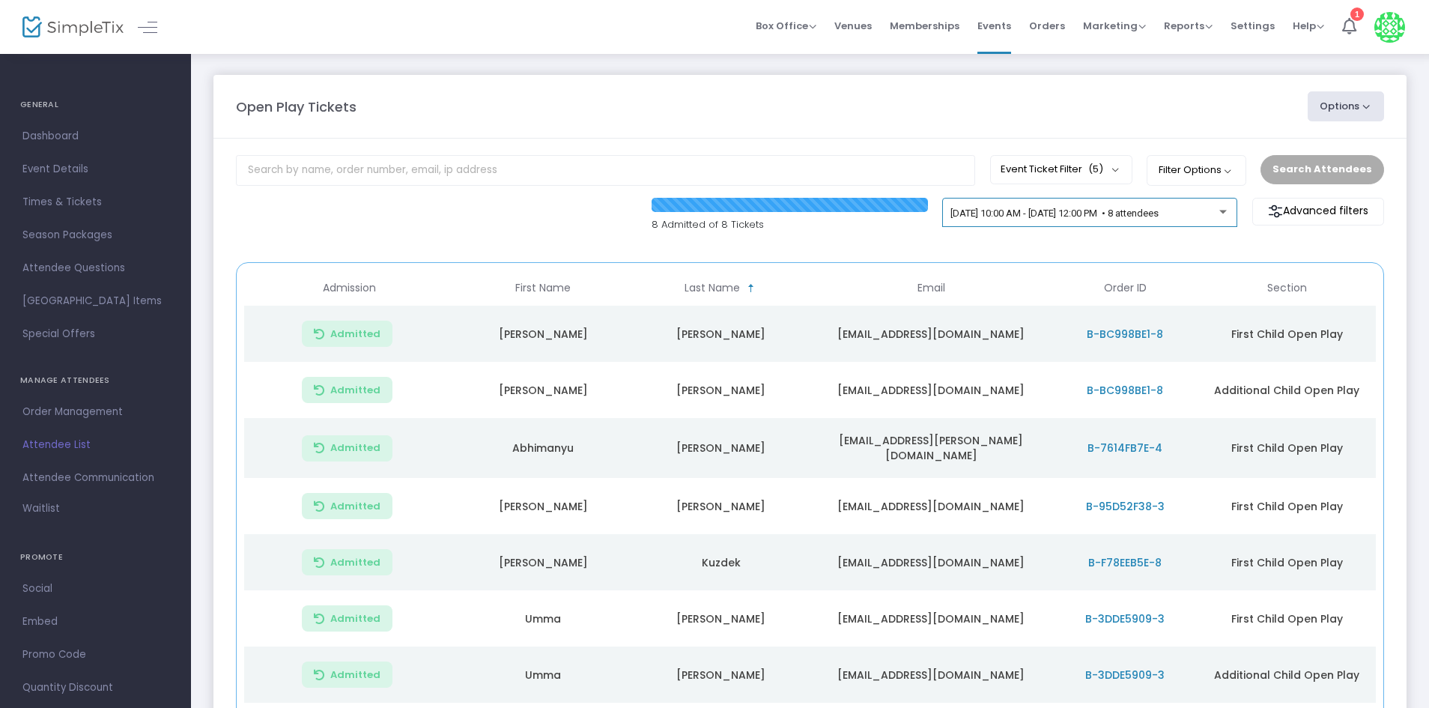
click at [1036, 203] on div "[DATE] 10:00 AM - [DATE] 12:00 PM • 8 attendees" at bounding box center [1089, 213] width 295 height 30
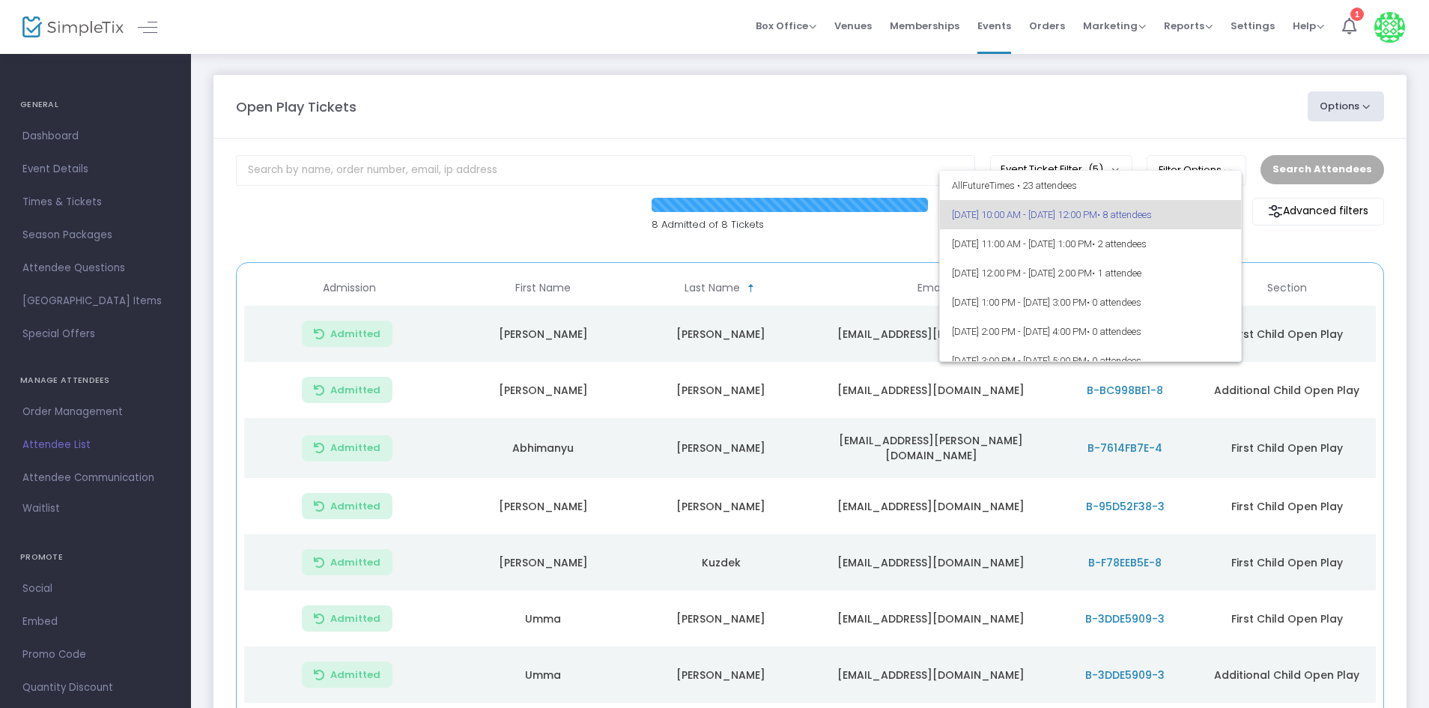
click at [855, 241] on div at bounding box center [714, 354] width 1429 height 708
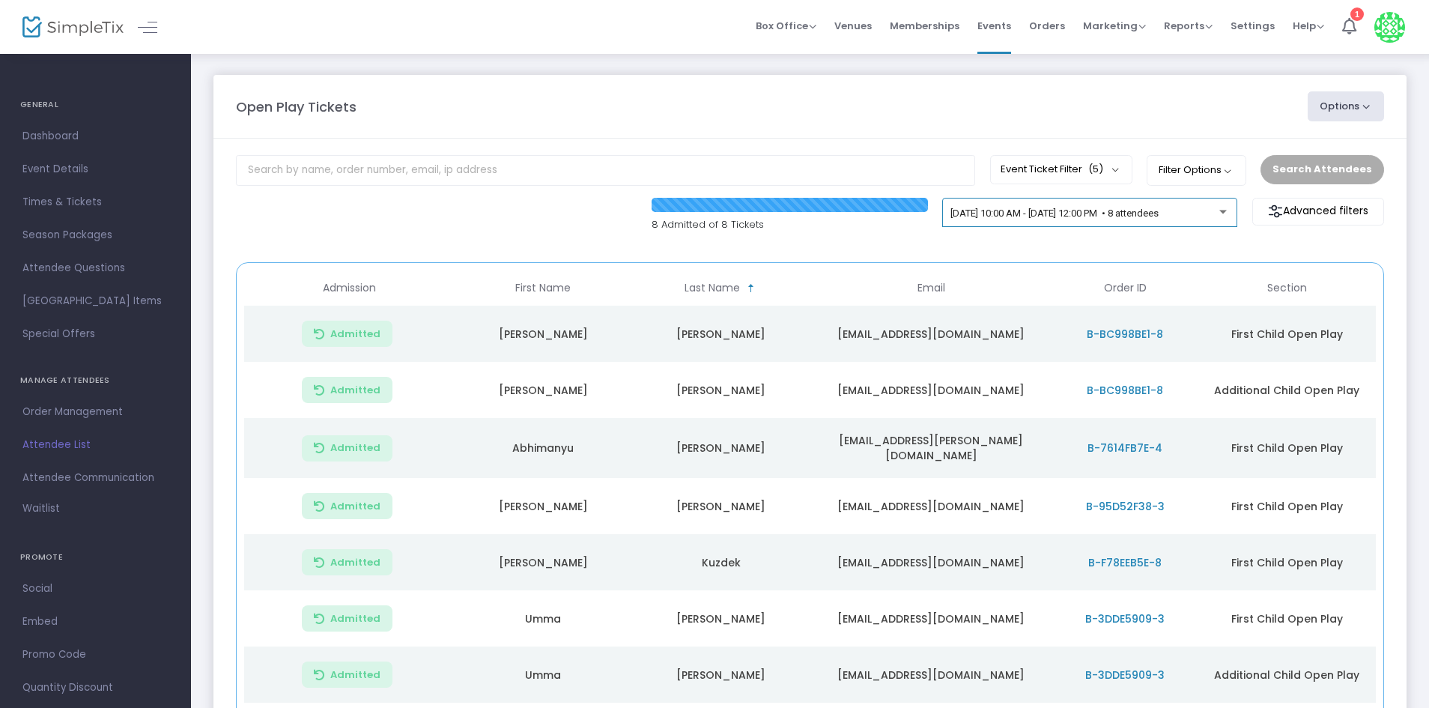
click at [1036, 207] on div "[DATE] 10:00 AM - [DATE] 12:00 PM • 8 attendees" at bounding box center [1090, 215] width 279 height 21
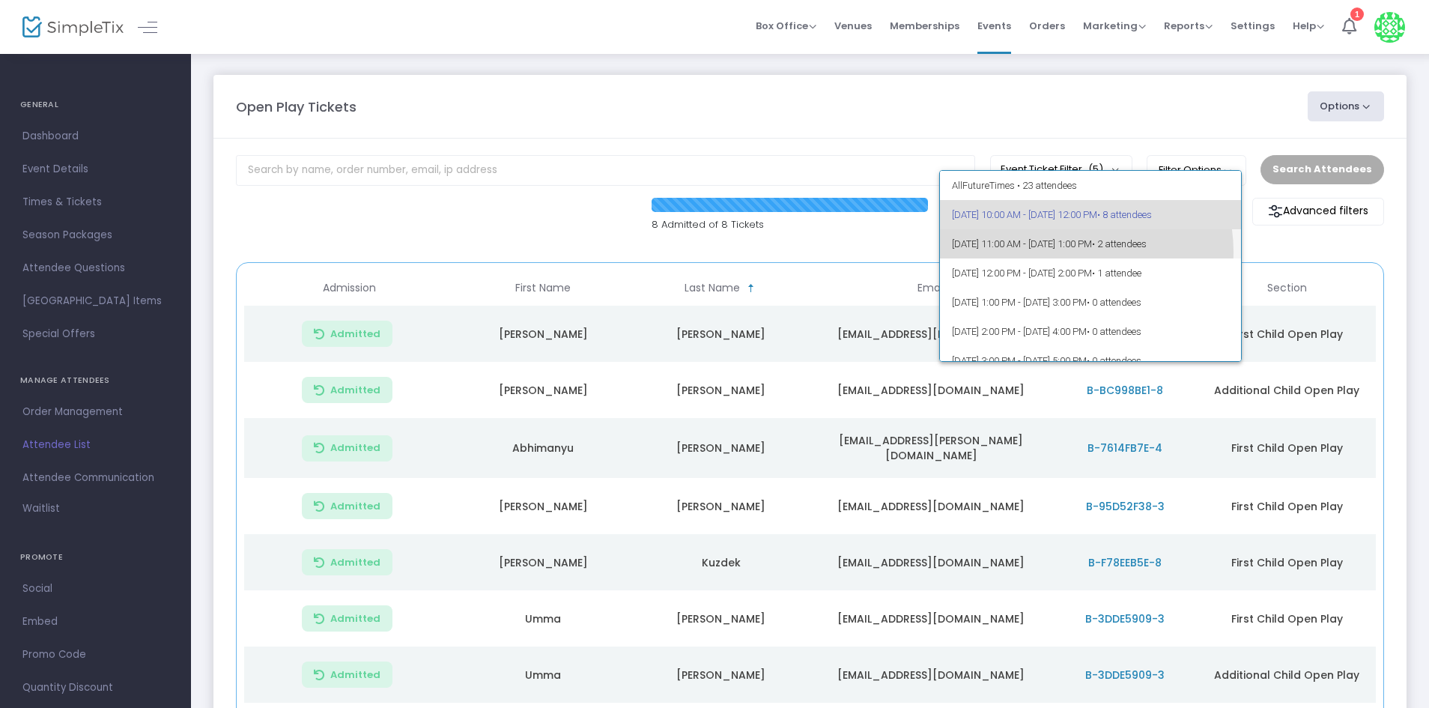
click at [1070, 252] on span "[DATE] 11:00 AM - [DATE] 1:00 PM • 2 attendees" at bounding box center [1091, 243] width 278 height 29
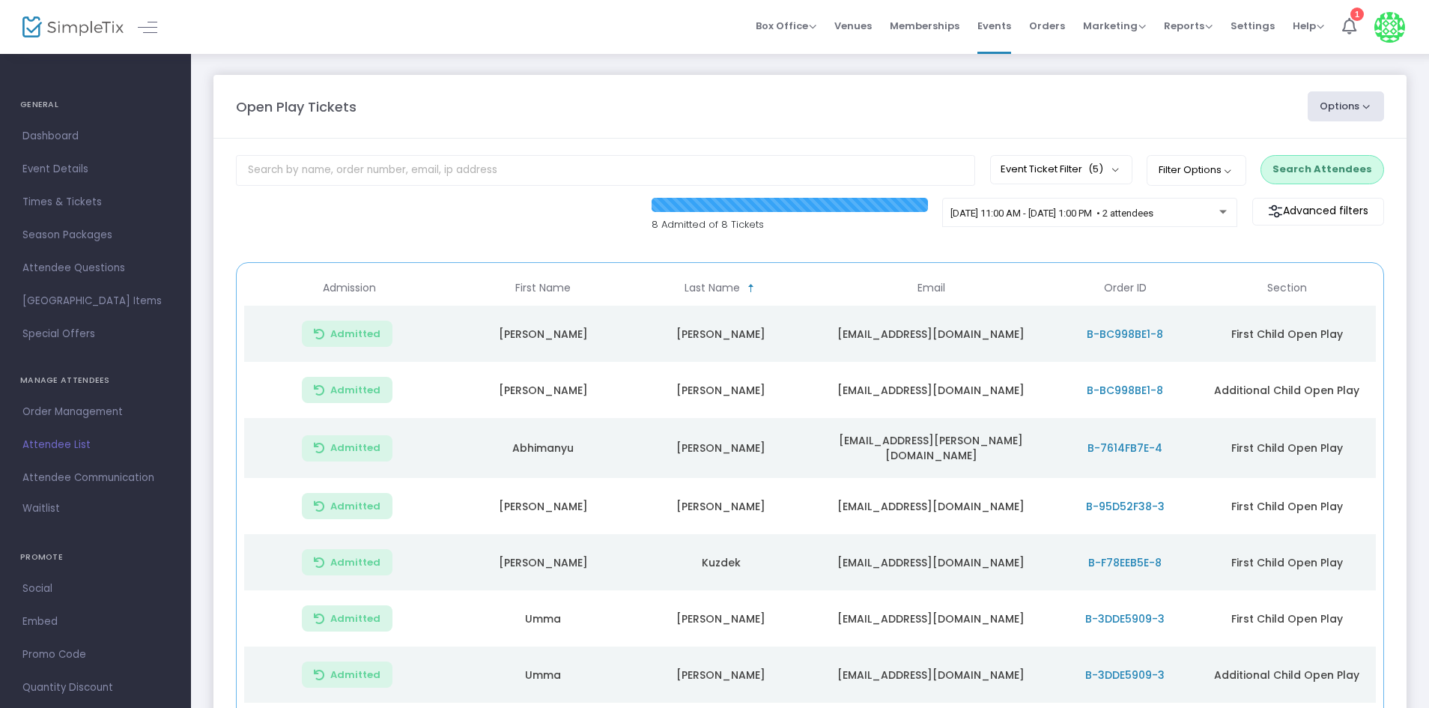
click at [1321, 164] on button "Search Attendees" at bounding box center [1323, 169] width 124 height 28
click at [1241, 210] on div "[DATE] 10:00 AM - [DATE] 12:00 PM • 8 attendees" at bounding box center [1091, 219] width 310 height 43
click at [1159, 209] on span "[DATE] 10:00 AM - [DATE] 12:00 PM • 8 attendees" at bounding box center [1055, 212] width 208 height 11
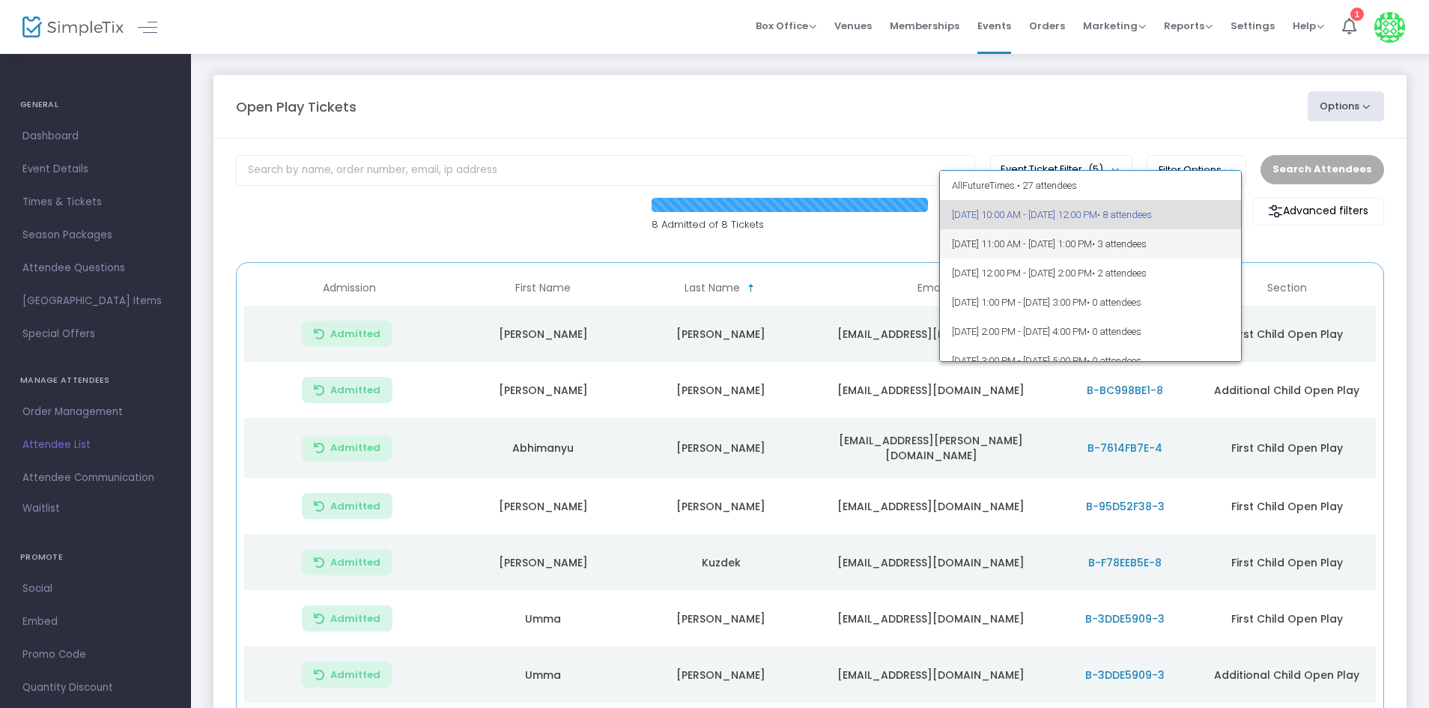
click at [1112, 253] on span "[DATE] 11:00 AM - [DATE] 1:00 PM • 3 attendees" at bounding box center [1091, 243] width 278 height 29
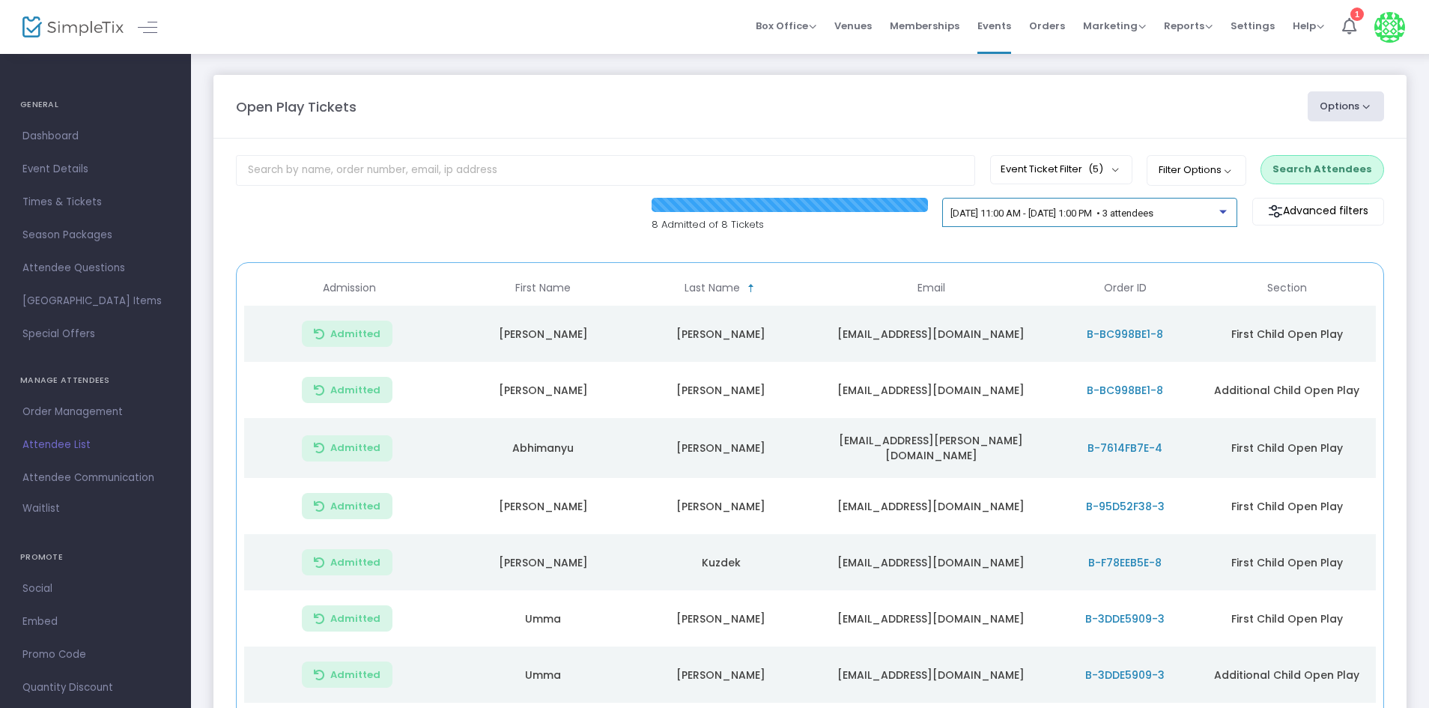
click at [1088, 221] on div "[DATE] 11:00 AM - [DATE] 1:00 PM • 3 attendees" at bounding box center [1090, 215] width 279 height 21
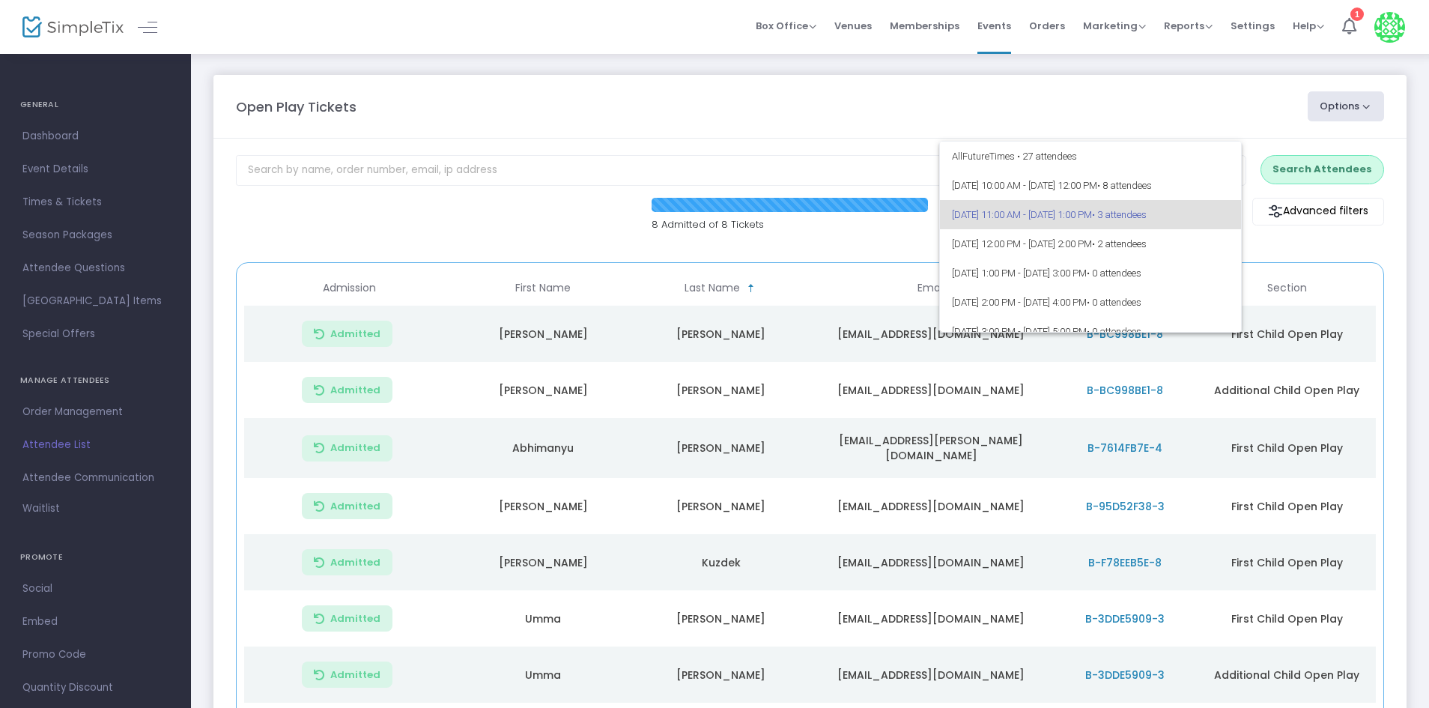
click at [1310, 163] on div at bounding box center [714, 354] width 1429 height 708
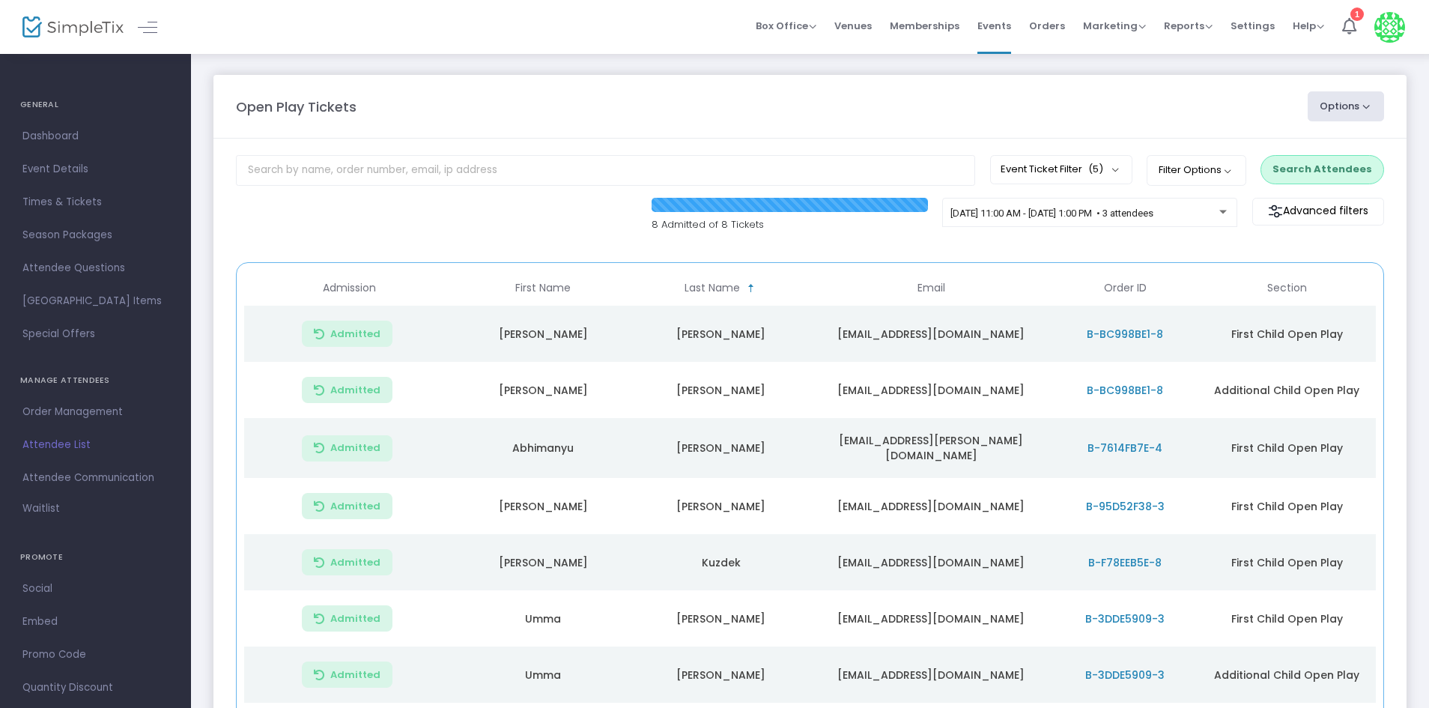
click at [1310, 163] on button "Search Attendees" at bounding box center [1323, 169] width 124 height 28
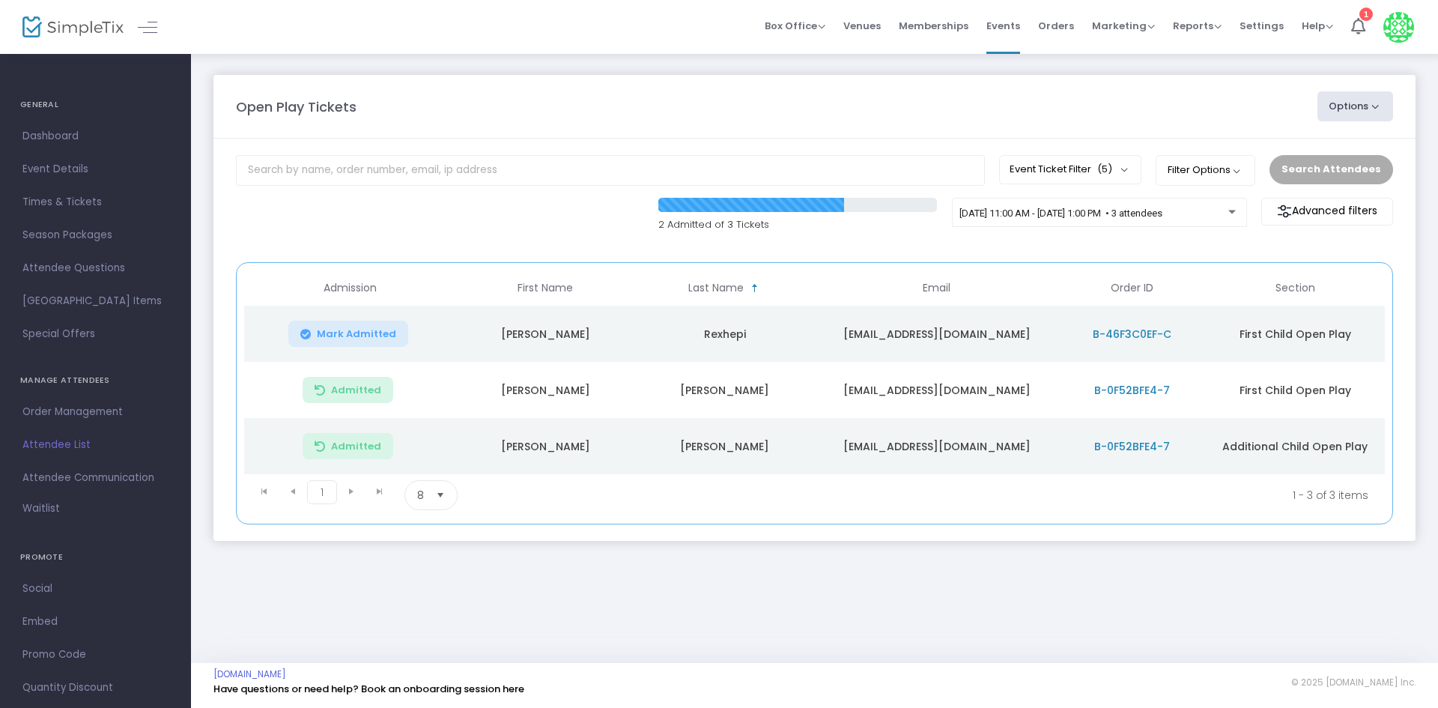
click at [314, 336] on button "Mark Admitted" at bounding box center [348, 334] width 120 height 26
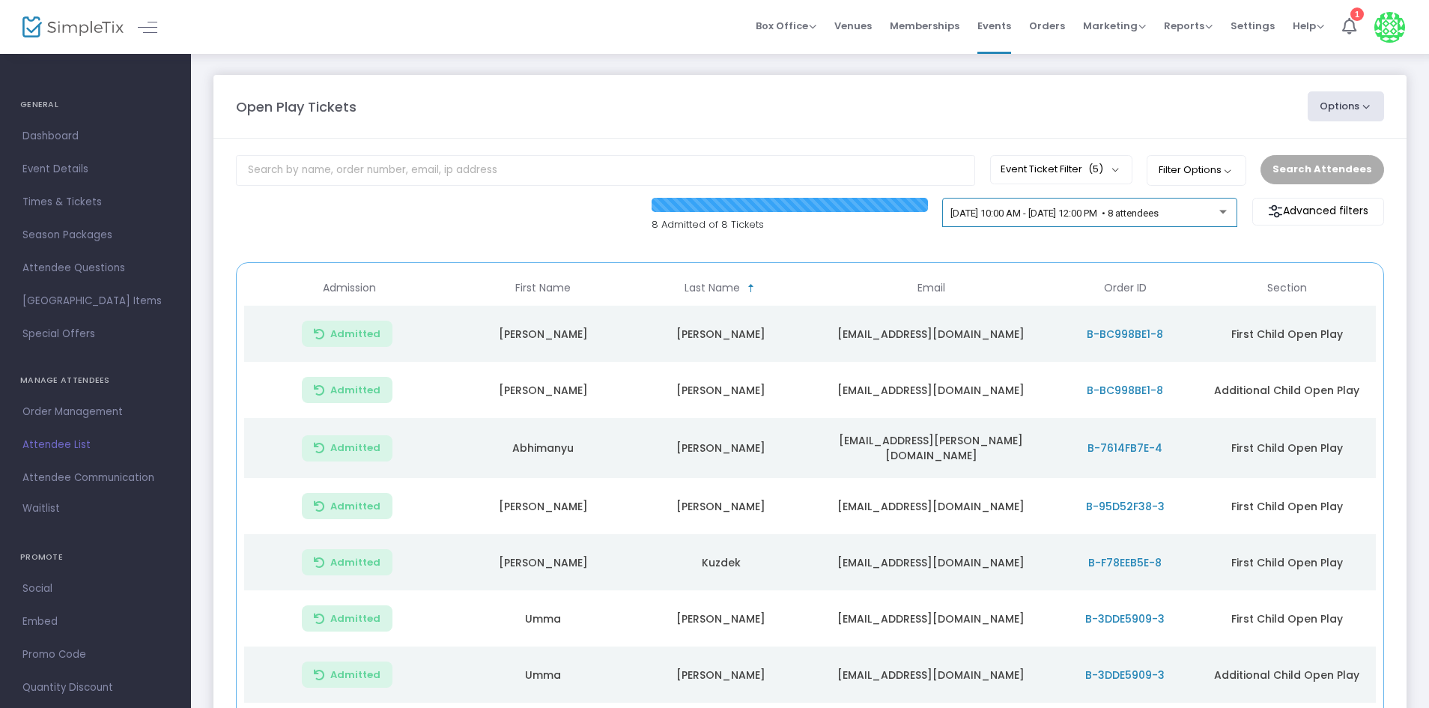
click at [1159, 216] on span "[DATE] 10:00 AM - [DATE] 12:00 PM • 8 attendees" at bounding box center [1055, 212] width 208 height 11
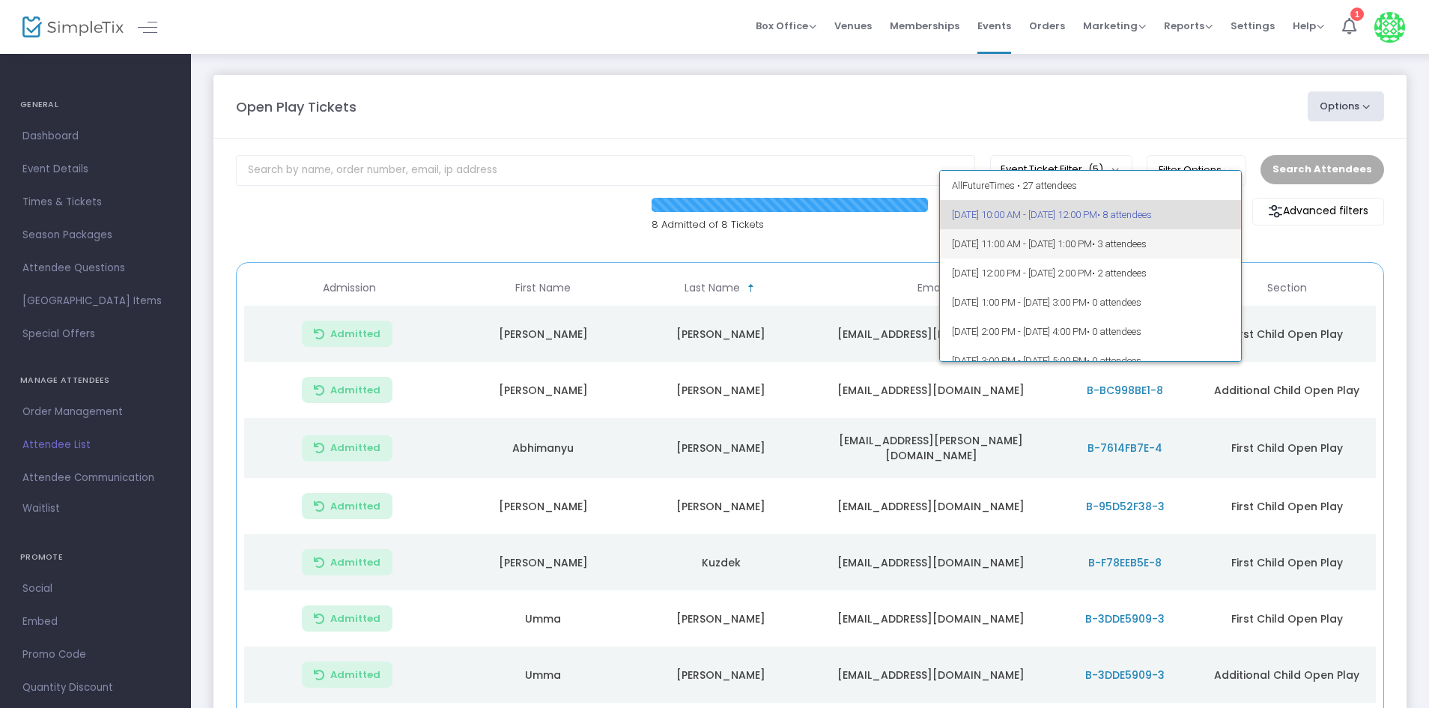
click at [1205, 255] on span "[DATE] 11:00 AM - [DATE] 1:00 PM • 3 attendees" at bounding box center [1091, 243] width 278 height 29
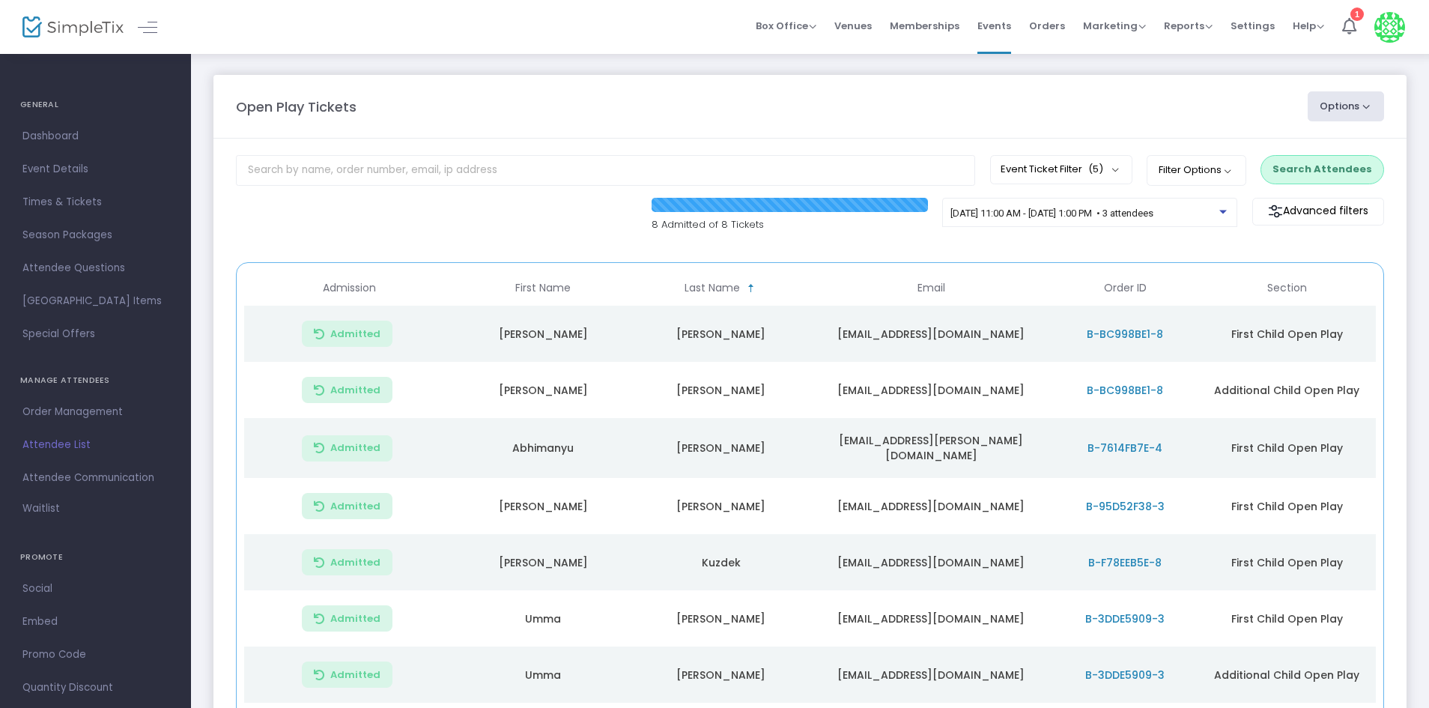
click at [1330, 167] on button "Search Attendees" at bounding box center [1323, 169] width 124 height 28
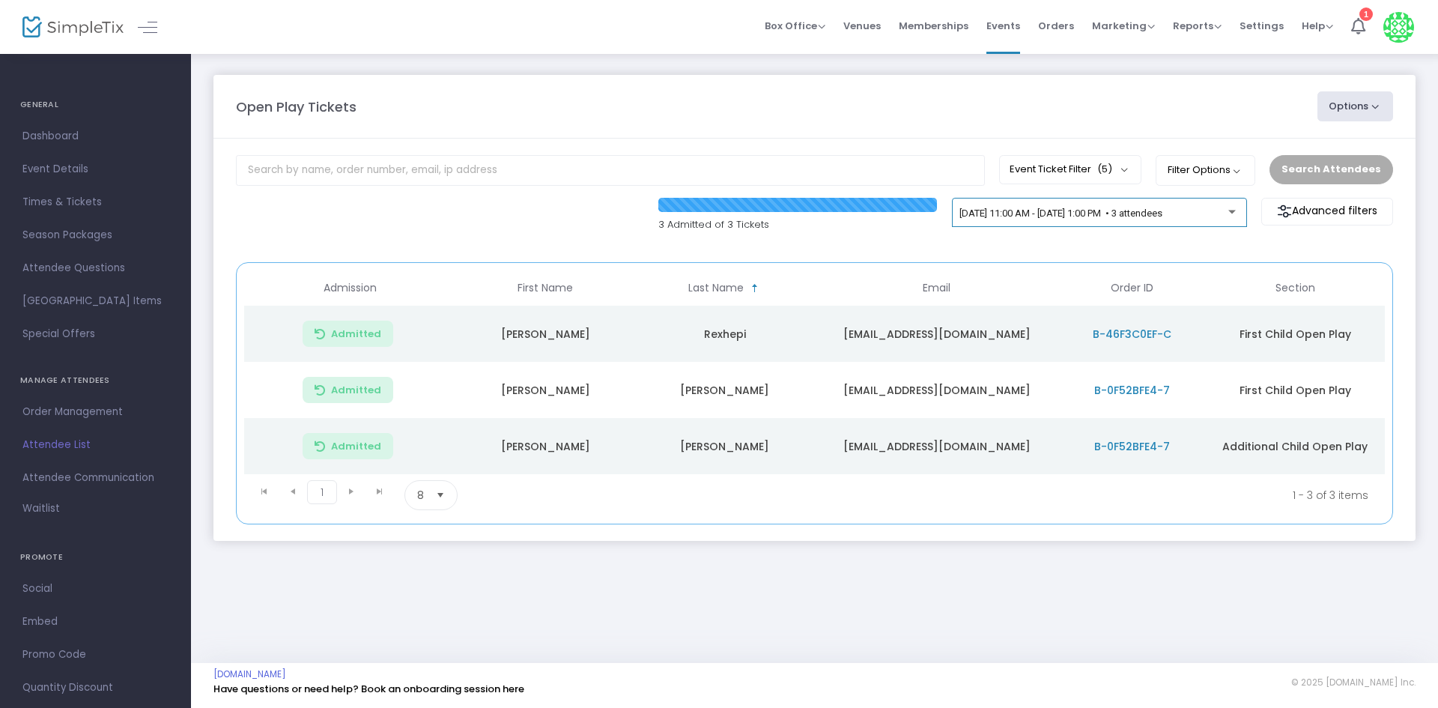
click at [1096, 225] on div "[DATE] 11:00 AM - [DATE] 1:00 PM • 3 attendees" at bounding box center [1099, 215] width 279 height 21
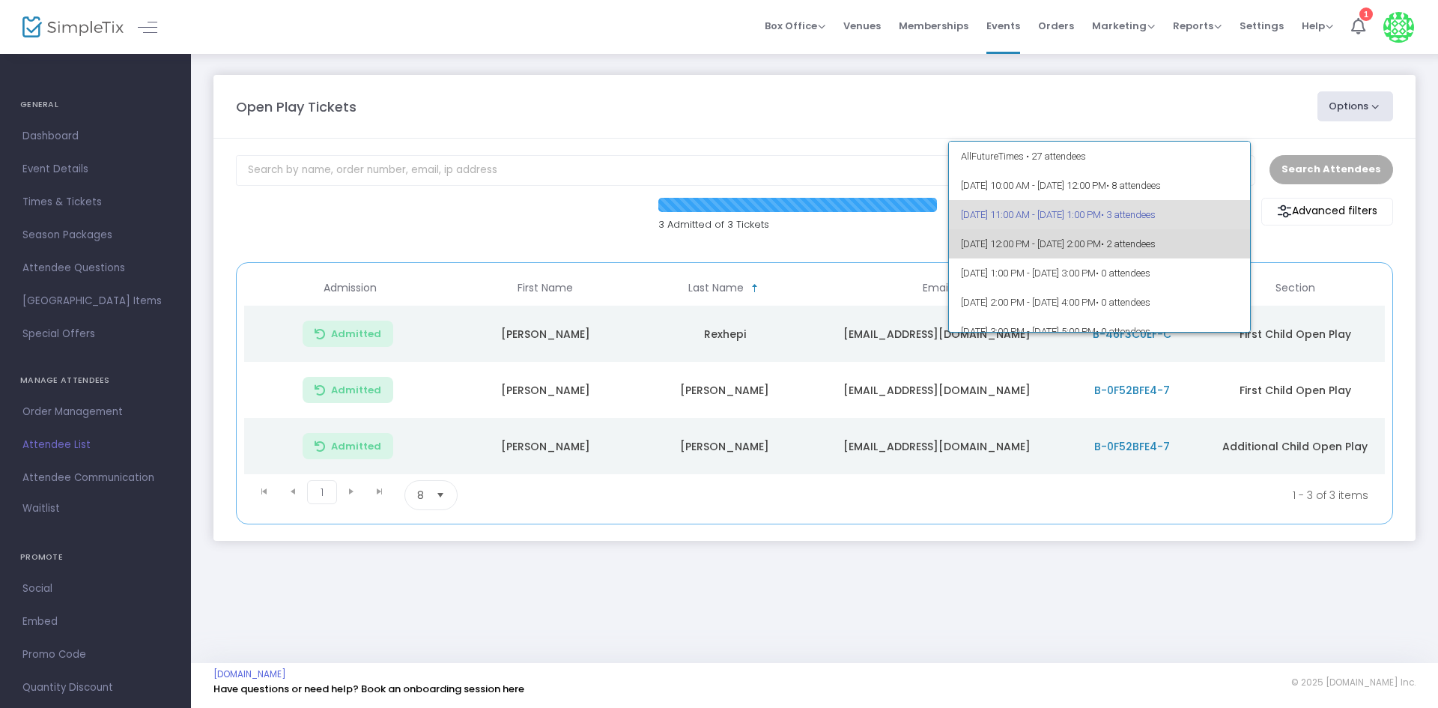
click at [1156, 242] on span "• 2 attendees" at bounding box center [1128, 243] width 55 height 11
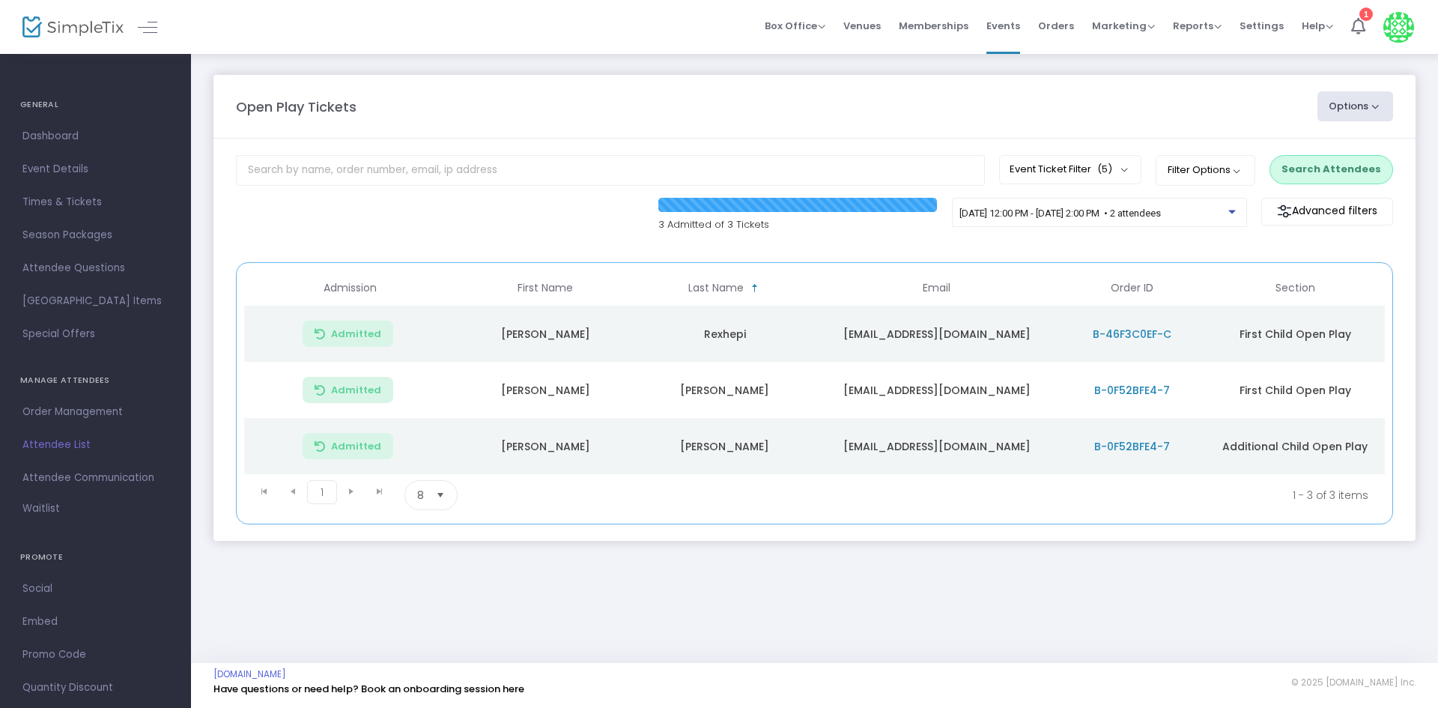
click at [1296, 167] on button "Search Attendees" at bounding box center [1332, 169] width 124 height 28
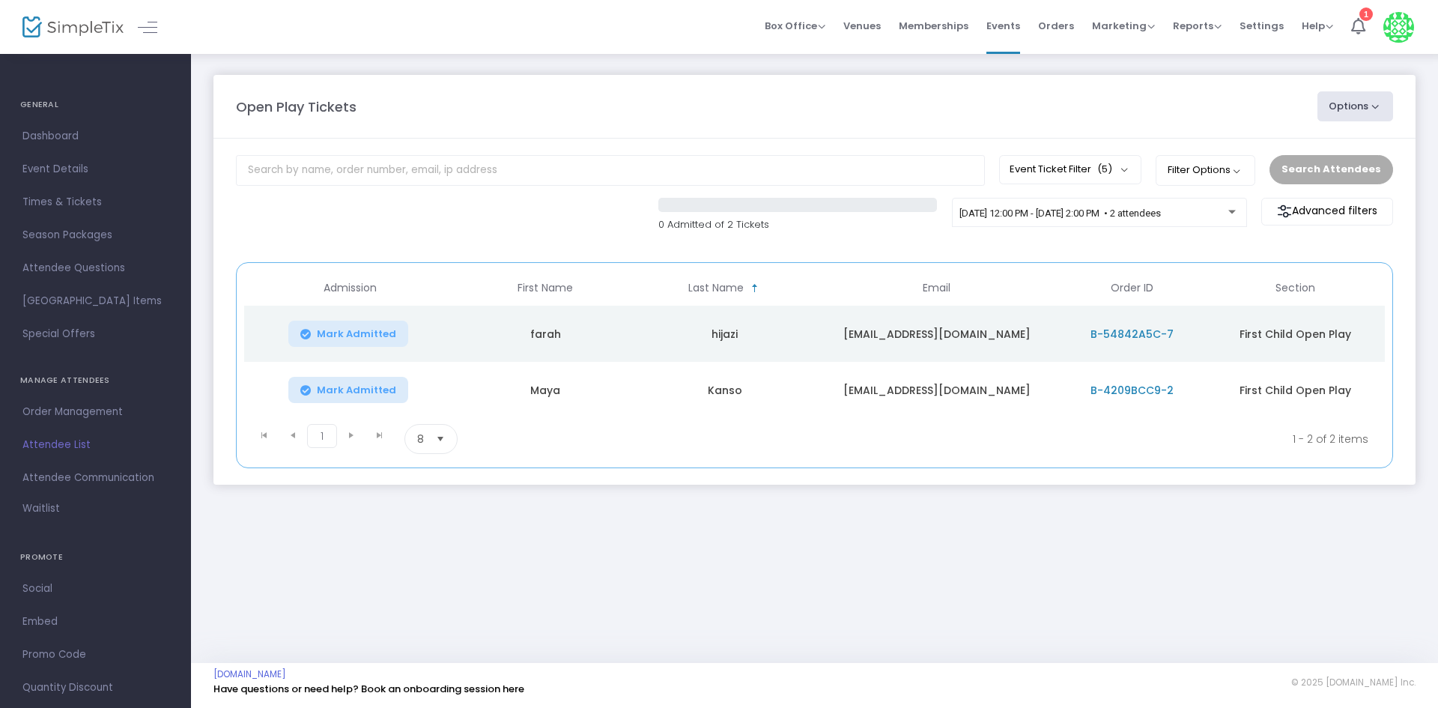
click at [785, 252] on m-panel-content "Event Ticket Filter (5) Select All First Child Open Play Additional Child Open …" at bounding box center [814, 312] width 1202 height 346
